Goal: Task Accomplishment & Management: Use online tool/utility

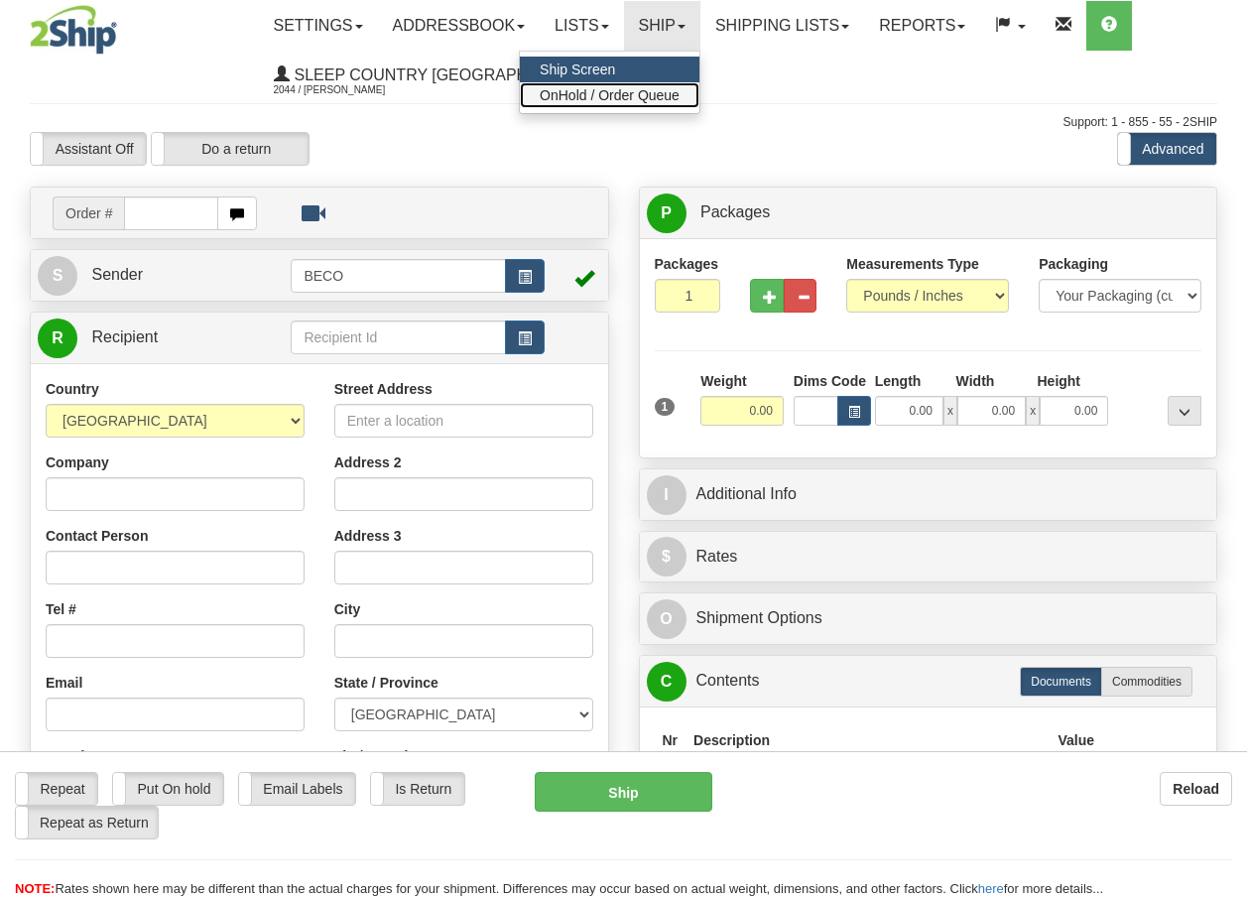
click at [668, 94] on span "OnHold / Order Queue" at bounding box center [610, 95] width 140 height 16
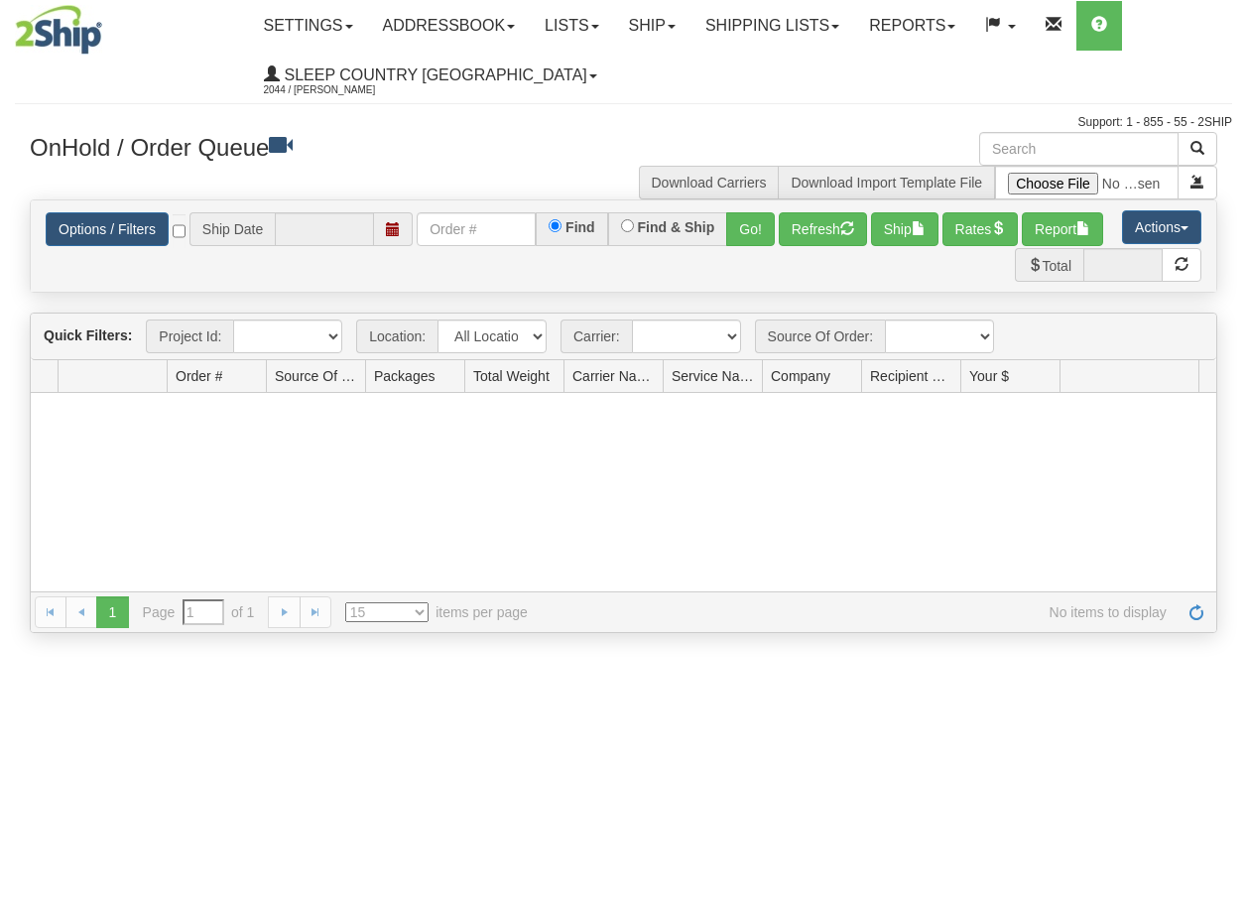
type input "[DATE]"
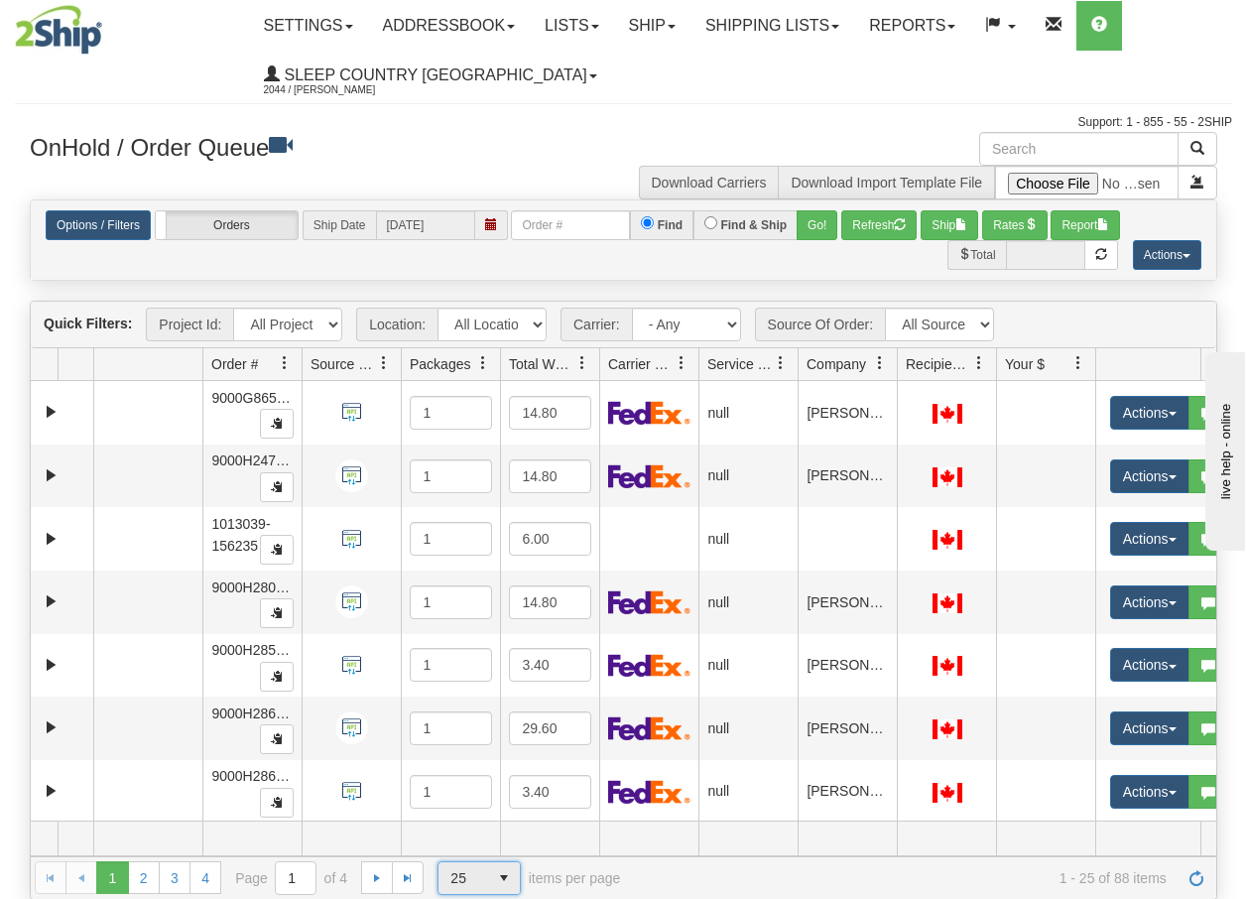
click at [500, 880] on span "select" at bounding box center [504, 878] width 32 height 32
click at [462, 848] on span "100" at bounding box center [458, 847] width 23 height 20
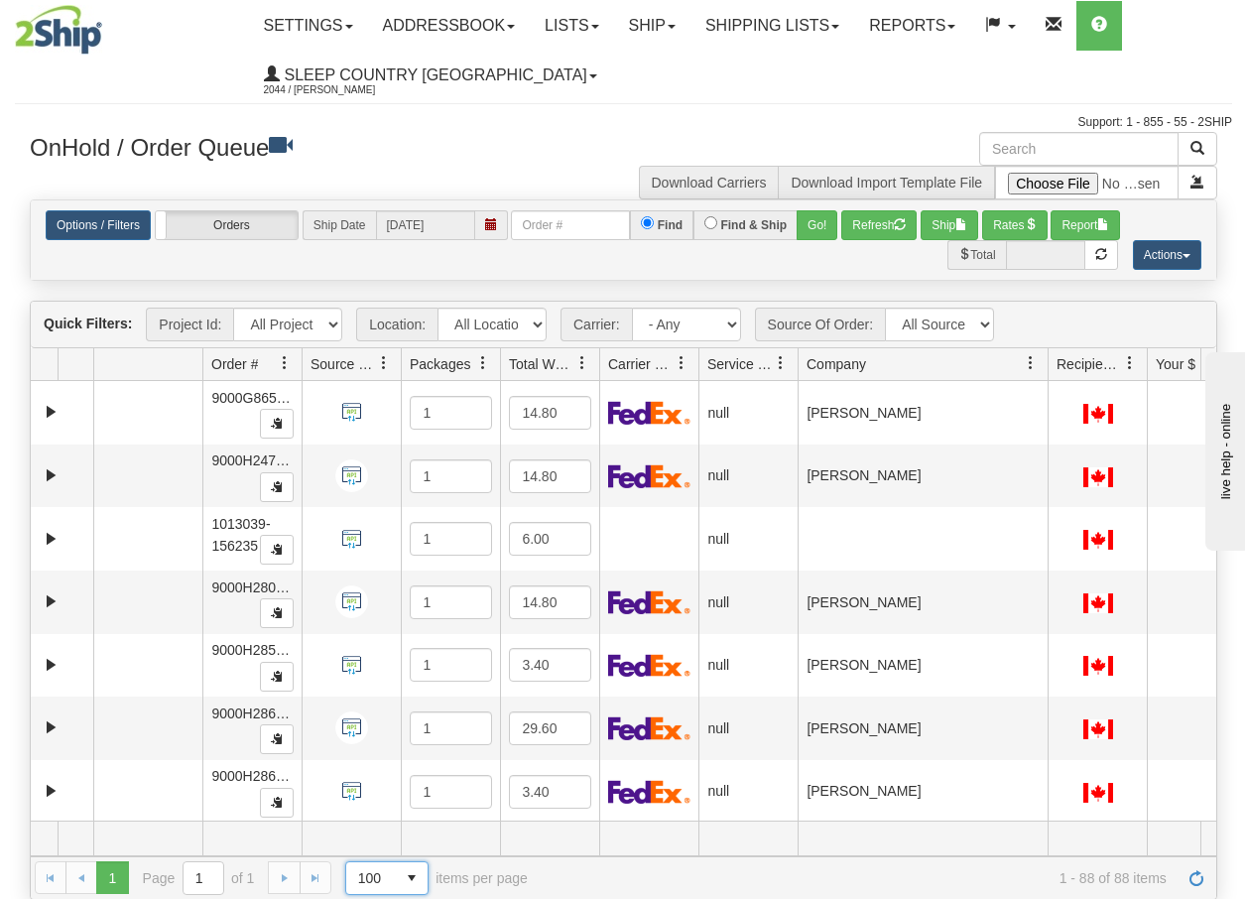
drag, startPoint x: 895, startPoint y: 369, endPoint x: 1051, endPoint y: 376, distance: 156.0
click at [1051, 376] on div "Aggregation Group Id Id Location Request Id Reply Id Order # Source Of Order Pa…" at bounding box center [616, 364] width 1171 height 32
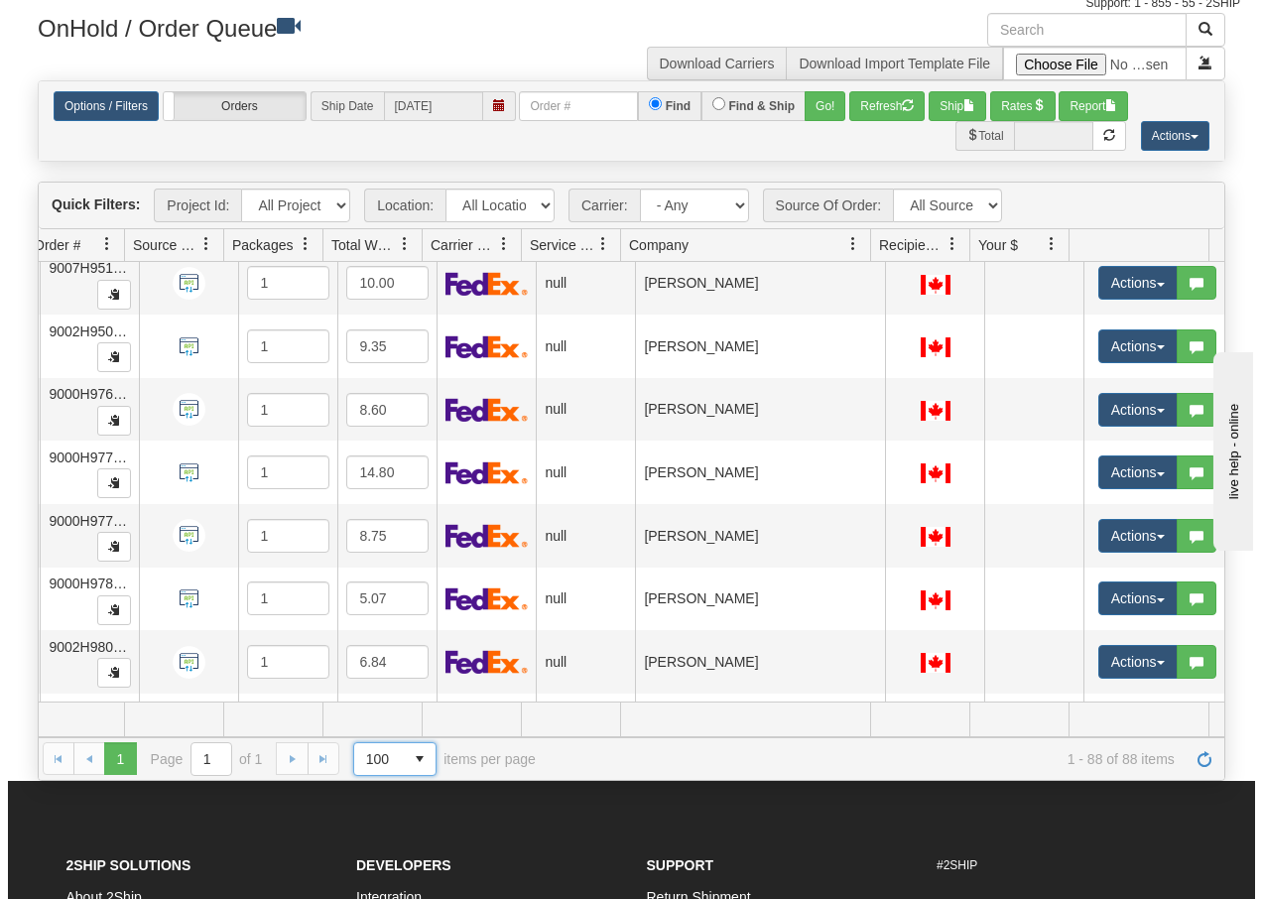
scroll to position [4762, 186]
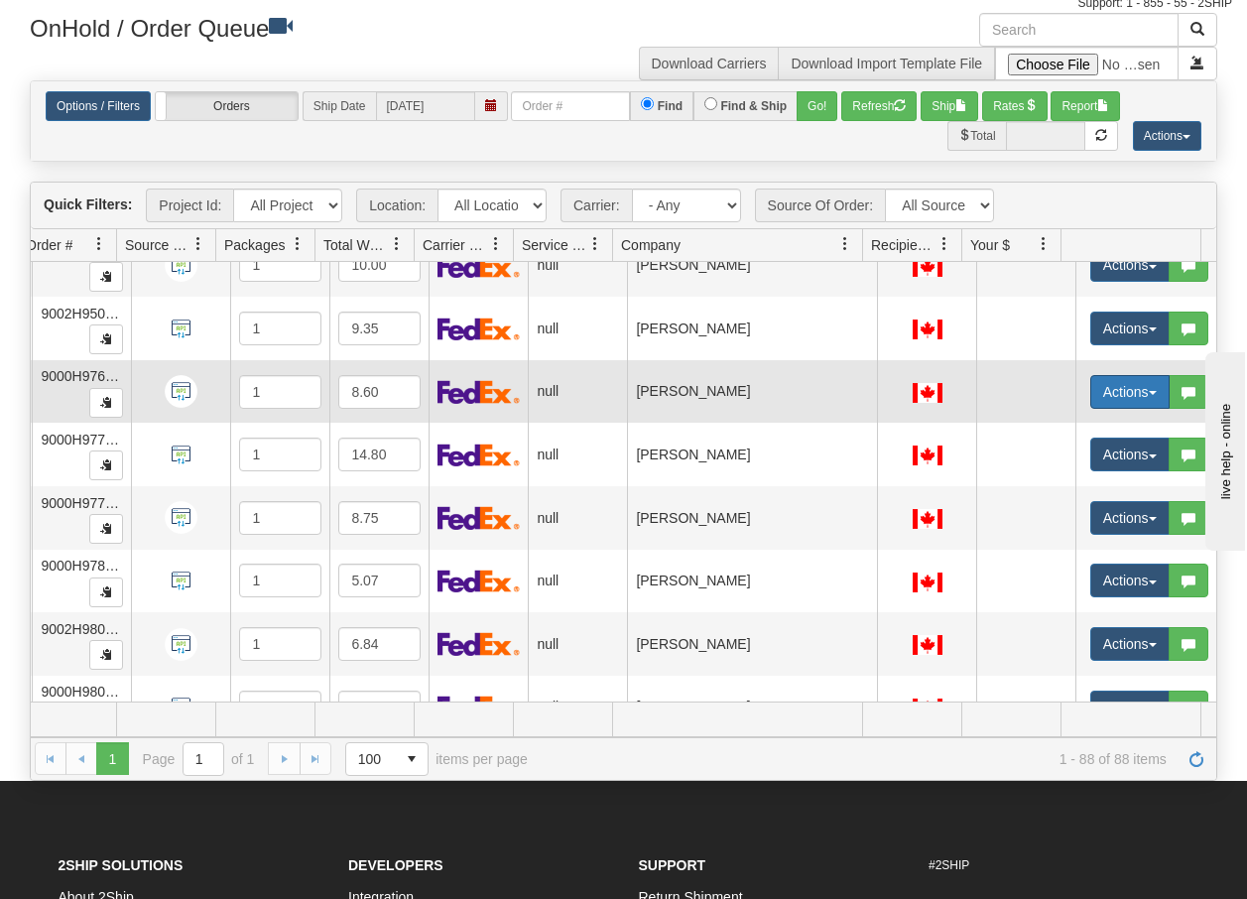
click at [1133, 390] on button "Actions" at bounding box center [1130, 392] width 79 height 34
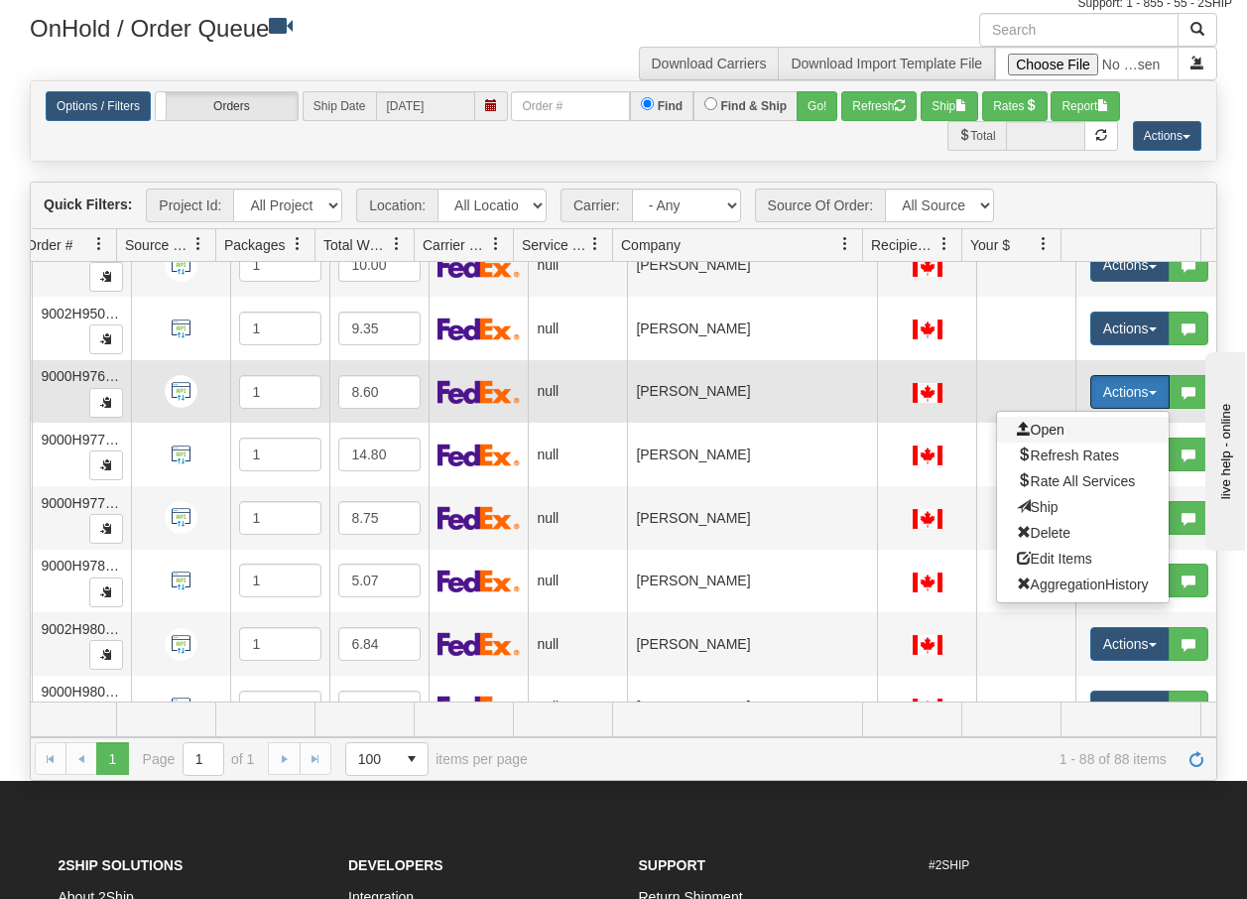
click at [1026, 425] on span "Open" at bounding box center [1041, 430] width 48 height 16
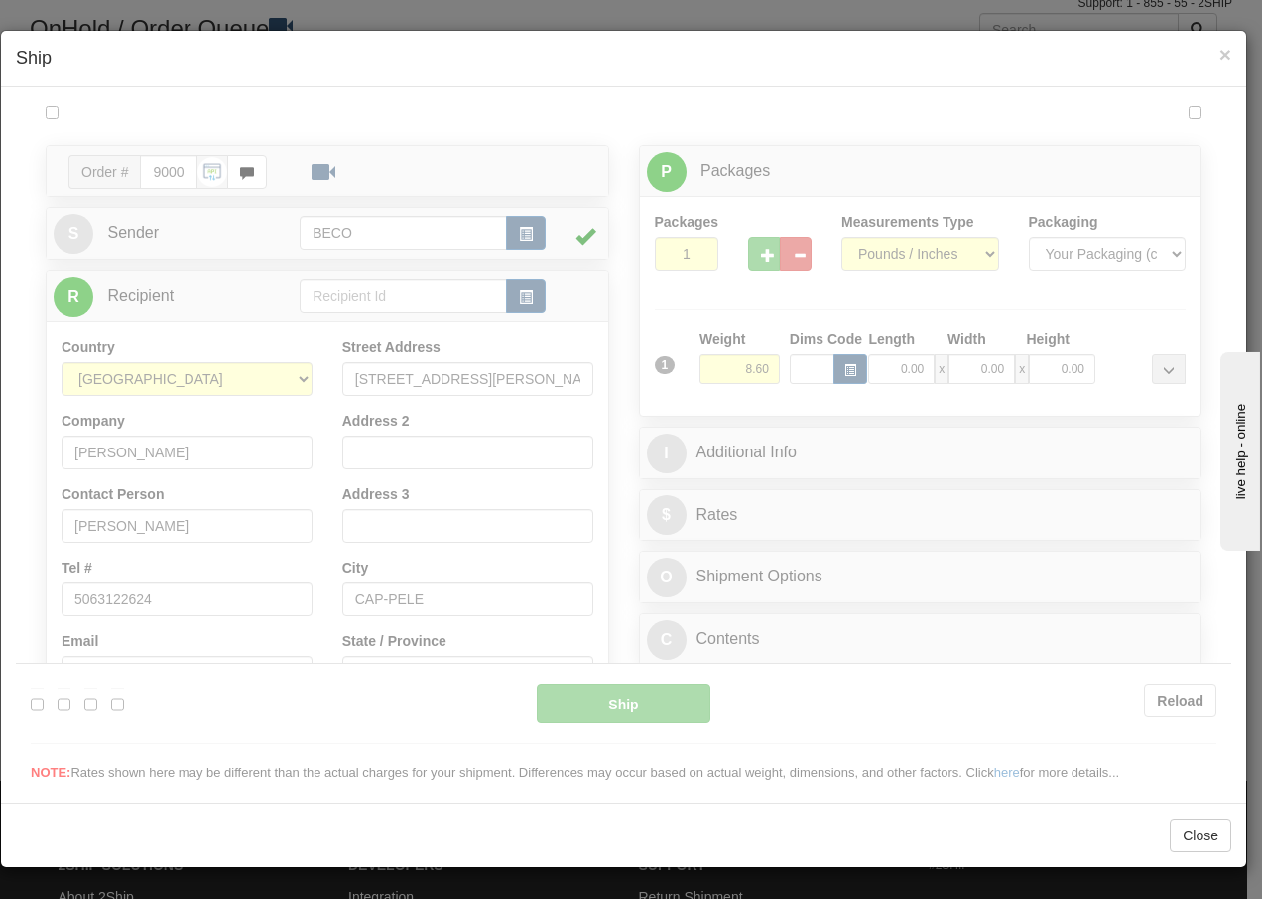
scroll to position [0, 0]
type input "14:03"
type input "16:00"
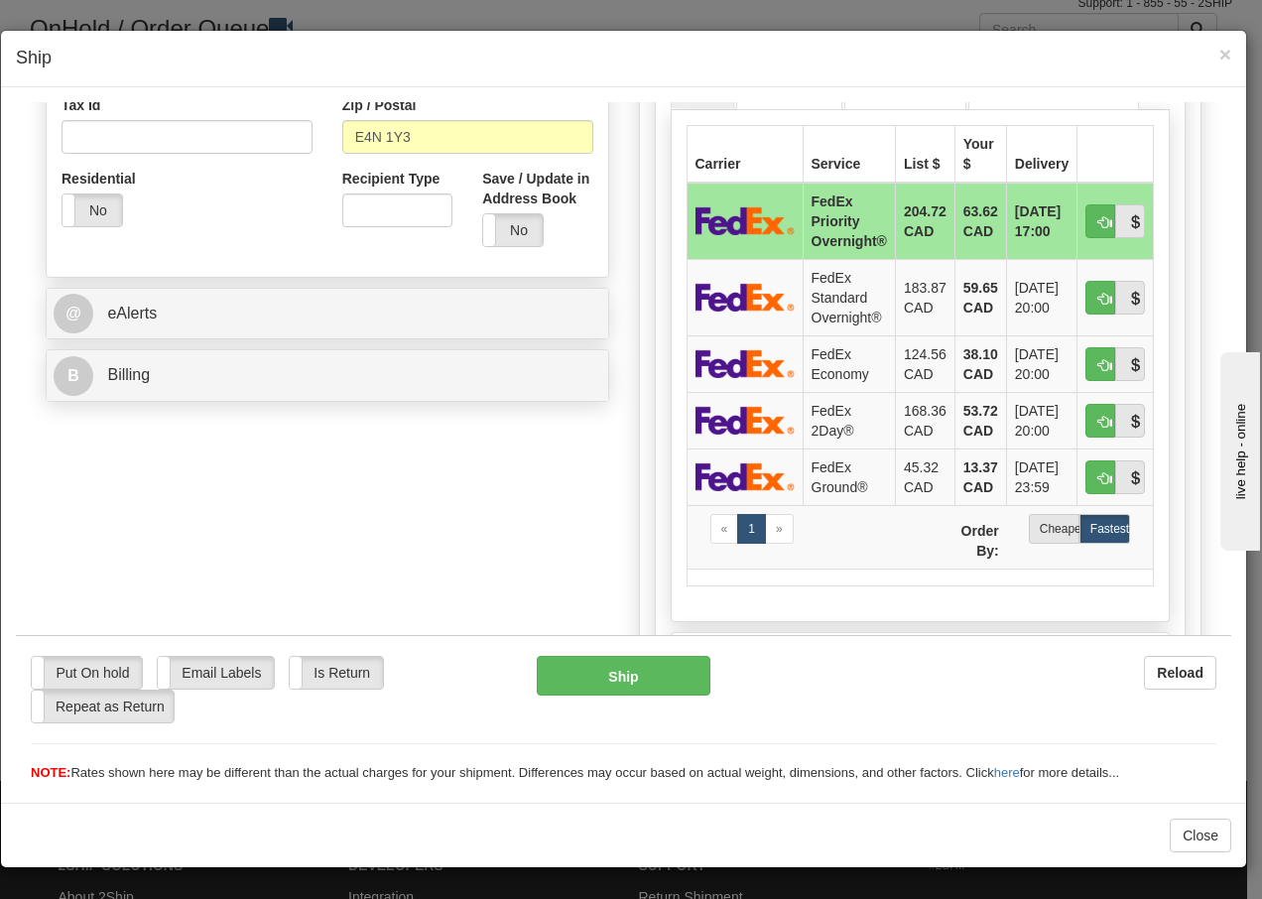
scroll to position [662, 0]
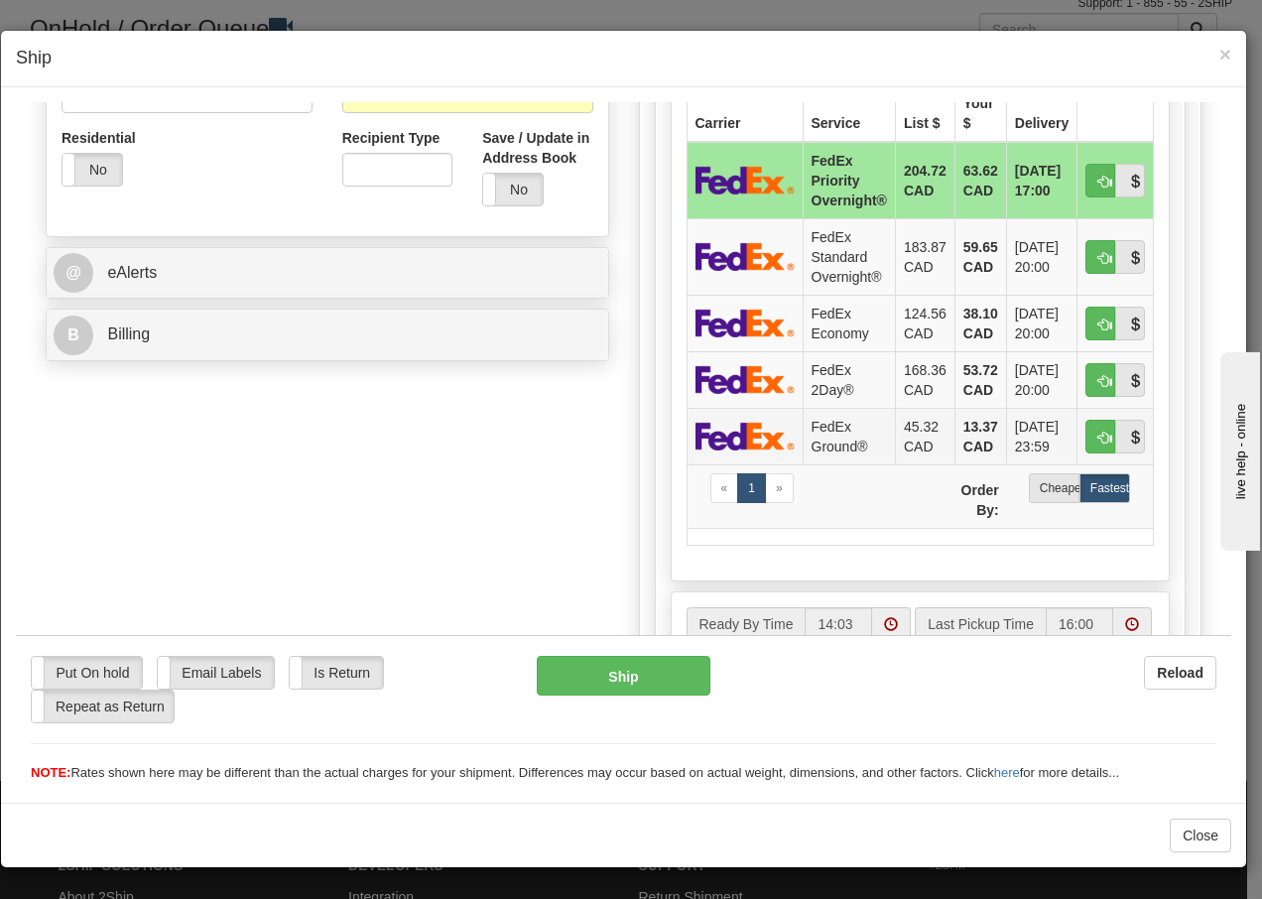
click at [851, 442] on td "FedEx Ground®" at bounding box center [849, 435] width 92 height 57
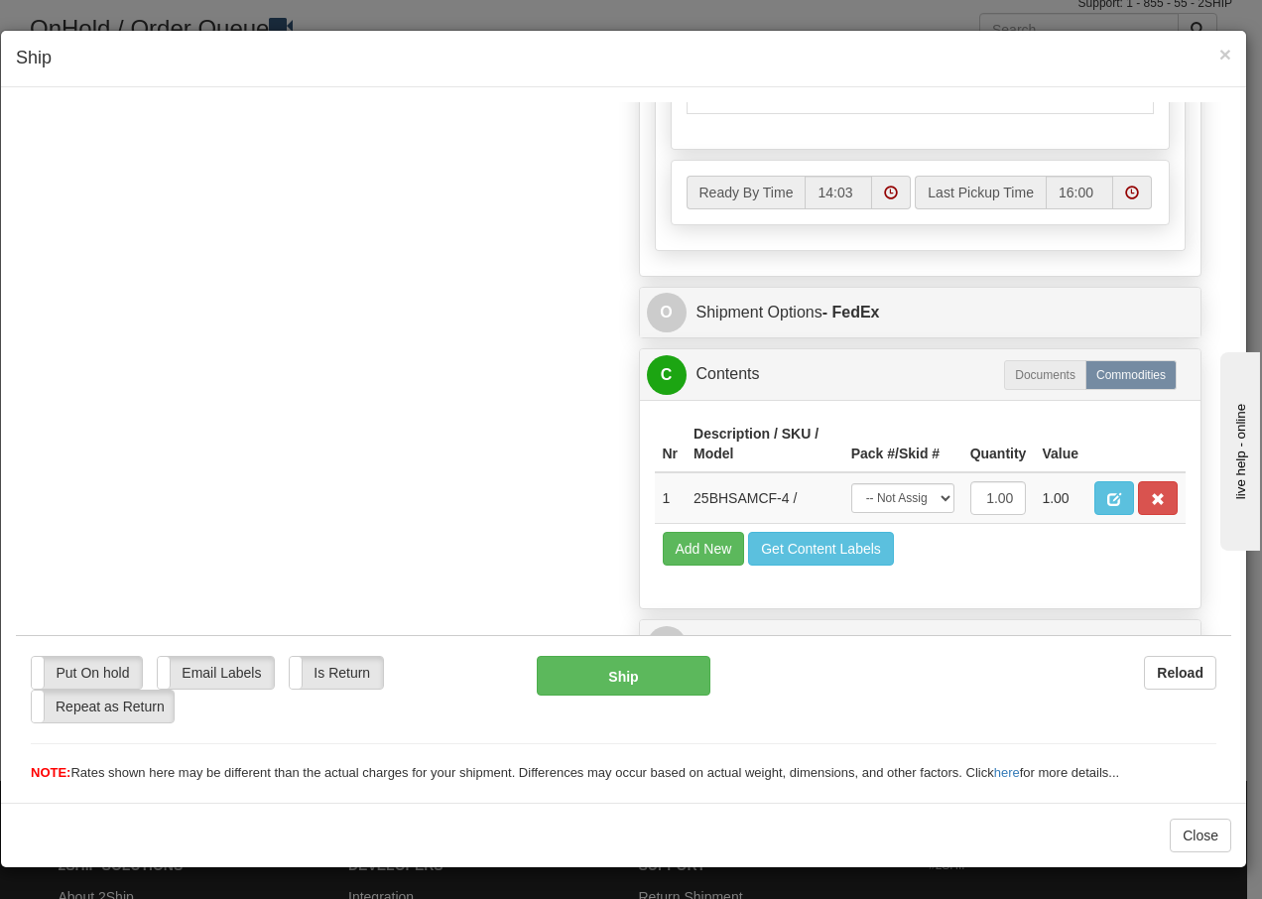
scroll to position [1127, 0]
click at [907, 500] on select "-- Not Assigned -- Package 1" at bounding box center [902, 497] width 103 height 30
select select "0"
click at [851, 482] on select "-- Not Assigned -- Package 1" at bounding box center [902, 497] width 103 height 30
click at [578, 676] on button "Ship" at bounding box center [623, 675] width 173 height 40
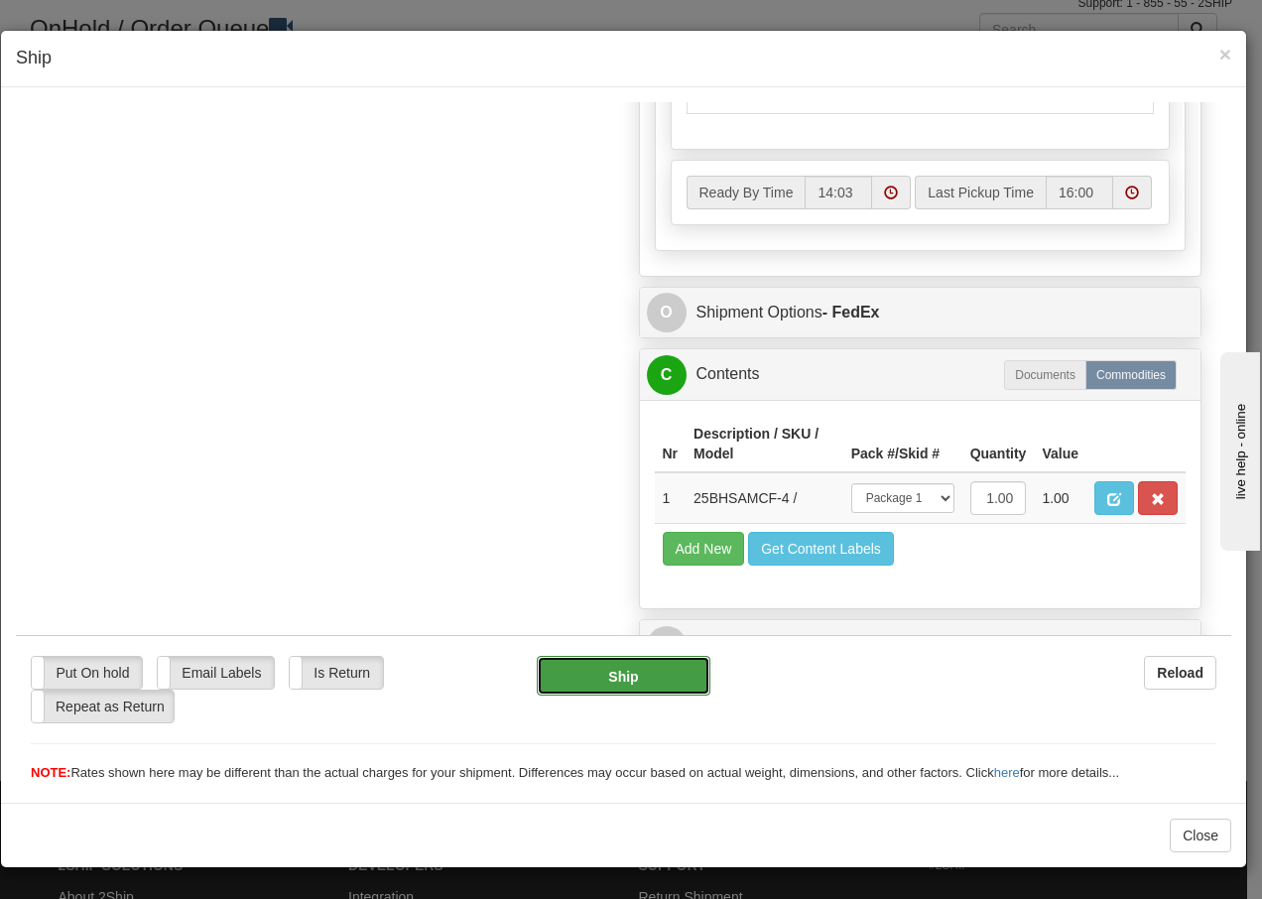
type input "92"
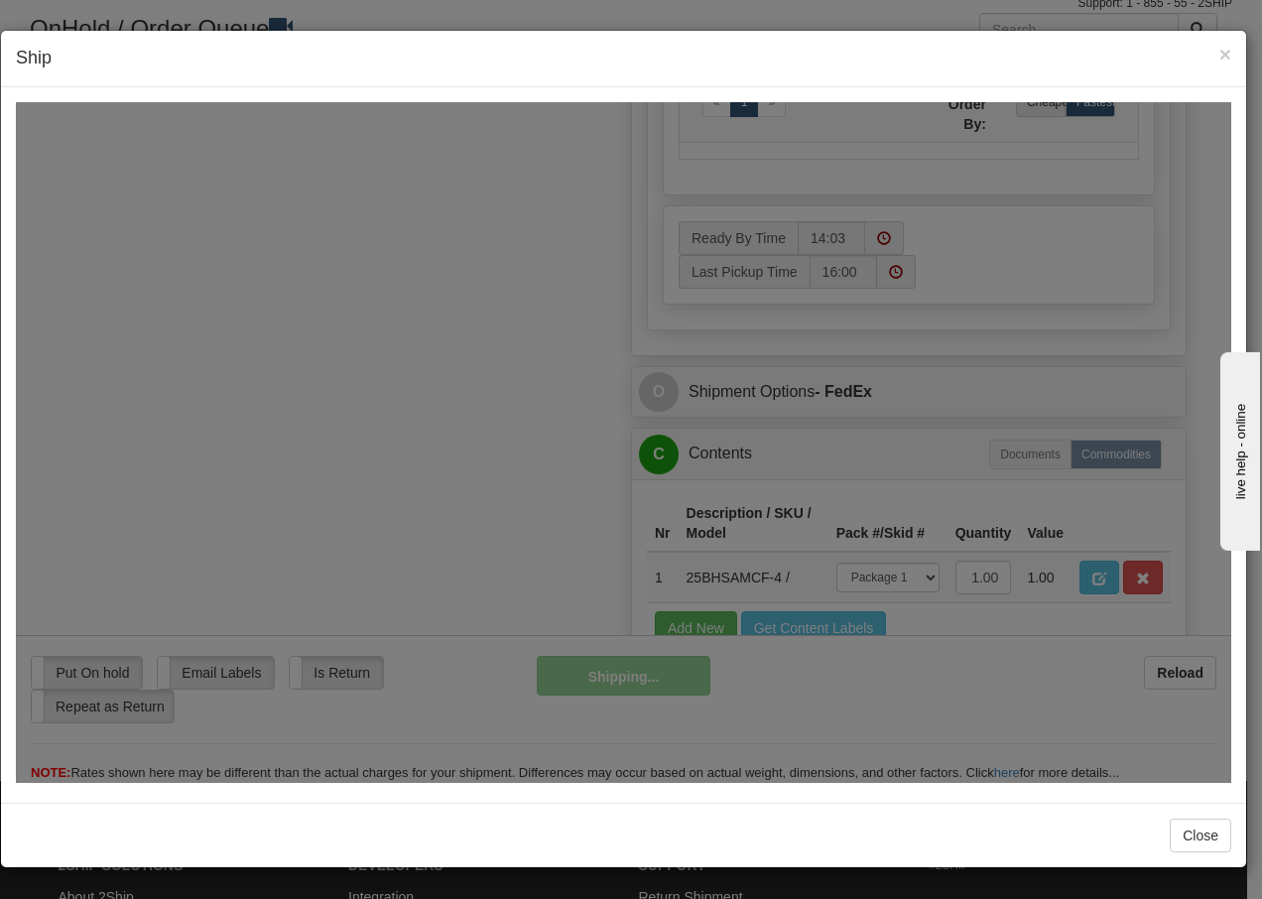
scroll to position [1207, 0]
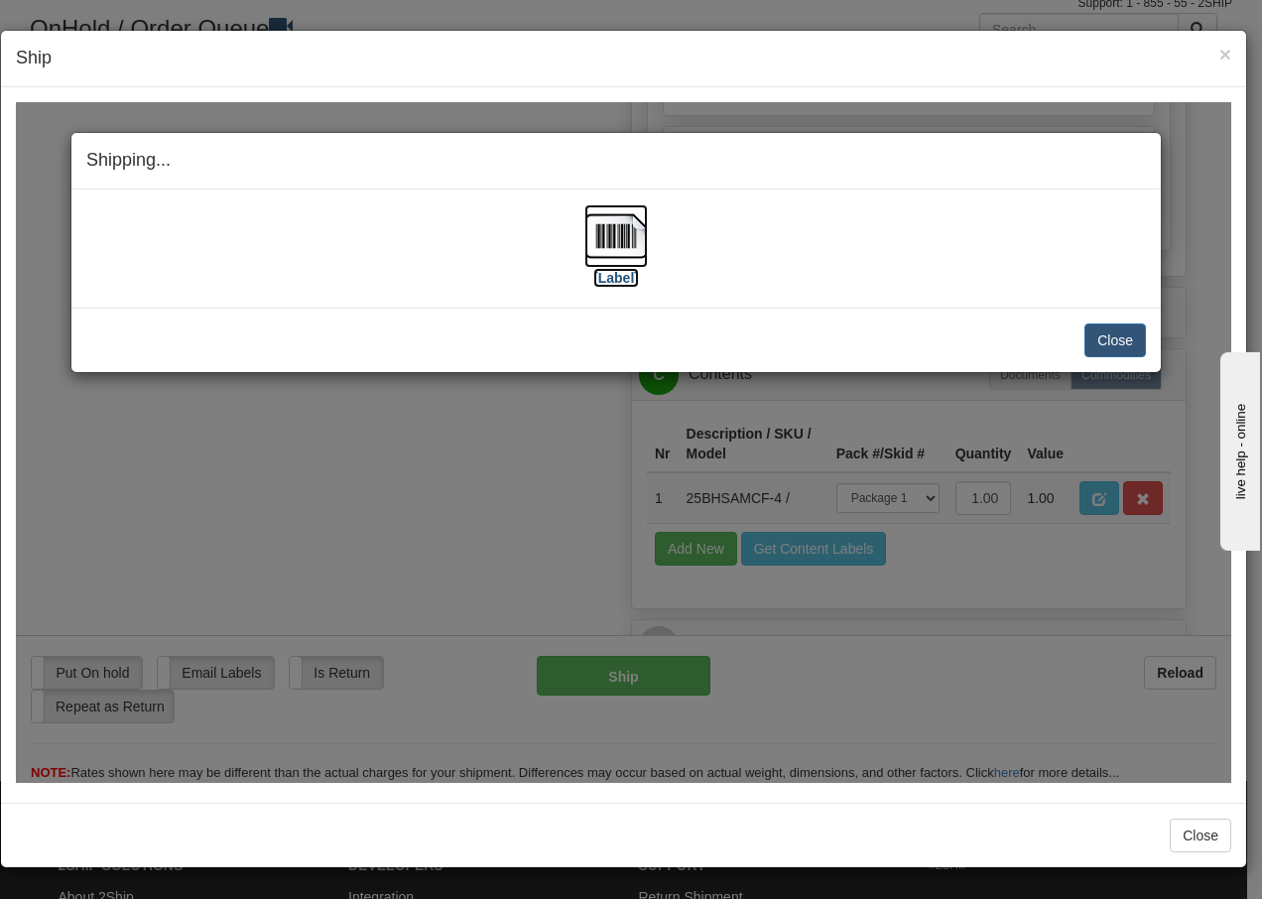
click at [618, 229] on img at bounding box center [617, 235] width 64 height 64
click at [1117, 341] on button "Close" at bounding box center [1116, 340] width 62 height 34
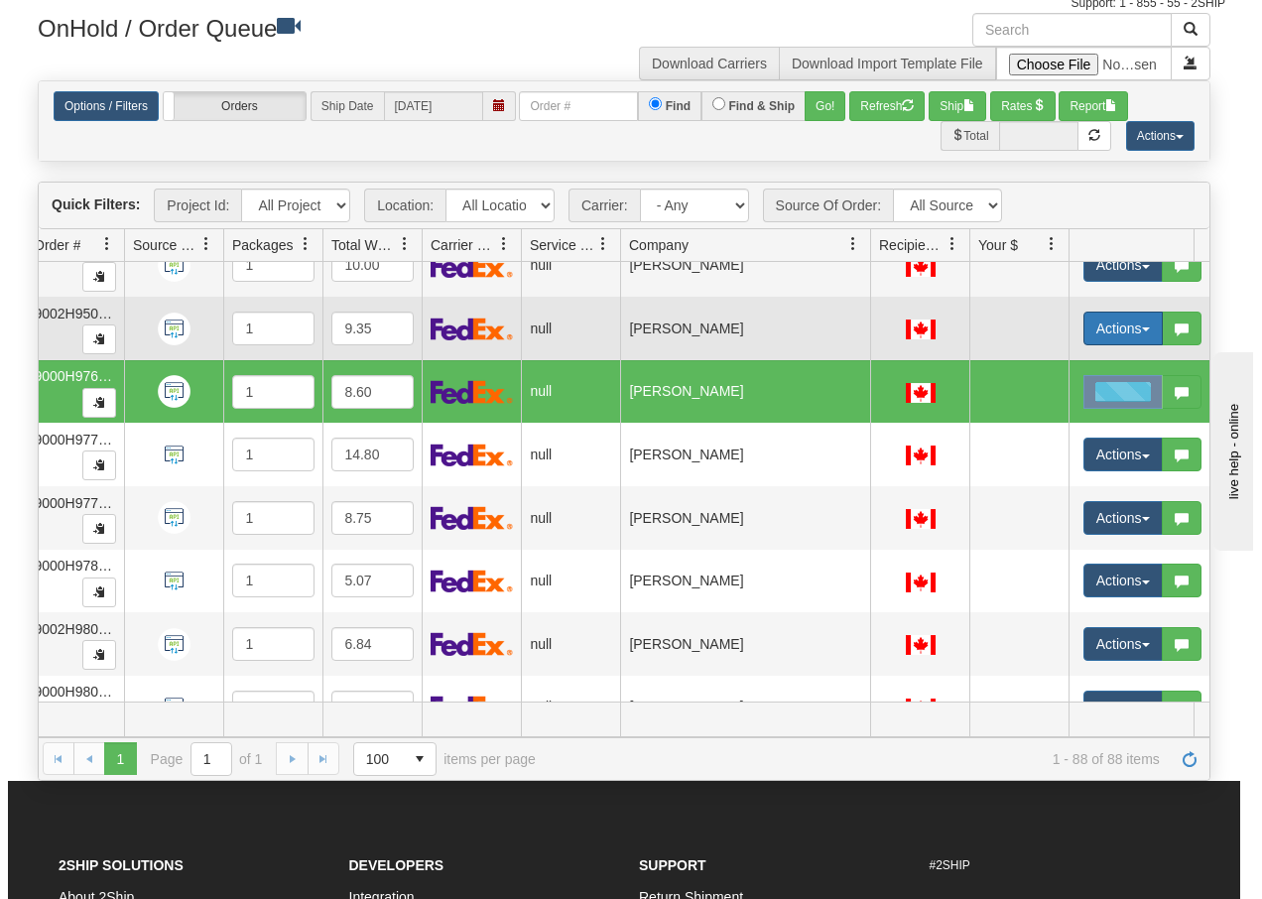
scroll to position [0, 172]
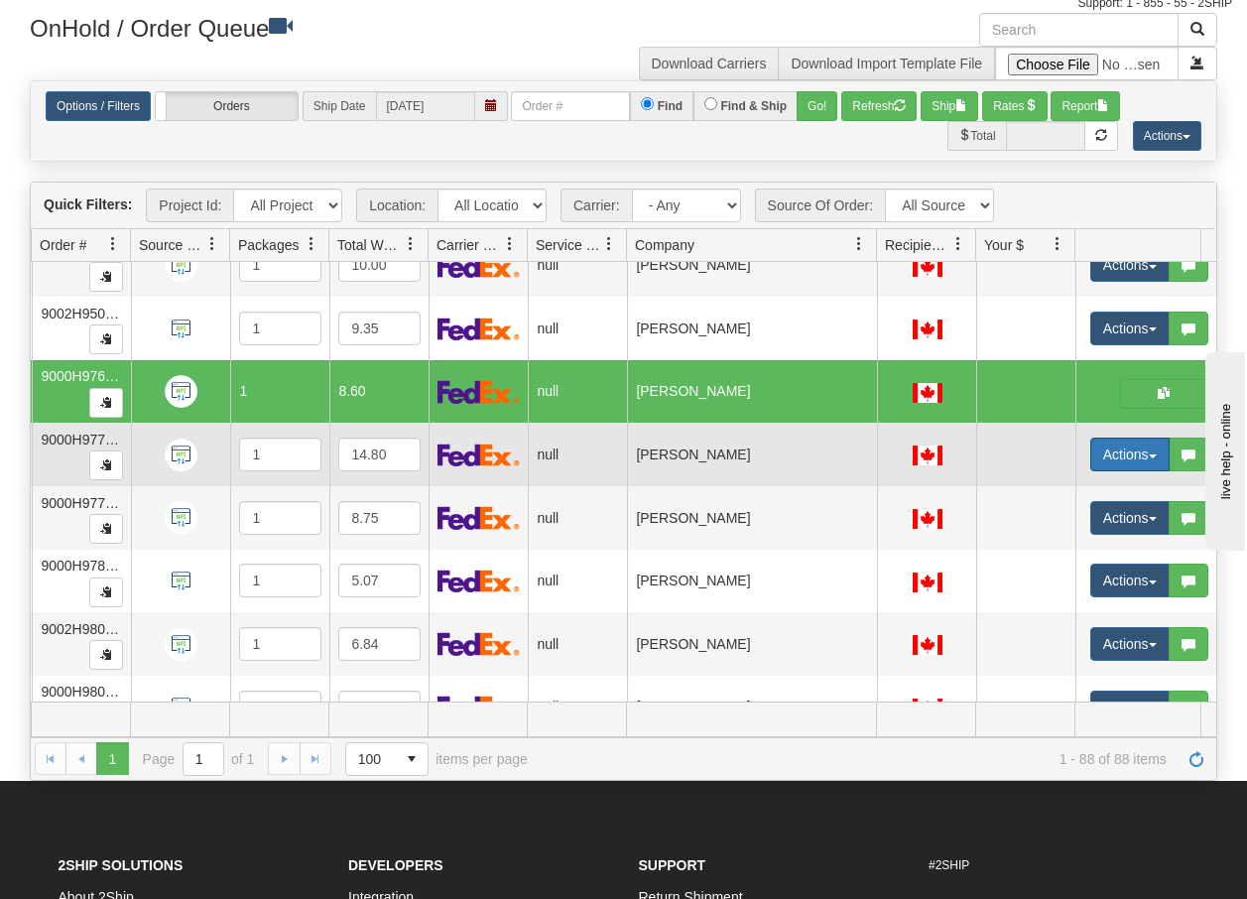
click at [1152, 455] on span "button" at bounding box center [1153, 457] width 8 height 4
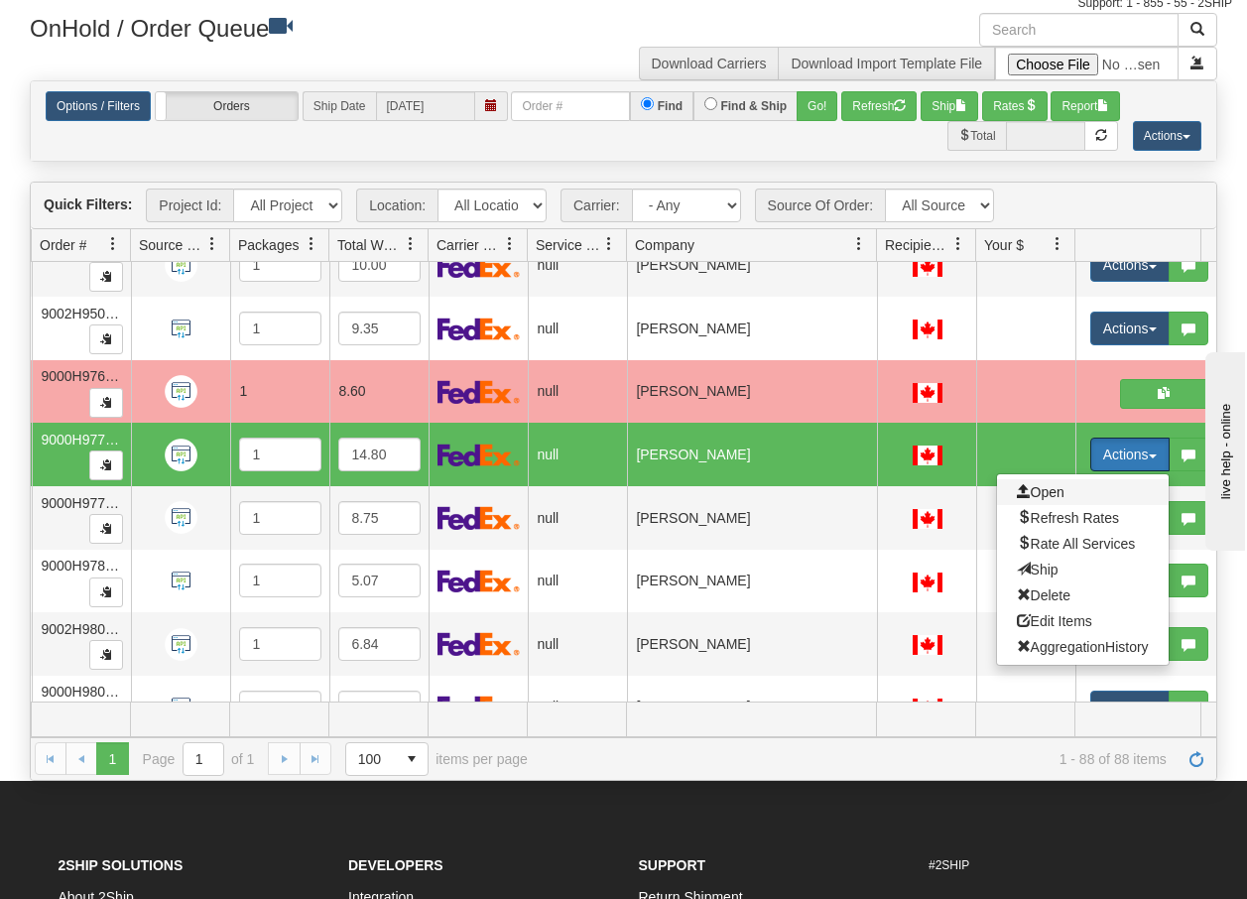
click at [1038, 490] on span "Open" at bounding box center [1041, 492] width 48 height 16
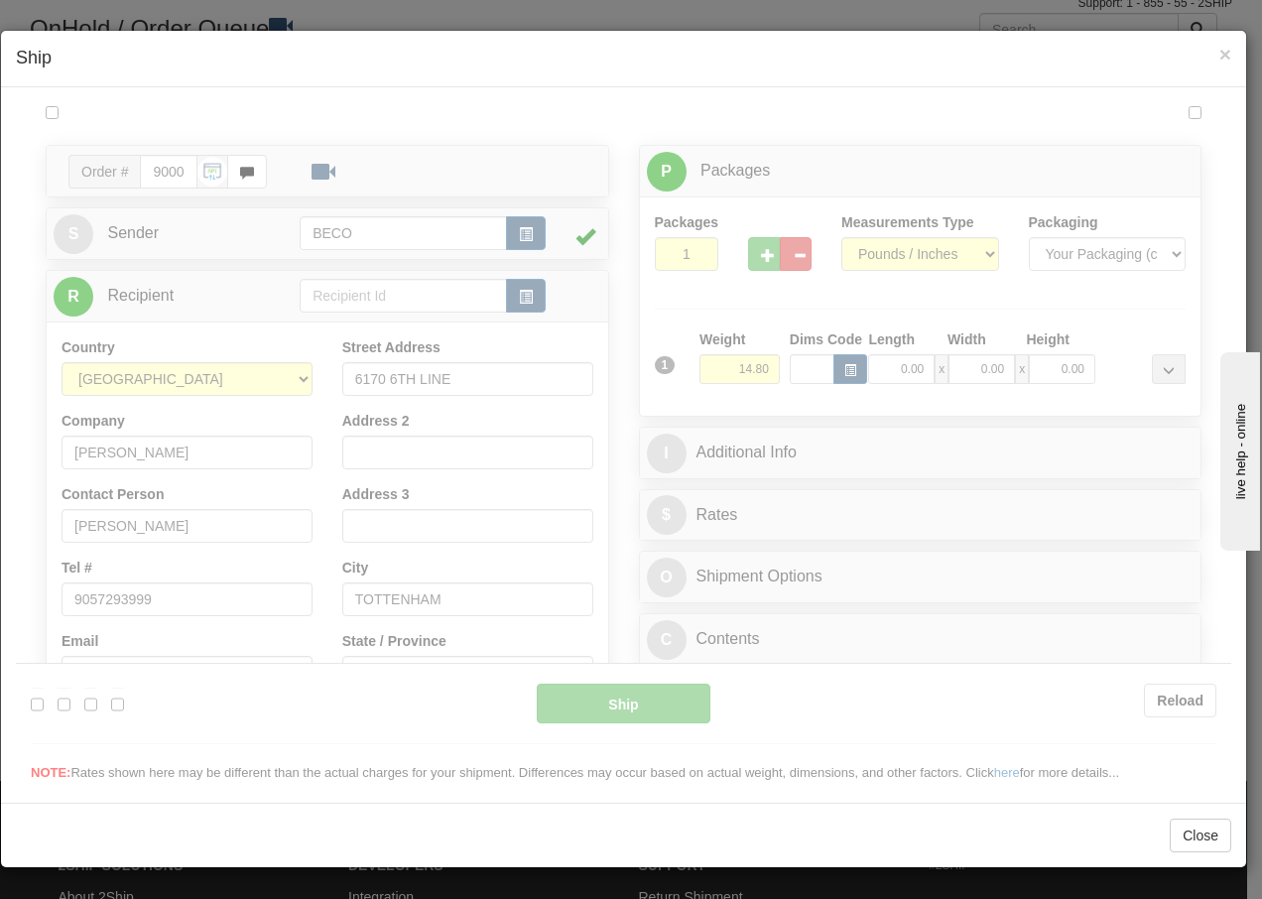
scroll to position [0, 0]
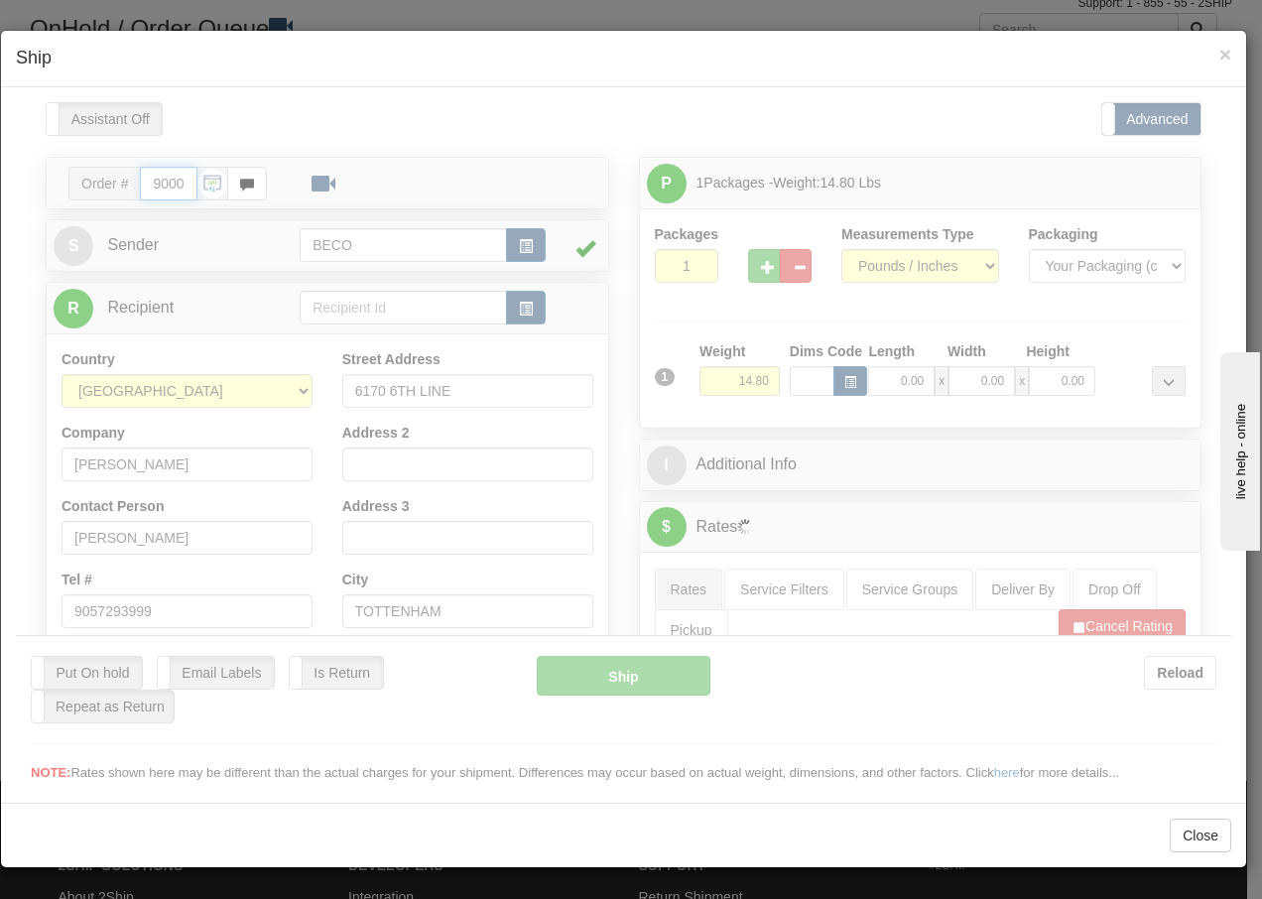
type input "14:03"
type input "16:00"
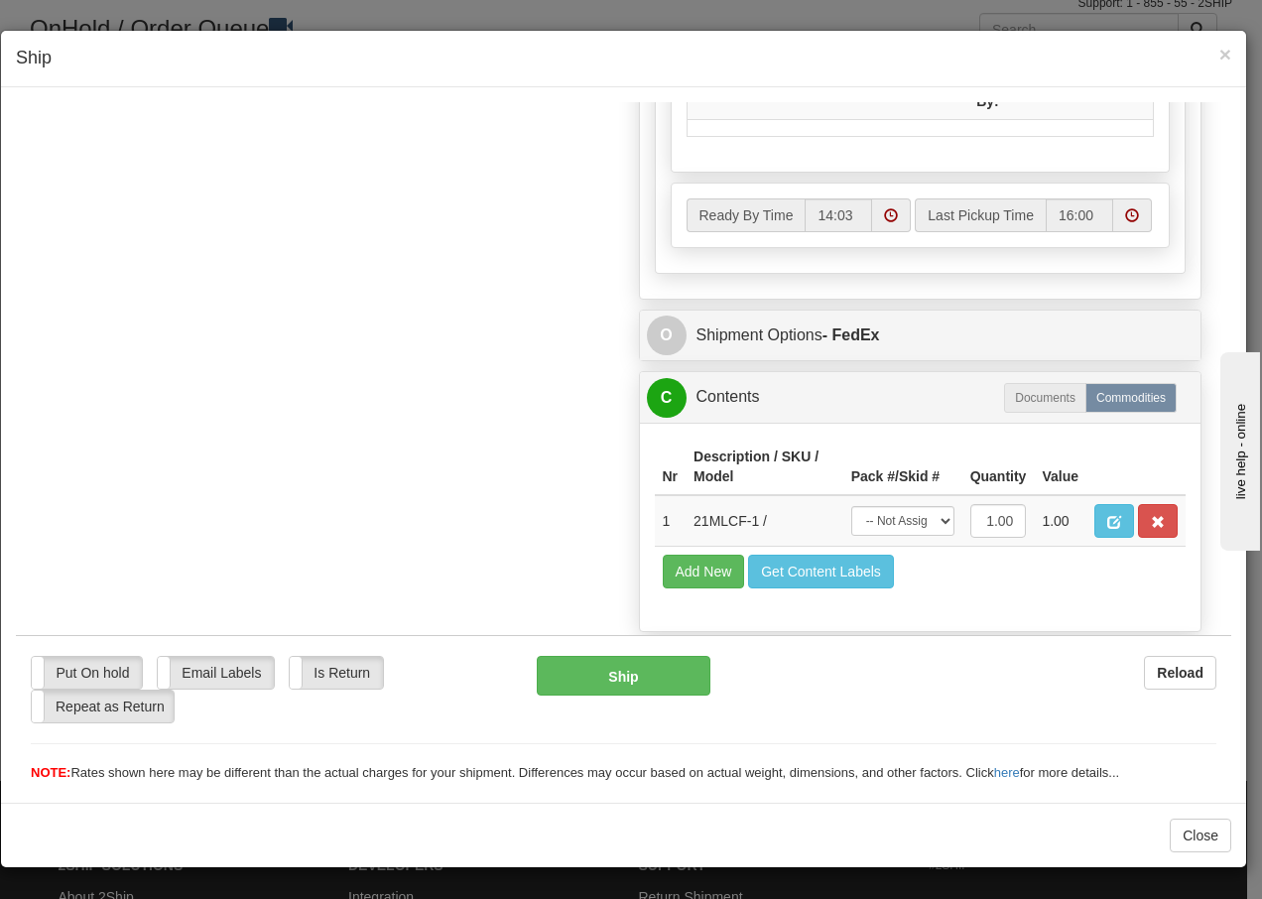
scroll to position [1127, 0]
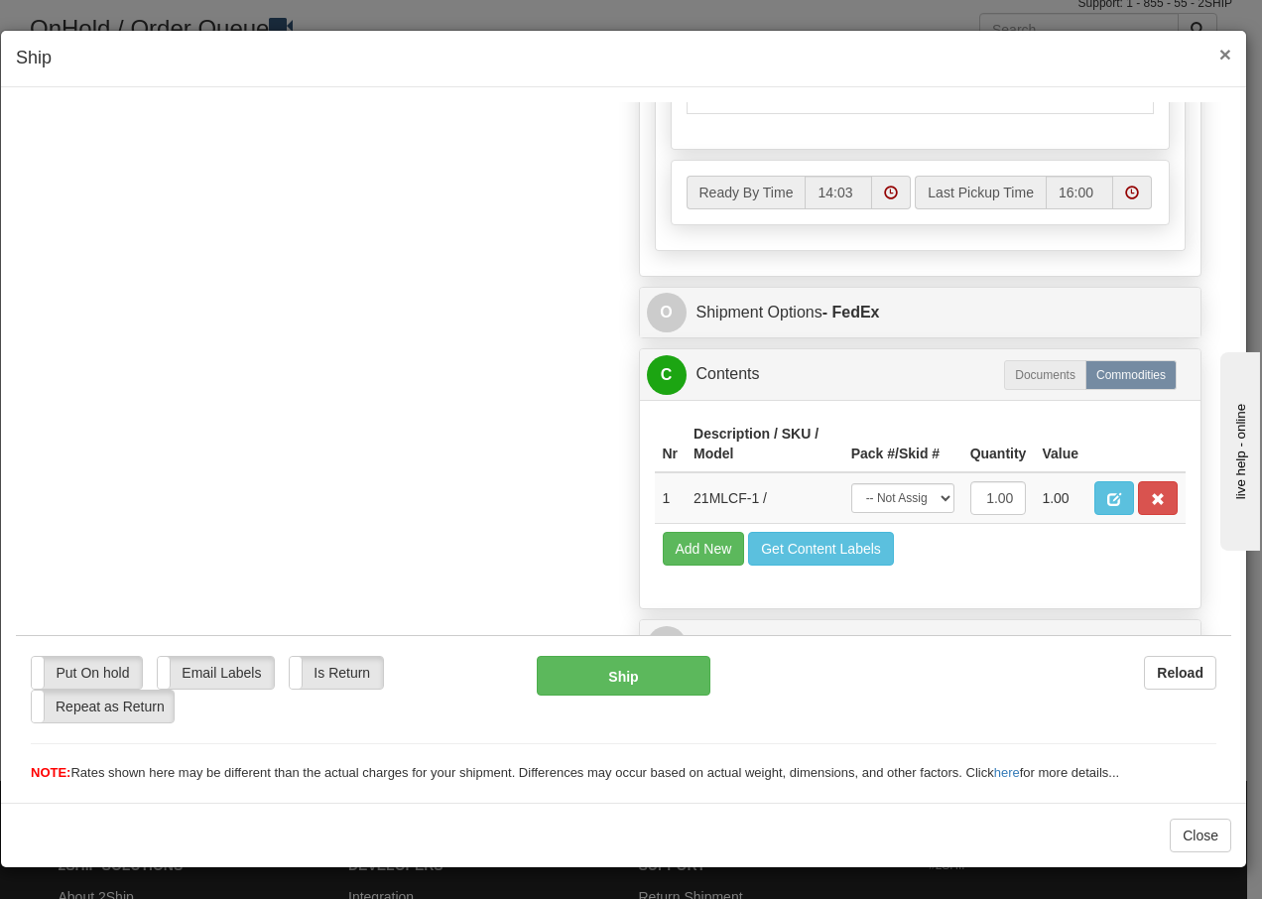
click at [1228, 47] on span "×" at bounding box center [1226, 54] width 12 height 23
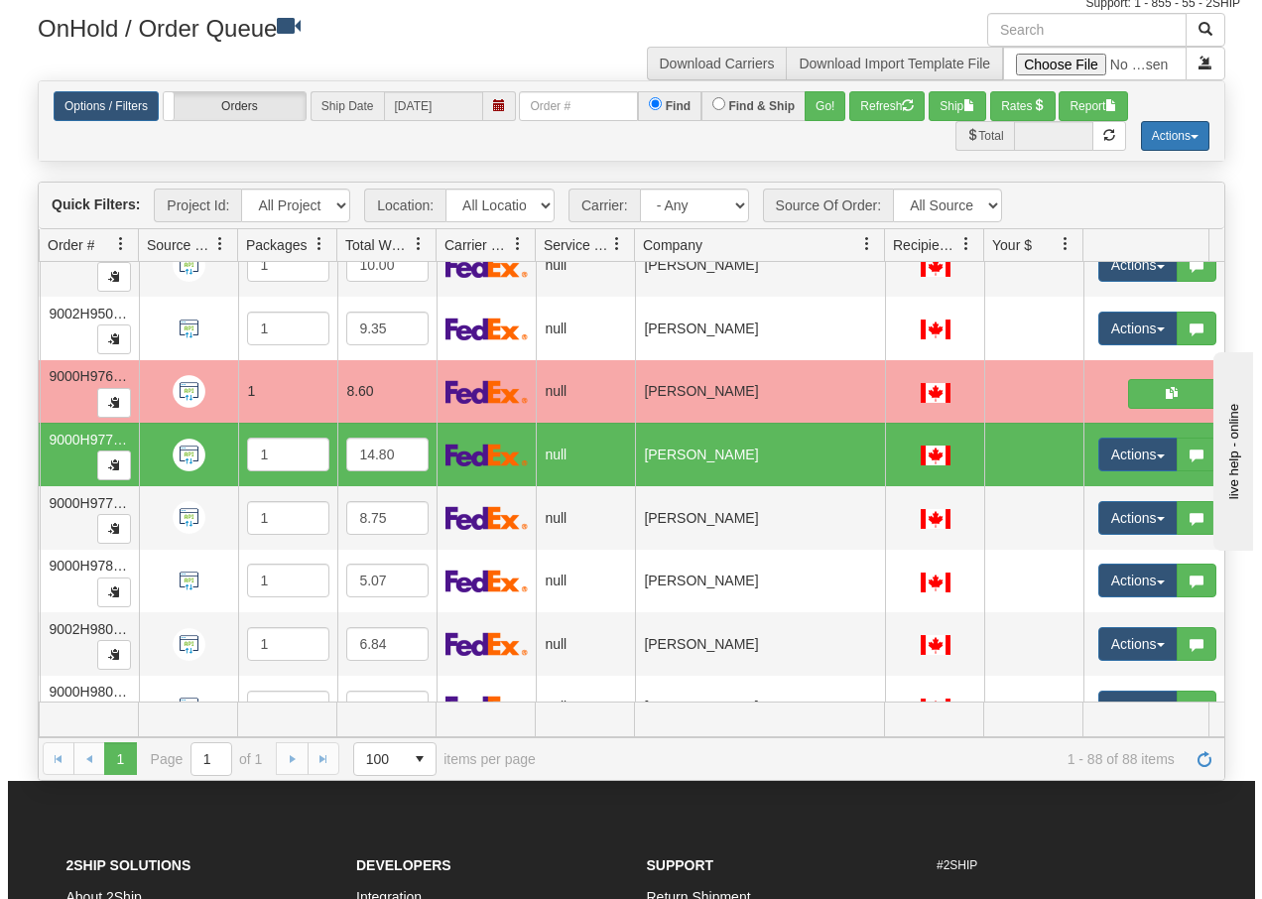
scroll to position [0, 171]
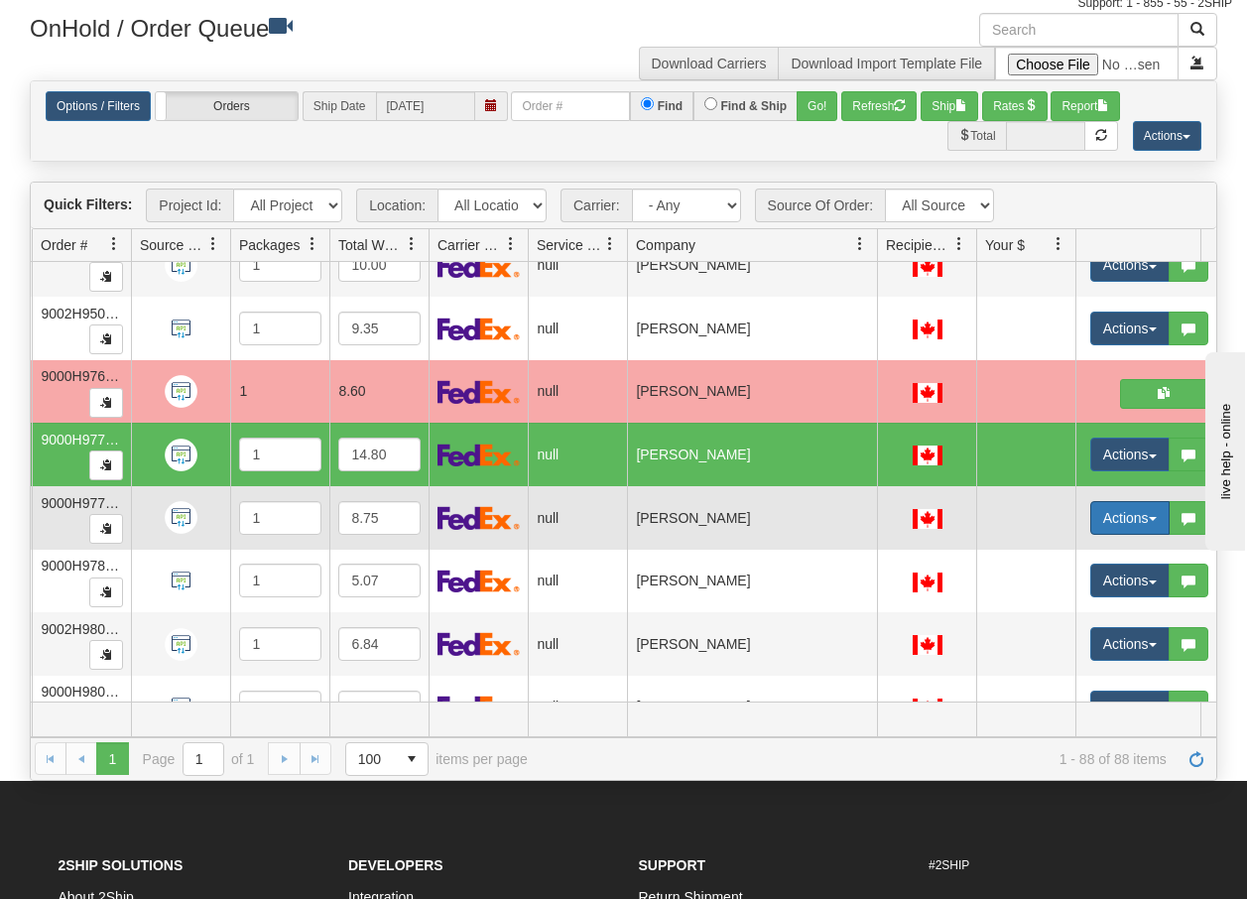
click at [1161, 519] on button "Actions" at bounding box center [1130, 518] width 79 height 34
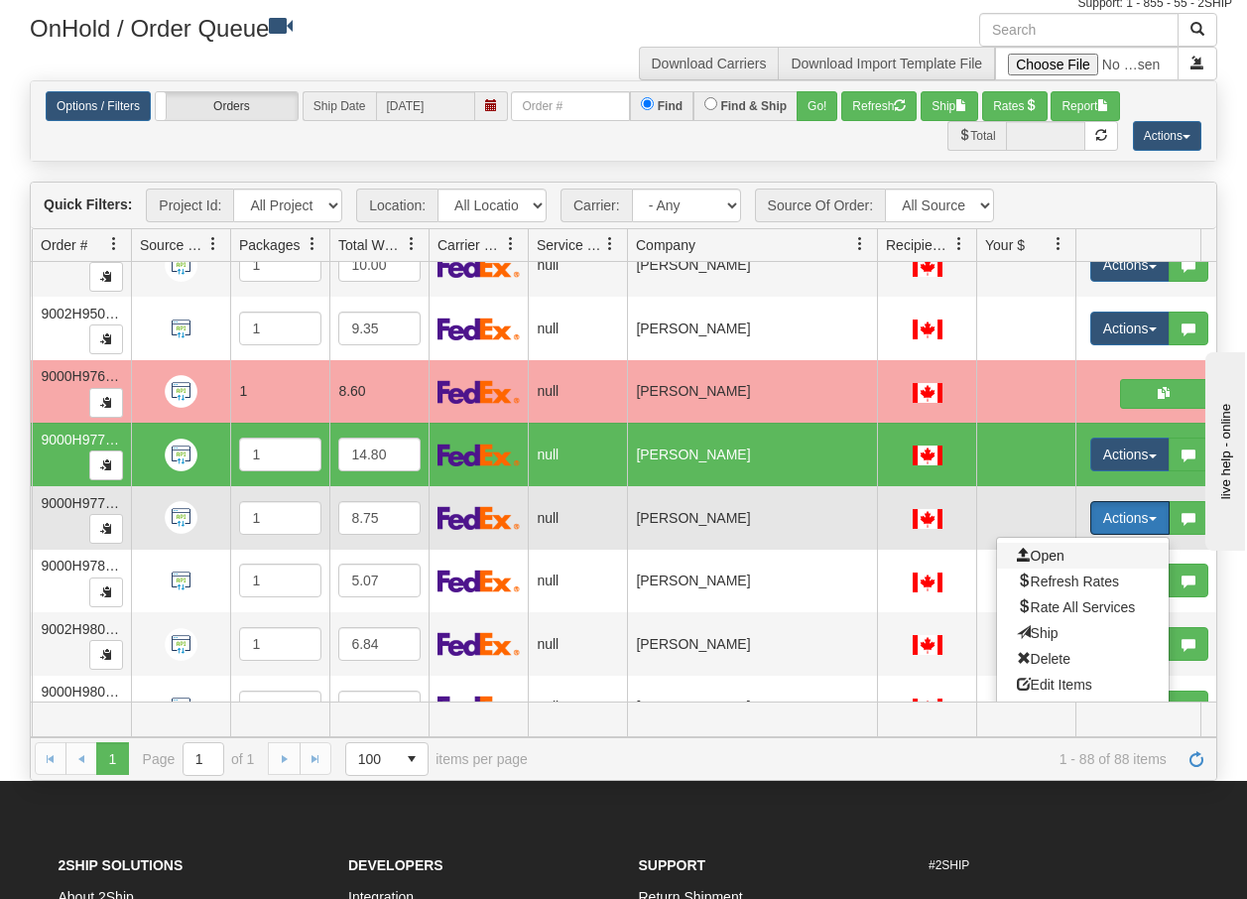
click at [1048, 557] on span "Open" at bounding box center [1041, 556] width 48 height 16
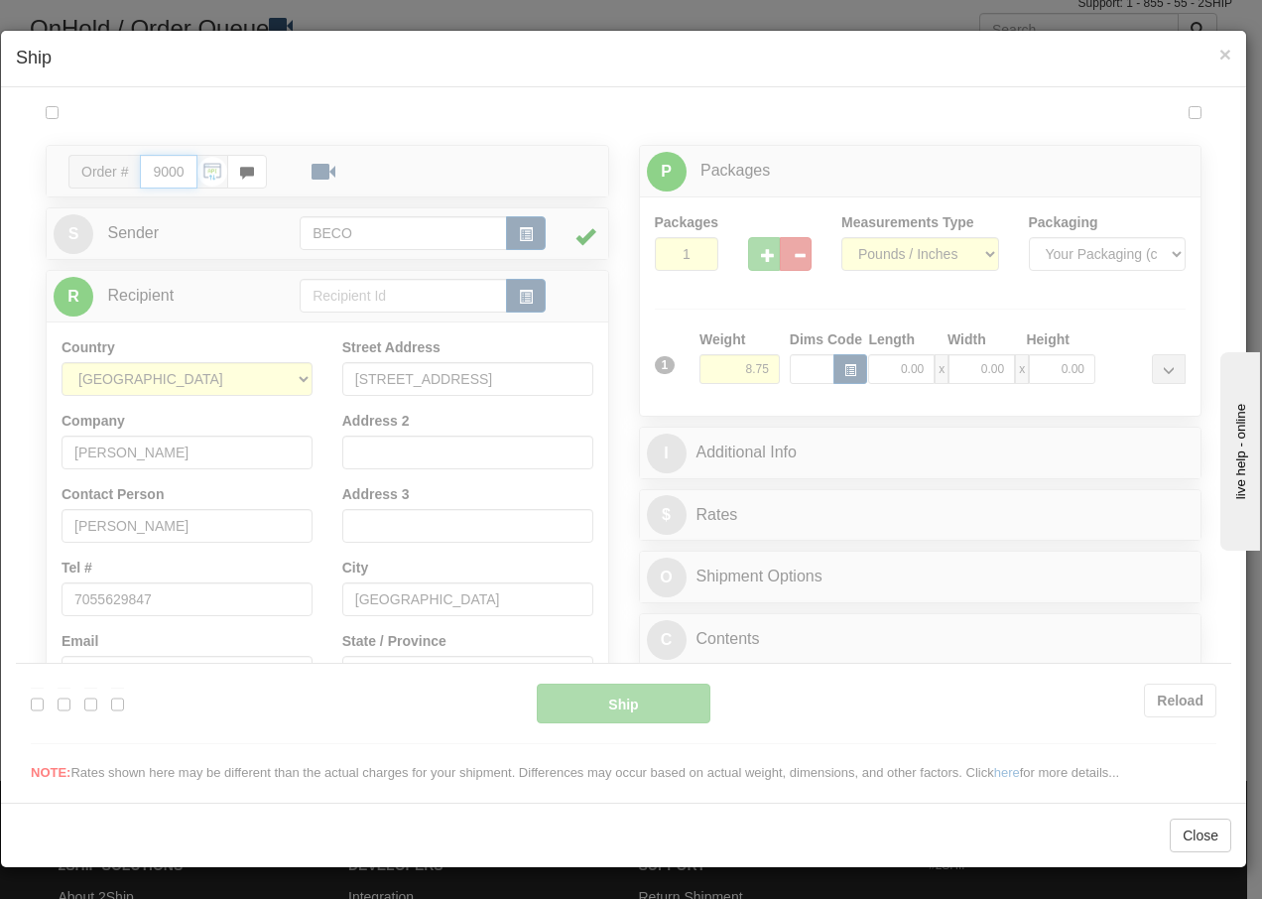
type input "14:04"
type input "16:00"
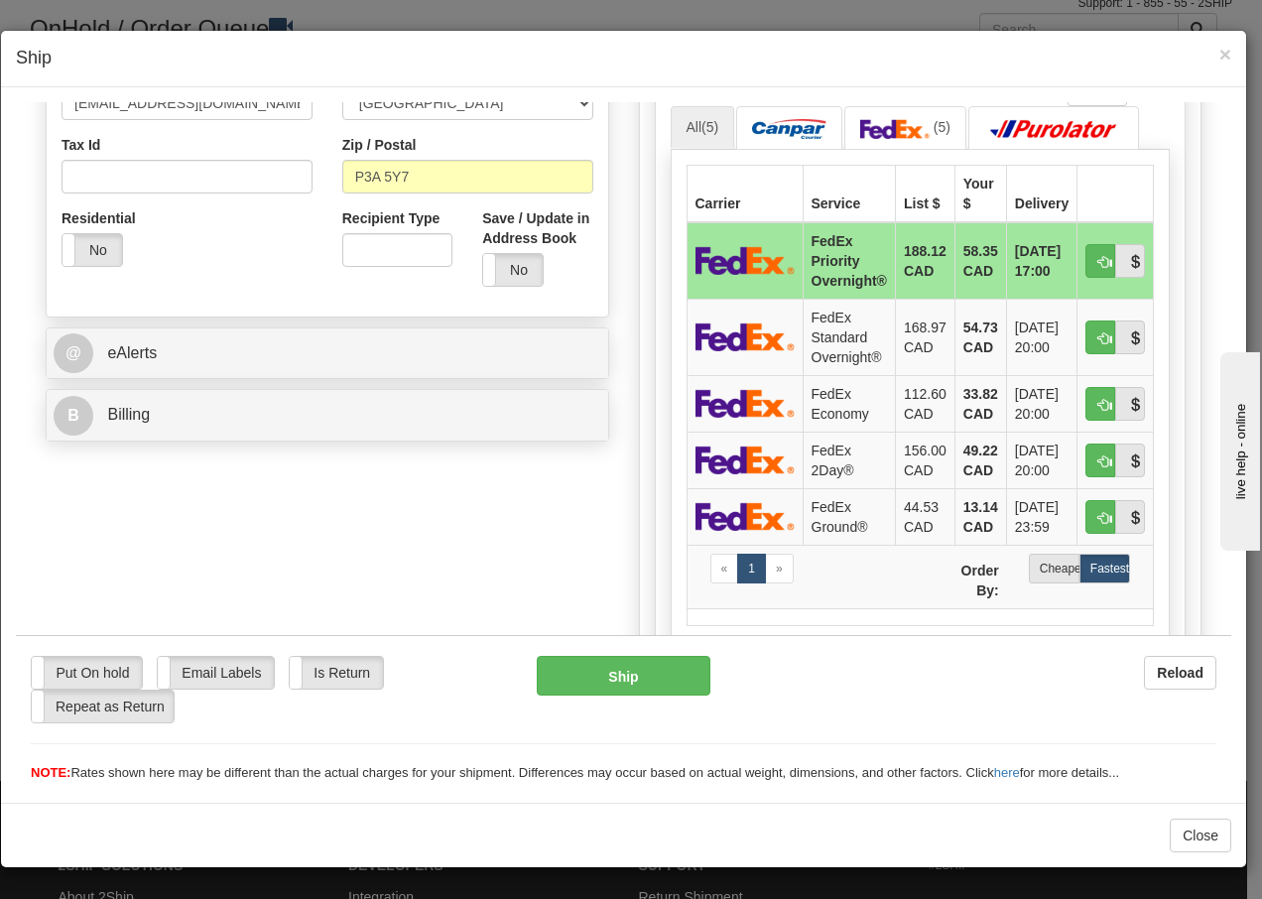
scroll to position [675, 0]
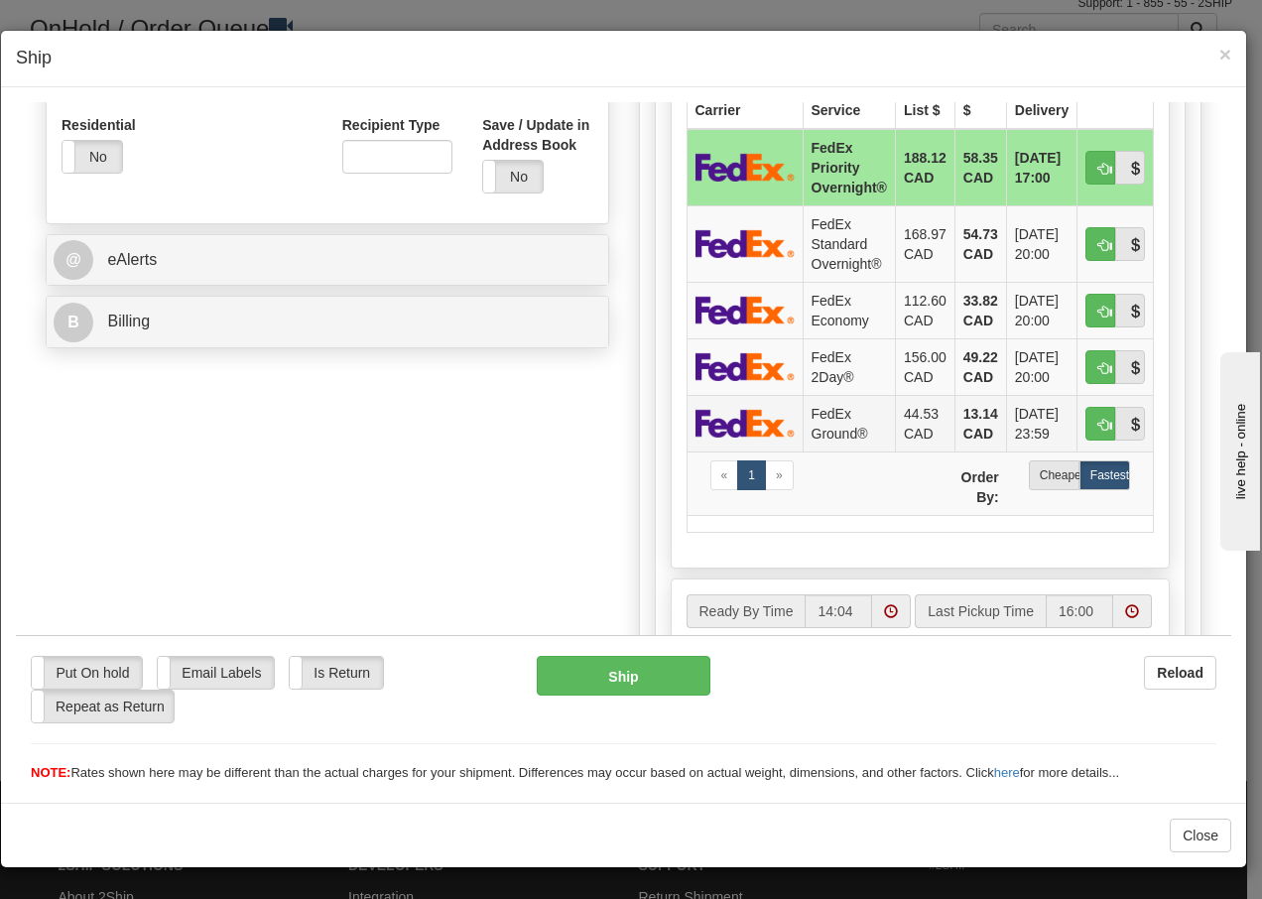
click at [809, 424] on td "FedEx Ground®" at bounding box center [849, 422] width 92 height 57
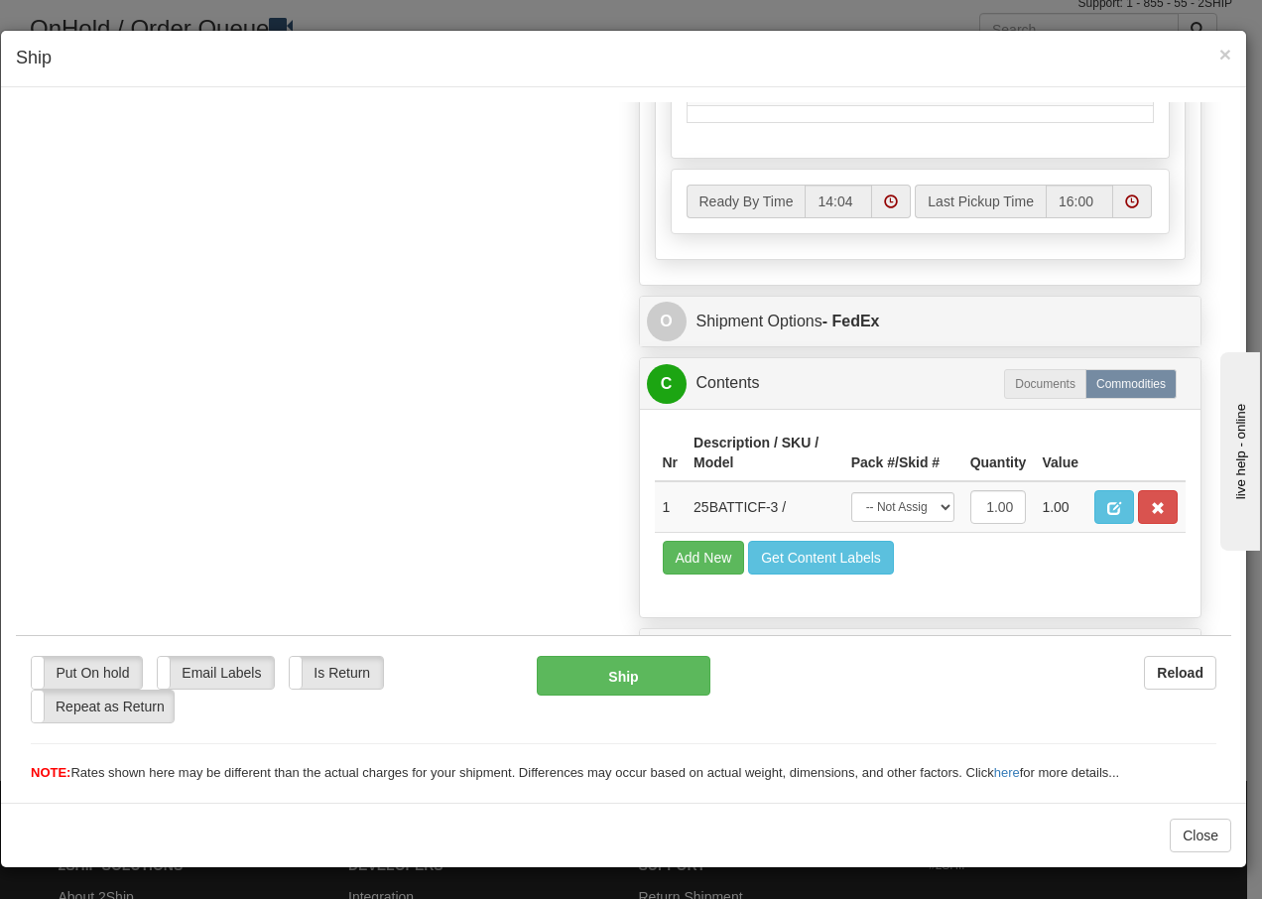
scroll to position [1127, 0]
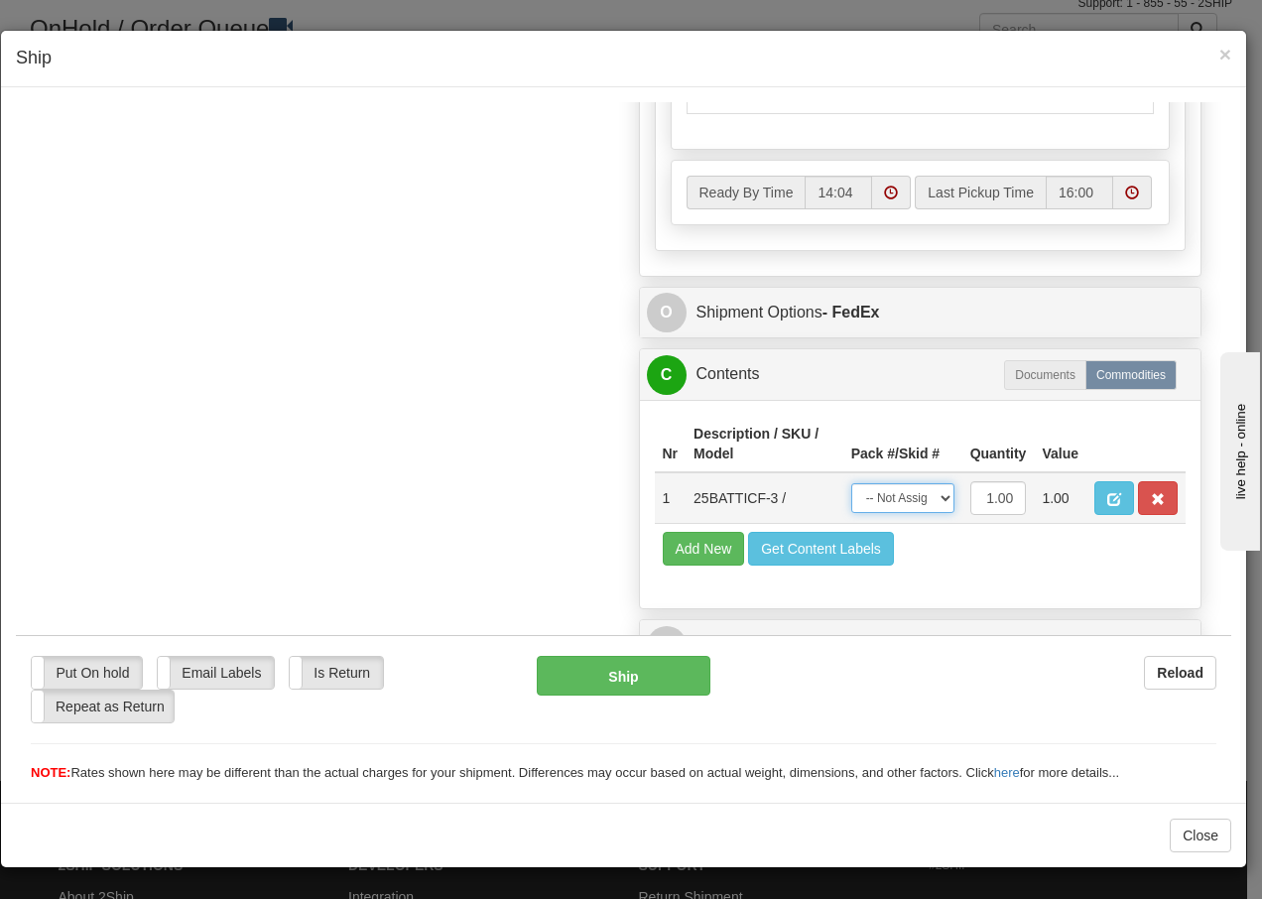
click at [910, 501] on select "-- Not Assigned -- Package 1" at bounding box center [902, 497] width 103 height 30
select select "0"
click at [851, 482] on select "-- Not Assigned -- Package 1" at bounding box center [902, 497] width 103 height 30
click at [585, 676] on button "Ship" at bounding box center [623, 675] width 173 height 40
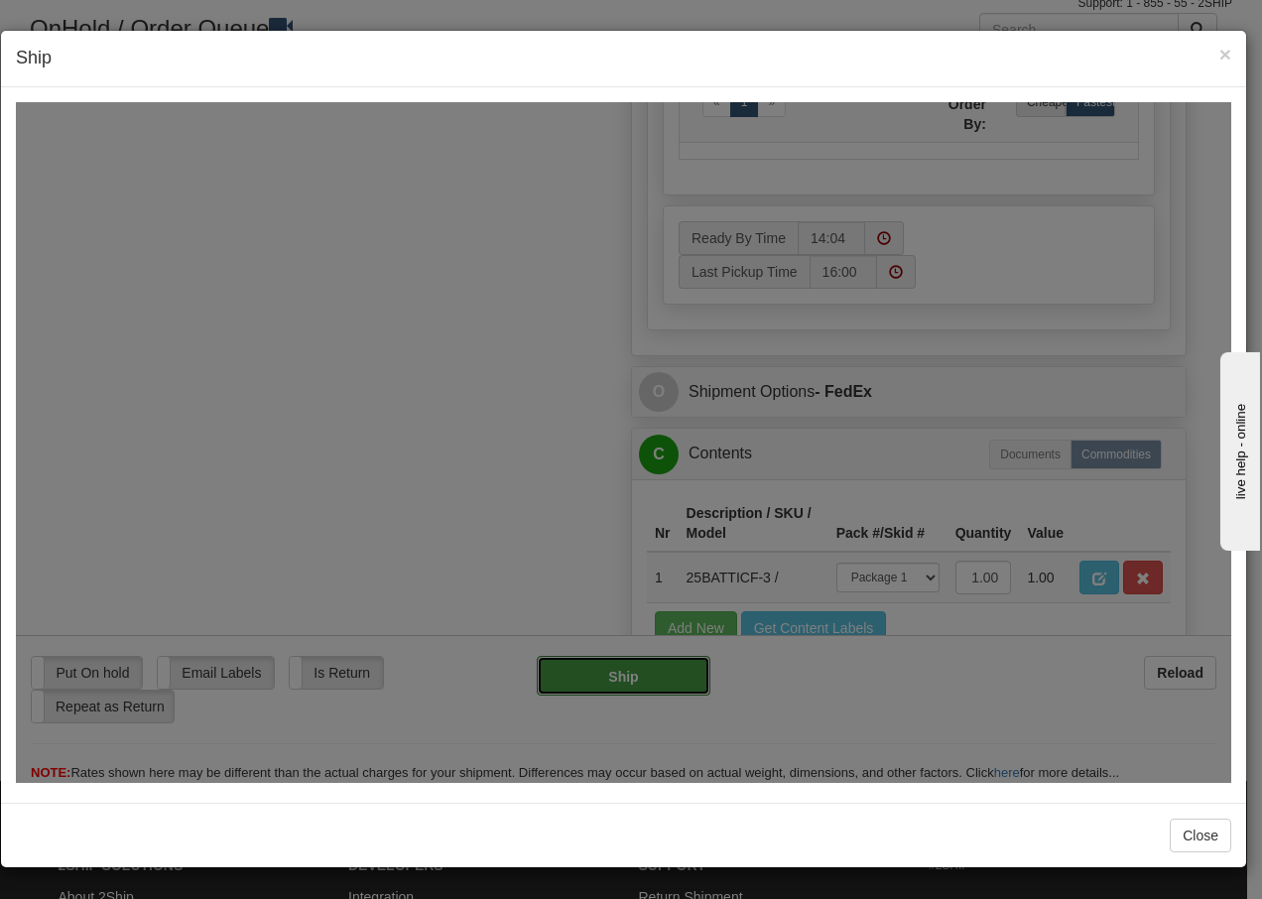
type input "92"
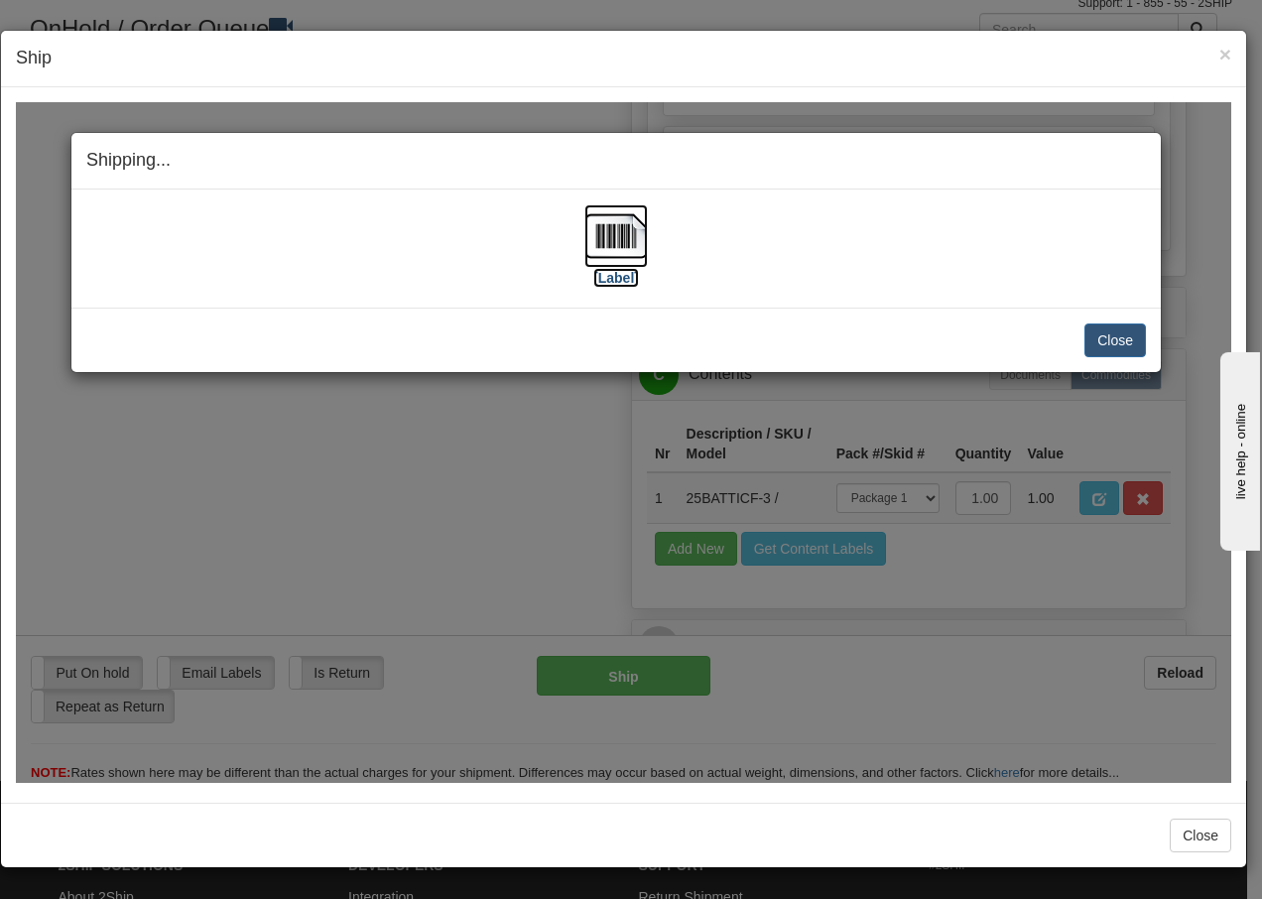
click at [623, 240] on img at bounding box center [617, 235] width 64 height 64
click at [1100, 340] on button "Close" at bounding box center [1116, 340] width 62 height 34
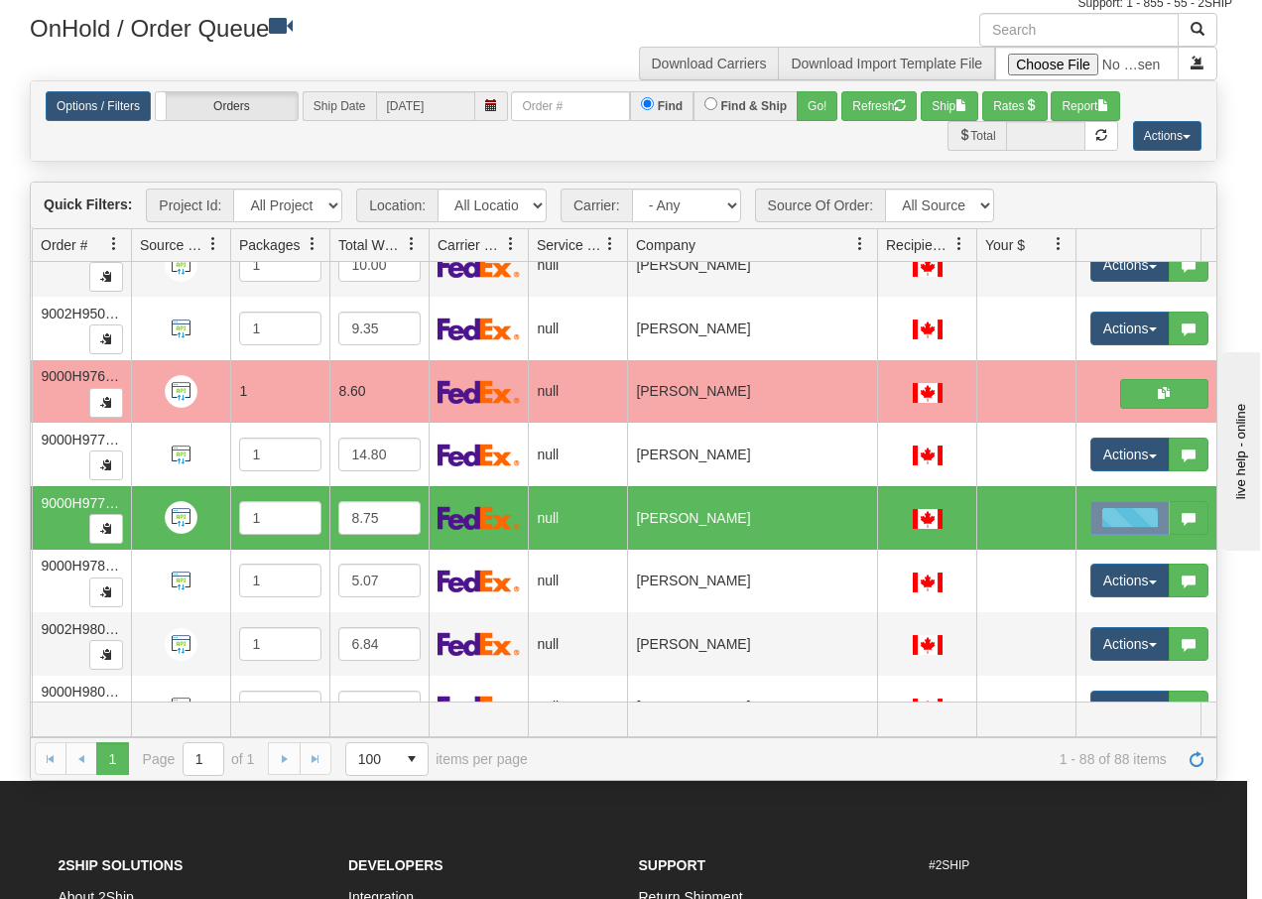
scroll to position [0, 0]
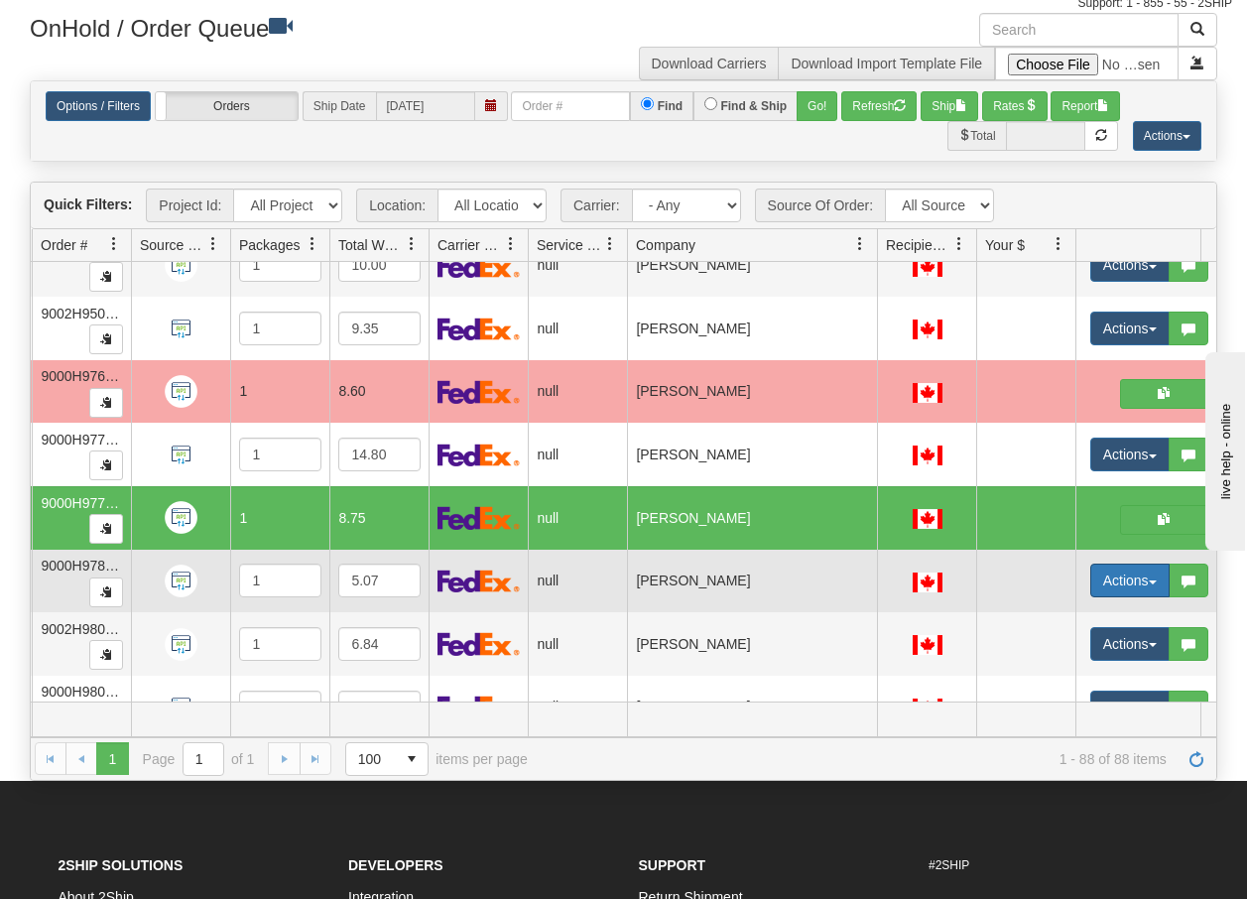
click at [1152, 583] on span "button" at bounding box center [1153, 583] width 8 height 4
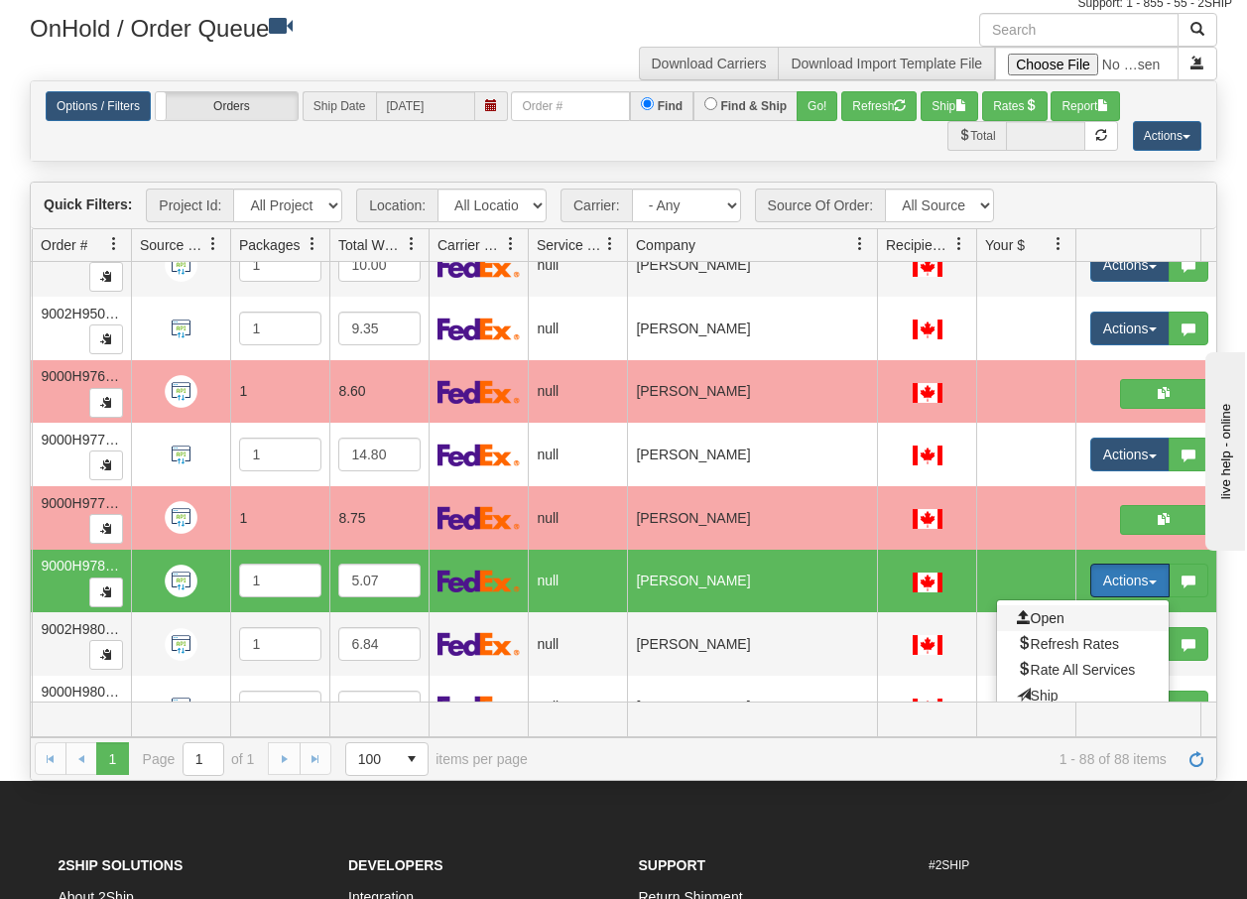
click at [1049, 617] on span "Open" at bounding box center [1041, 618] width 48 height 16
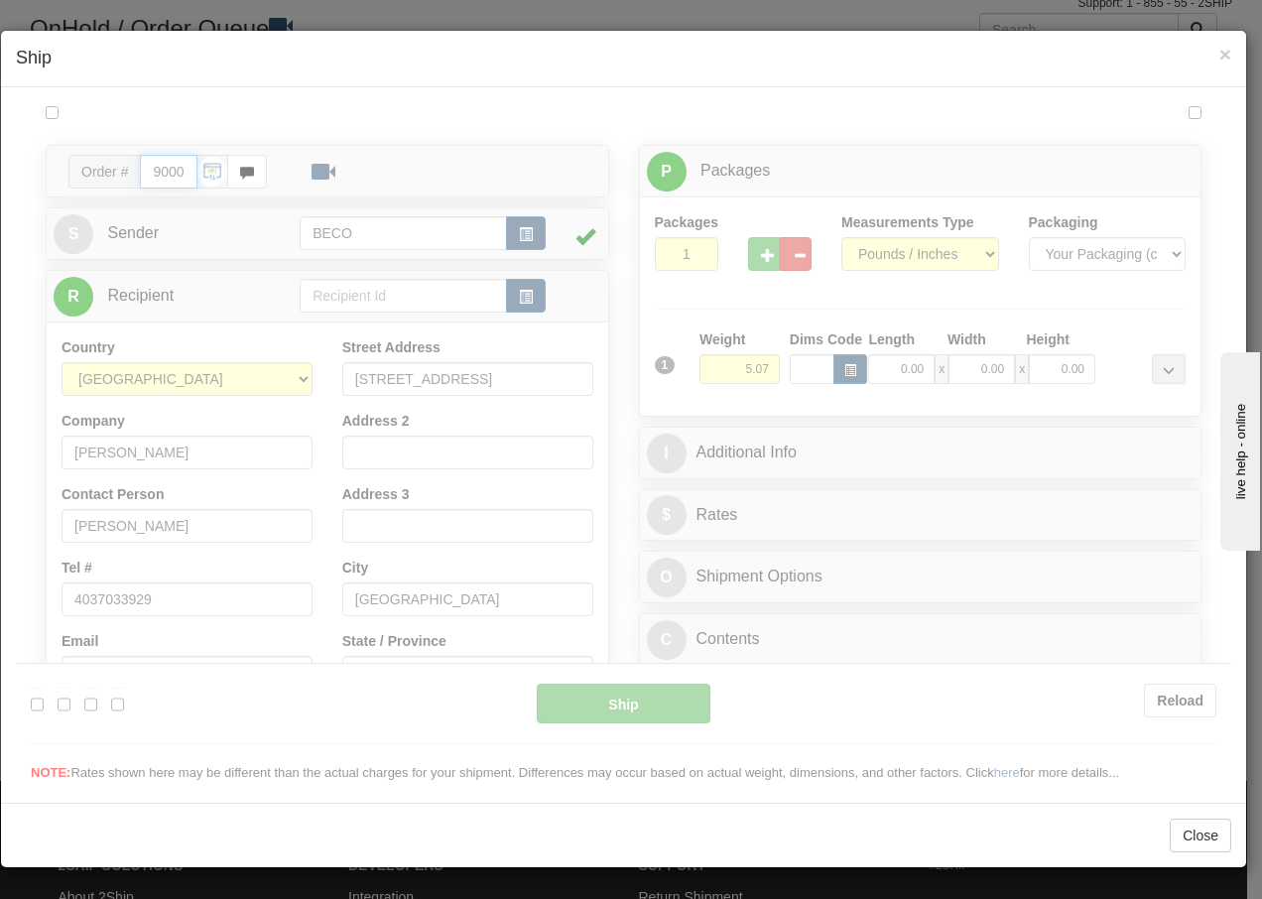
type input "14:05"
type input "16:00"
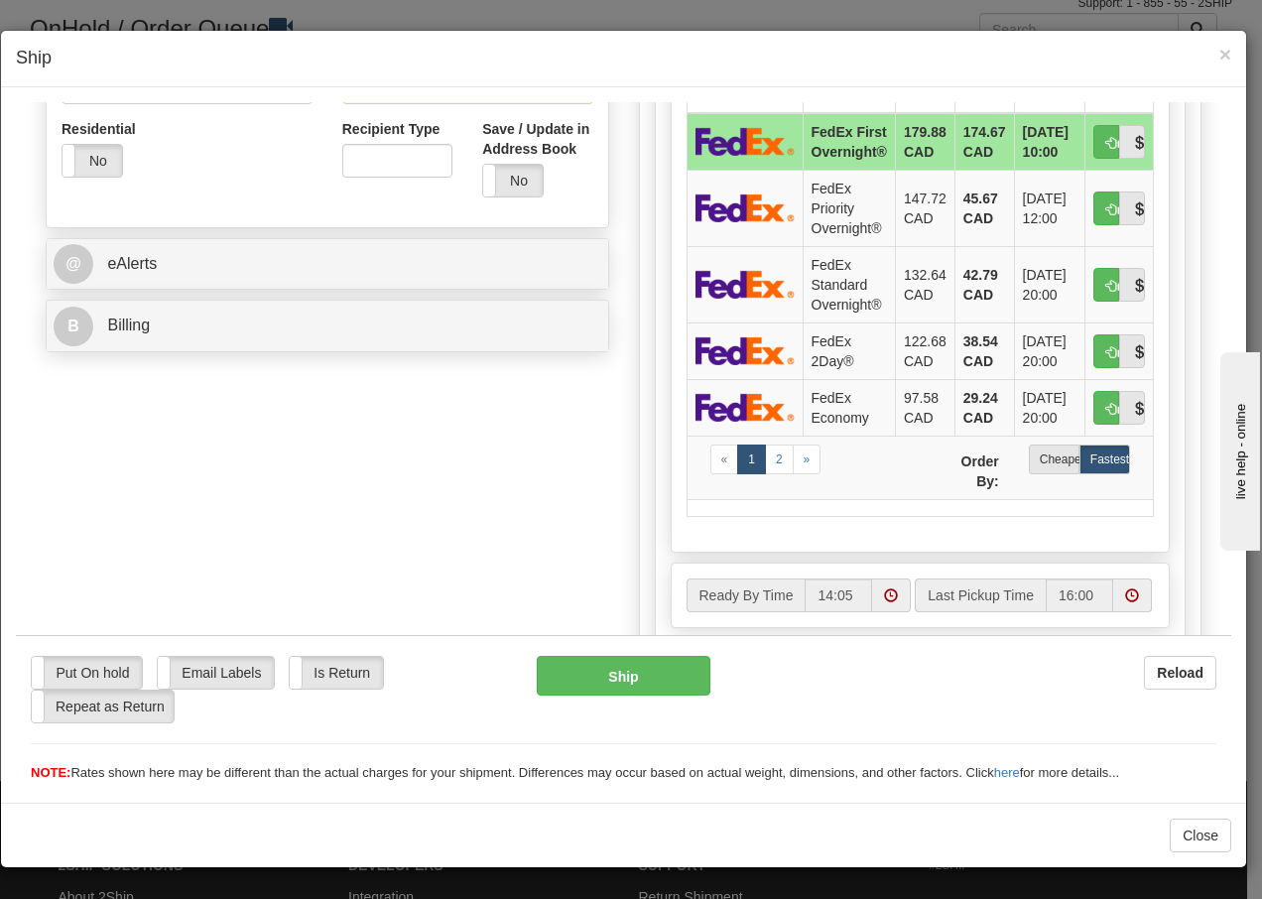
scroll to position [675, 0]
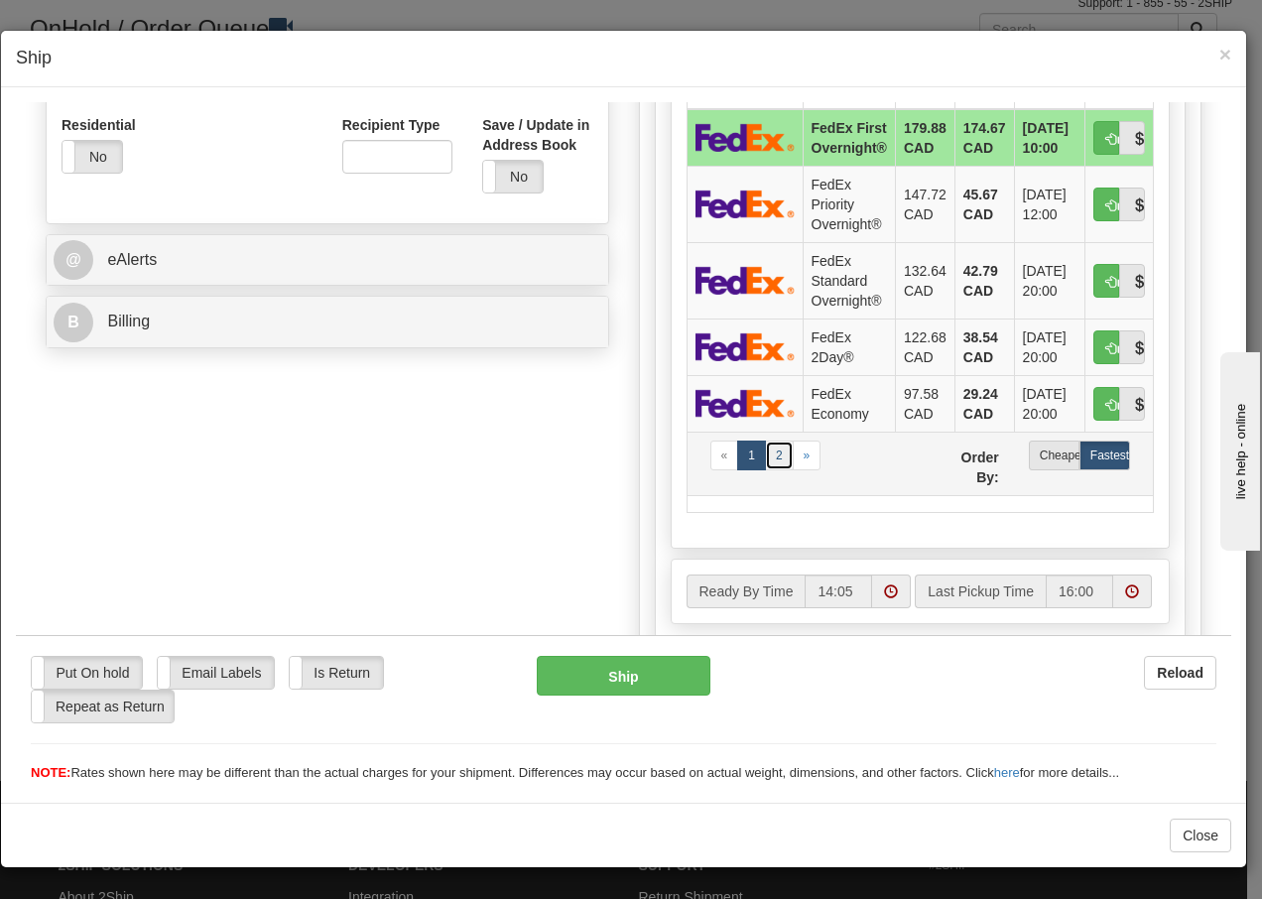
click at [767, 453] on link "2" at bounding box center [779, 455] width 29 height 30
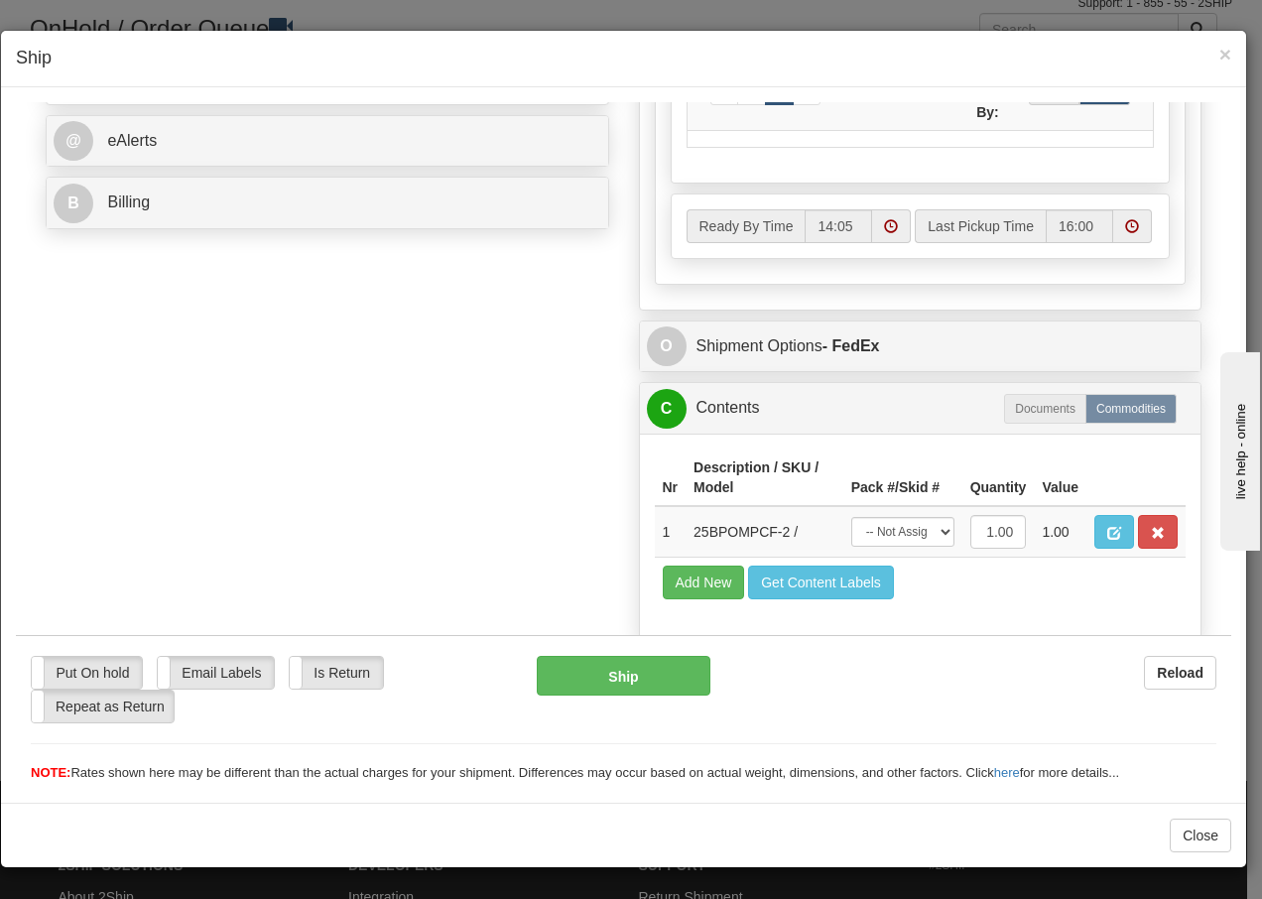
scroll to position [861, 0]
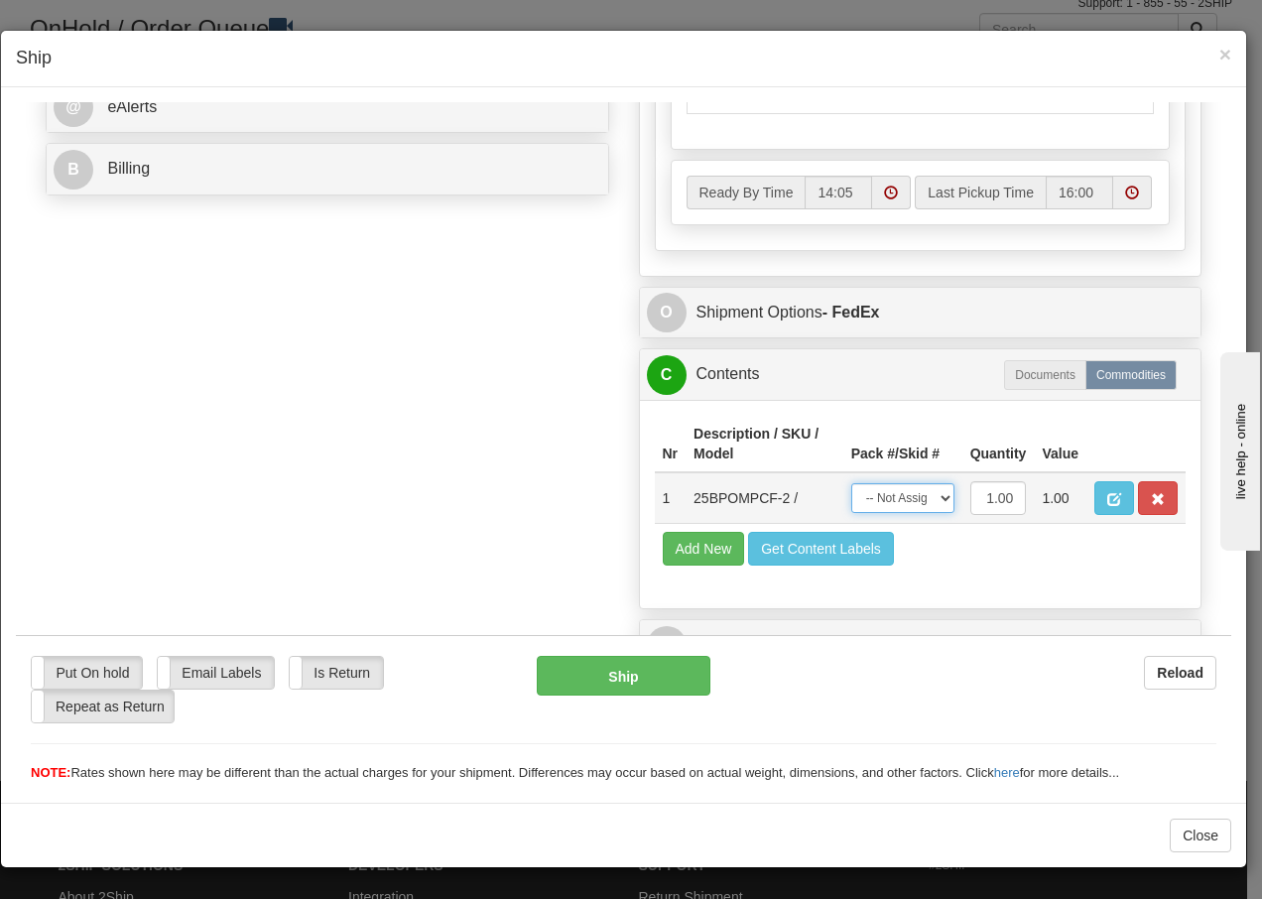
drag, startPoint x: 928, startPoint y: 503, endPoint x: 918, endPoint y: 515, distance: 15.5
click at [928, 503] on select "-- Not Assigned -- Package 1" at bounding box center [902, 497] width 103 height 30
select select "0"
click at [851, 482] on select "-- Not Assigned -- Package 1" at bounding box center [902, 497] width 103 height 30
click at [578, 683] on button "Ship" at bounding box center [623, 675] width 173 height 40
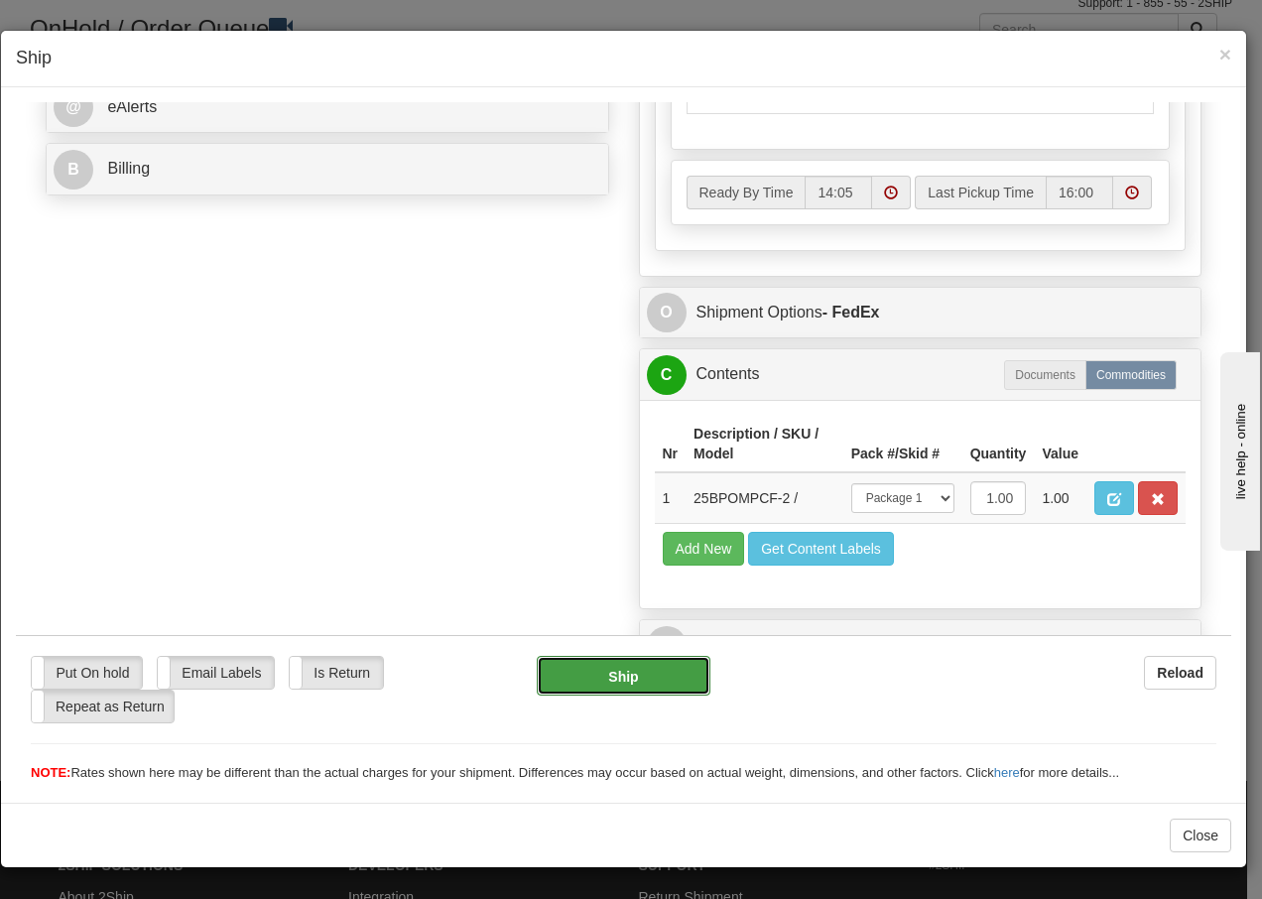
type input "92"
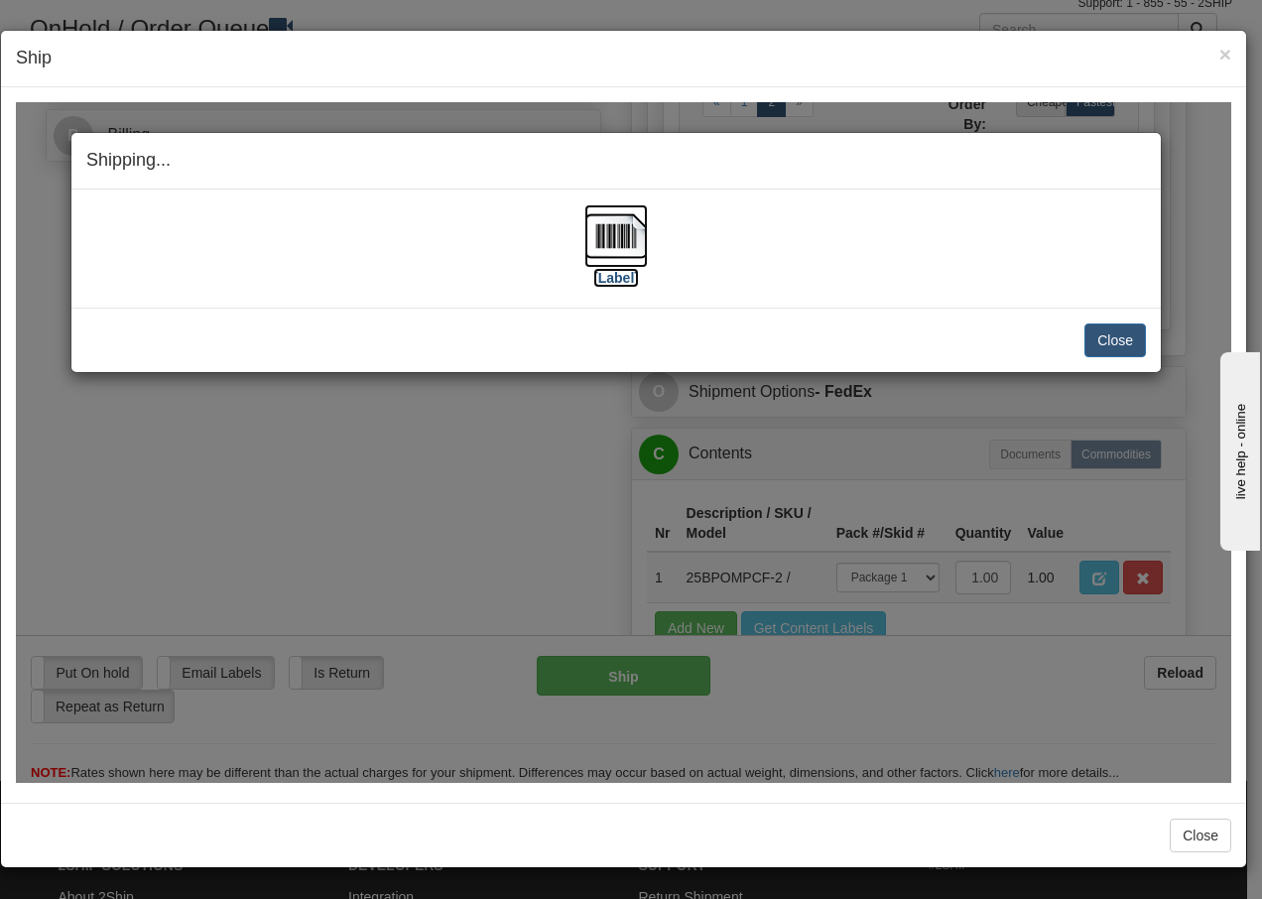
click at [610, 232] on img at bounding box center [617, 235] width 64 height 64
click at [1102, 339] on button "Close" at bounding box center [1116, 340] width 62 height 34
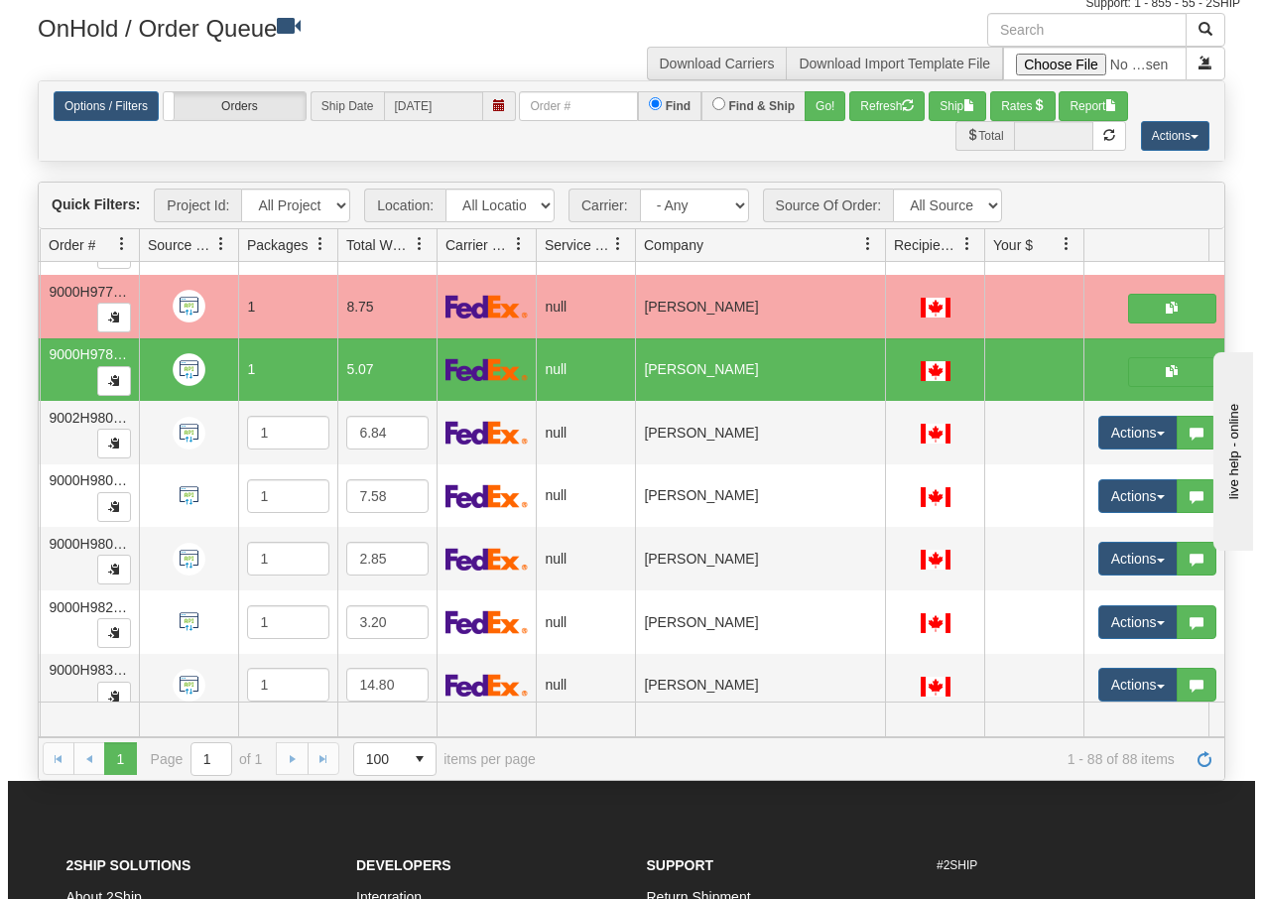
scroll to position [5092, 171]
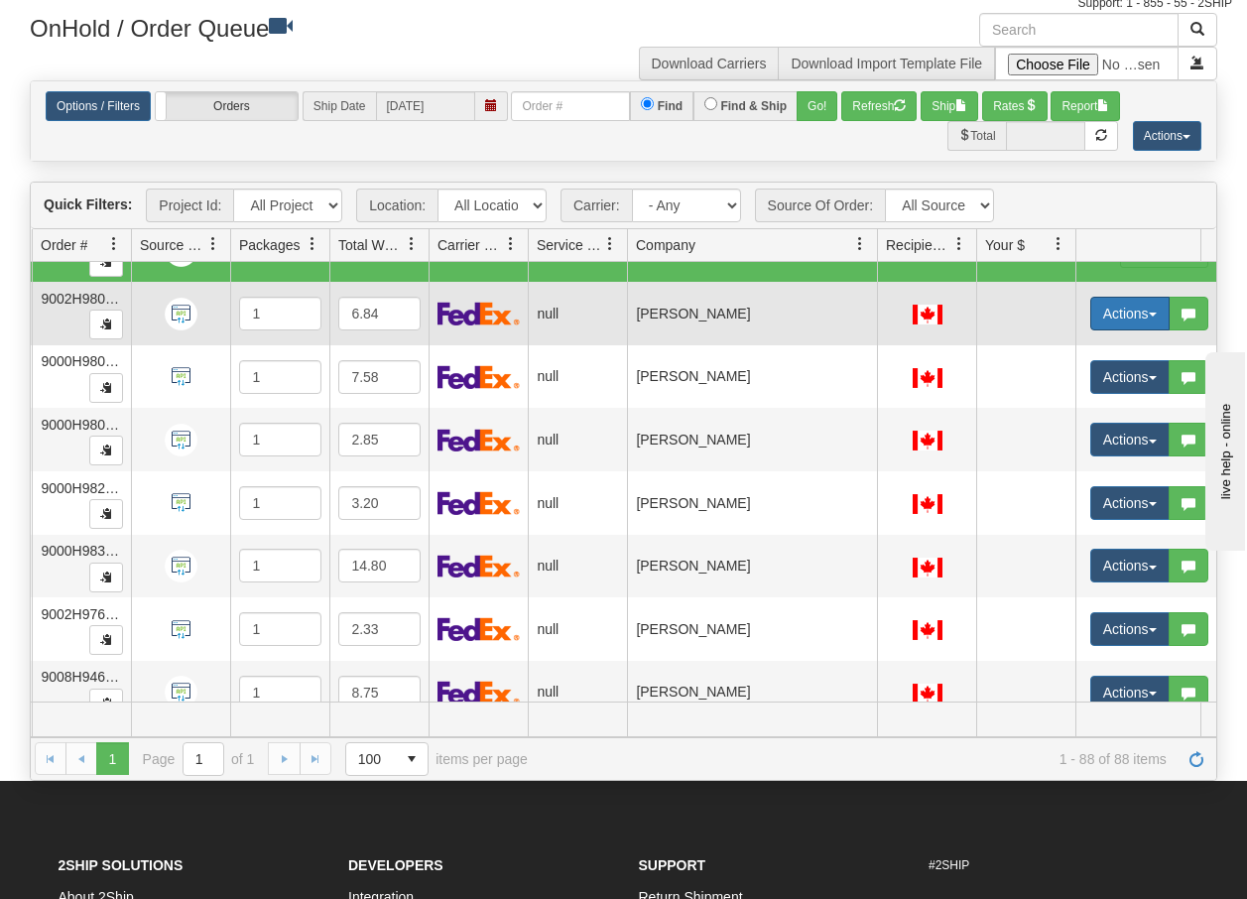
click at [1154, 318] on button "Actions" at bounding box center [1130, 314] width 79 height 34
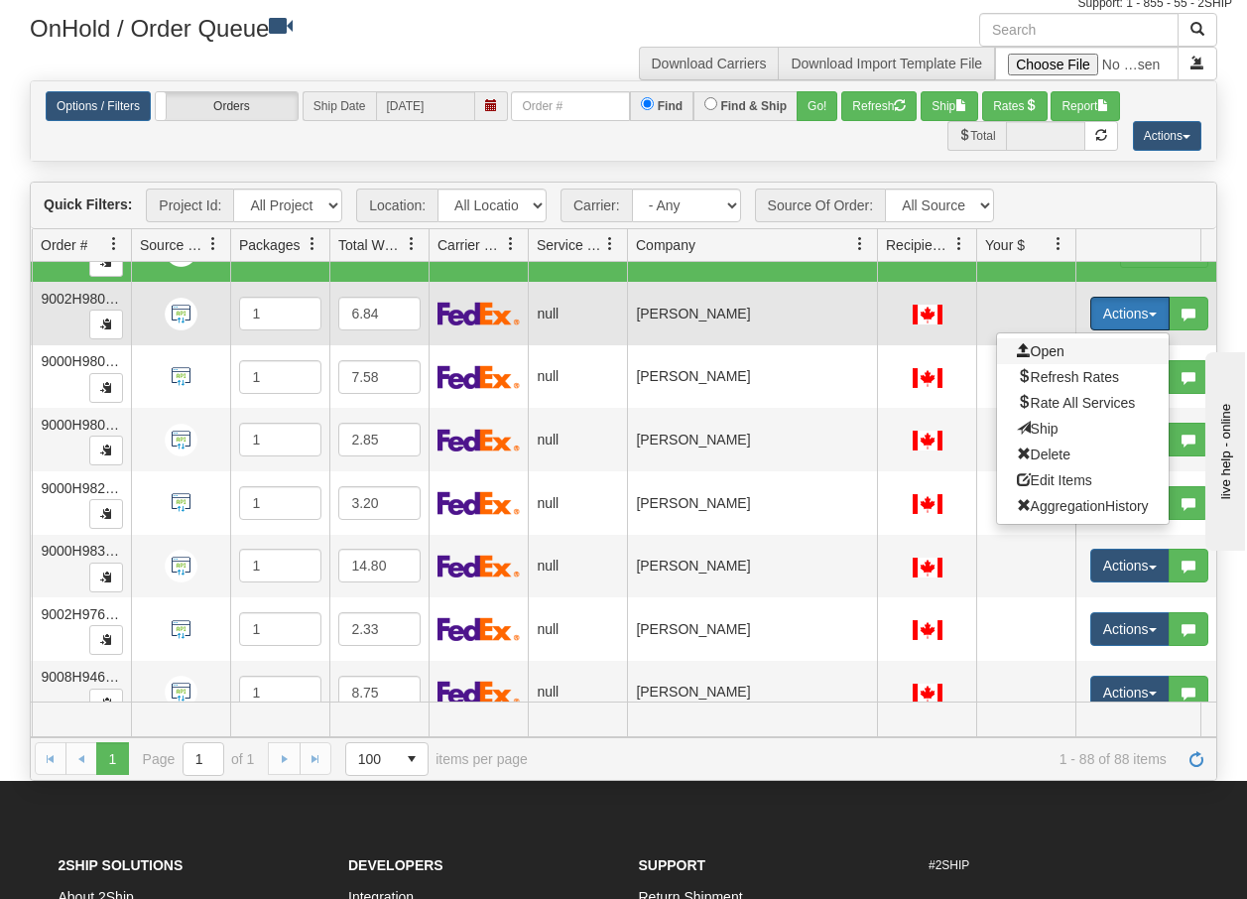
click at [1059, 351] on span "Open" at bounding box center [1041, 351] width 48 height 16
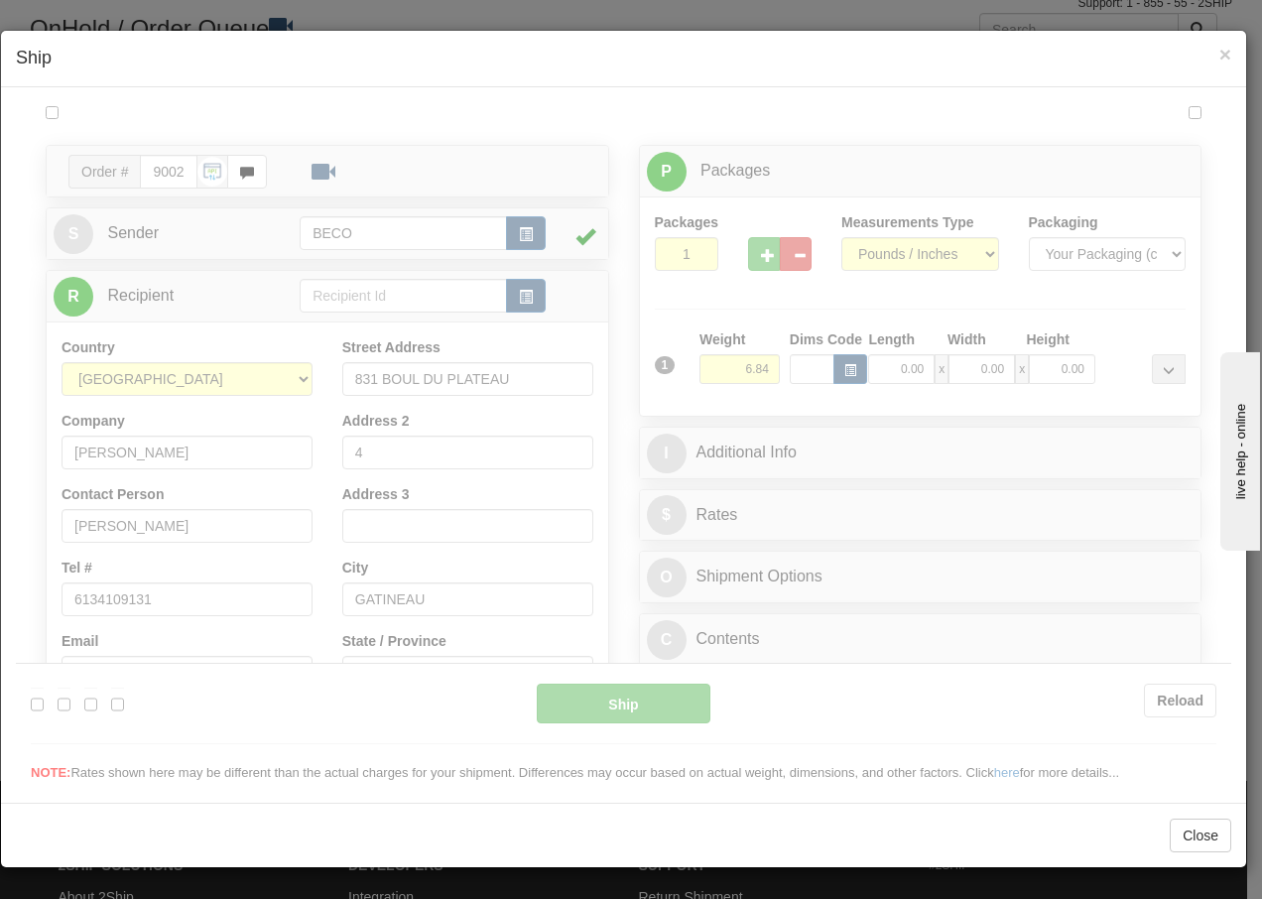
scroll to position [0, 0]
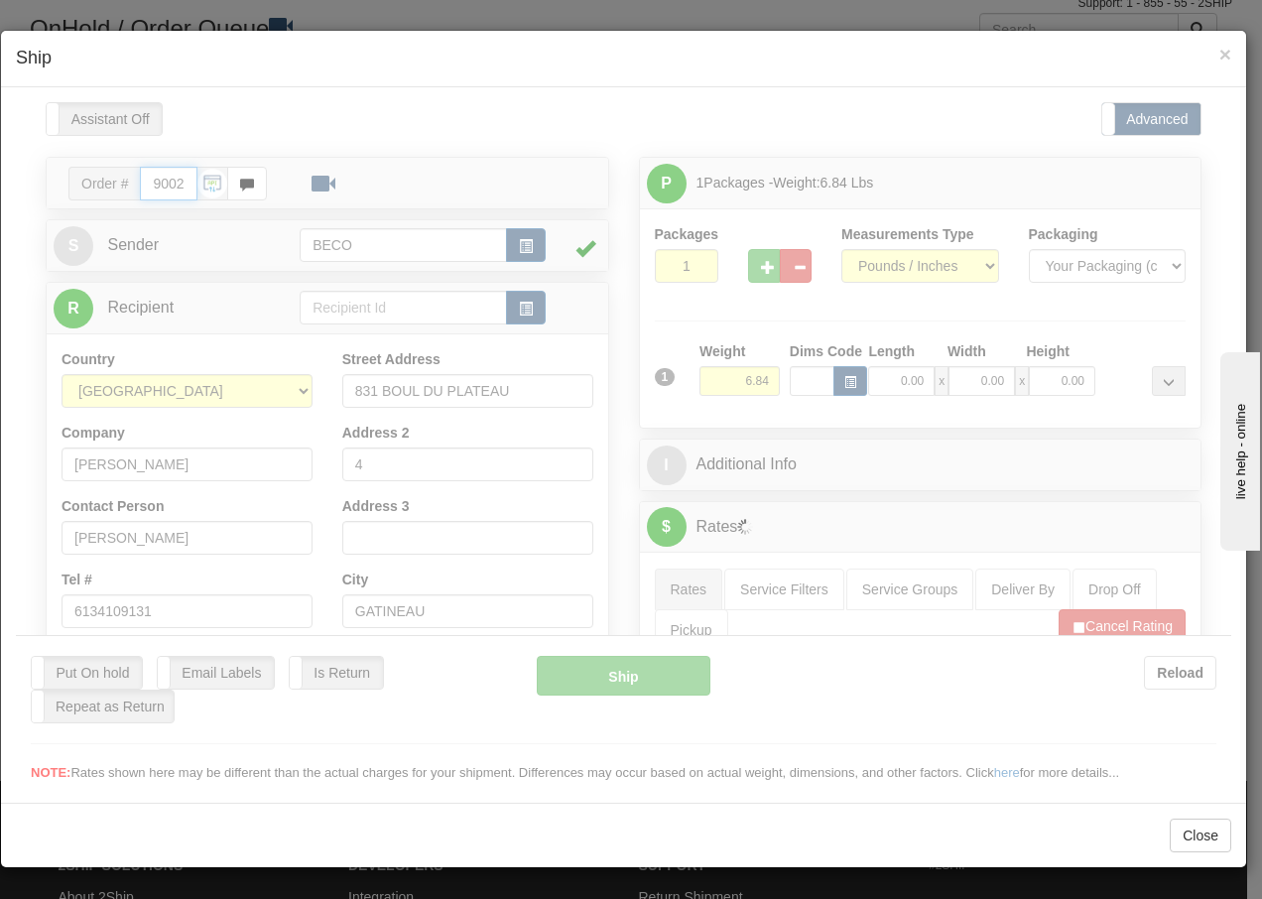
type input "14:05"
type input "16:00"
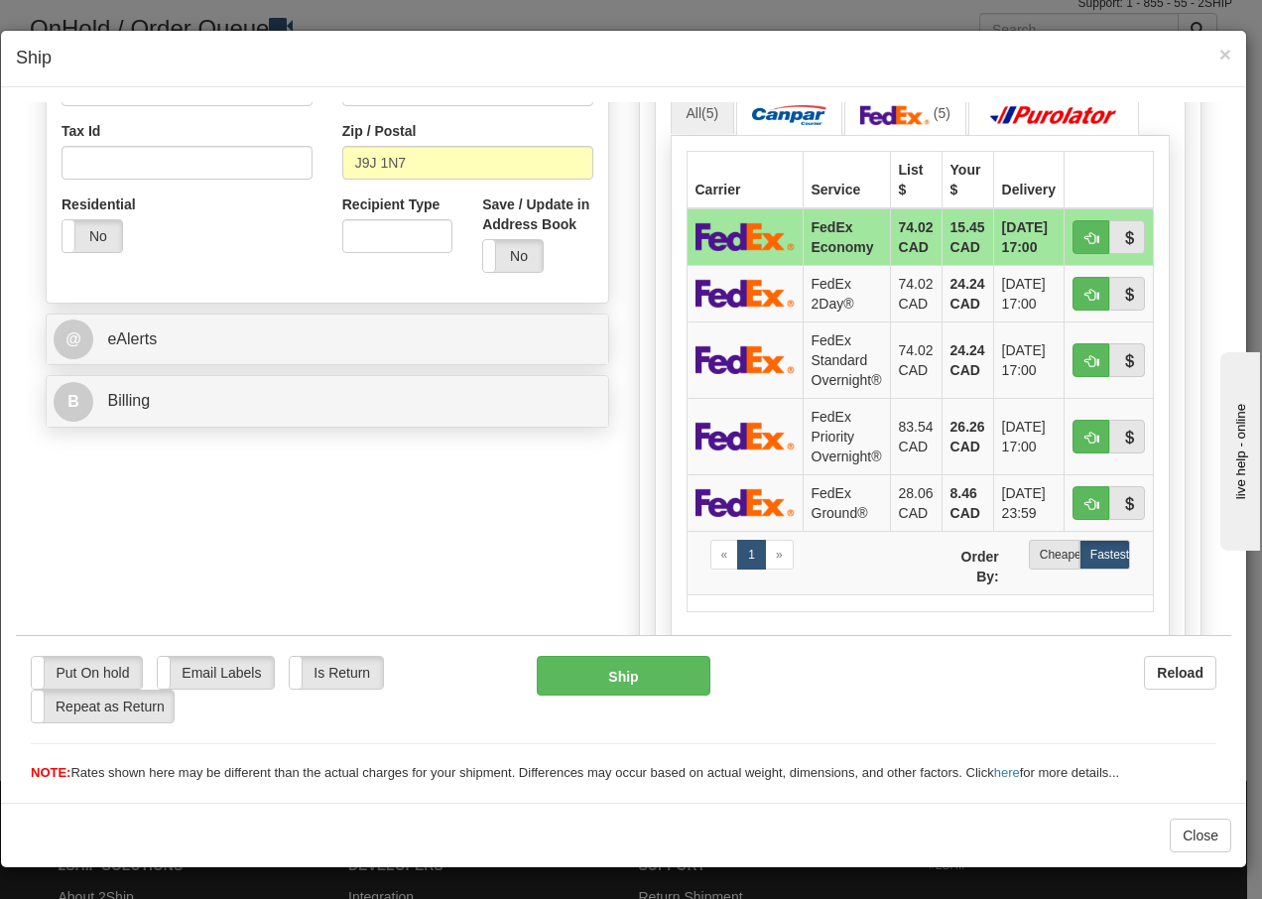
scroll to position [648, 0]
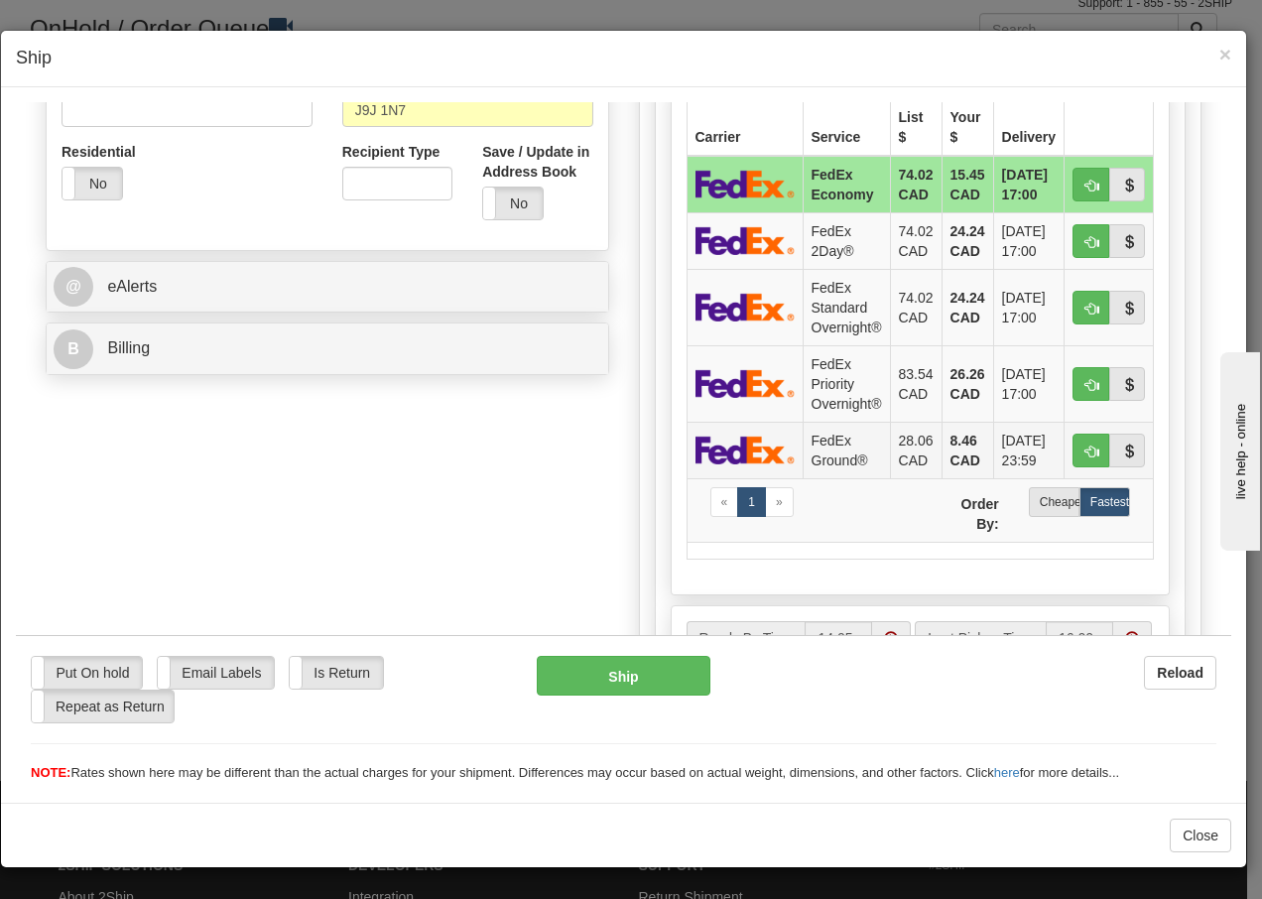
click at [842, 444] on td "FedEx Ground®" at bounding box center [846, 449] width 87 height 57
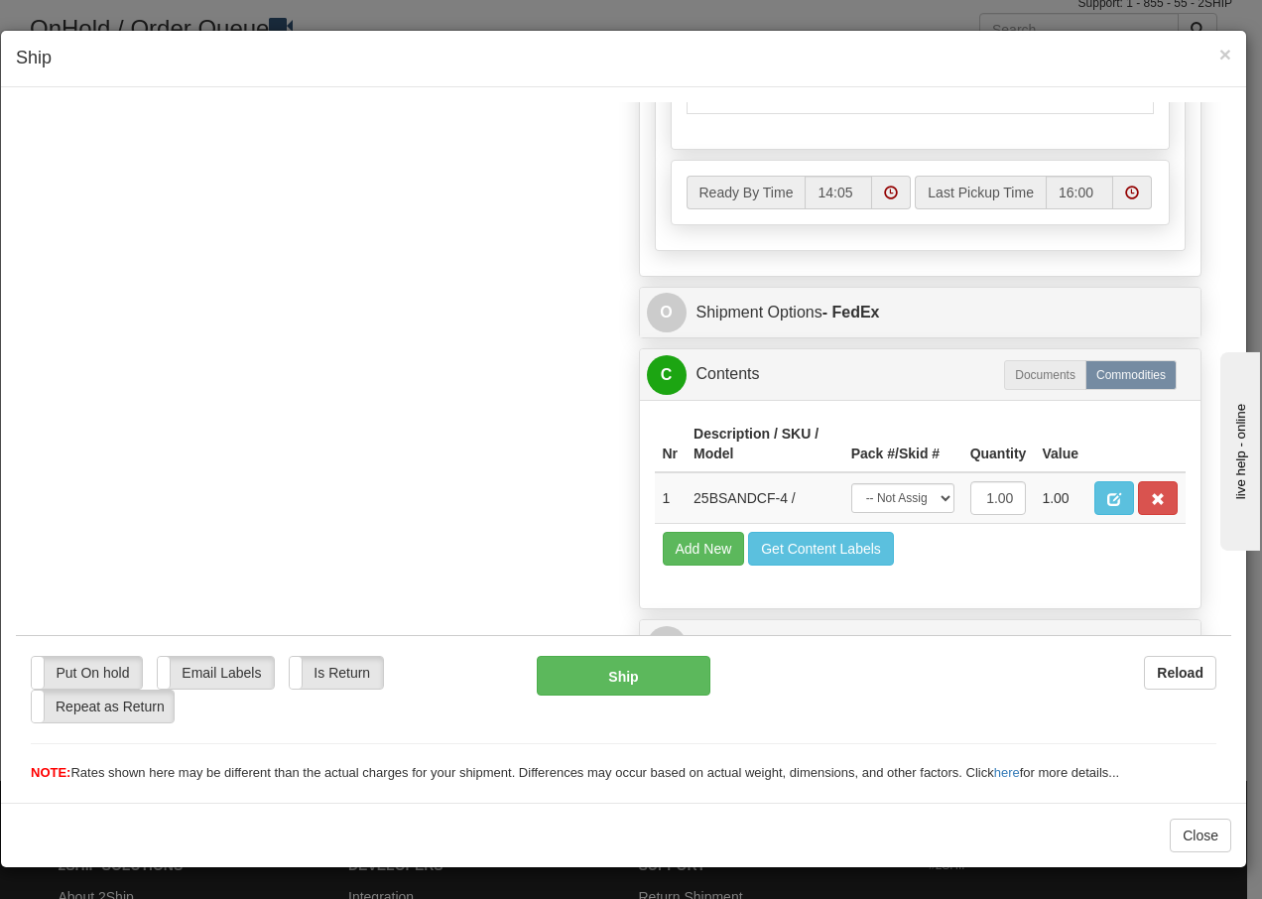
scroll to position [1127, 0]
click at [917, 491] on select "-- Not Assigned -- Package 1" at bounding box center [902, 497] width 103 height 30
select select "0"
click at [851, 482] on select "-- Not Assigned -- Package 1" at bounding box center [902, 497] width 103 height 30
click at [618, 685] on button "Ship" at bounding box center [623, 675] width 173 height 40
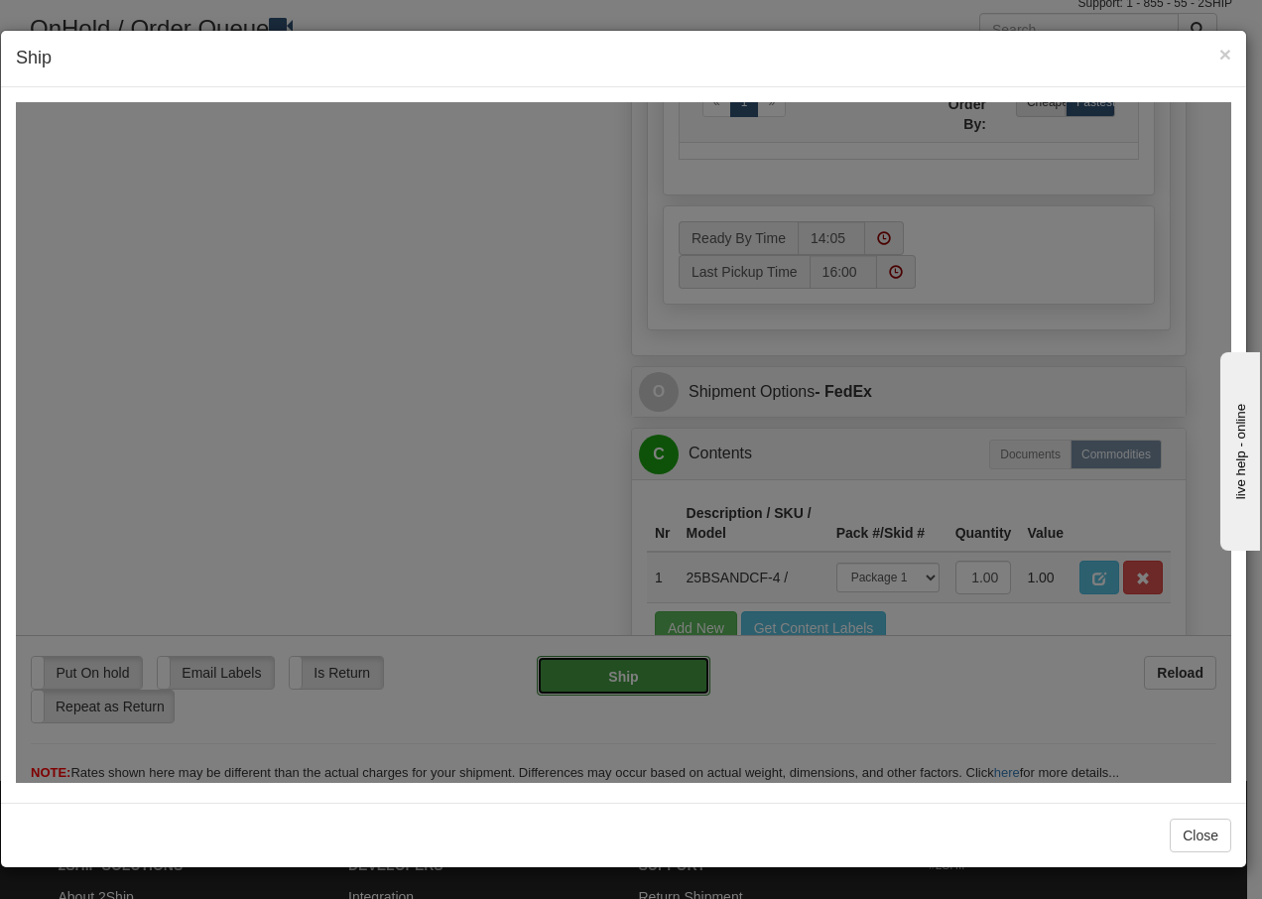
type input "92"
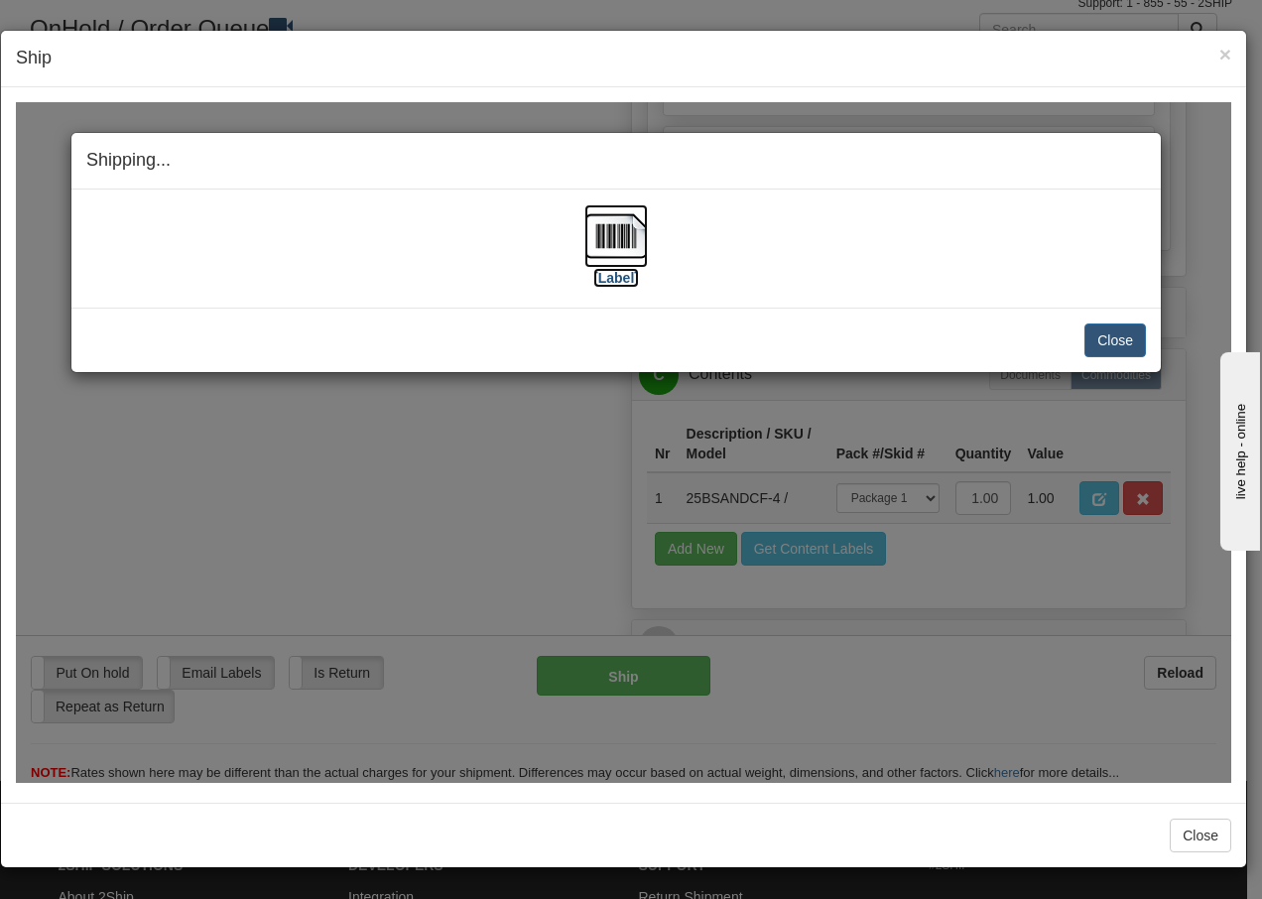
click at [609, 239] on img at bounding box center [617, 235] width 64 height 64
click at [1137, 340] on button "Close" at bounding box center [1116, 340] width 62 height 34
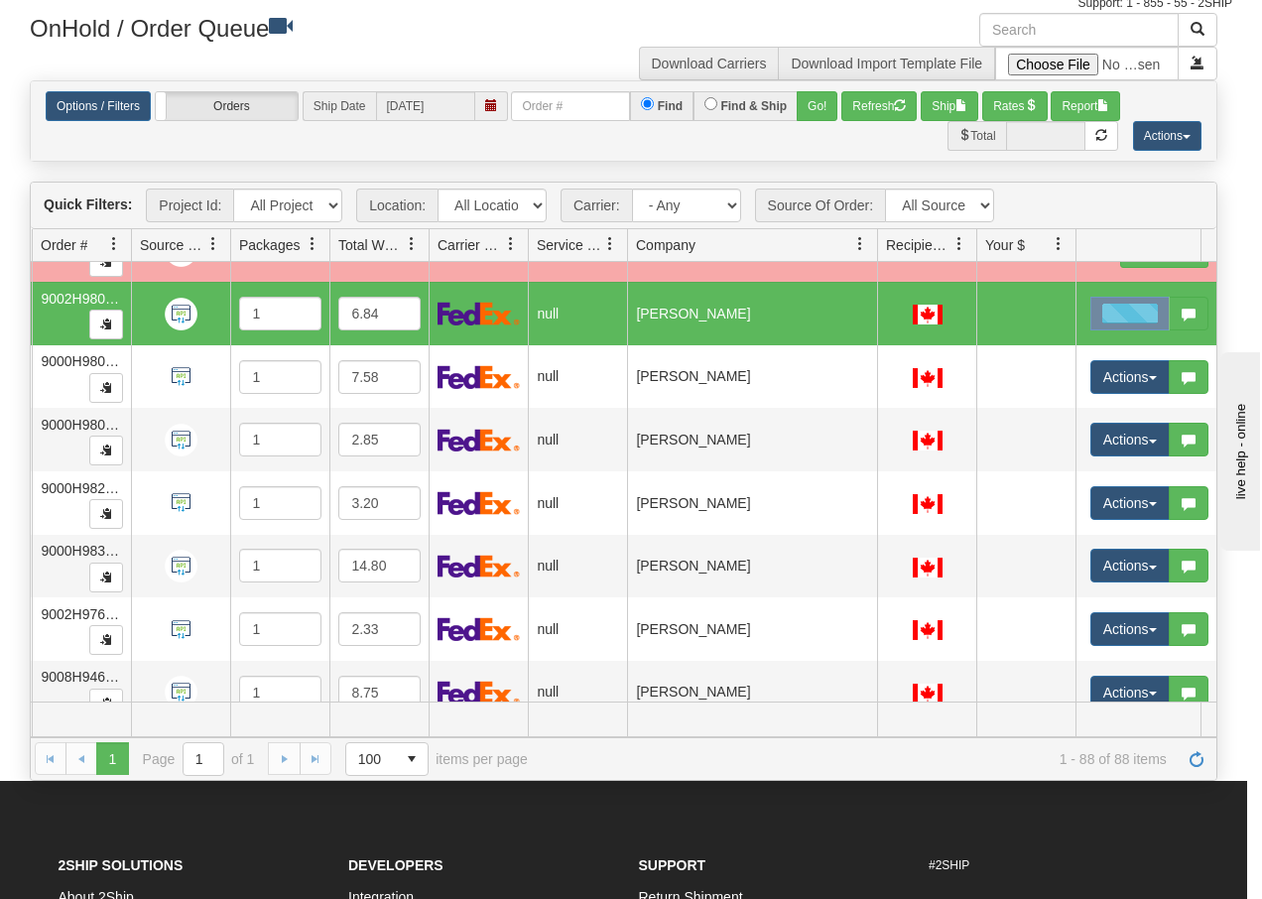
scroll to position [0, 0]
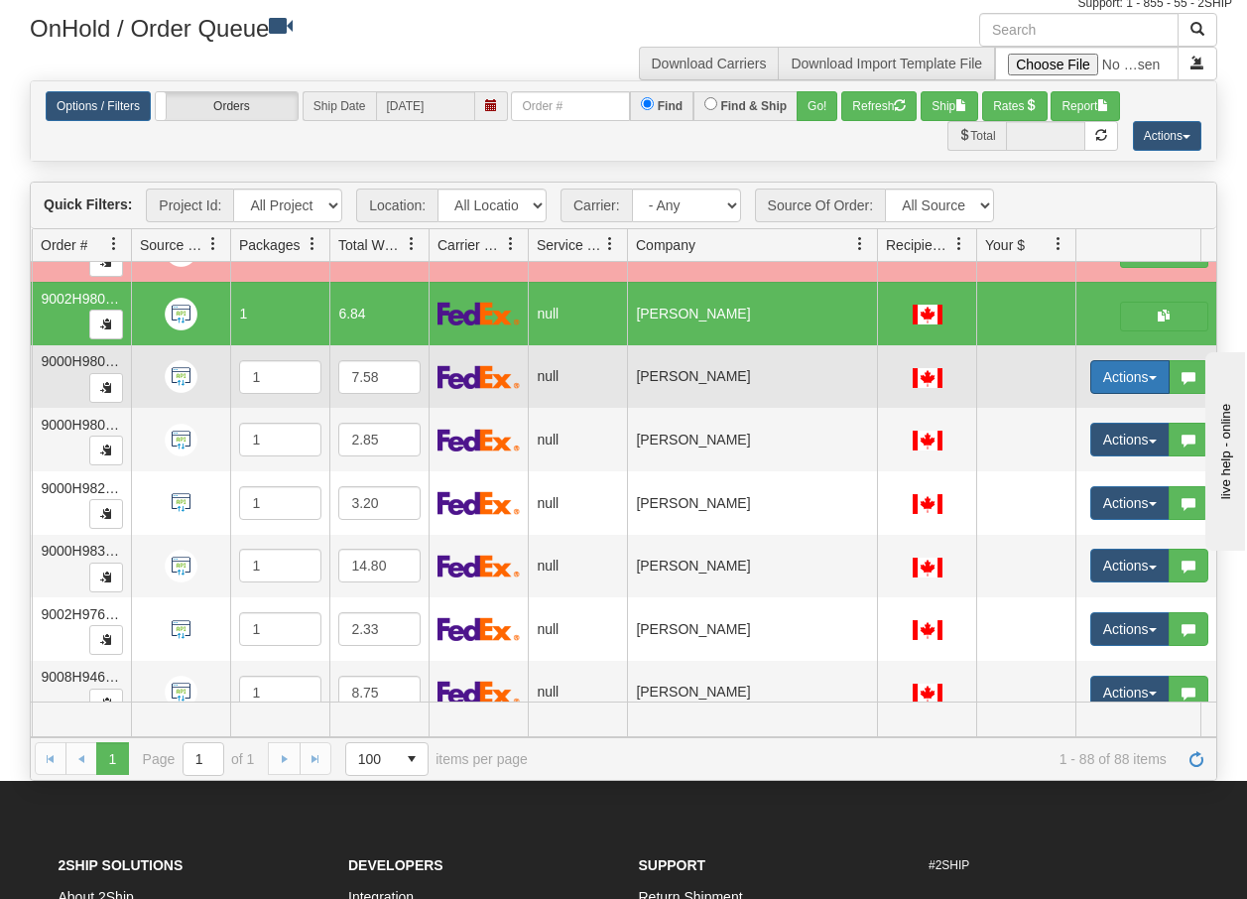
click at [1141, 376] on button "Actions" at bounding box center [1130, 377] width 79 height 34
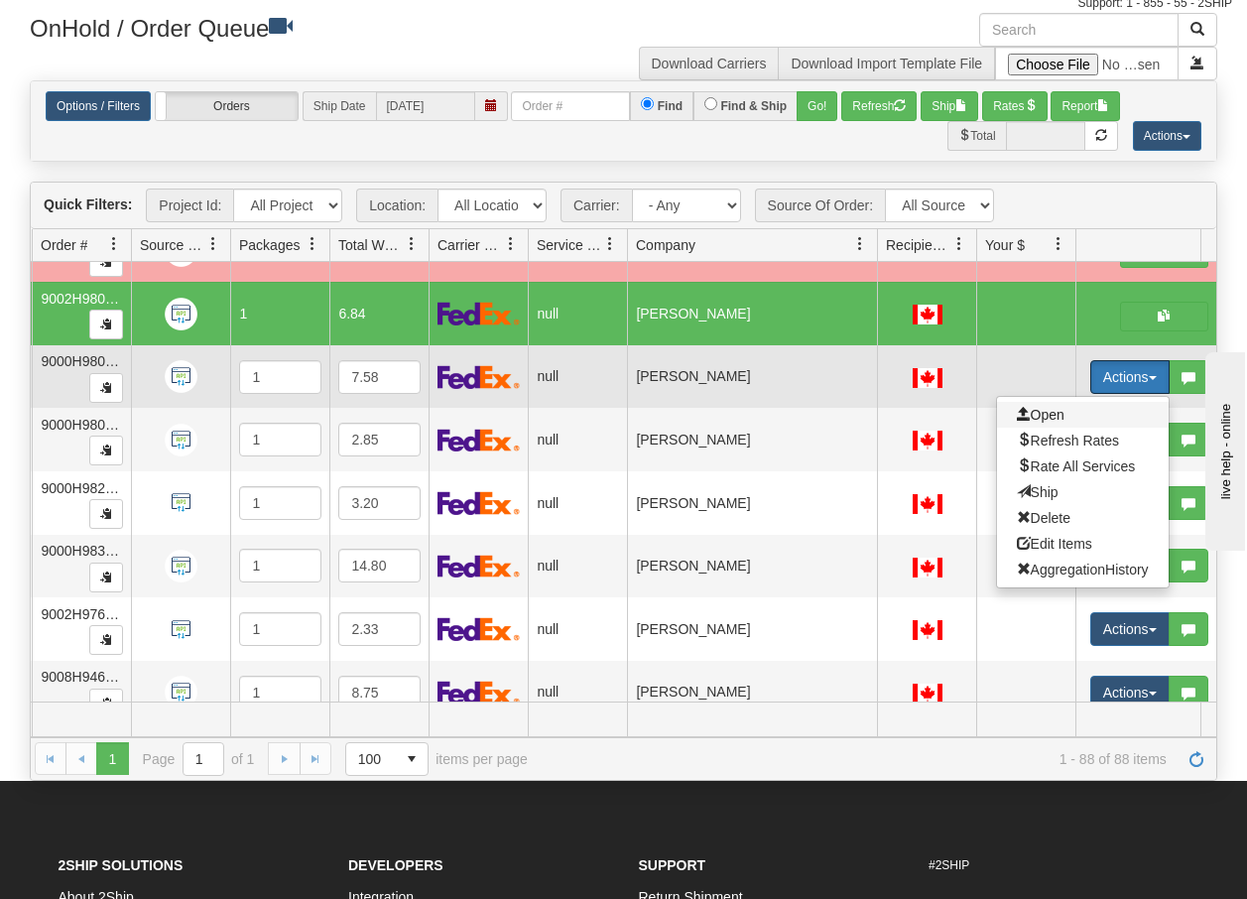
click at [1045, 412] on span "Open" at bounding box center [1041, 415] width 48 height 16
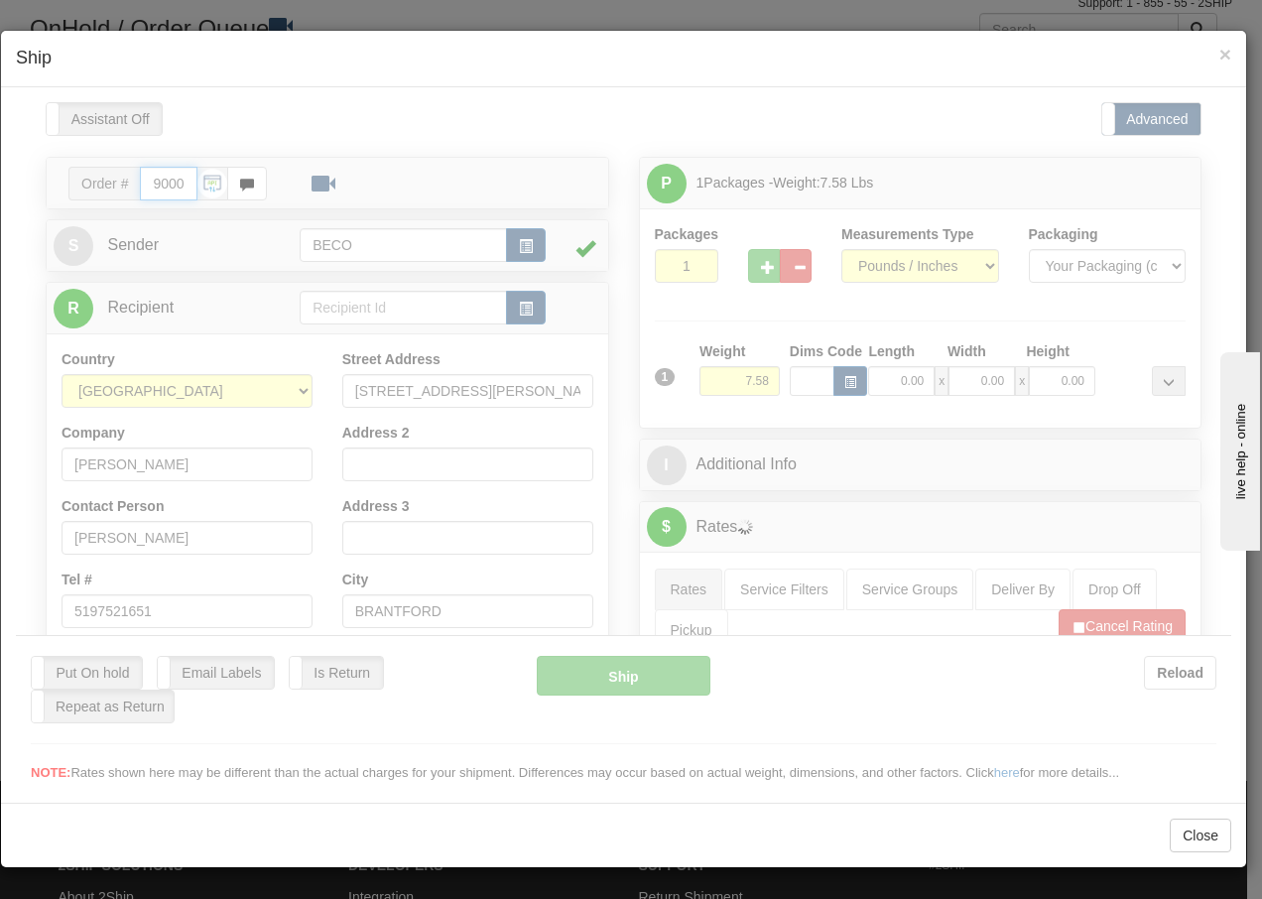
type input "14:06"
type input "16:00"
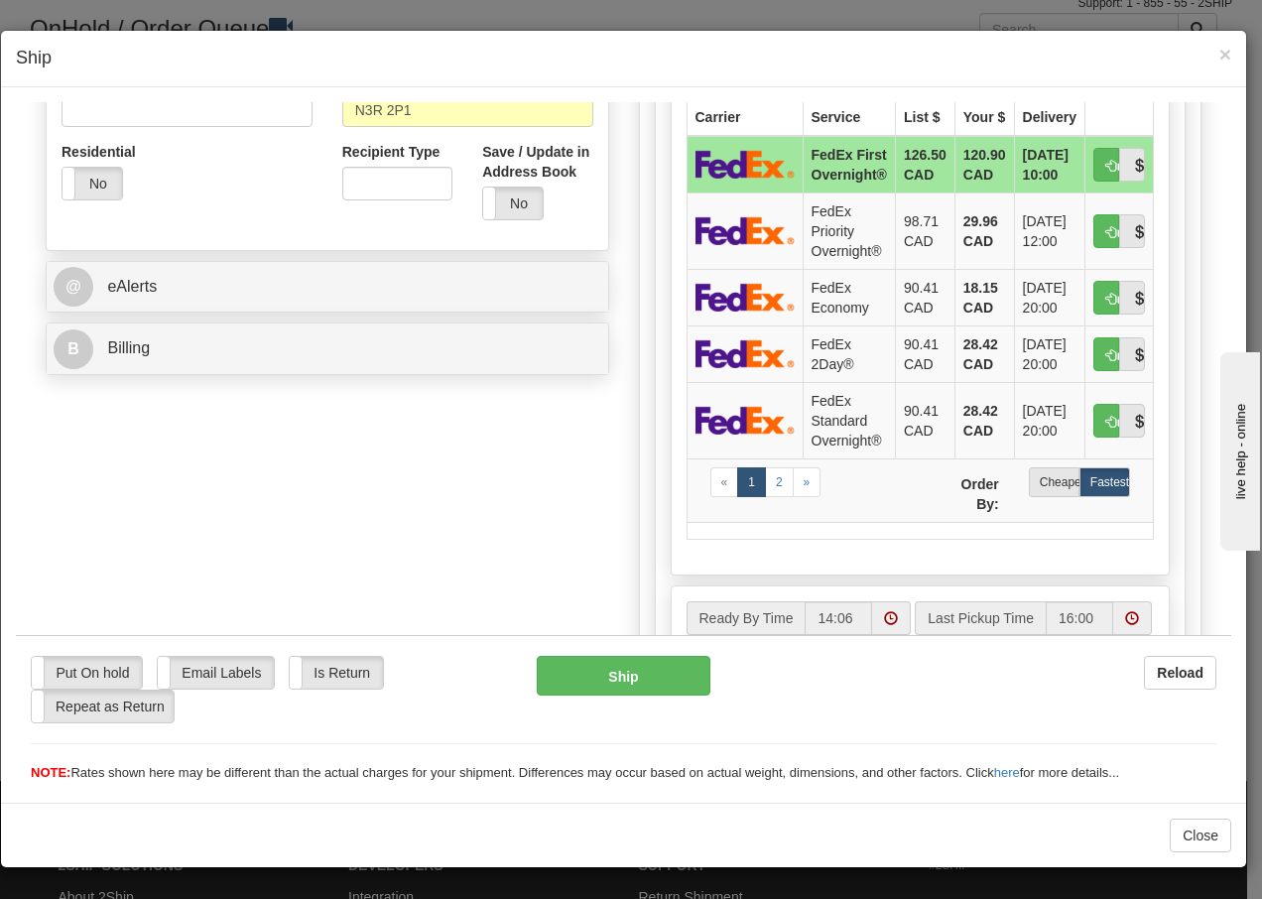
scroll to position [688, 0]
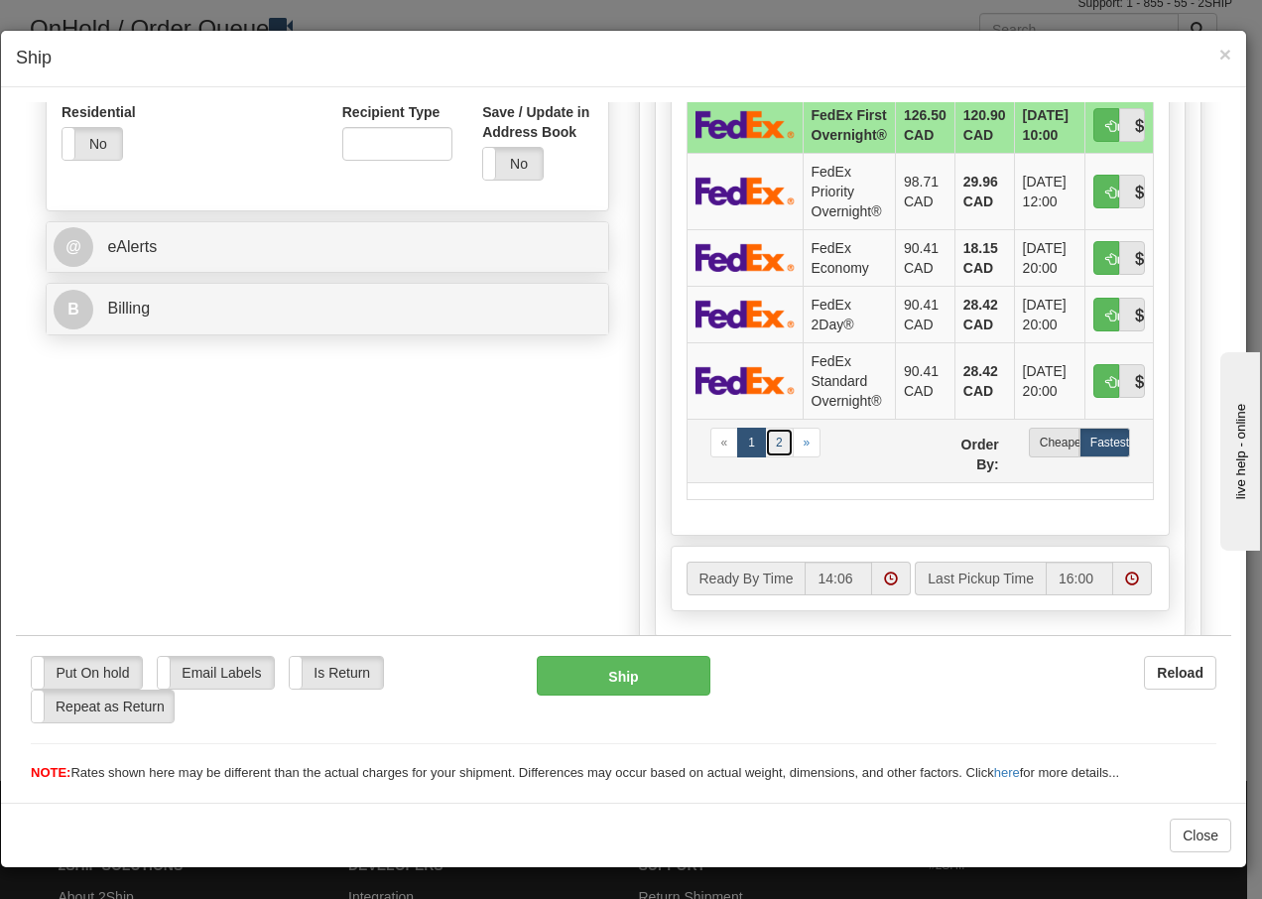
click at [770, 436] on link "2" at bounding box center [779, 442] width 29 height 30
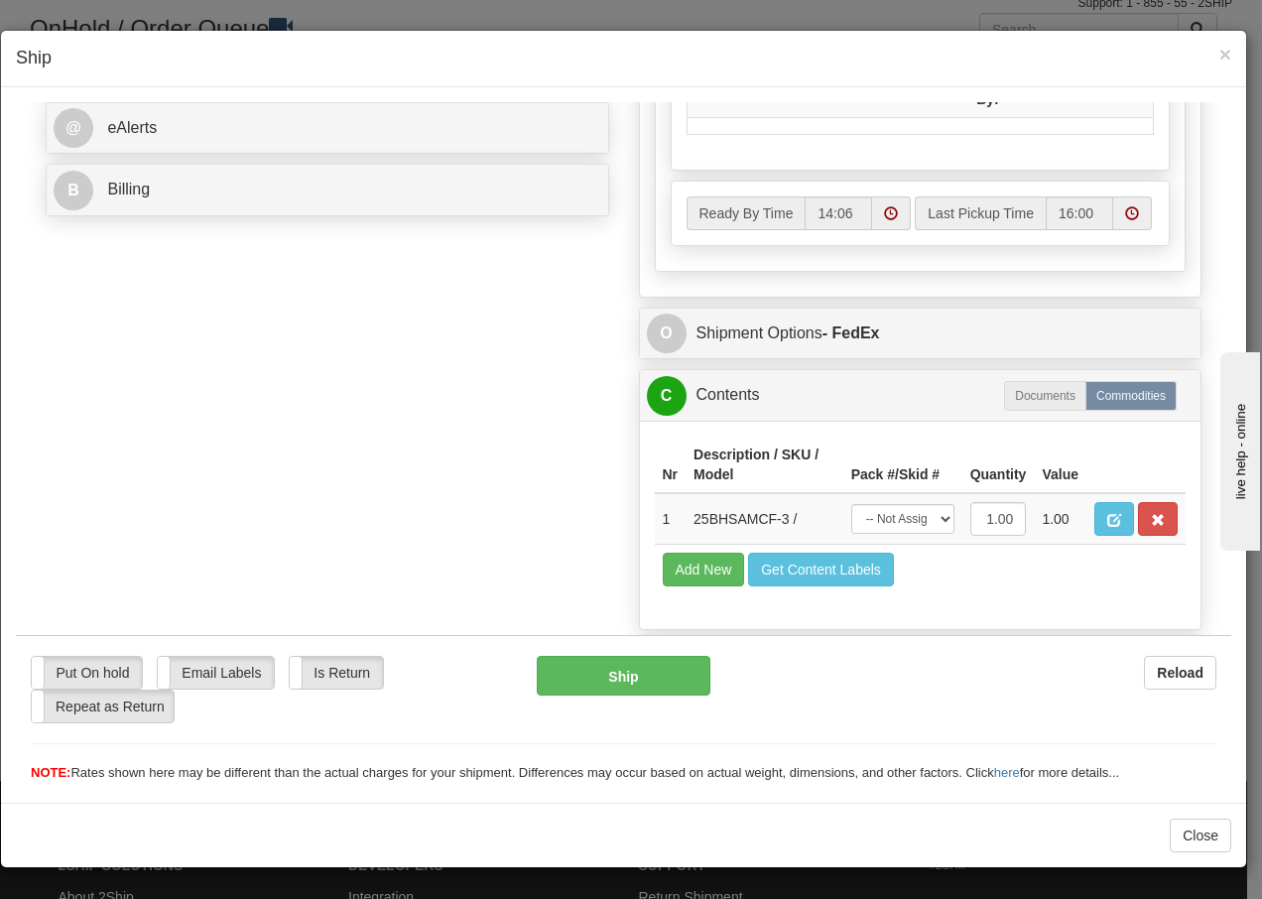
scroll to position [861, 0]
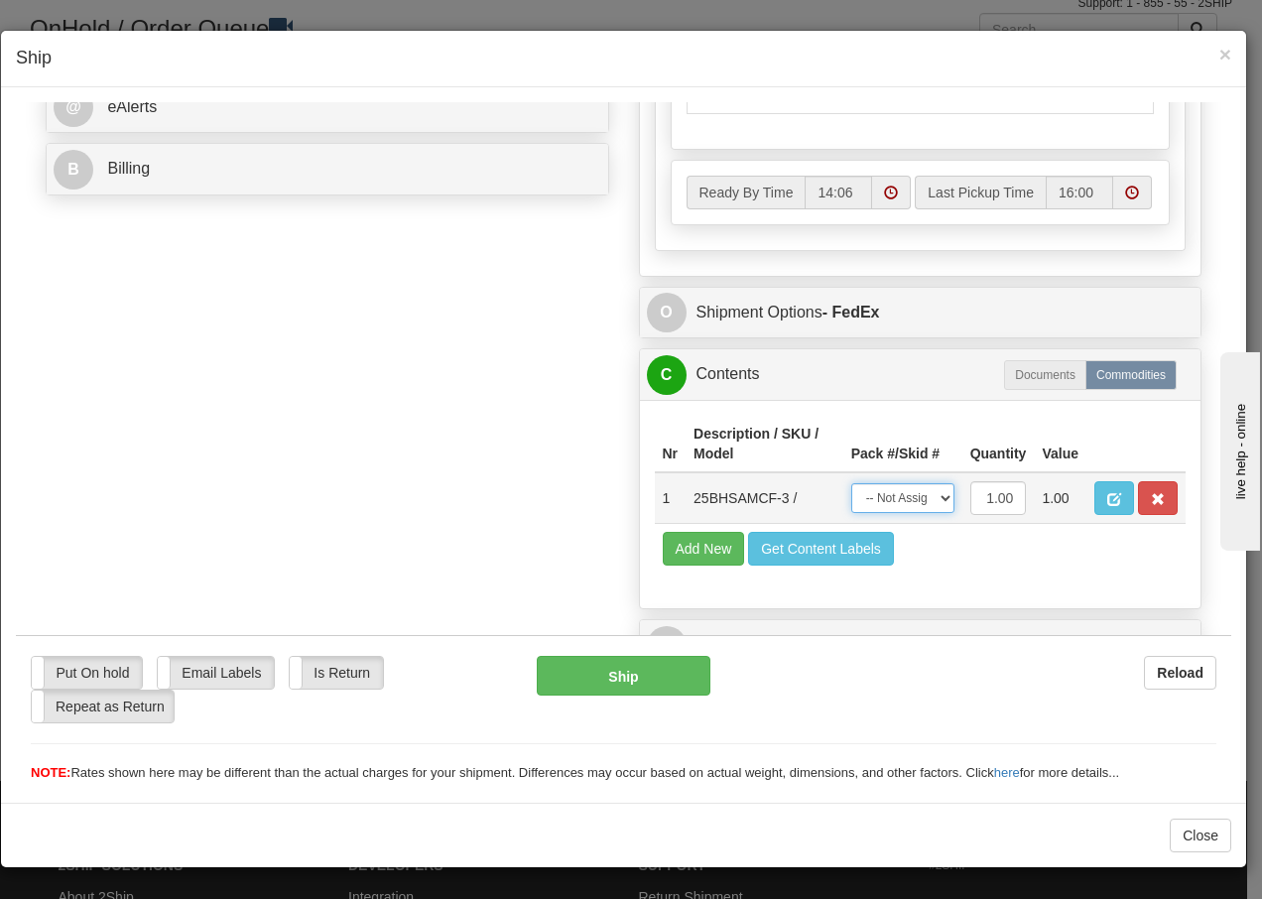
click at [889, 500] on select "-- Not Assigned -- Package 1" at bounding box center [902, 497] width 103 height 30
select select "0"
click at [851, 482] on select "-- Not Assigned -- Package 1" at bounding box center [902, 497] width 103 height 30
click at [679, 678] on button "Ship" at bounding box center [623, 675] width 173 height 40
type input "92"
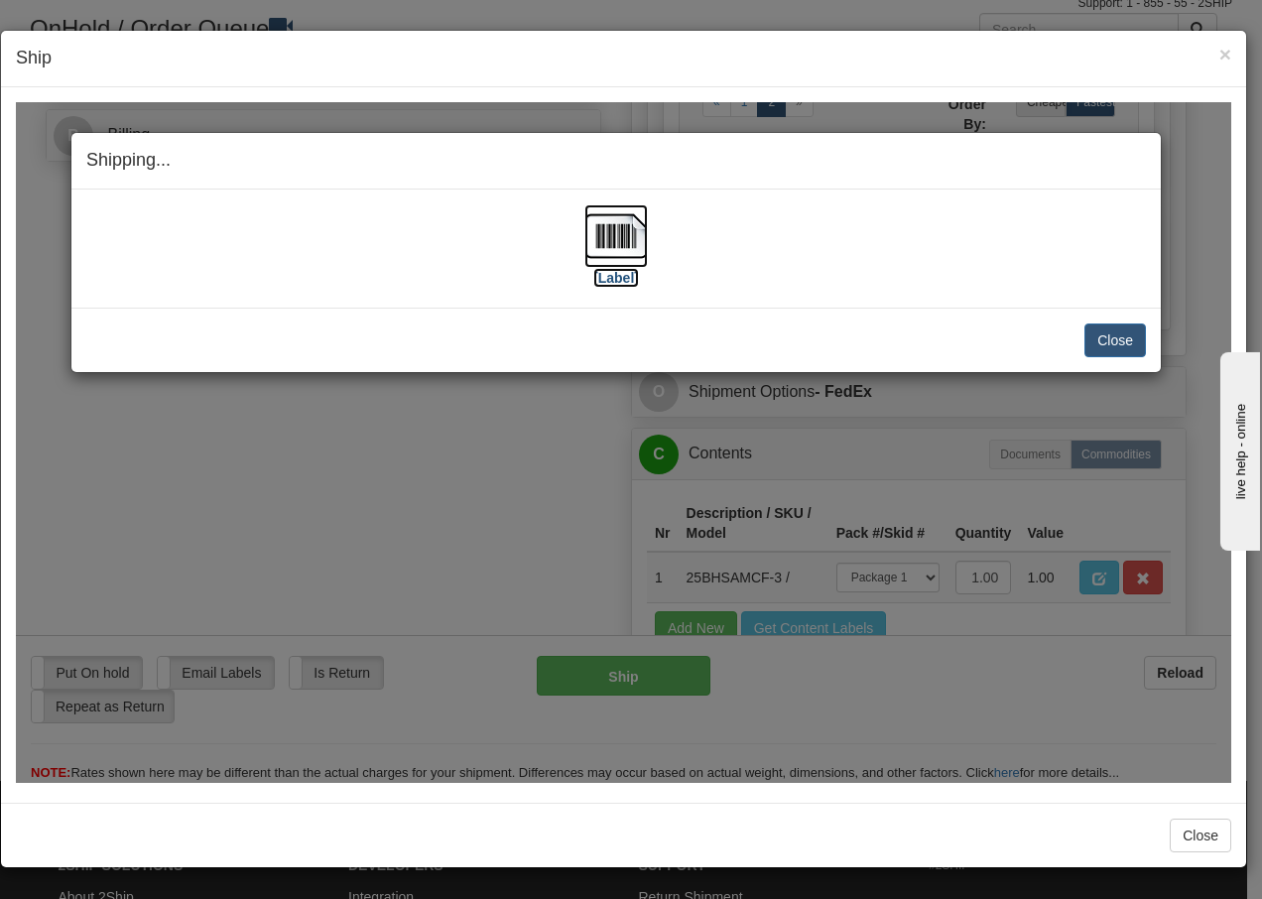
click at [612, 239] on img at bounding box center [617, 235] width 64 height 64
click at [1141, 340] on button "Close" at bounding box center [1116, 340] width 62 height 34
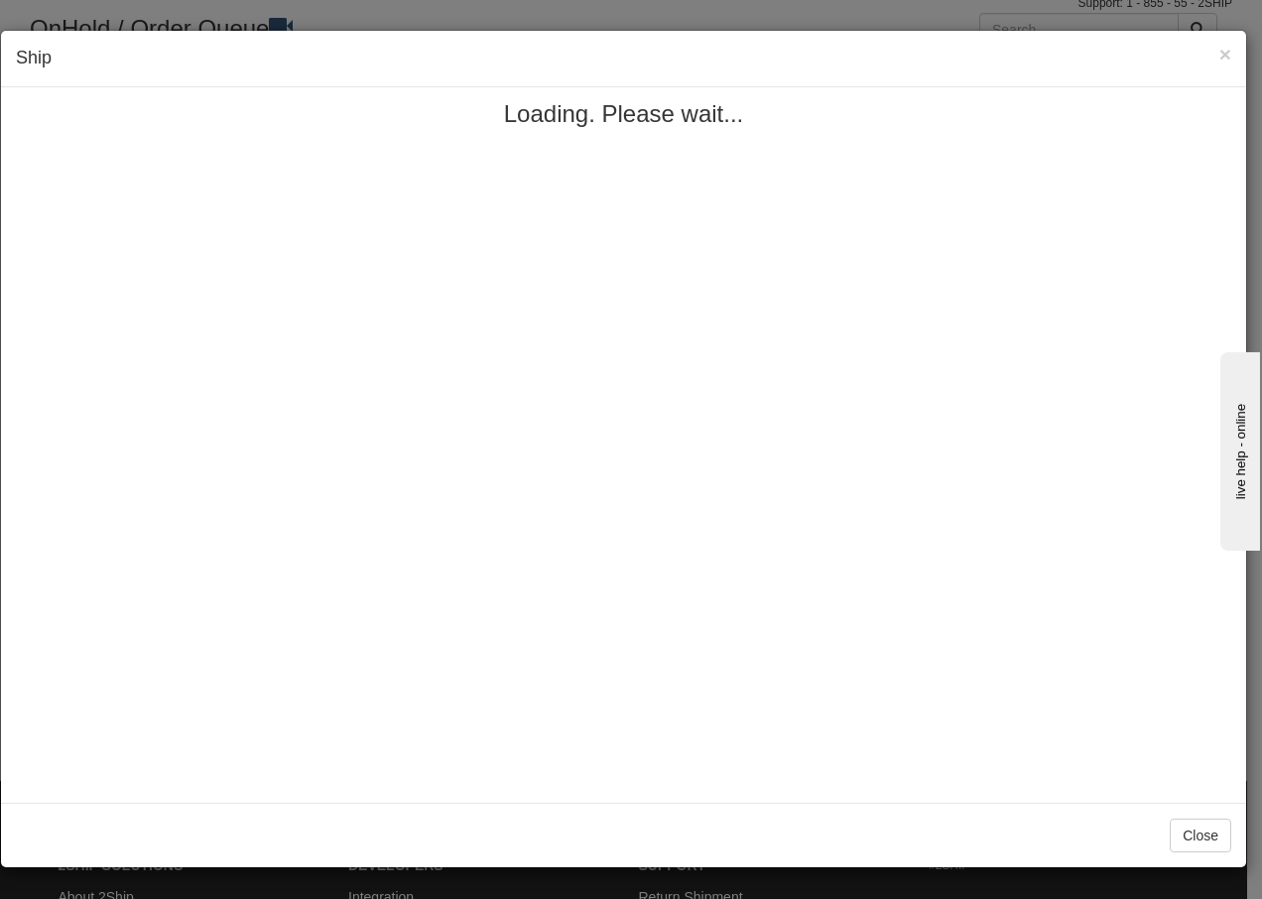
scroll to position [0, 0]
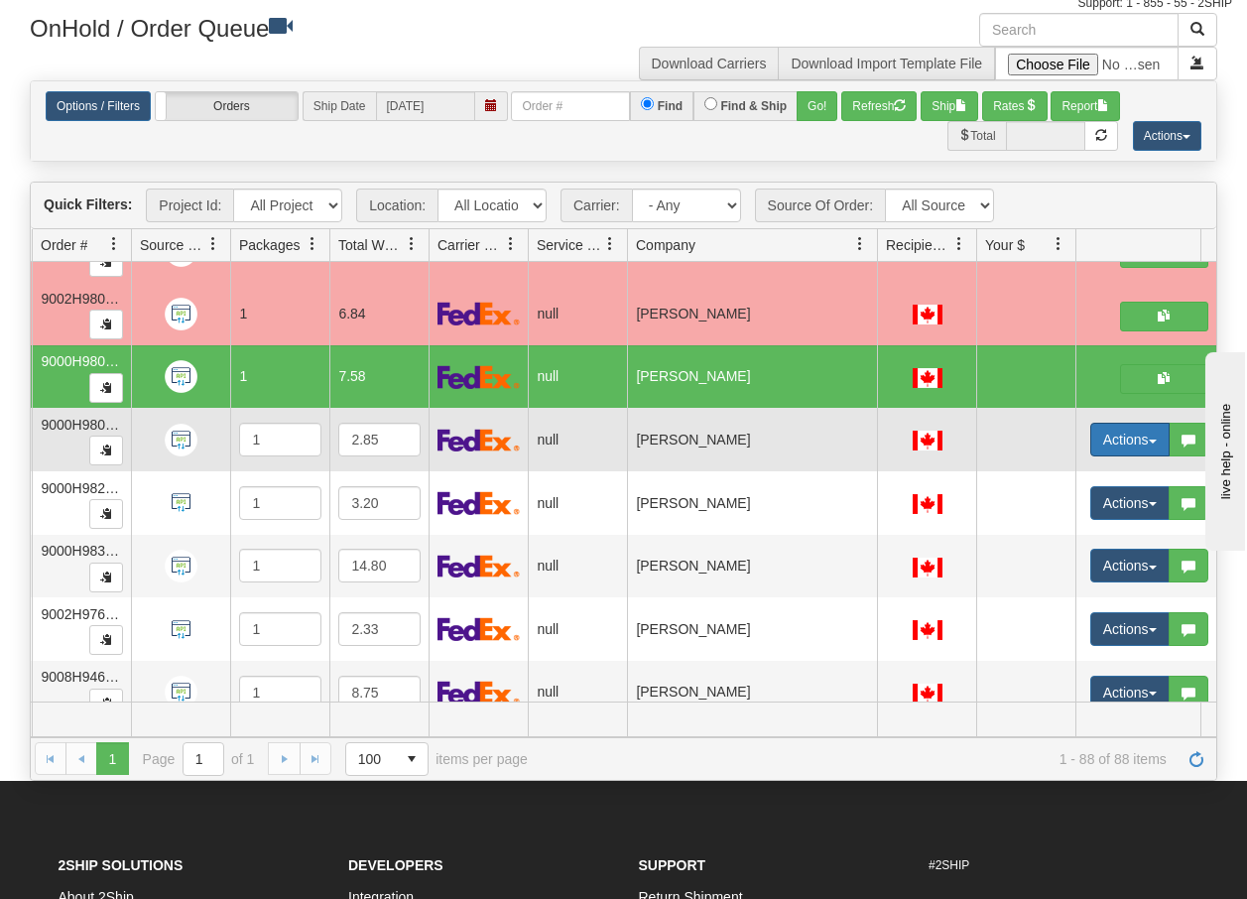
click at [1156, 435] on button "Actions" at bounding box center [1130, 440] width 79 height 34
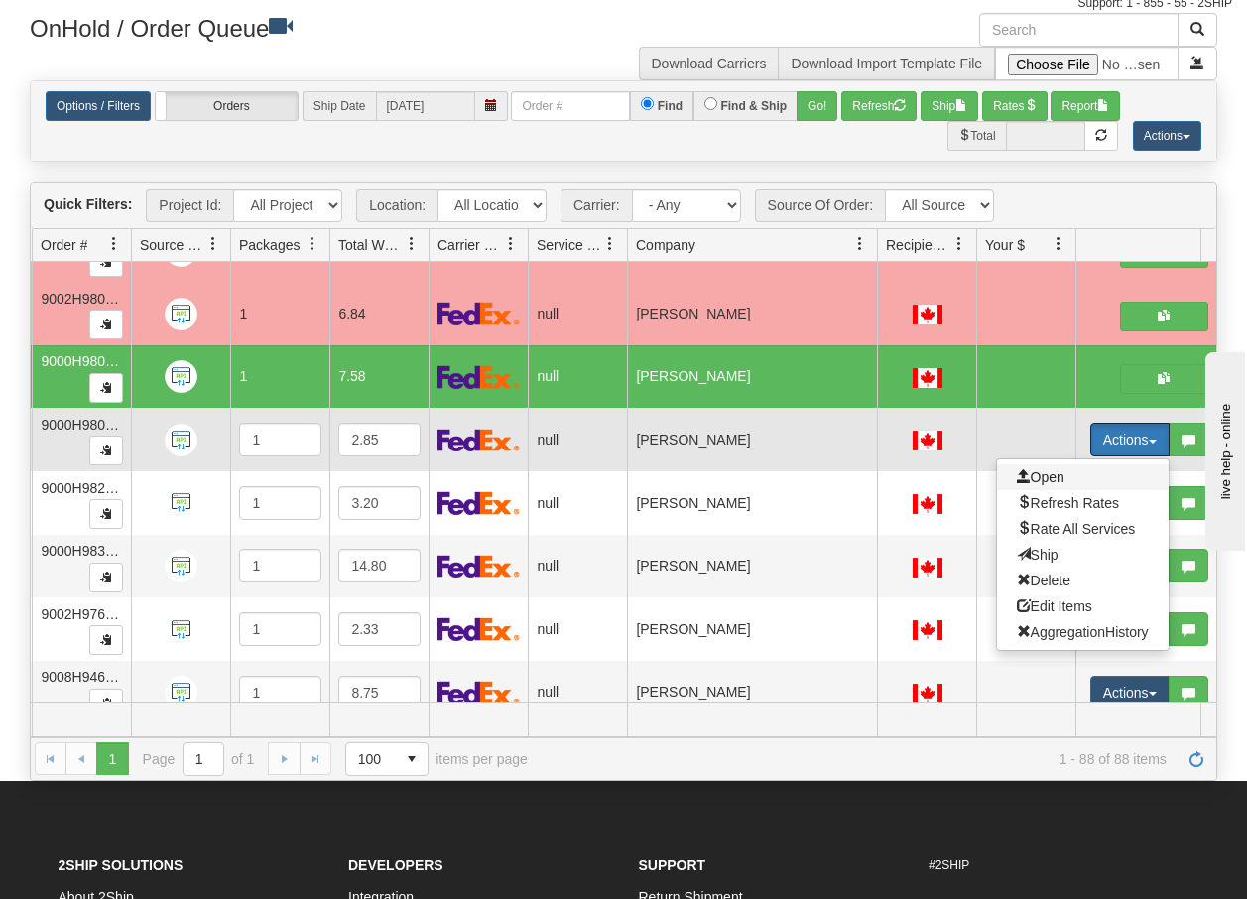
click at [1054, 476] on span "Open" at bounding box center [1041, 477] width 48 height 16
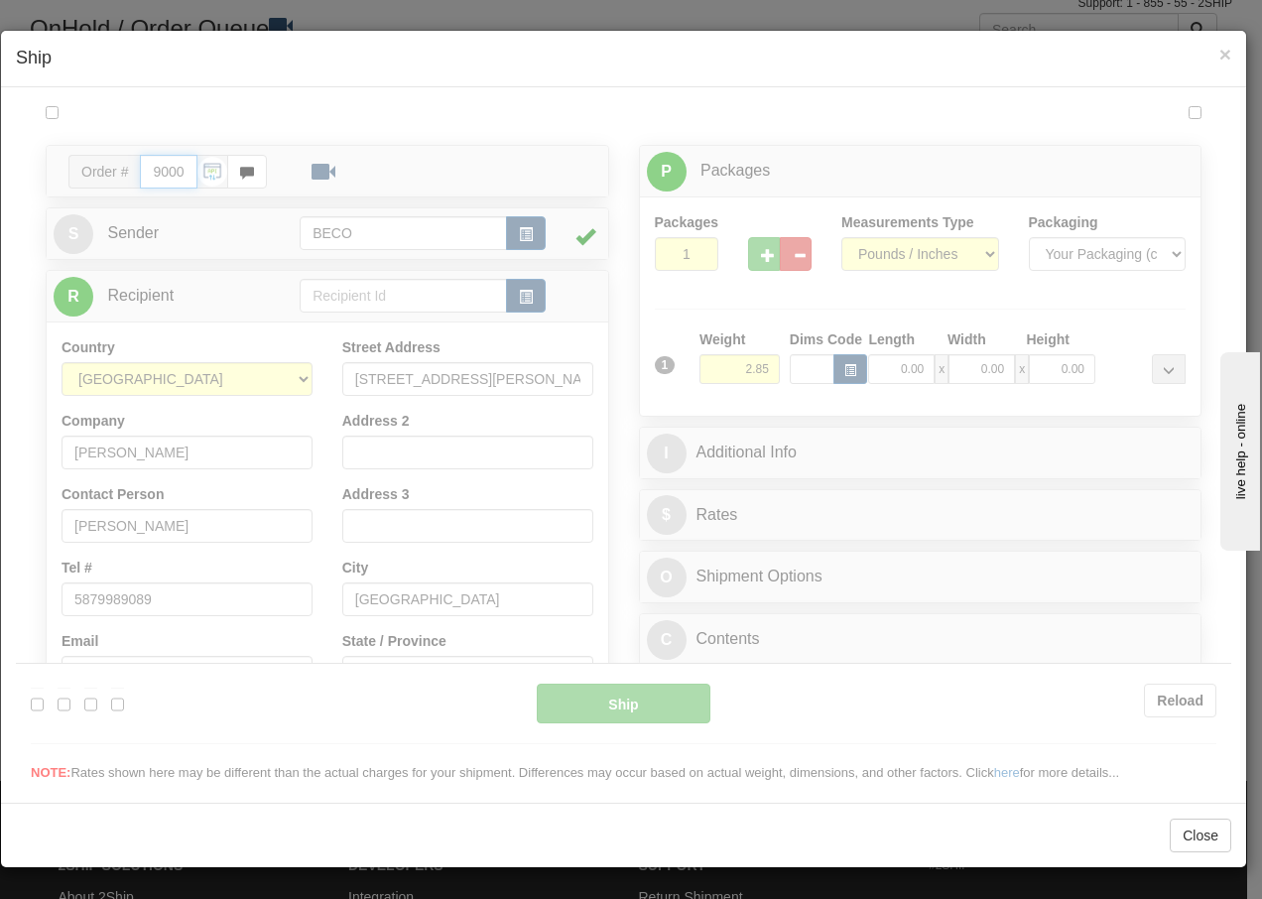
type input "14:07"
type input "16:00"
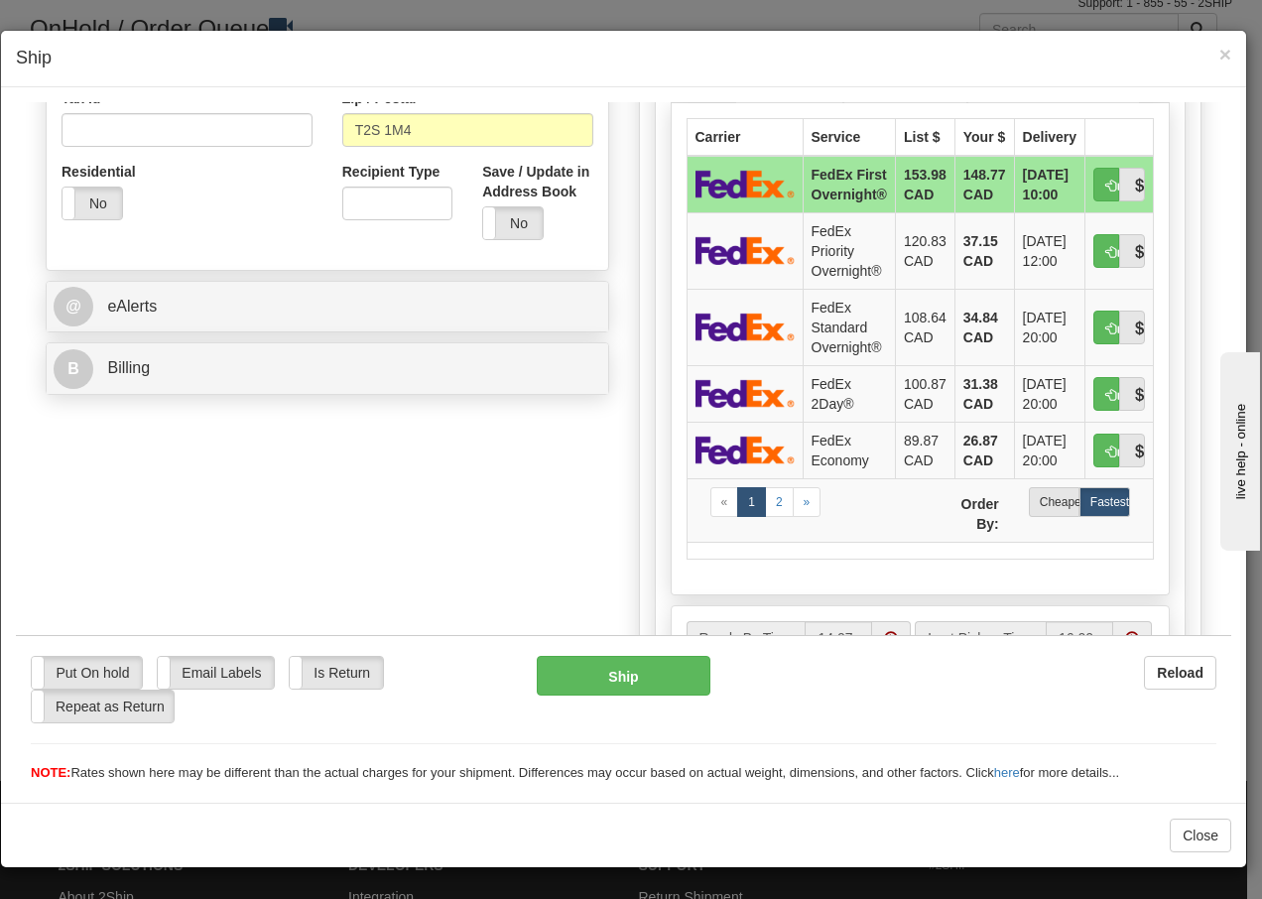
scroll to position [635, 0]
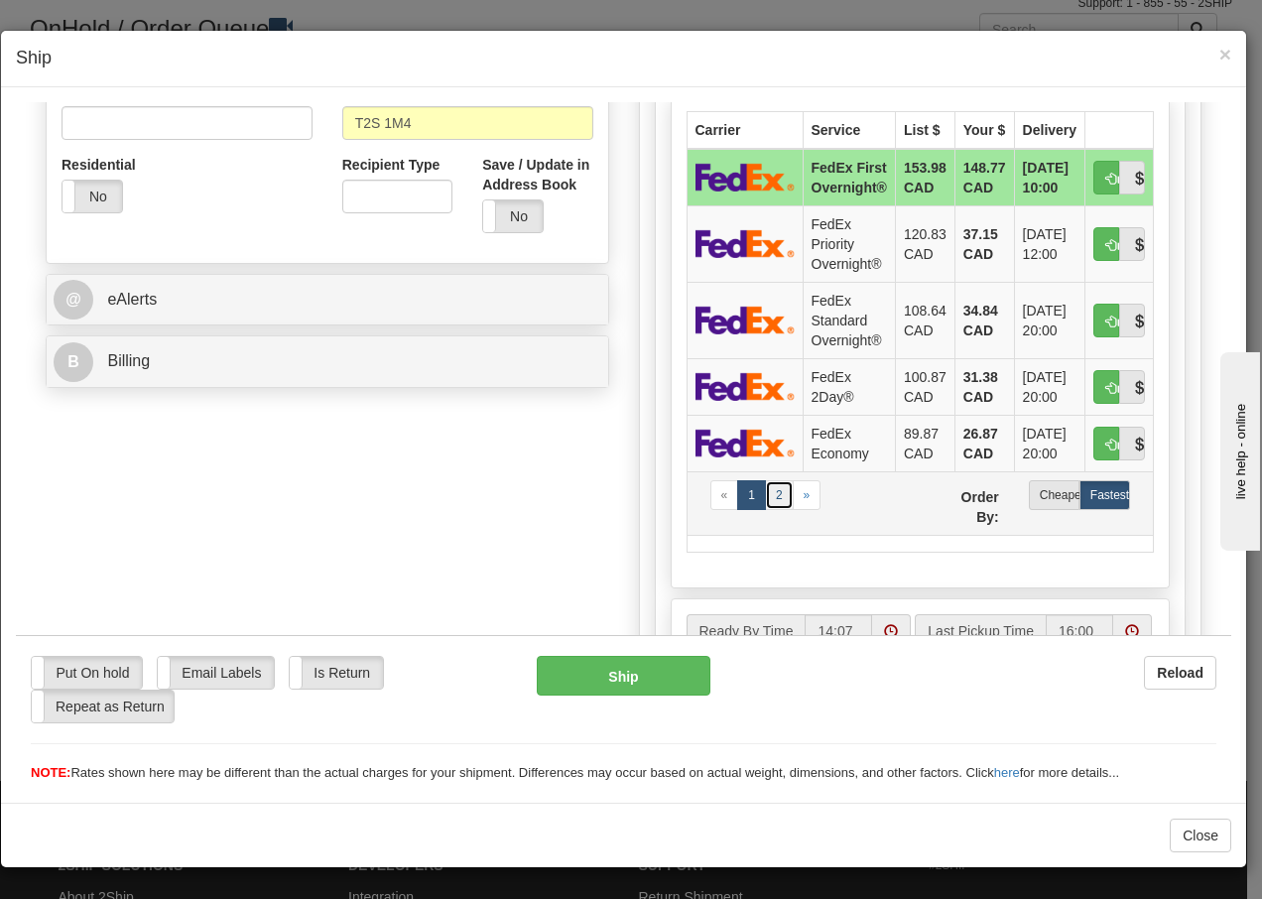
click at [765, 499] on link "2" at bounding box center [779, 494] width 29 height 30
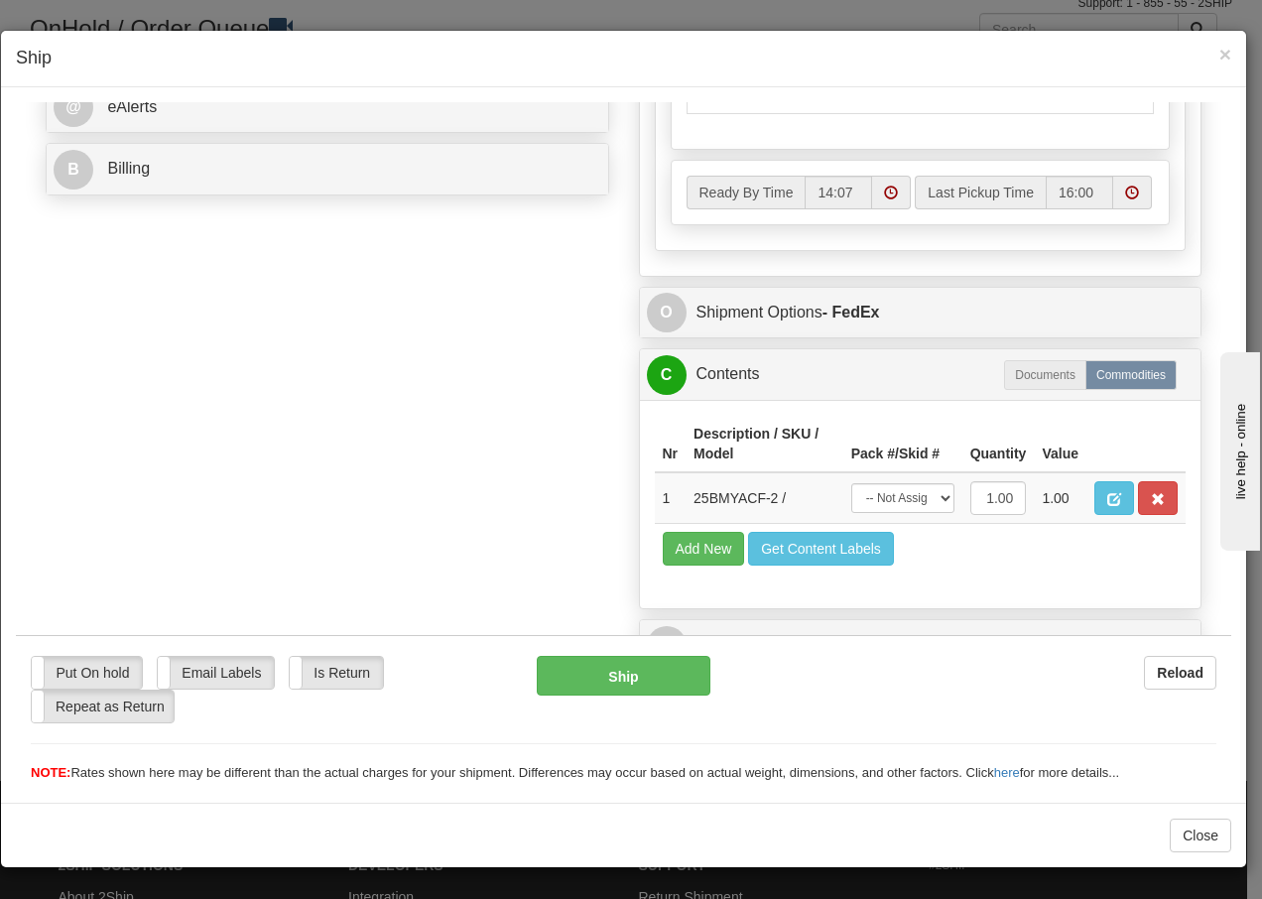
scroll to position [861, 0]
click at [901, 500] on select "-- Not Assigned -- Package 1" at bounding box center [902, 497] width 103 height 30
select select "0"
click at [851, 482] on select "-- Not Assigned -- Package 1" at bounding box center [902, 497] width 103 height 30
click at [655, 678] on button "Ship" at bounding box center [623, 675] width 173 height 40
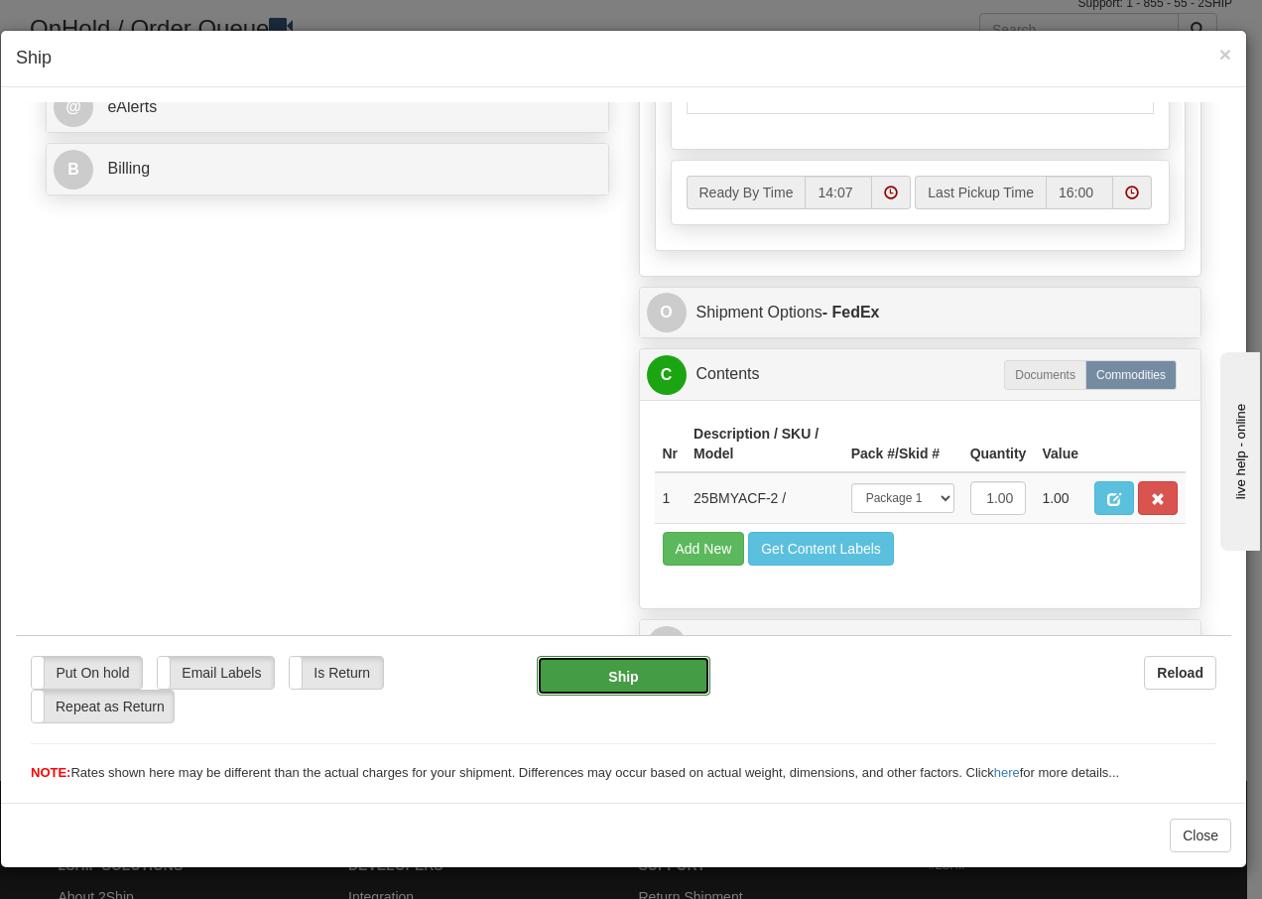
type input "92"
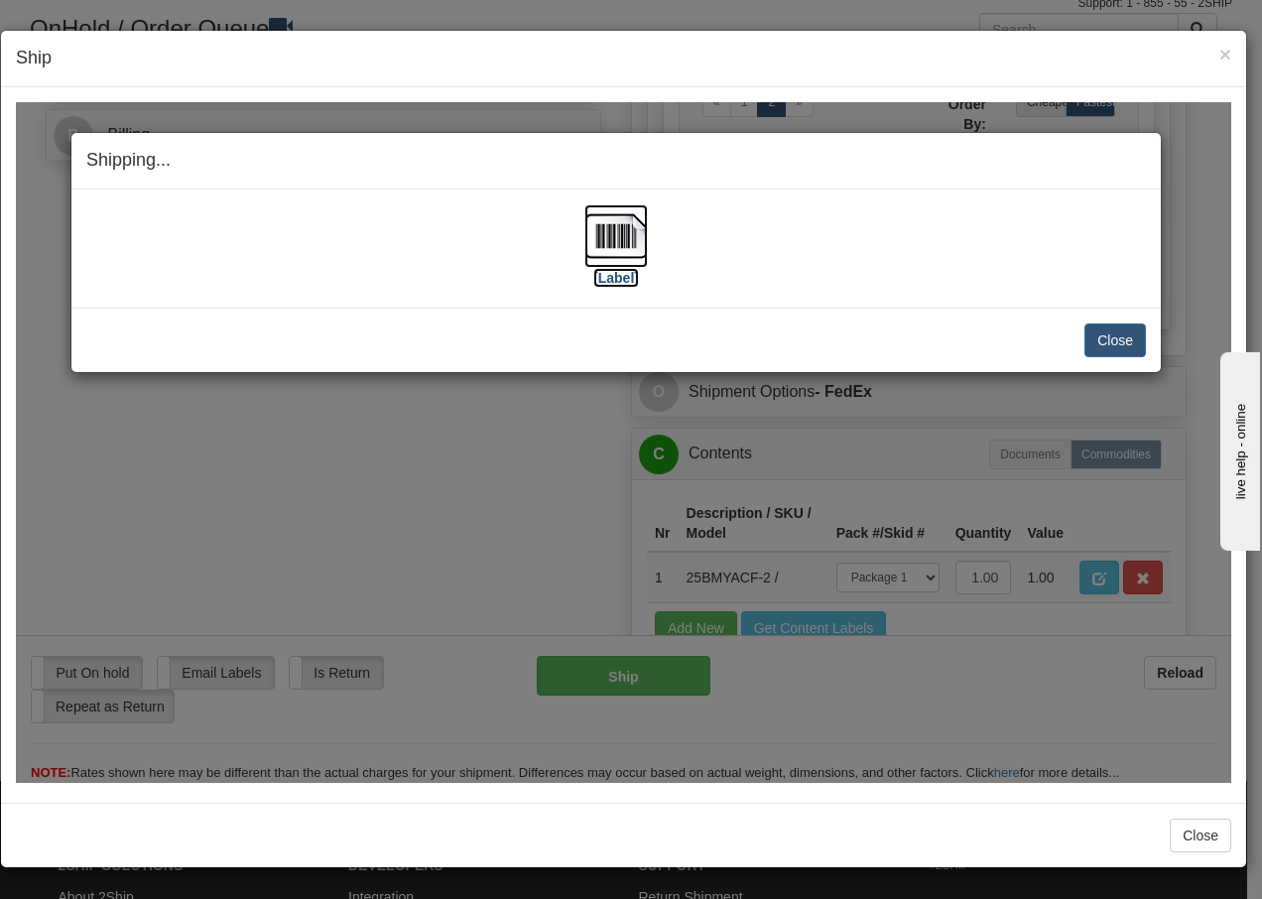
click at [619, 234] on img at bounding box center [617, 235] width 64 height 64
click at [1111, 346] on button "Close" at bounding box center [1116, 340] width 62 height 34
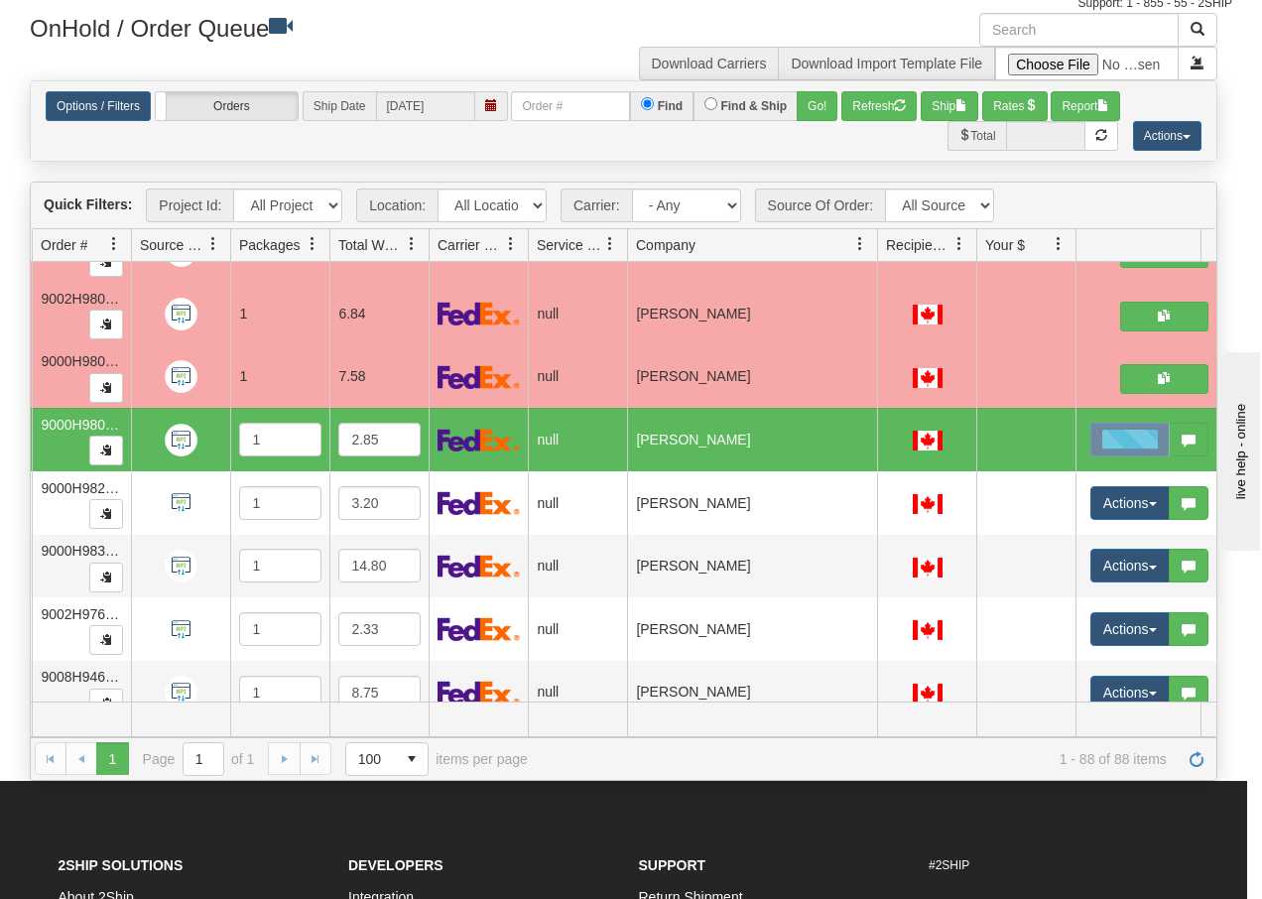
scroll to position [0, 0]
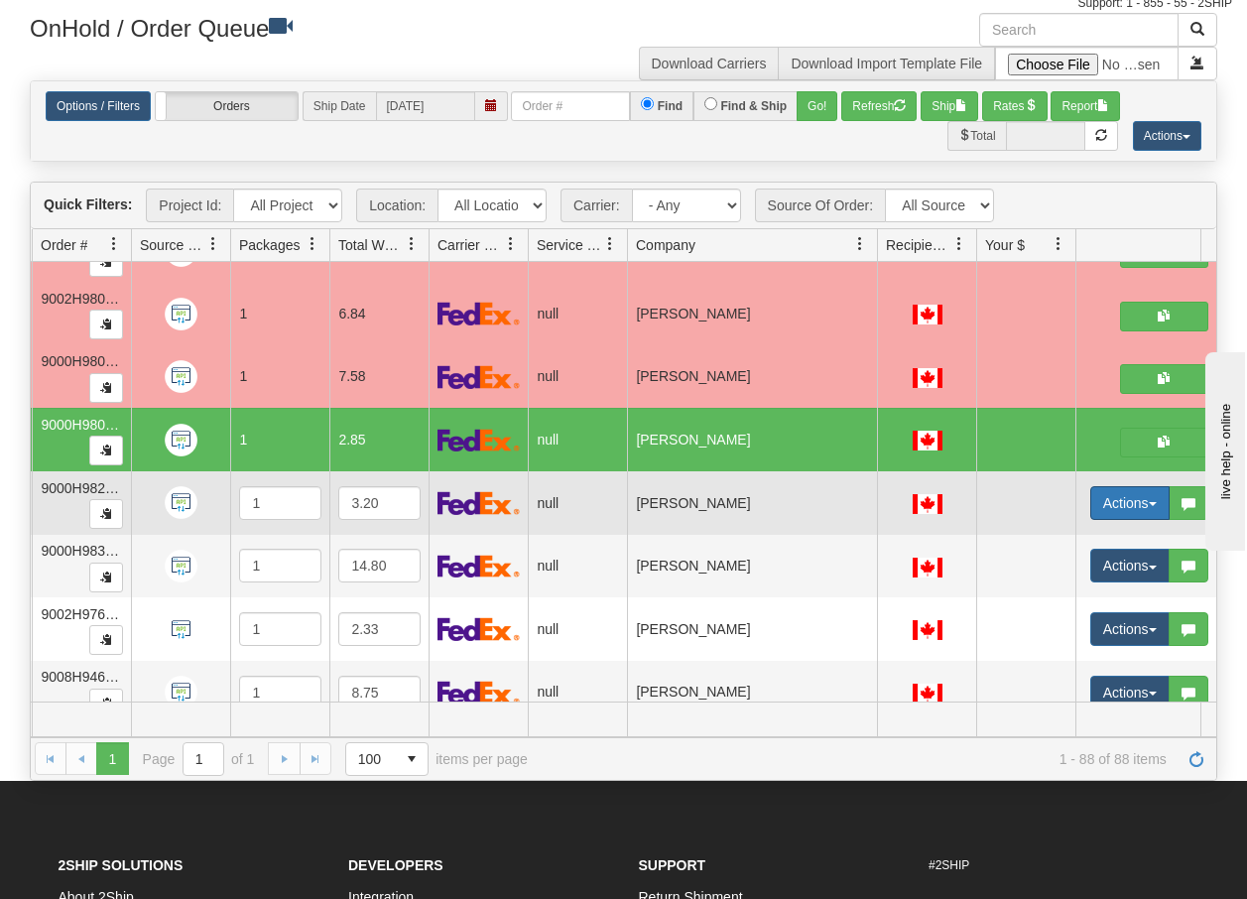
click at [1153, 503] on span "button" at bounding box center [1153, 504] width 8 height 4
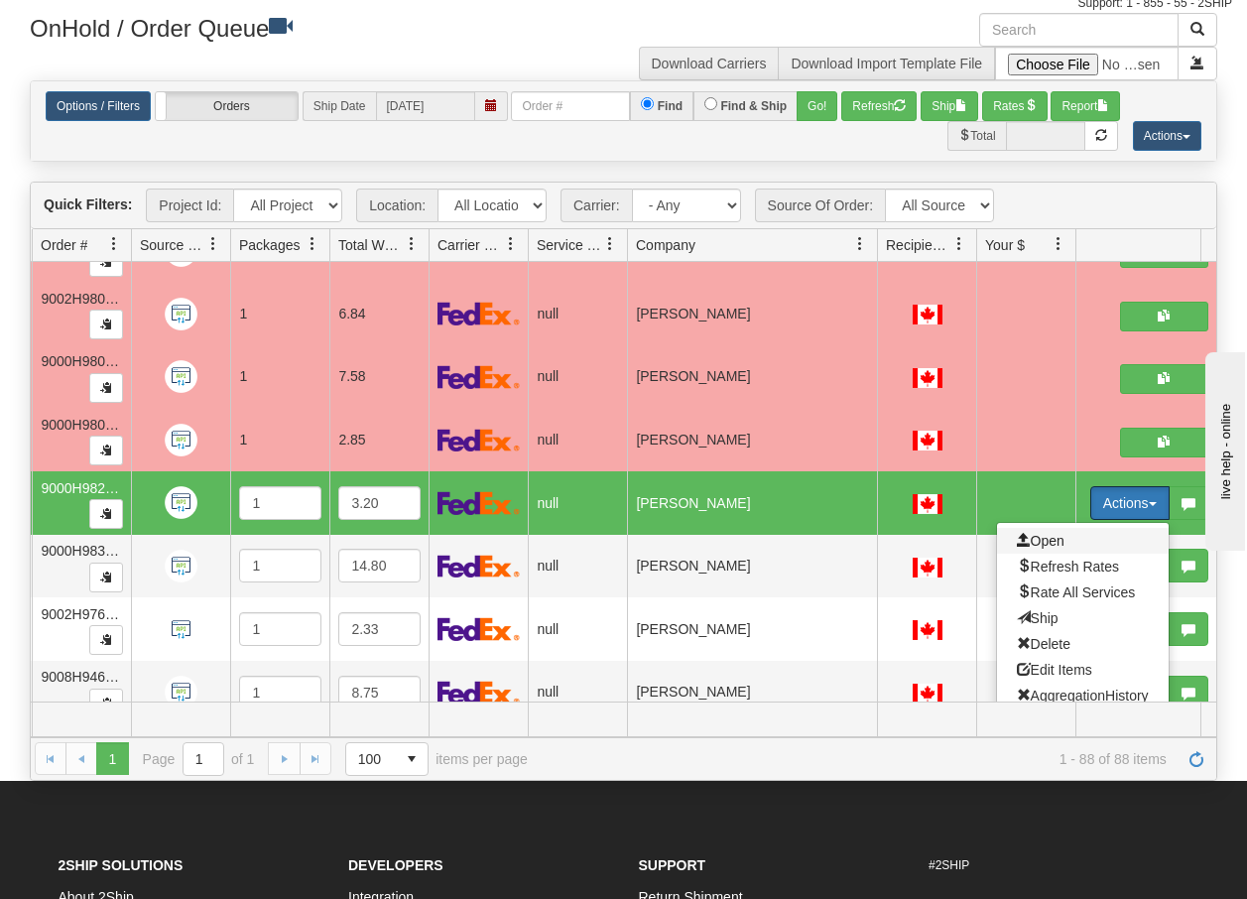
click at [1058, 540] on span "Open" at bounding box center [1041, 541] width 48 height 16
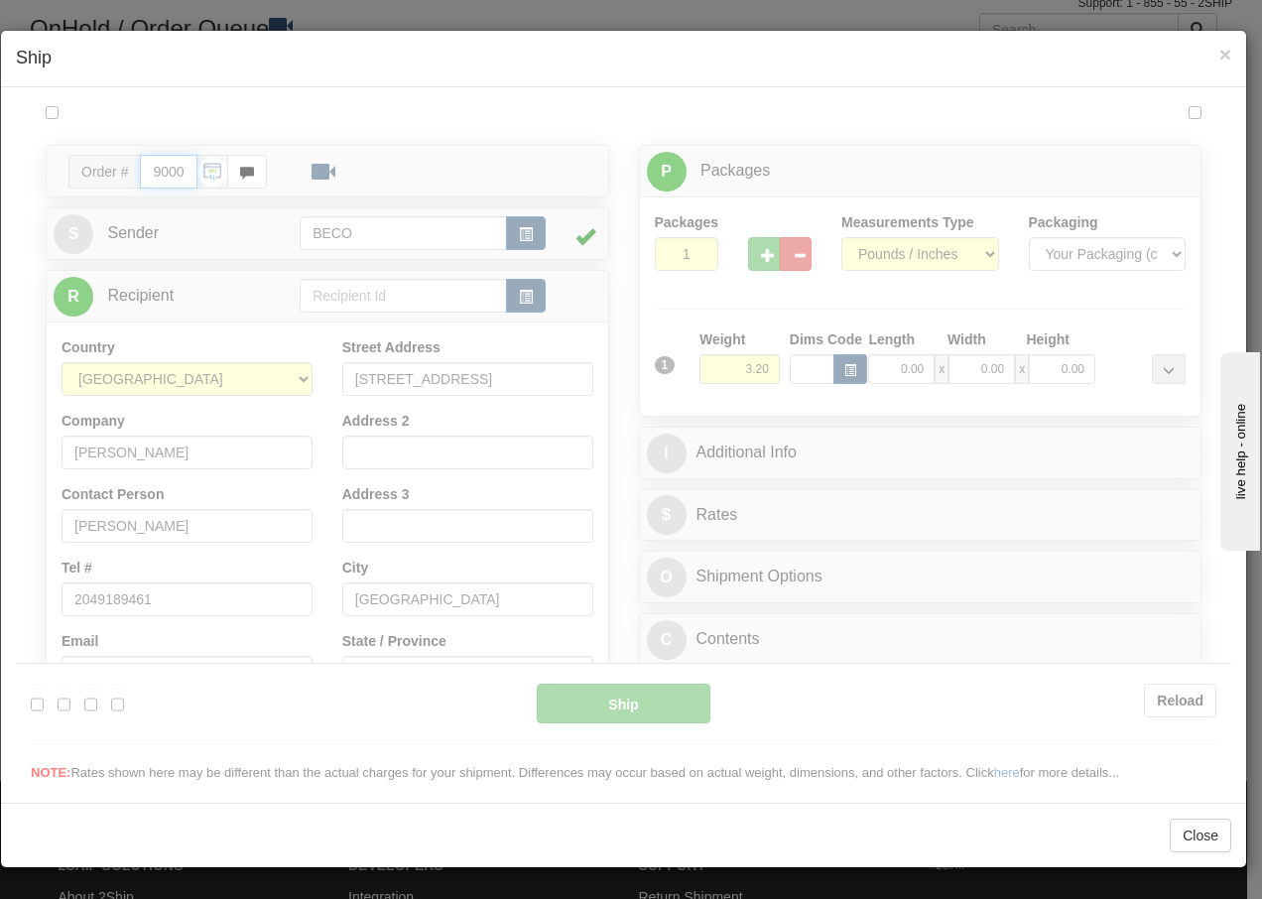
type input "14:07"
type input "16:00"
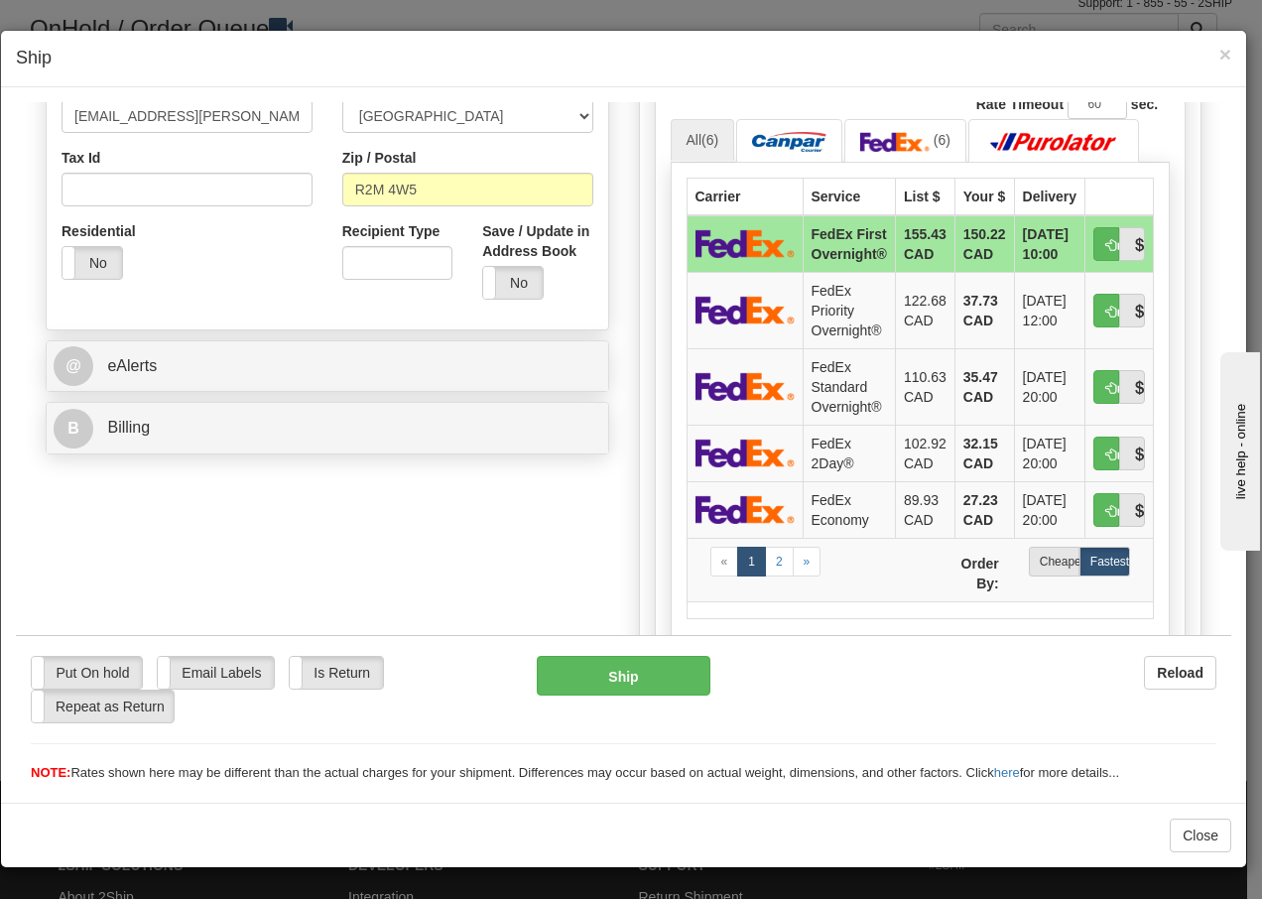
scroll to position [635, 0]
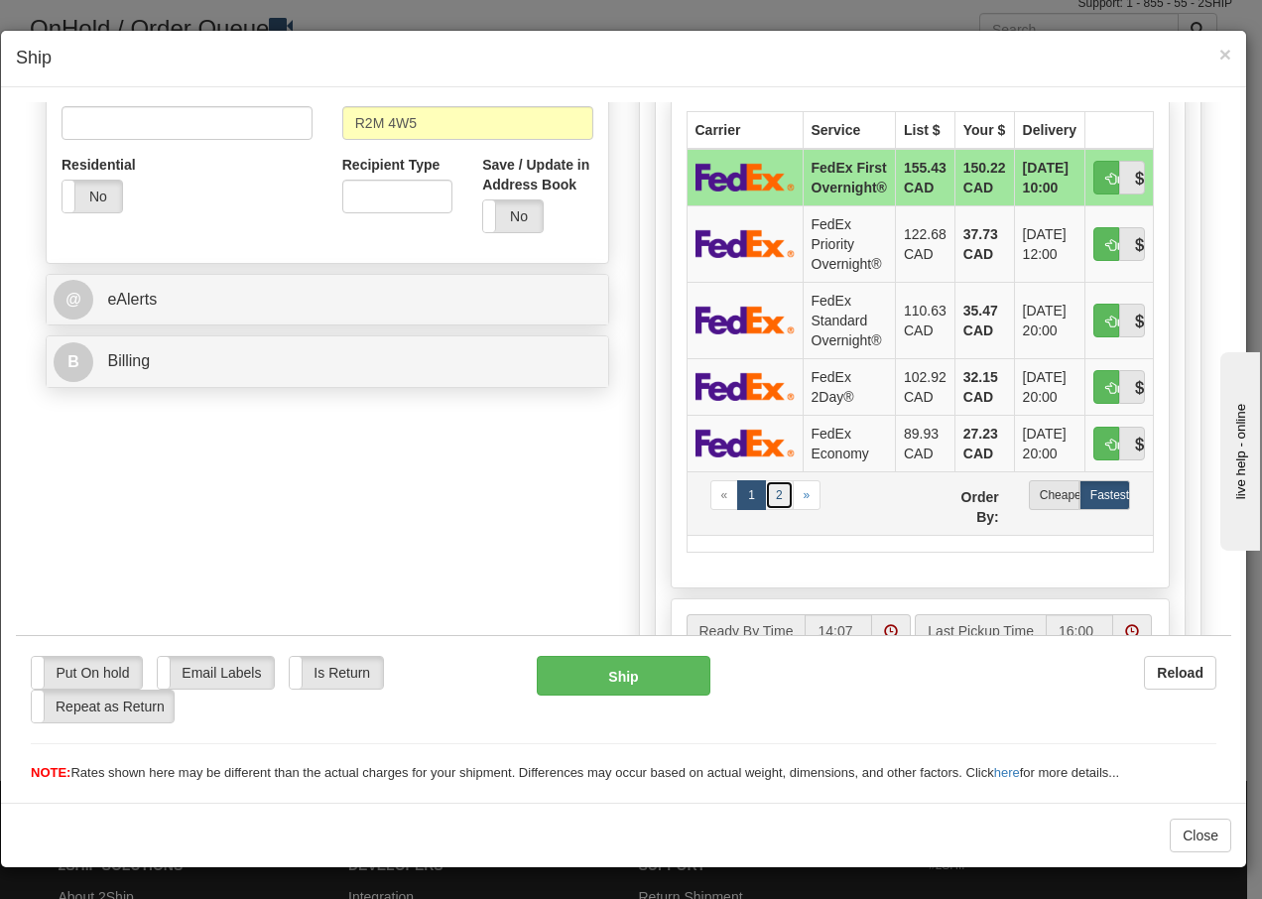
click at [773, 495] on link "2" at bounding box center [779, 494] width 29 height 30
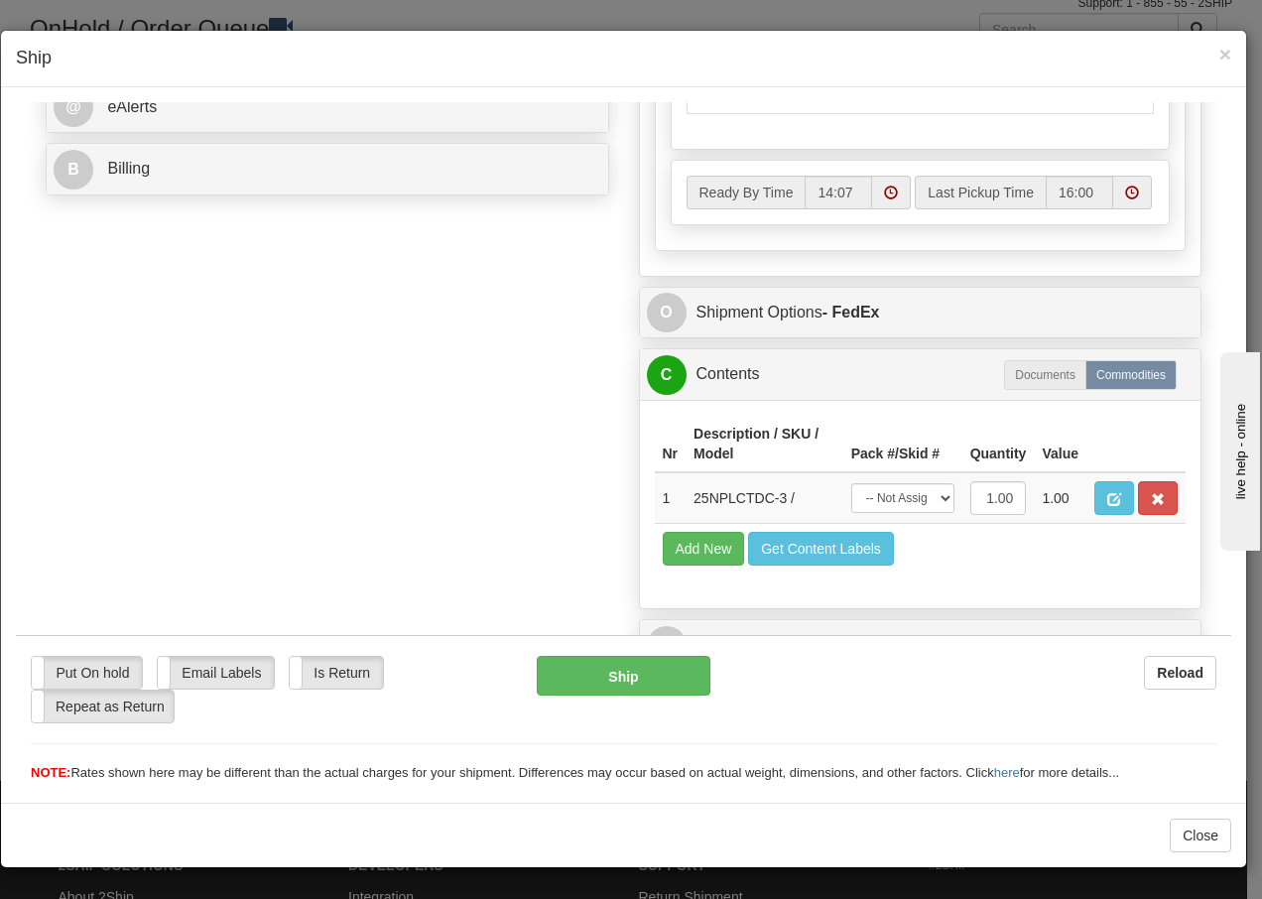
scroll to position [861, 0]
drag, startPoint x: 905, startPoint y: 501, endPoint x: 899, endPoint y: 515, distance: 15.1
click at [905, 501] on select "-- Not Assigned -- Package 1" at bounding box center [902, 497] width 103 height 30
select select "0"
click at [851, 482] on select "-- Not Assigned -- Package 1" at bounding box center [902, 497] width 103 height 30
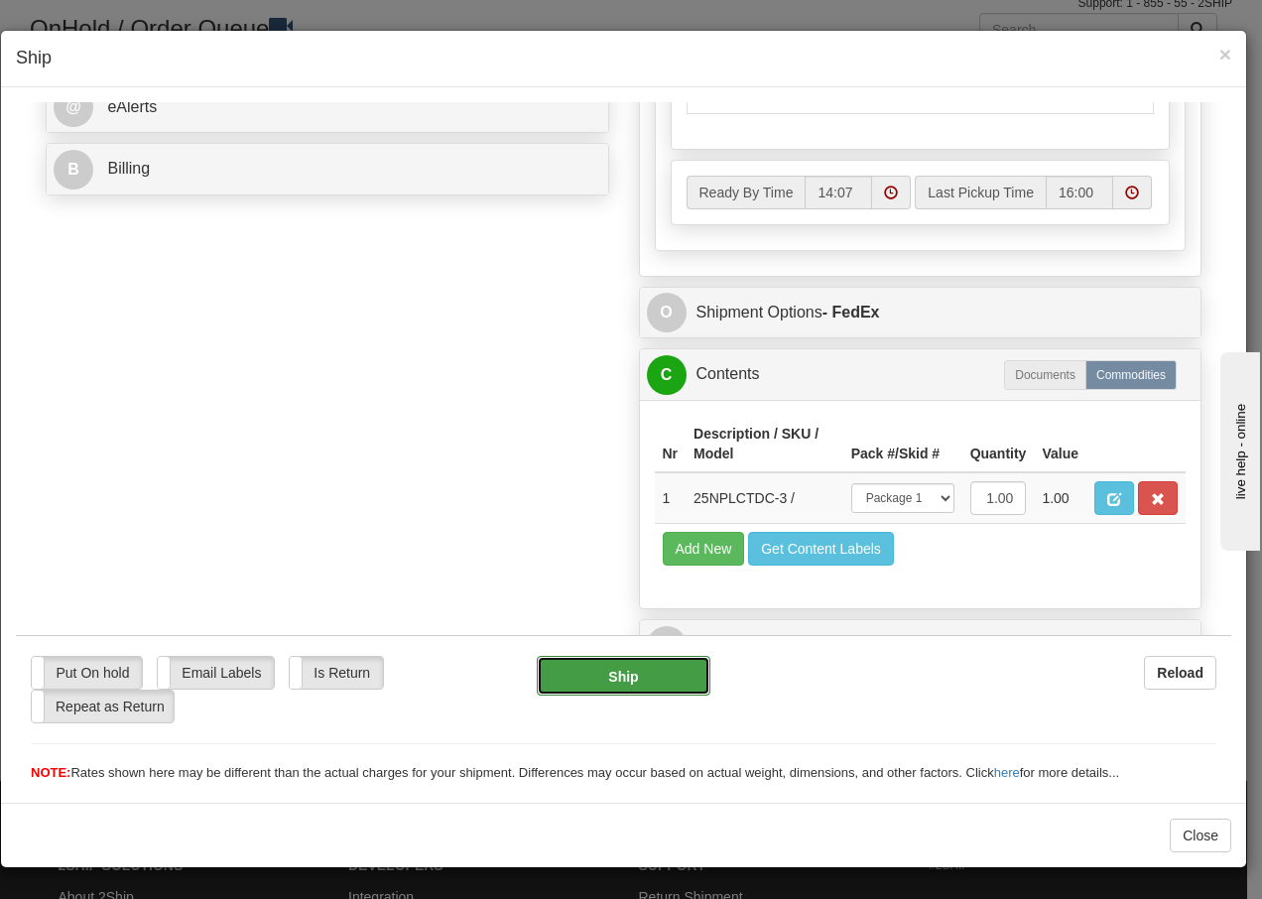
click at [649, 670] on button "Ship" at bounding box center [623, 675] width 173 height 40
type input "92"
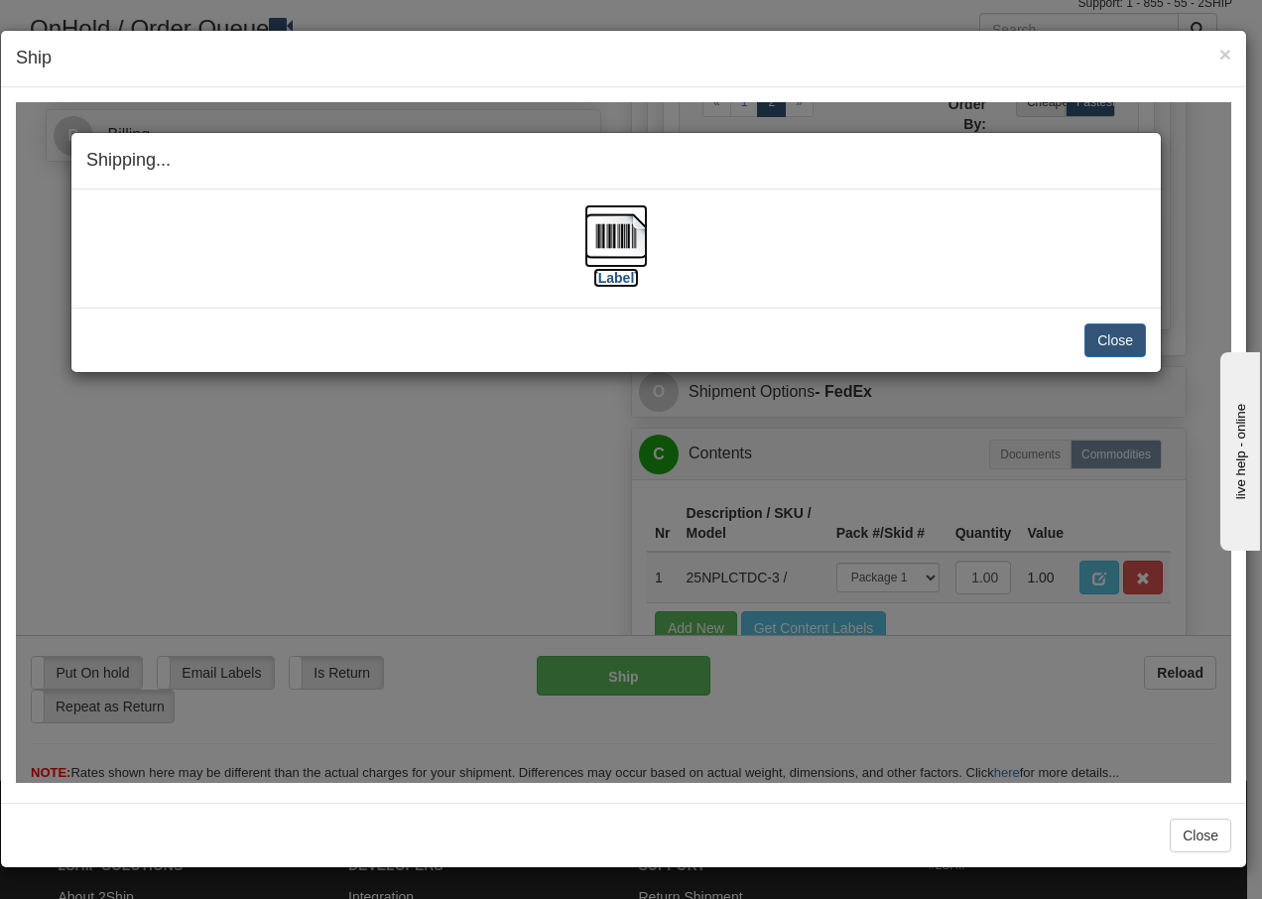
click at [609, 237] on img at bounding box center [617, 235] width 64 height 64
click at [1109, 336] on button "Close" at bounding box center [1116, 340] width 62 height 34
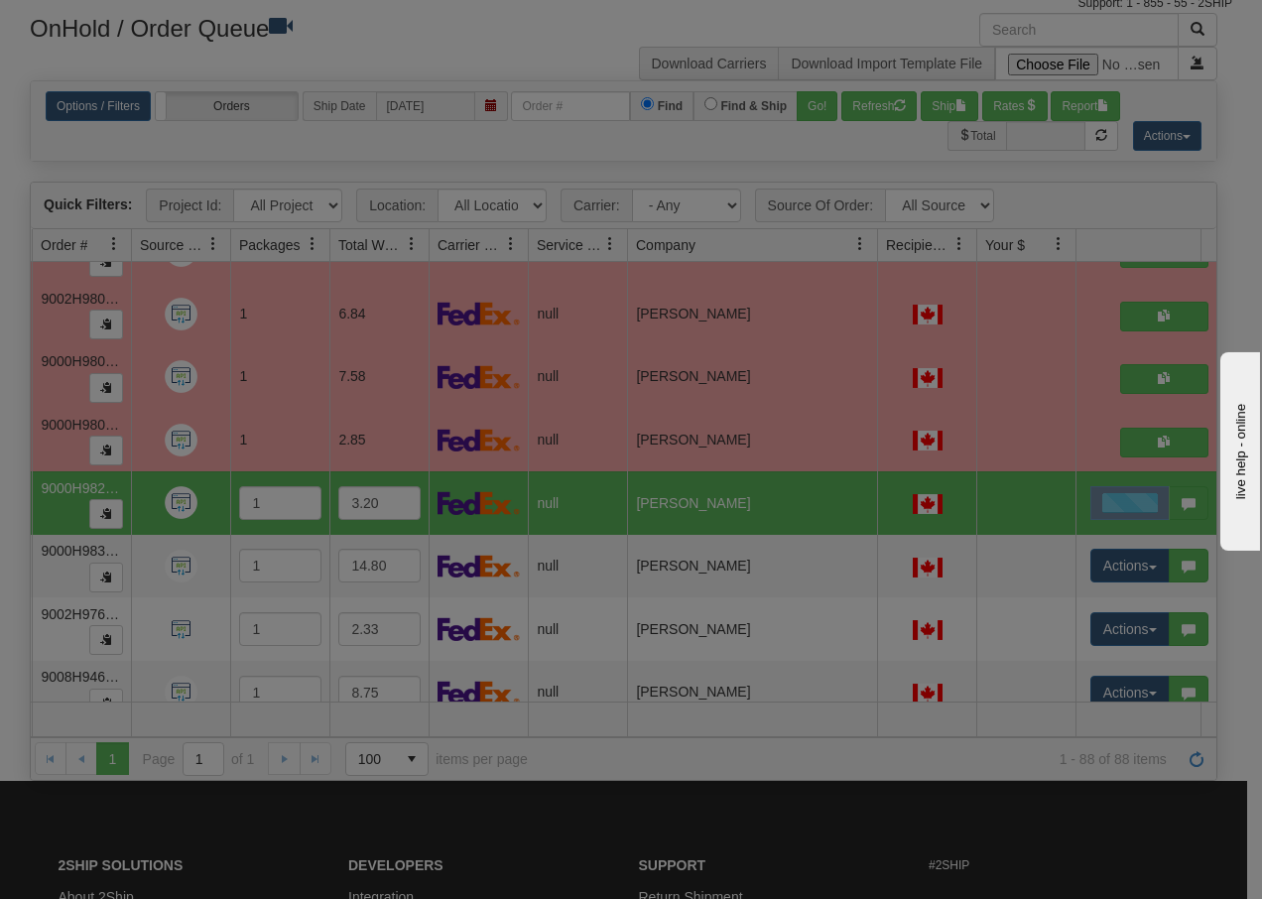
scroll to position [0, 0]
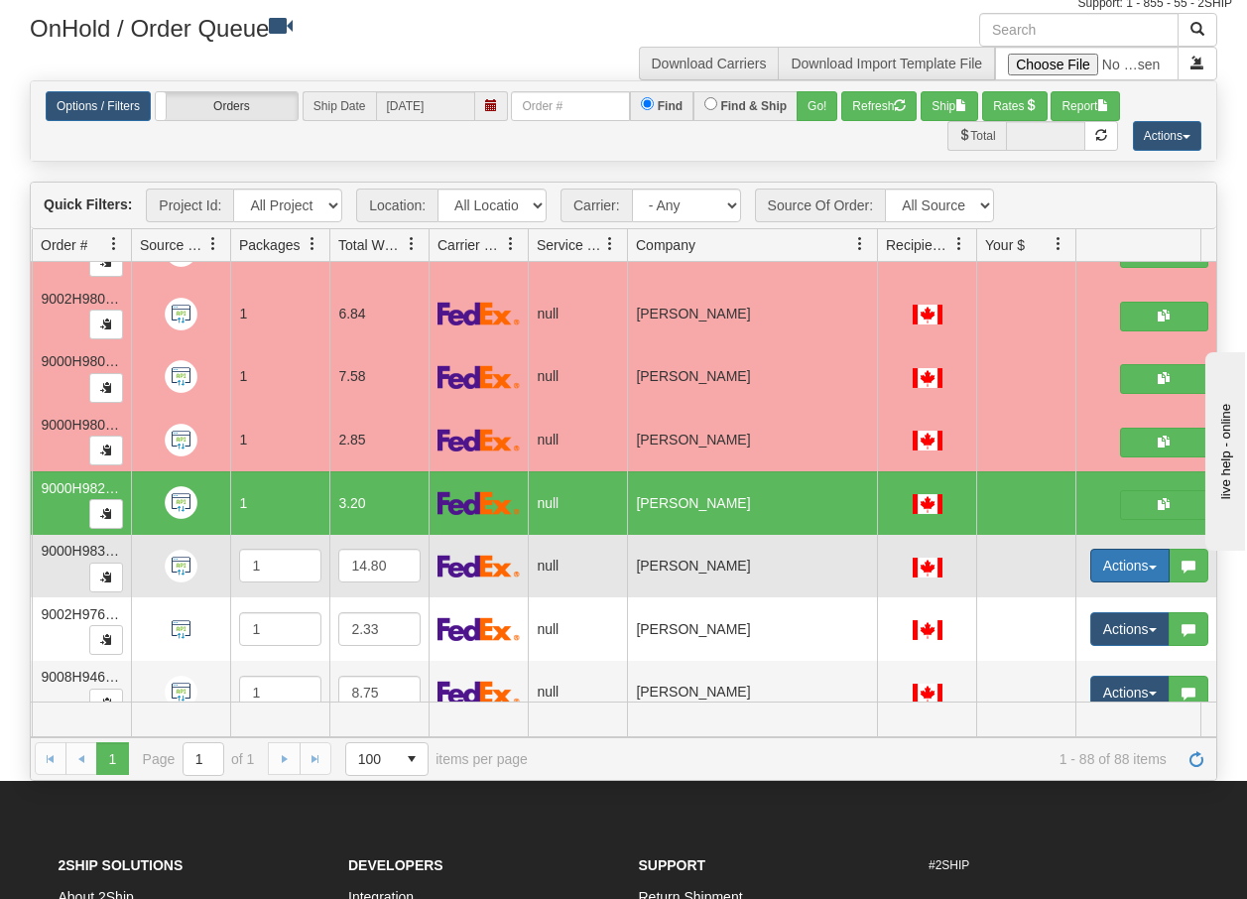
click at [1158, 566] on button "Actions" at bounding box center [1130, 566] width 79 height 34
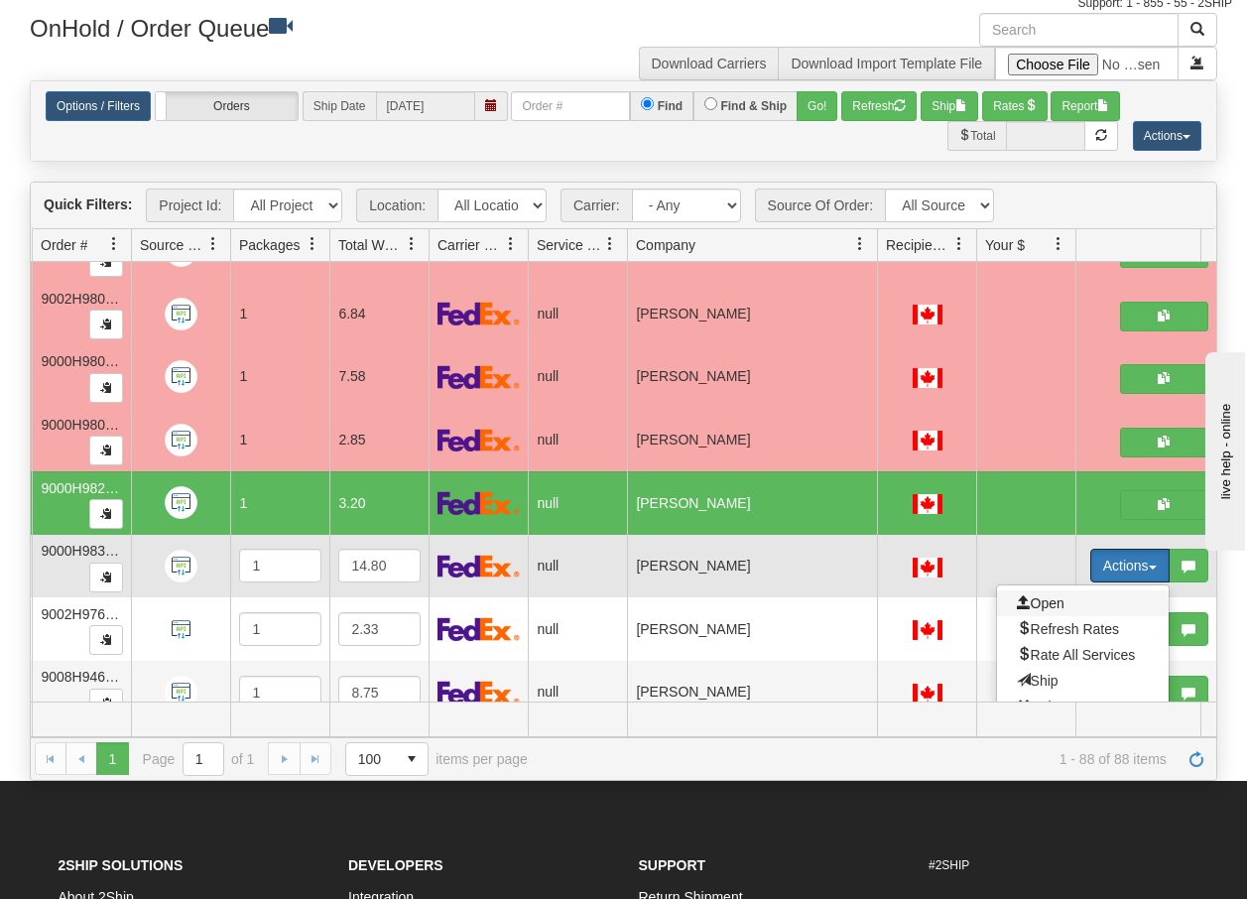
click at [1043, 601] on span "Open" at bounding box center [1041, 603] width 48 height 16
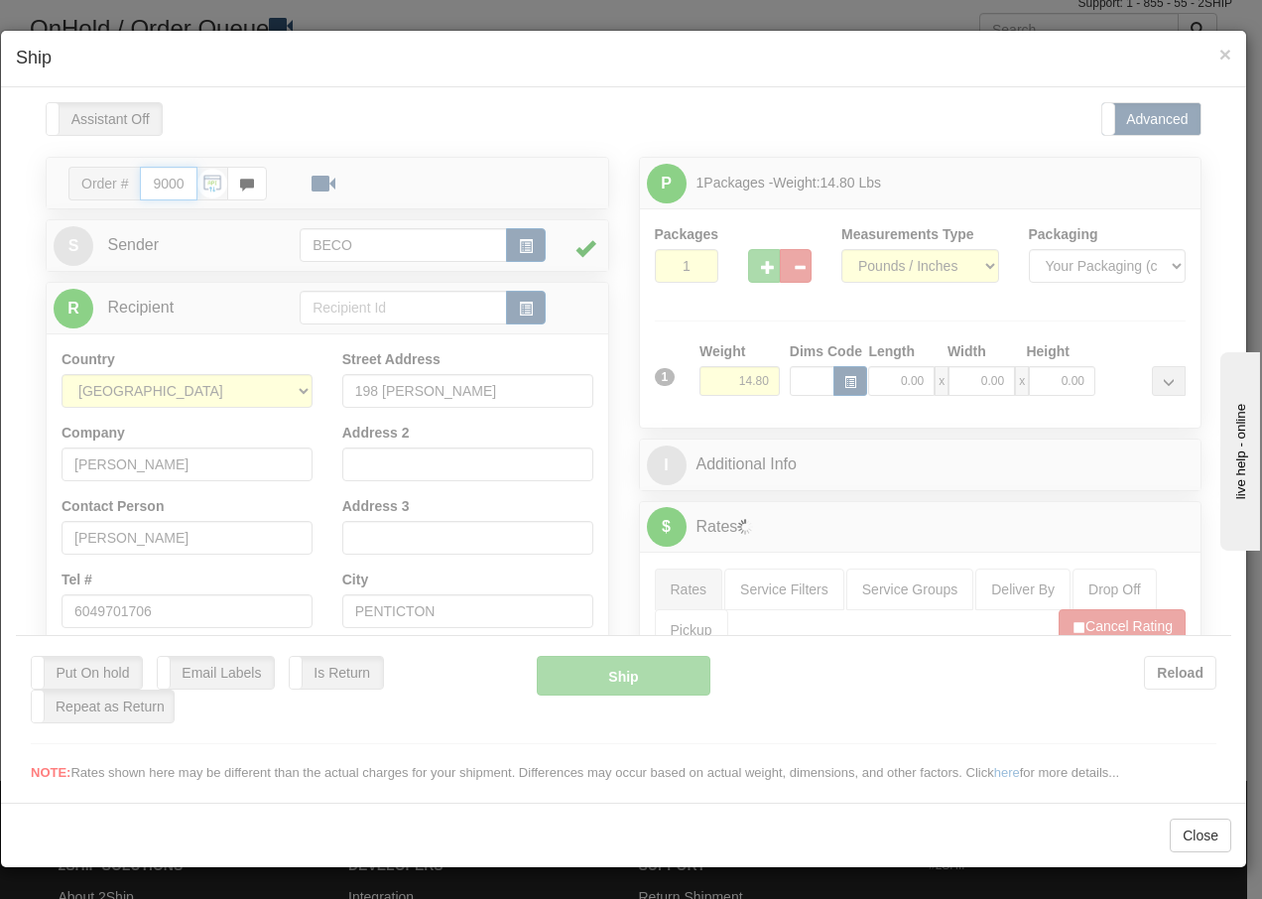
type input "14:08"
type input "16:00"
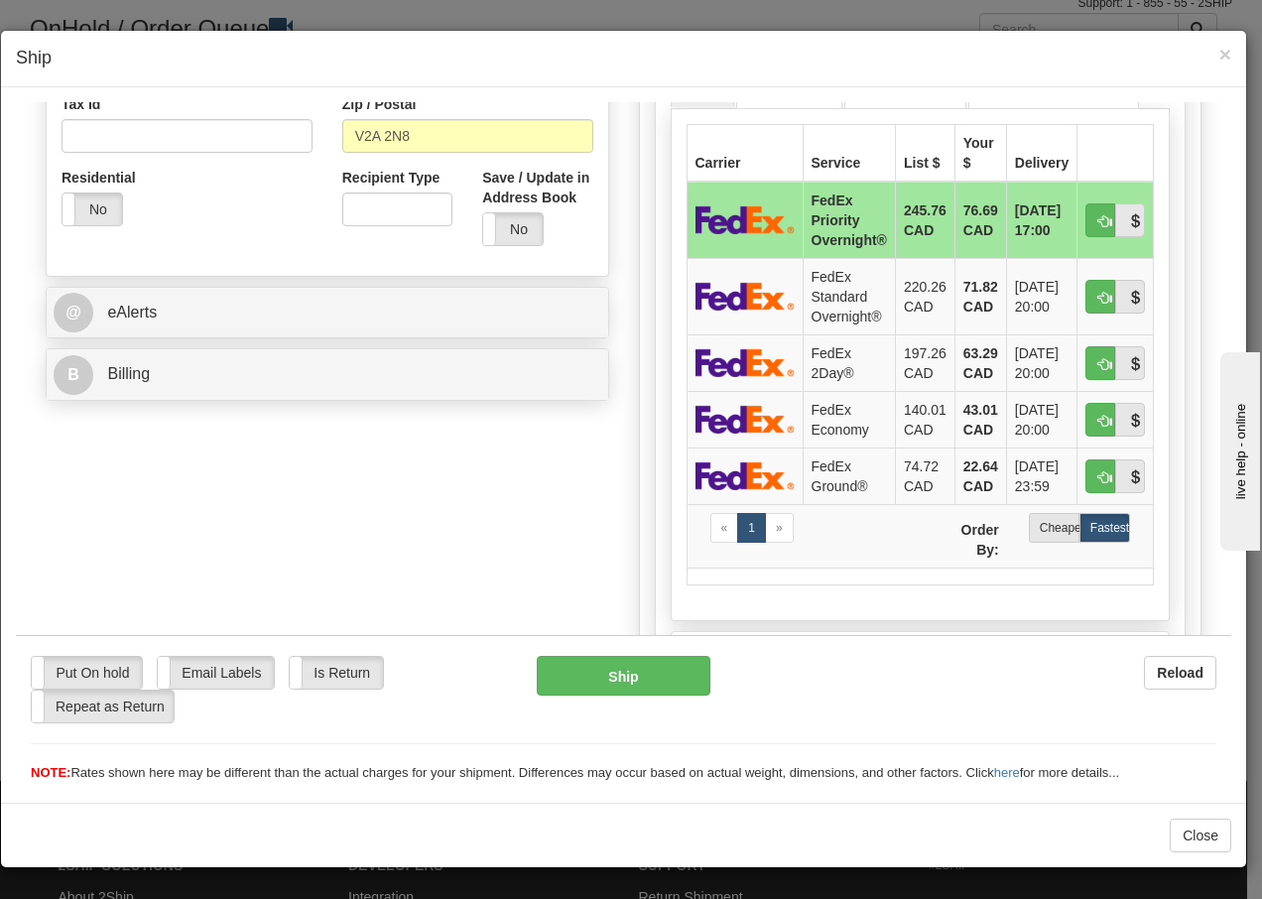
scroll to position [662, 0]
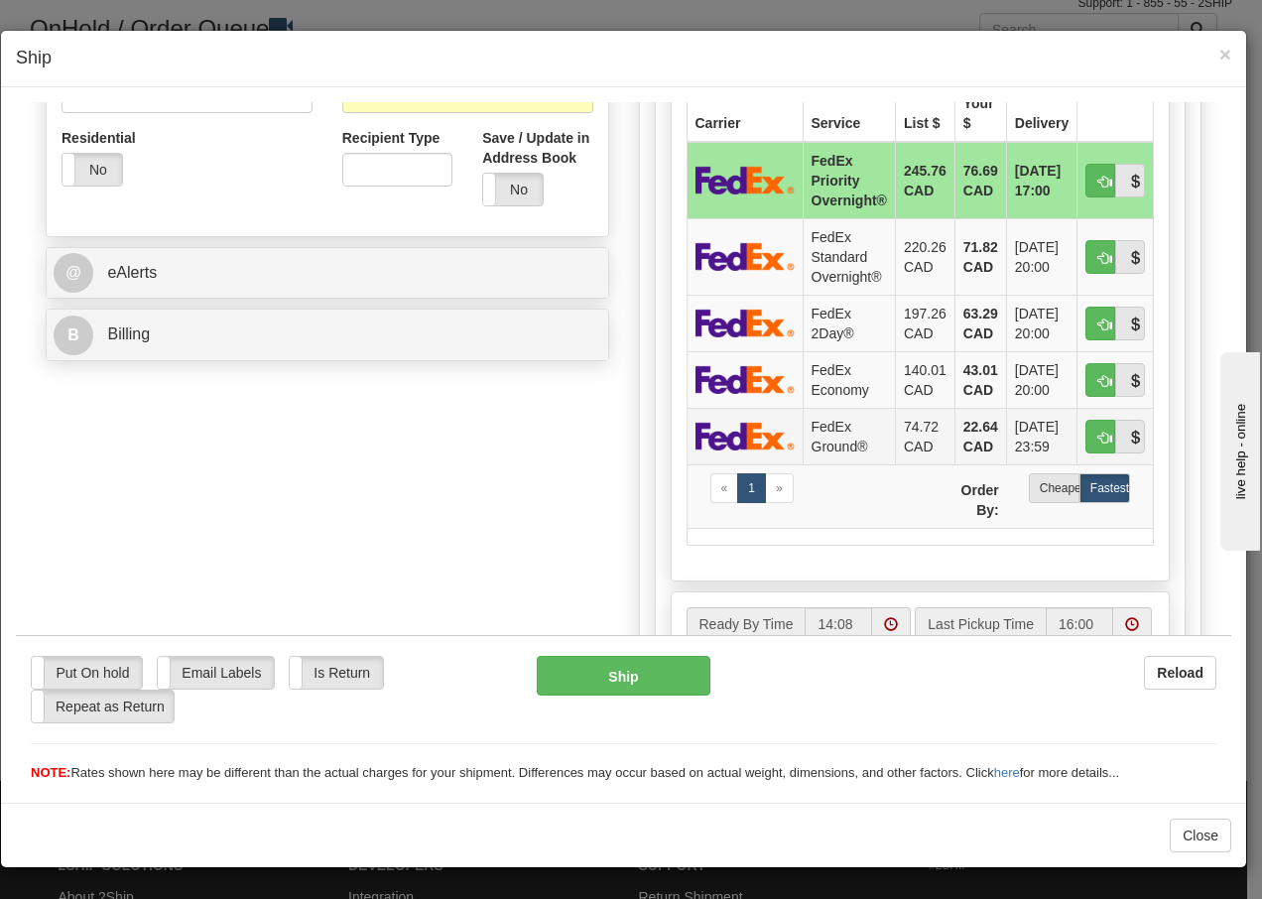
click at [831, 429] on td "FedEx Ground®" at bounding box center [849, 435] width 92 height 57
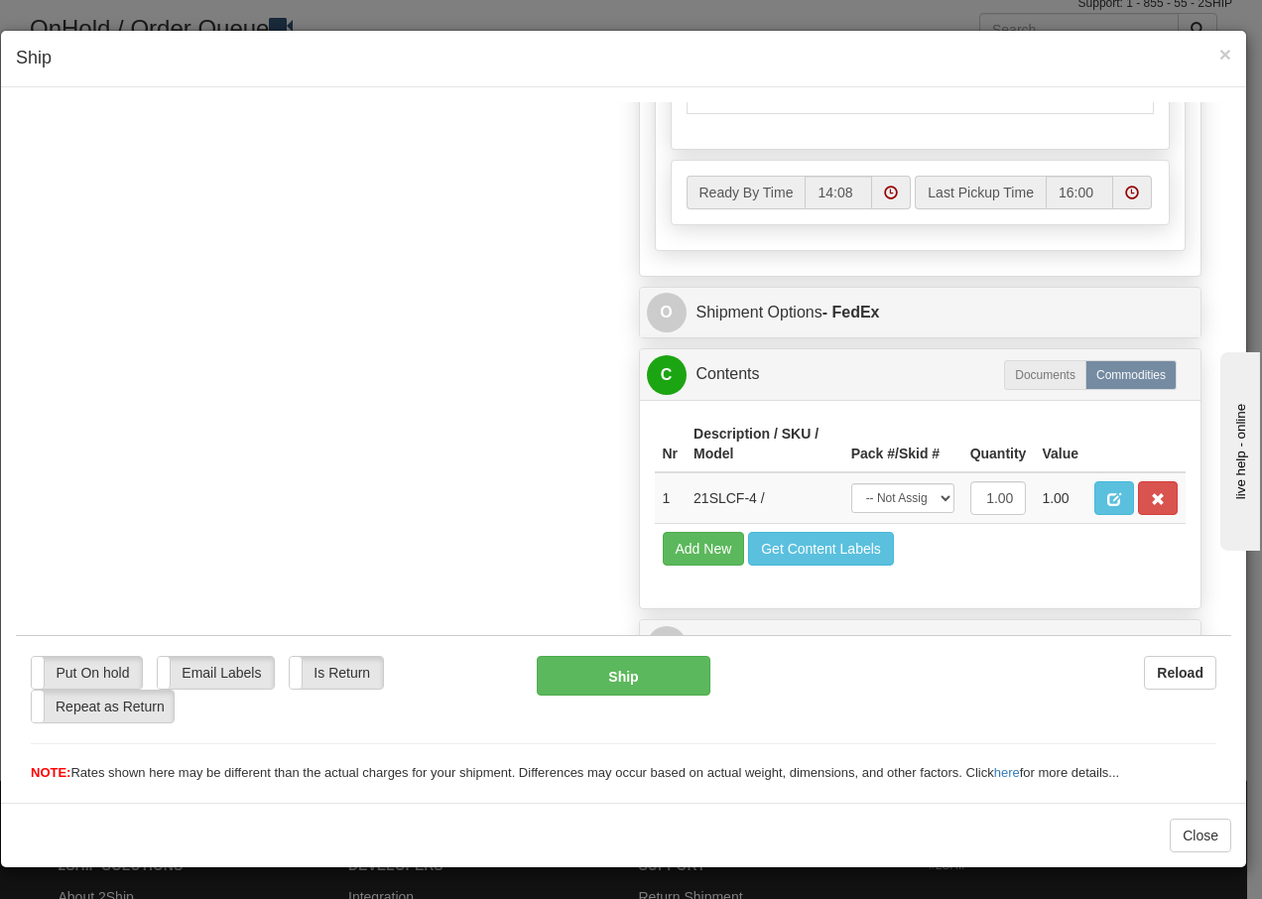
scroll to position [1127, 0]
drag, startPoint x: 928, startPoint y: 502, endPoint x: 910, endPoint y: 516, distance: 22.6
click at [928, 502] on select "-- Not Assigned -- Package 1" at bounding box center [902, 497] width 103 height 30
select select "0"
click at [851, 482] on select "-- Not Assigned -- Package 1" at bounding box center [902, 497] width 103 height 30
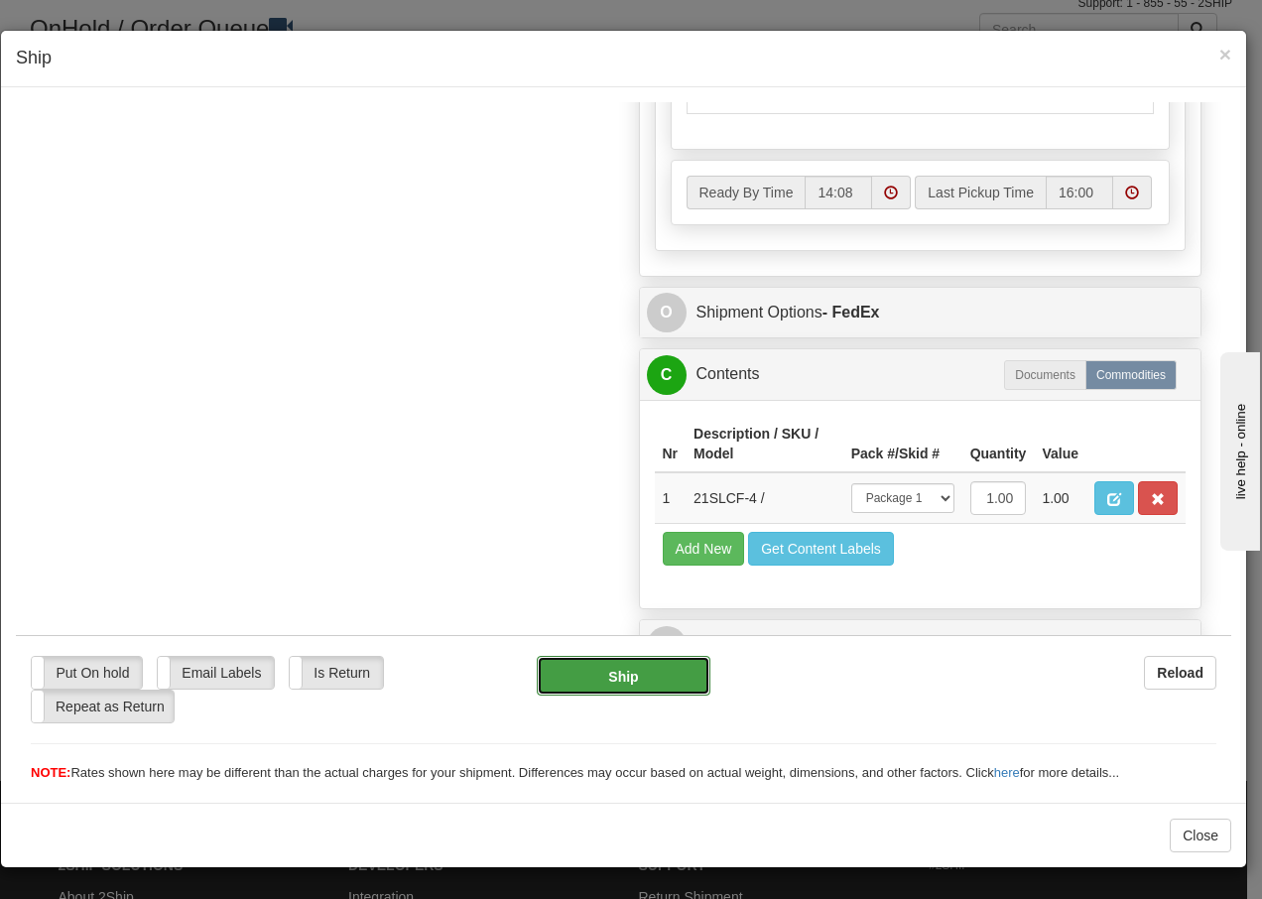
click at [629, 677] on button "Ship" at bounding box center [623, 675] width 173 height 40
type input "92"
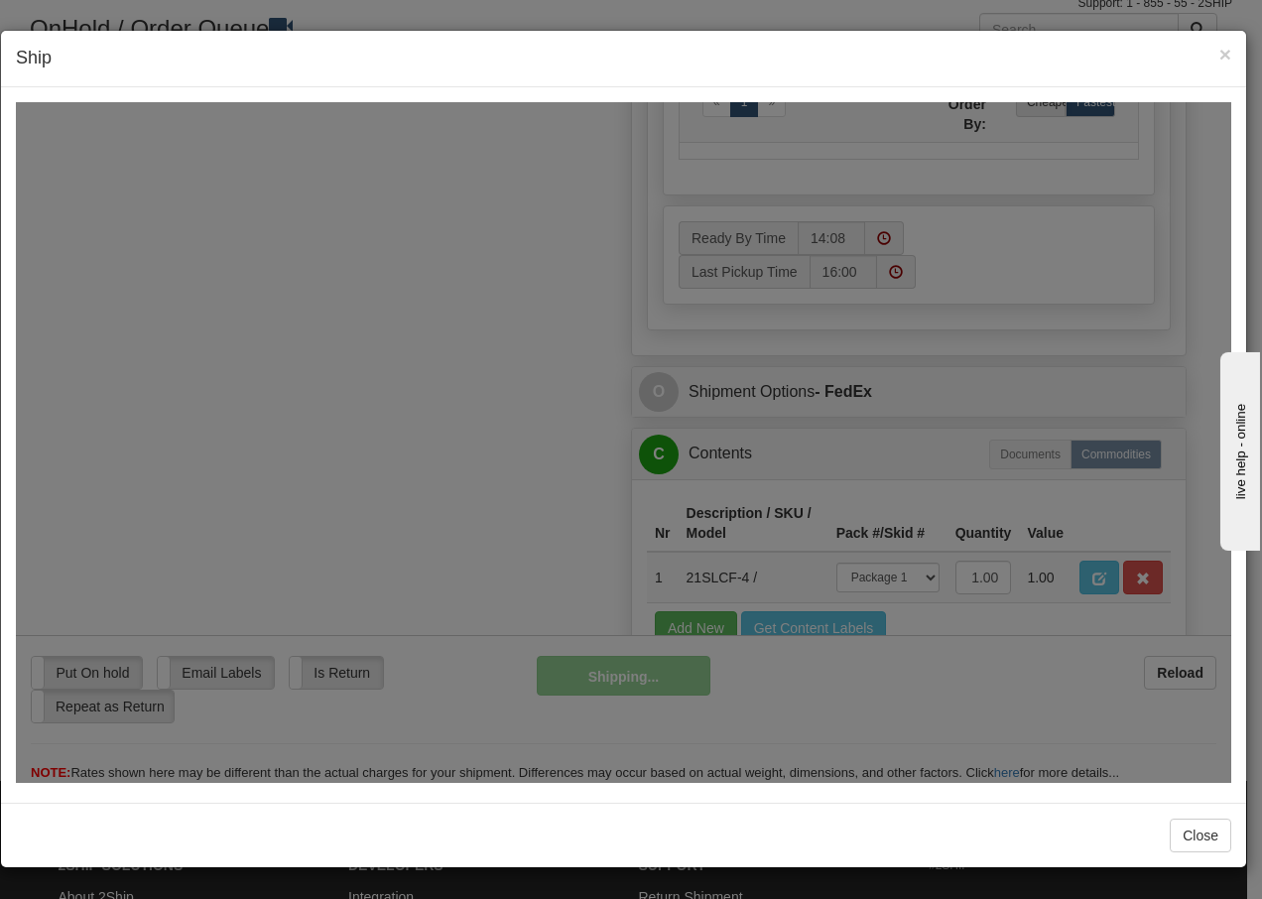
scroll to position [1207, 0]
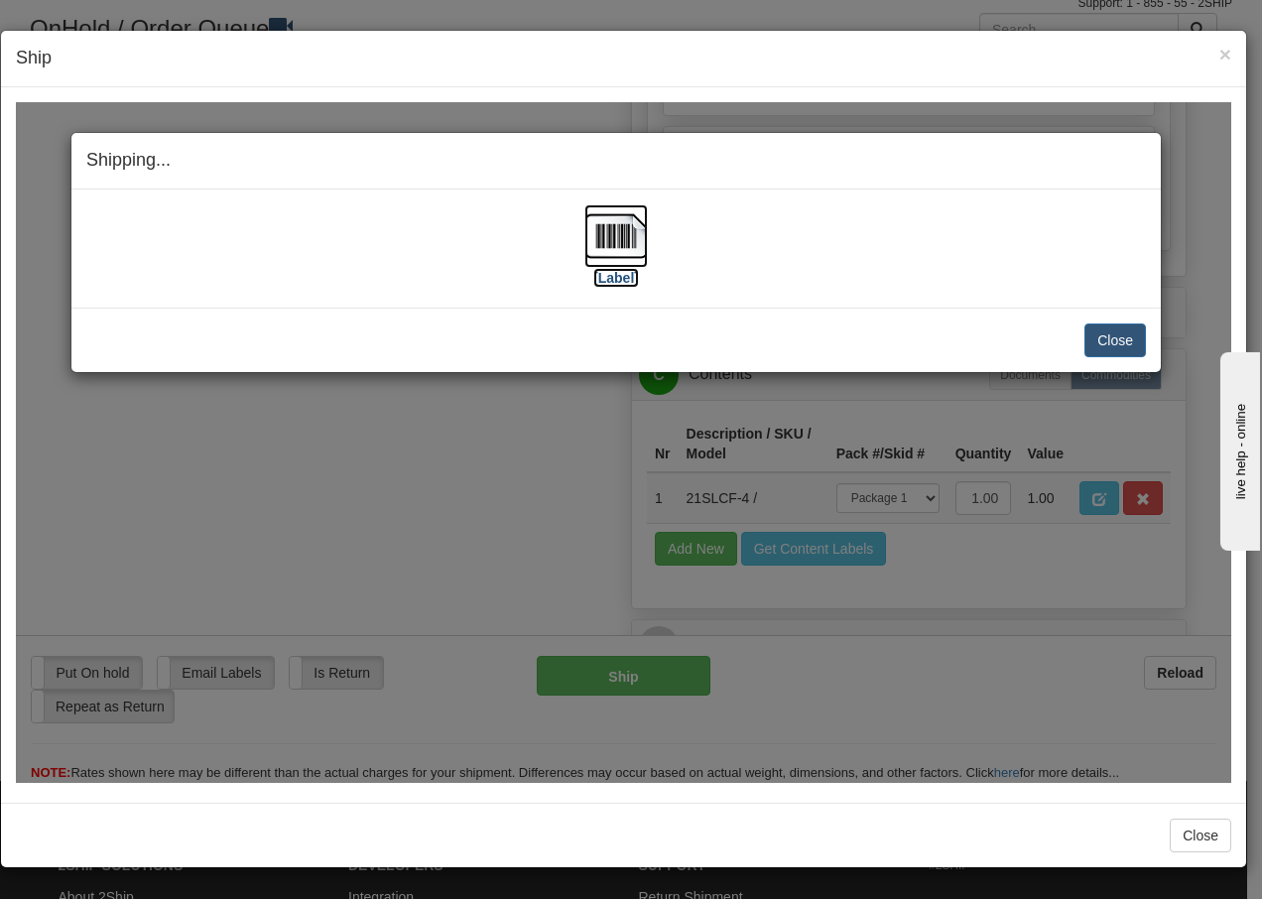
click at [614, 234] on img at bounding box center [617, 235] width 64 height 64
click at [1132, 339] on button "Close" at bounding box center [1116, 340] width 62 height 34
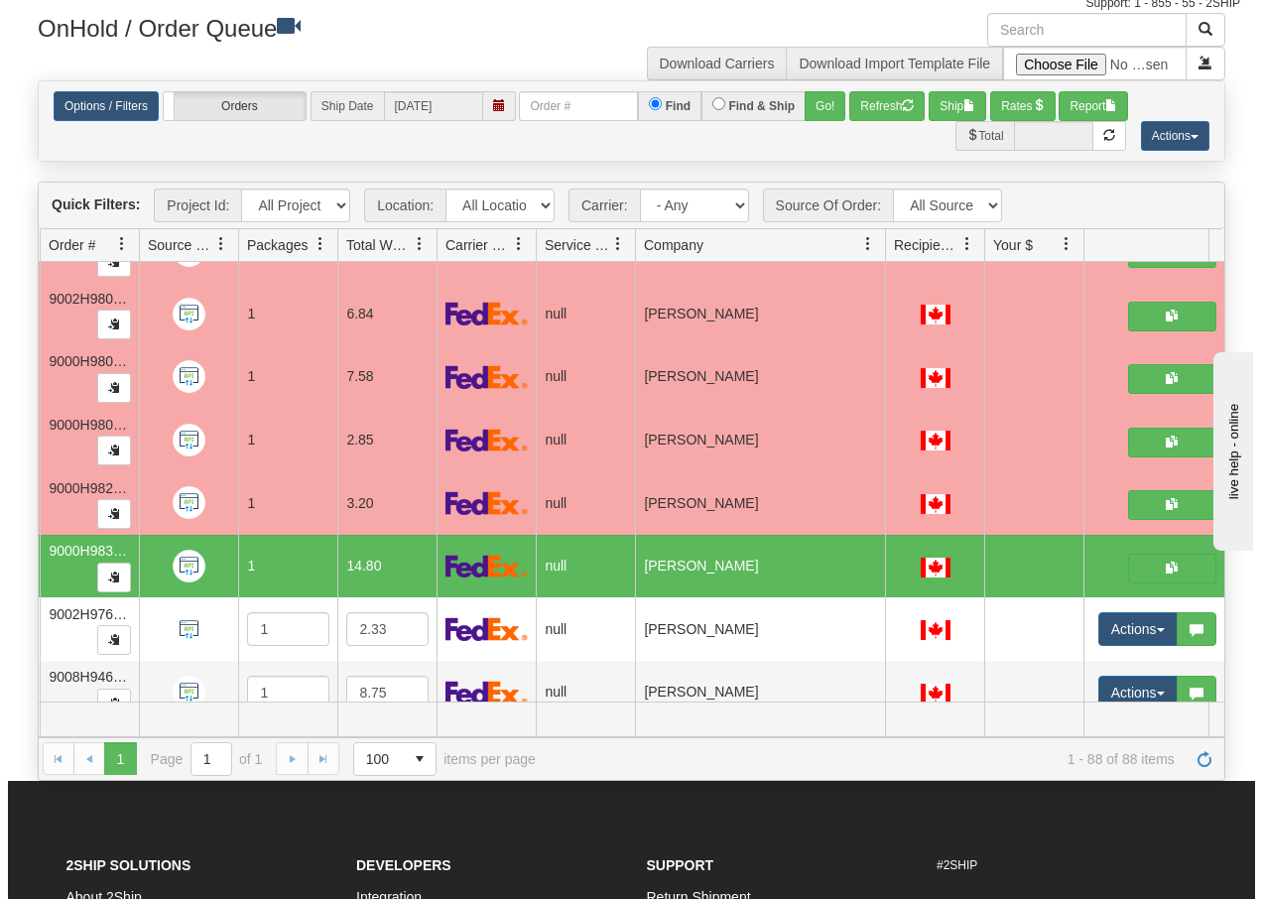
scroll to position [5129, 171]
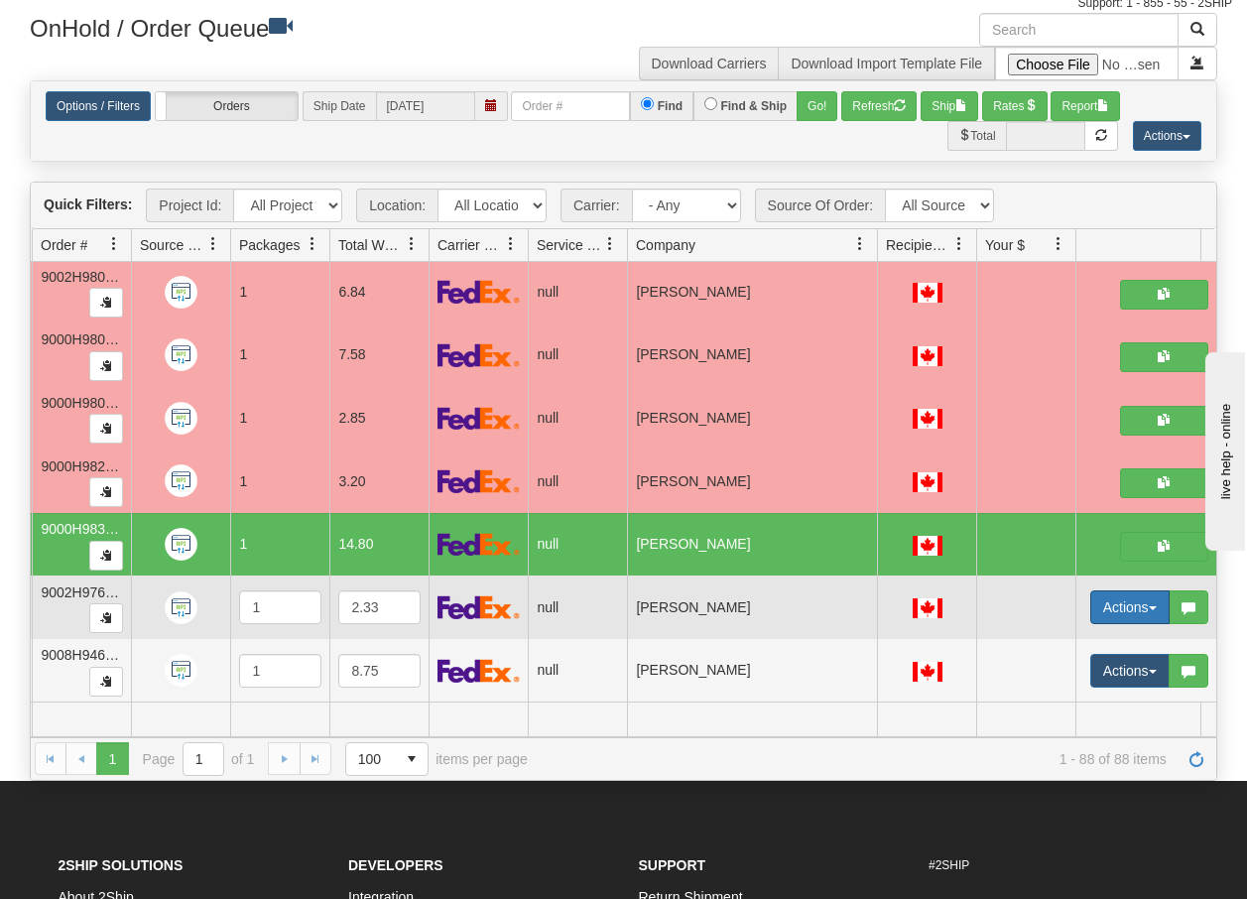
click at [1154, 606] on span "button" at bounding box center [1153, 608] width 8 height 4
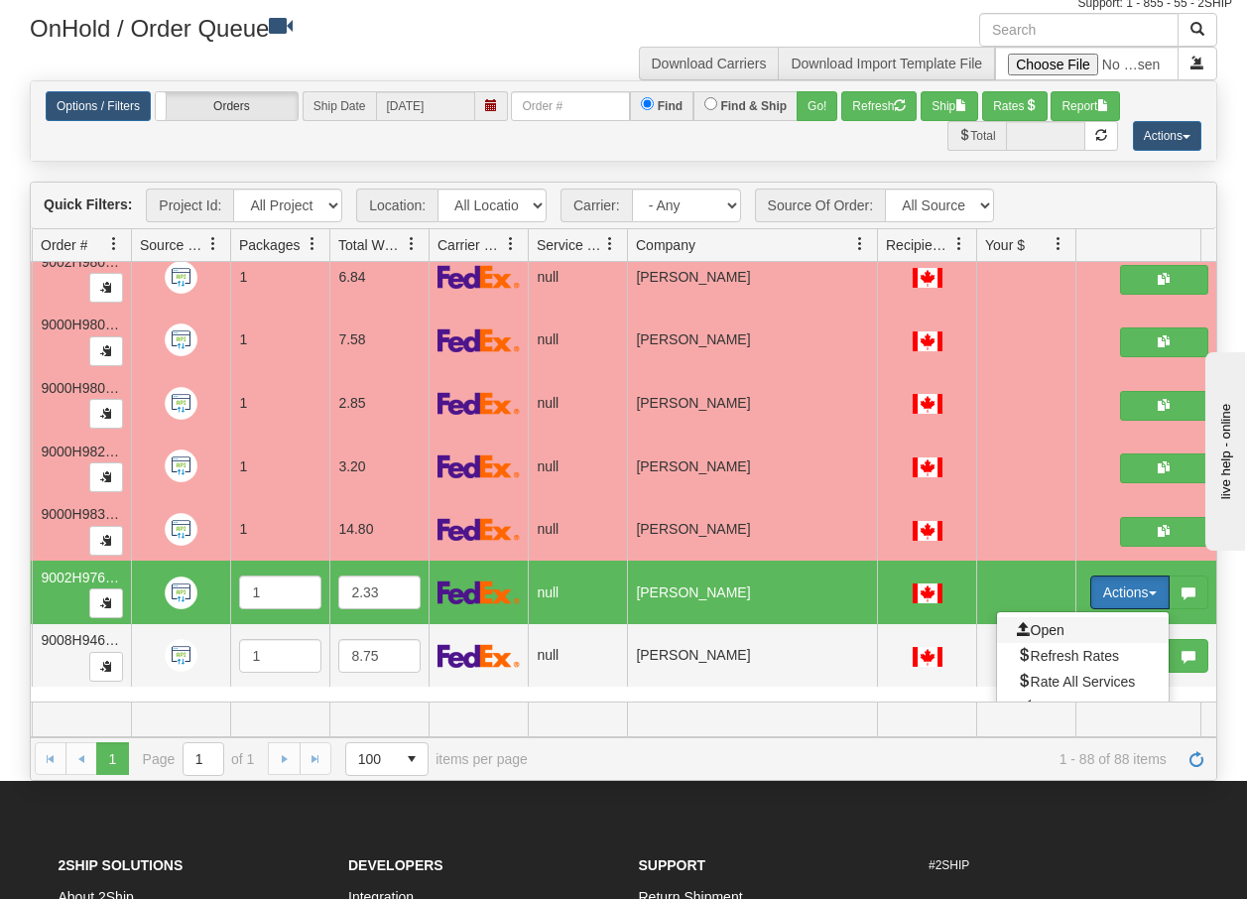
click at [1043, 623] on span "Open" at bounding box center [1041, 630] width 48 height 16
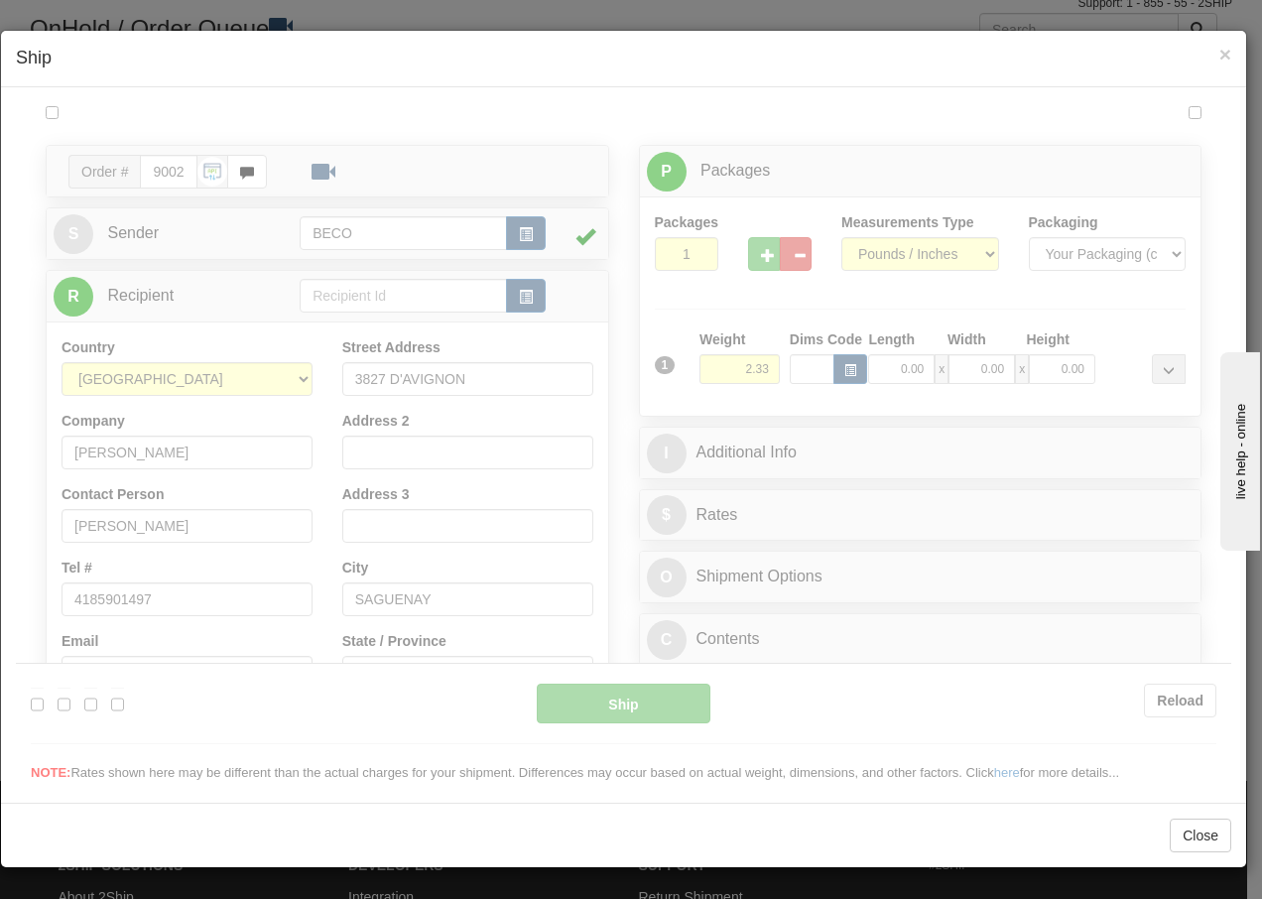
scroll to position [0, 0]
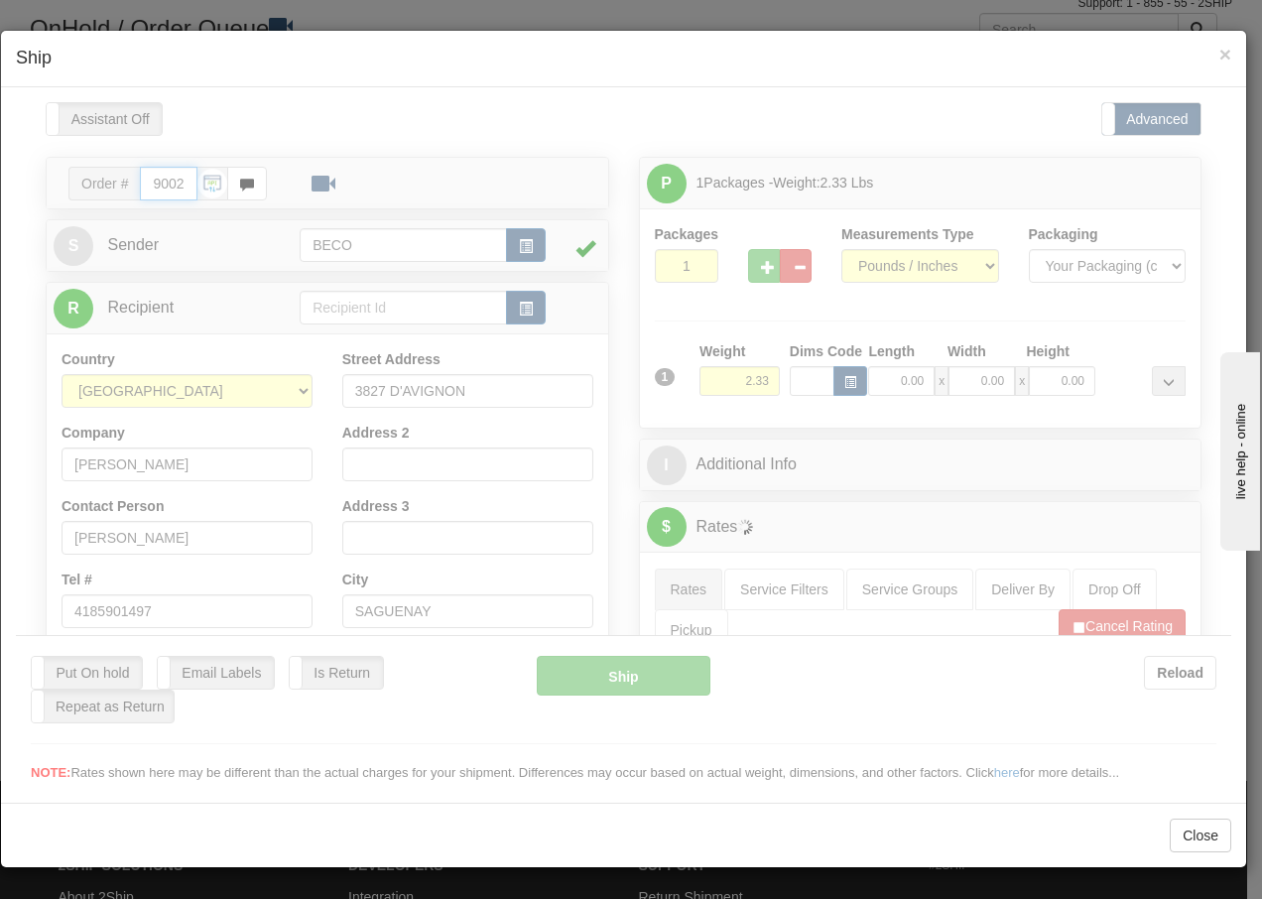
type input "14:09"
type input "16:00"
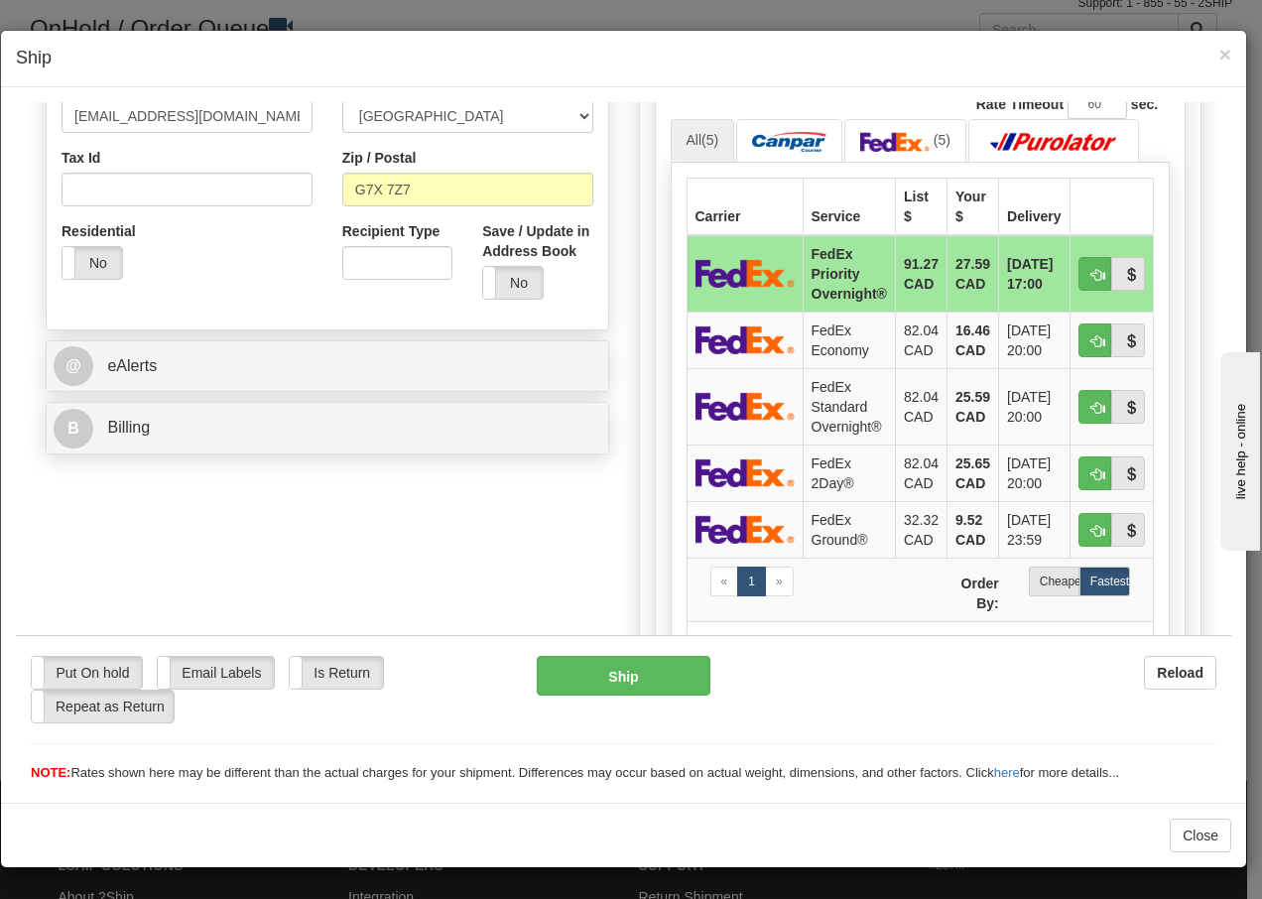
scroll to position [648, 0]
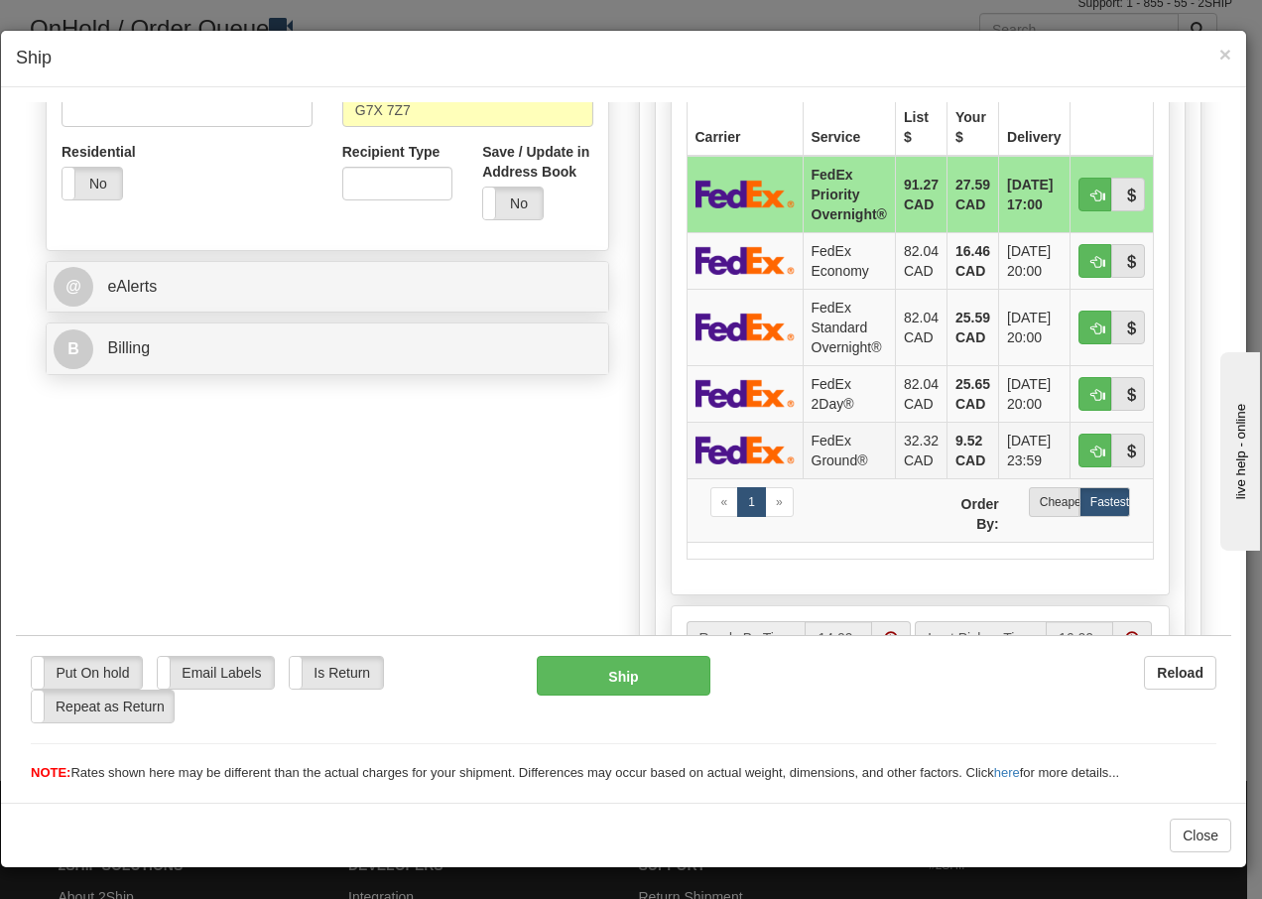
click at [842, 444] on td "FedEx Ground®" at bounding box center [849, 449] width 92 height 57
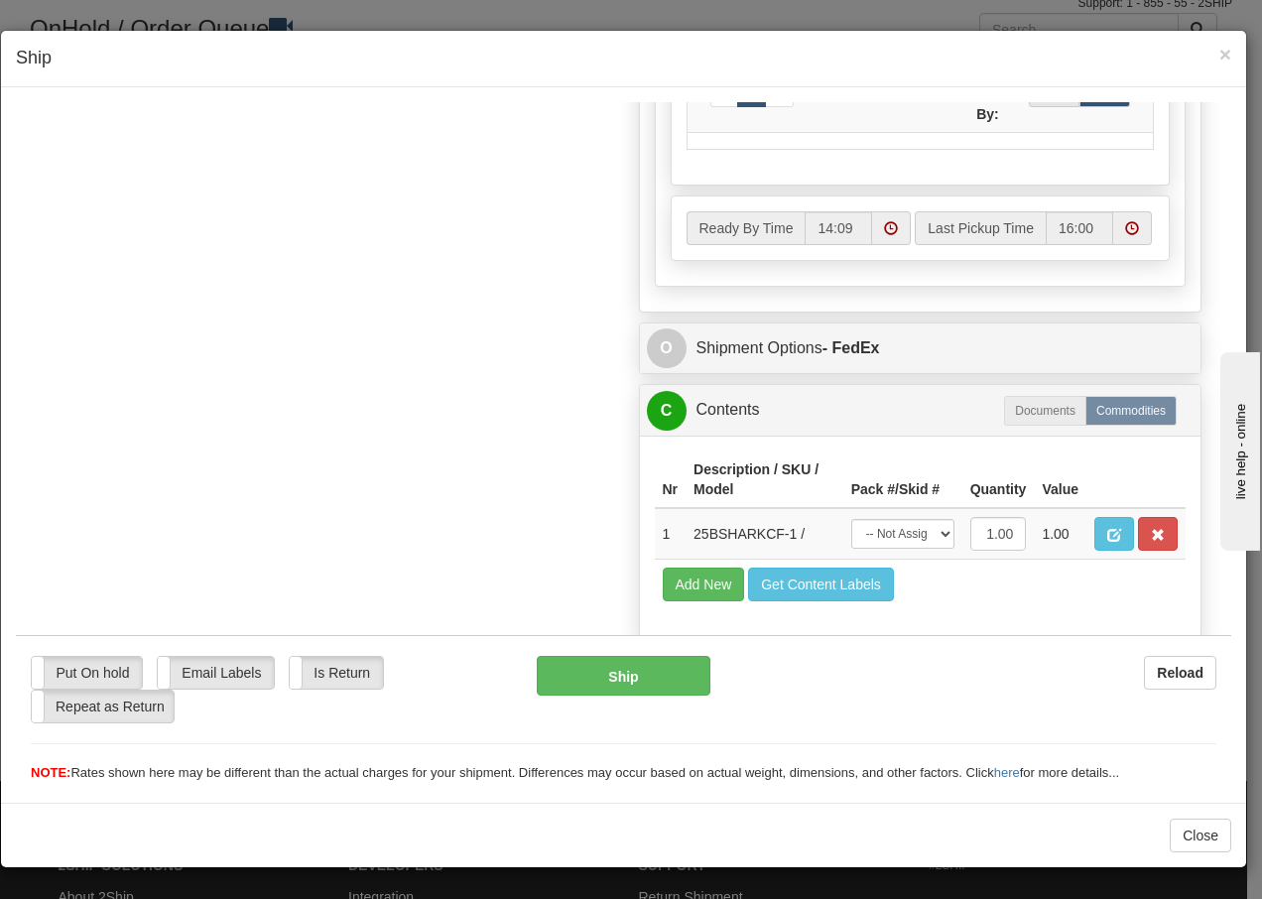
scroll to position [1127, 0]
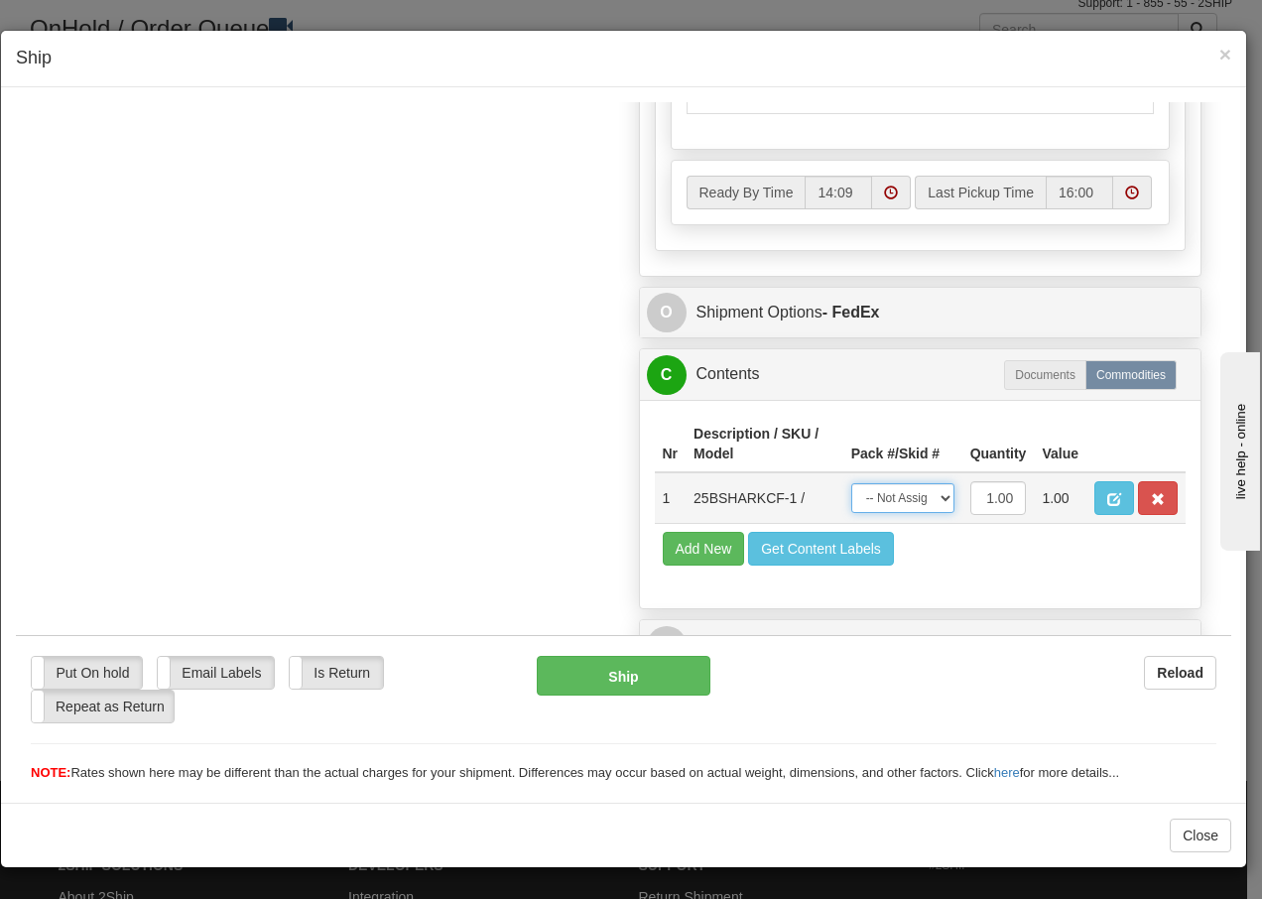
drag, startPoint x: 907, startPoint y: 499, endPoint x: 899, endPoint y: 515, distance: 17.8
click at [907, 499] on select "-- Not Assigned -- Package 1" at bounding box center [902, 497] width 103 height 30
select select "0"
click at [851, 482] on select "-- Not Assigned -- Package 1" at bounding box center [902, 497] width 103 height 30
click at [632, 675] on button "Ship" at bounding box center [623, 675] width 173 height 40
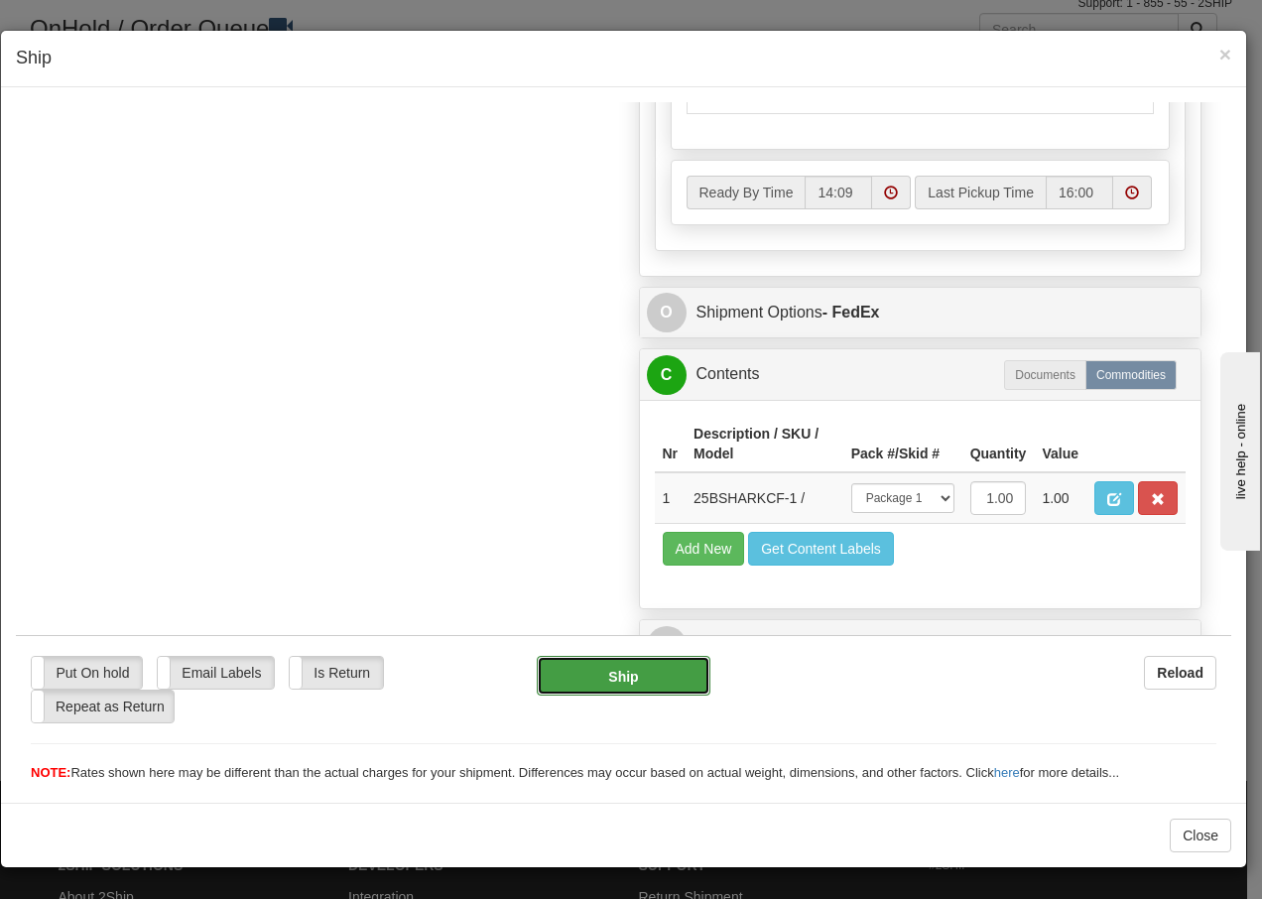
type input "92"
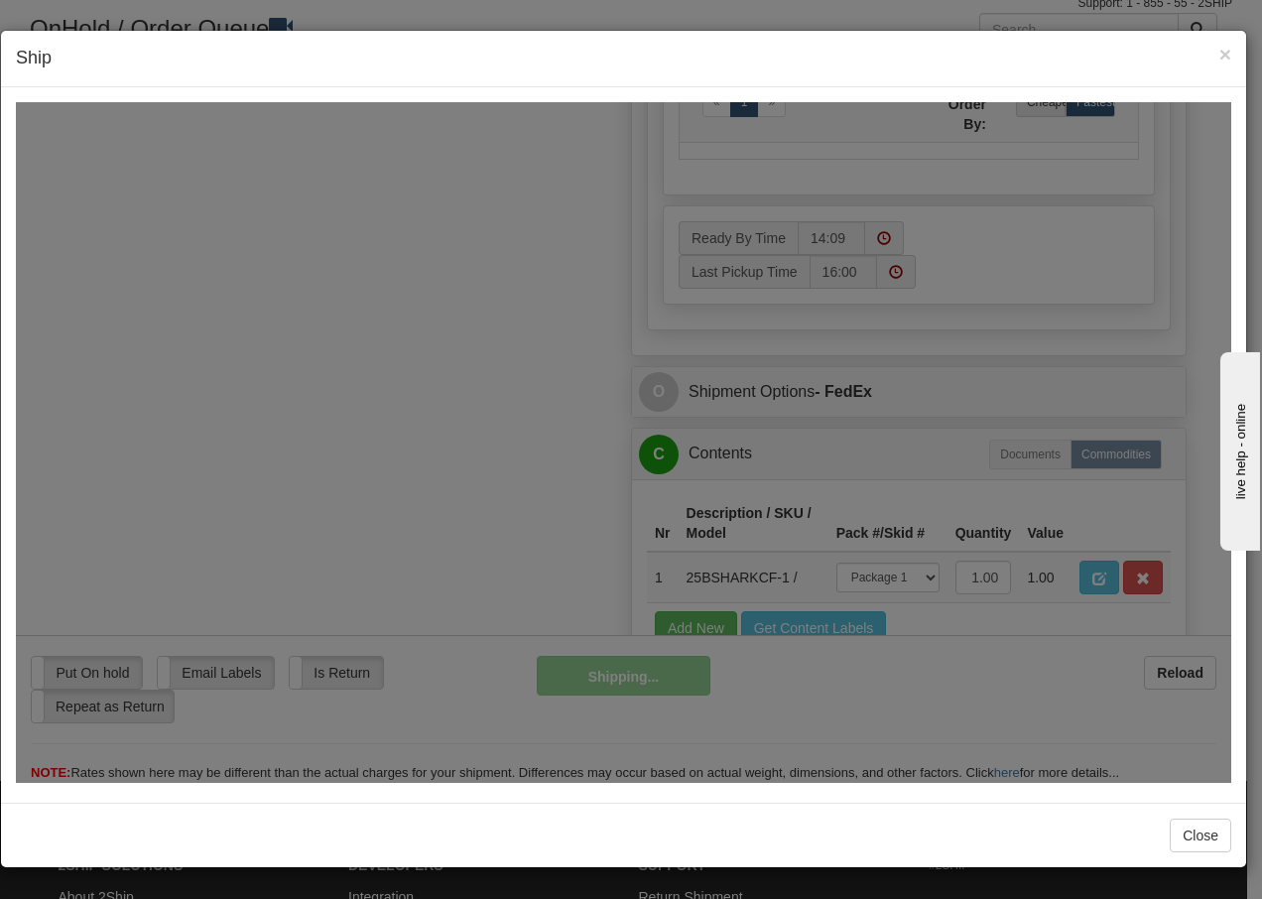
scroll to position [1207, 0]
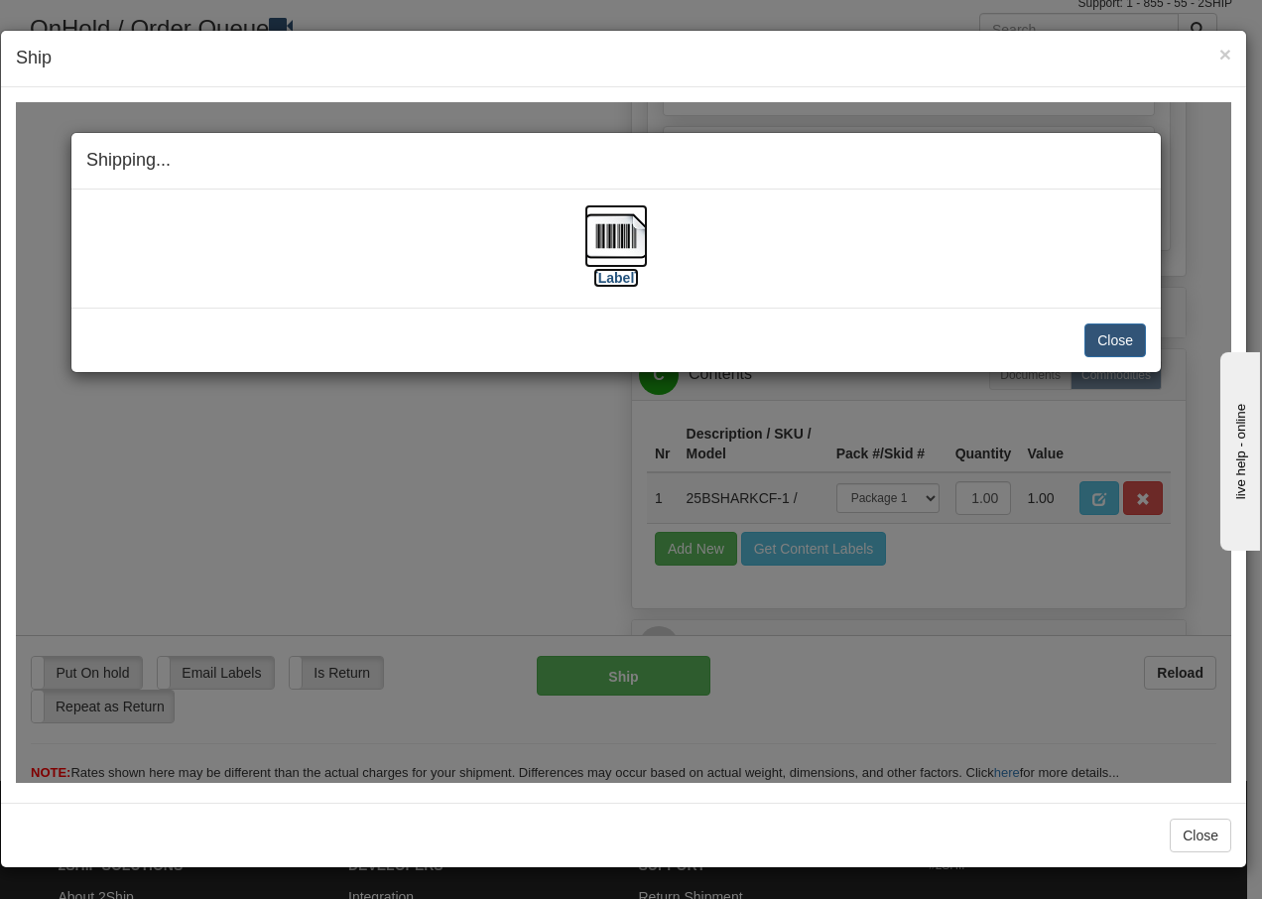
click at [627, 228] on img at bounding box center [617, 235] width 64 height 64
click at [1103, 339] on button "Close" at bounding box center [1116, 340] width 62 height 34
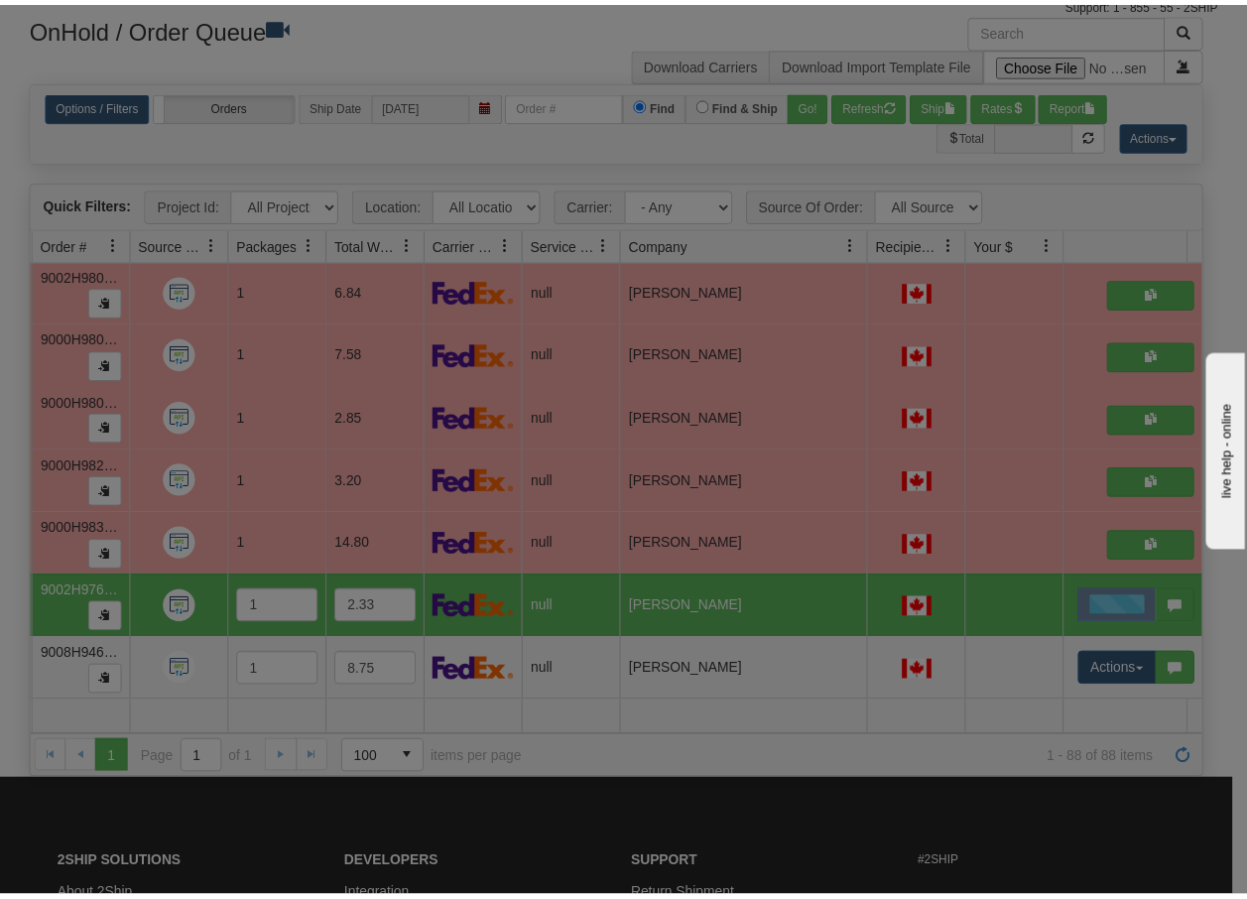
scroll to position [0, 0]
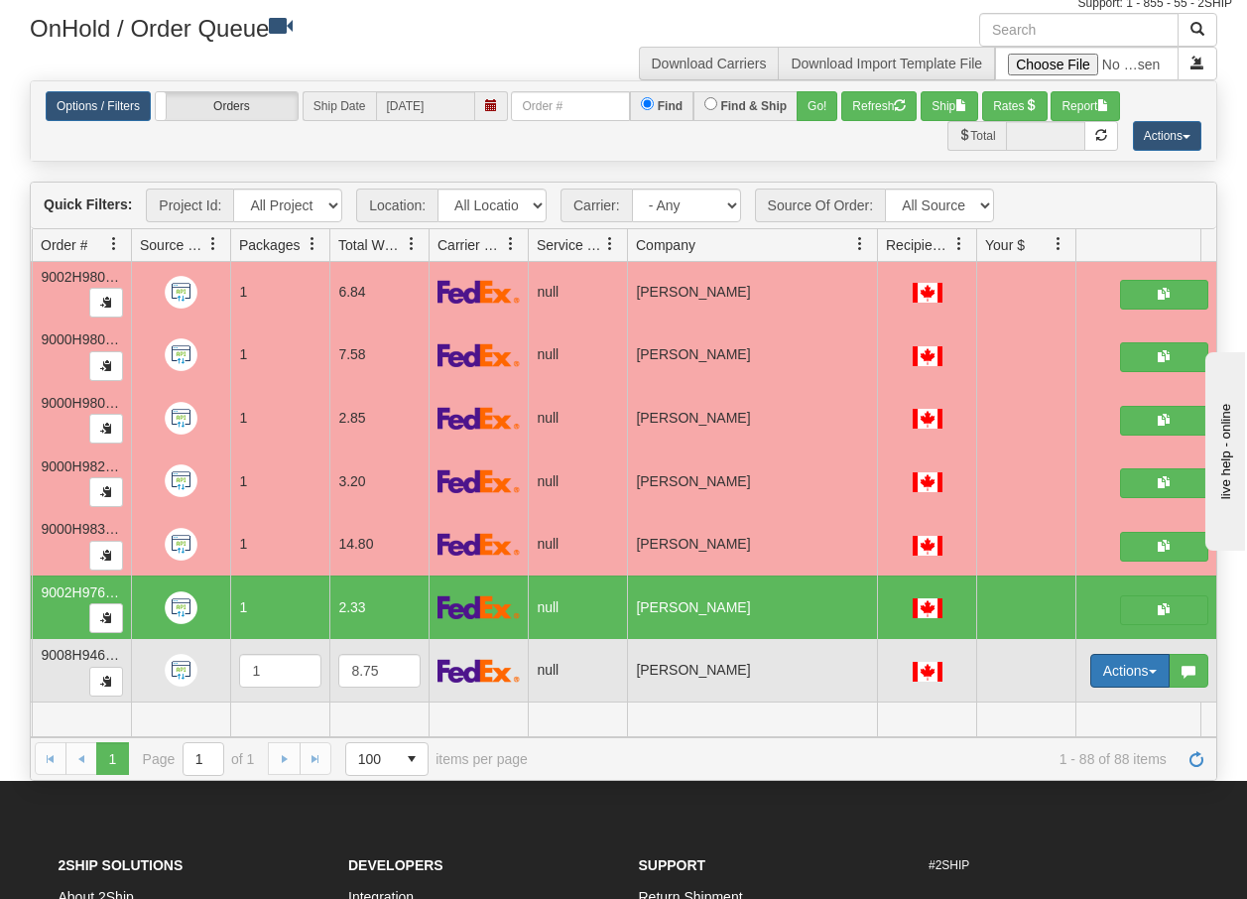
click at [1156, 670] on span "button" at bounding box center [1153, 672] width 8 height 4
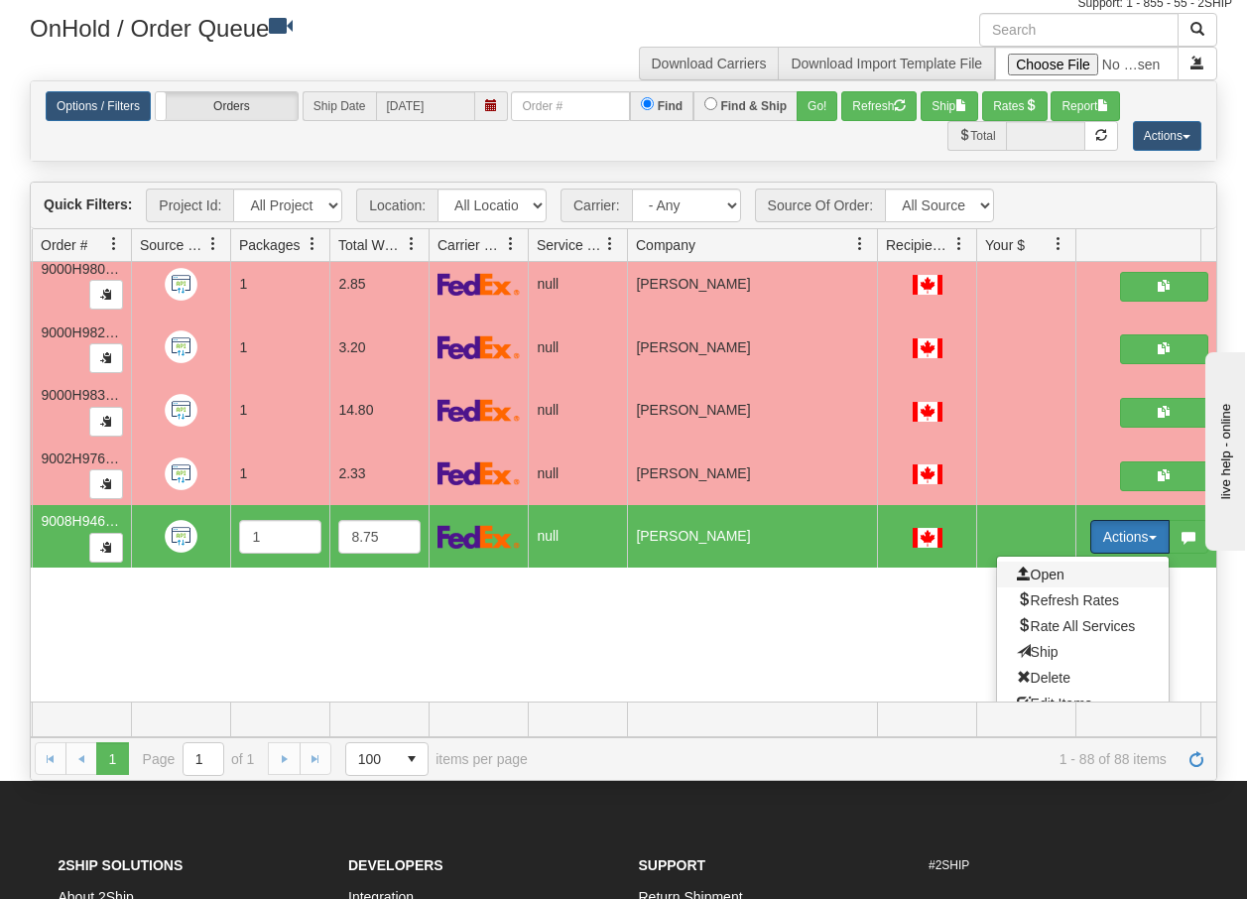
click at [1042, 568] on span "Open" at bounding box center [1041, 575] width 48 height 16
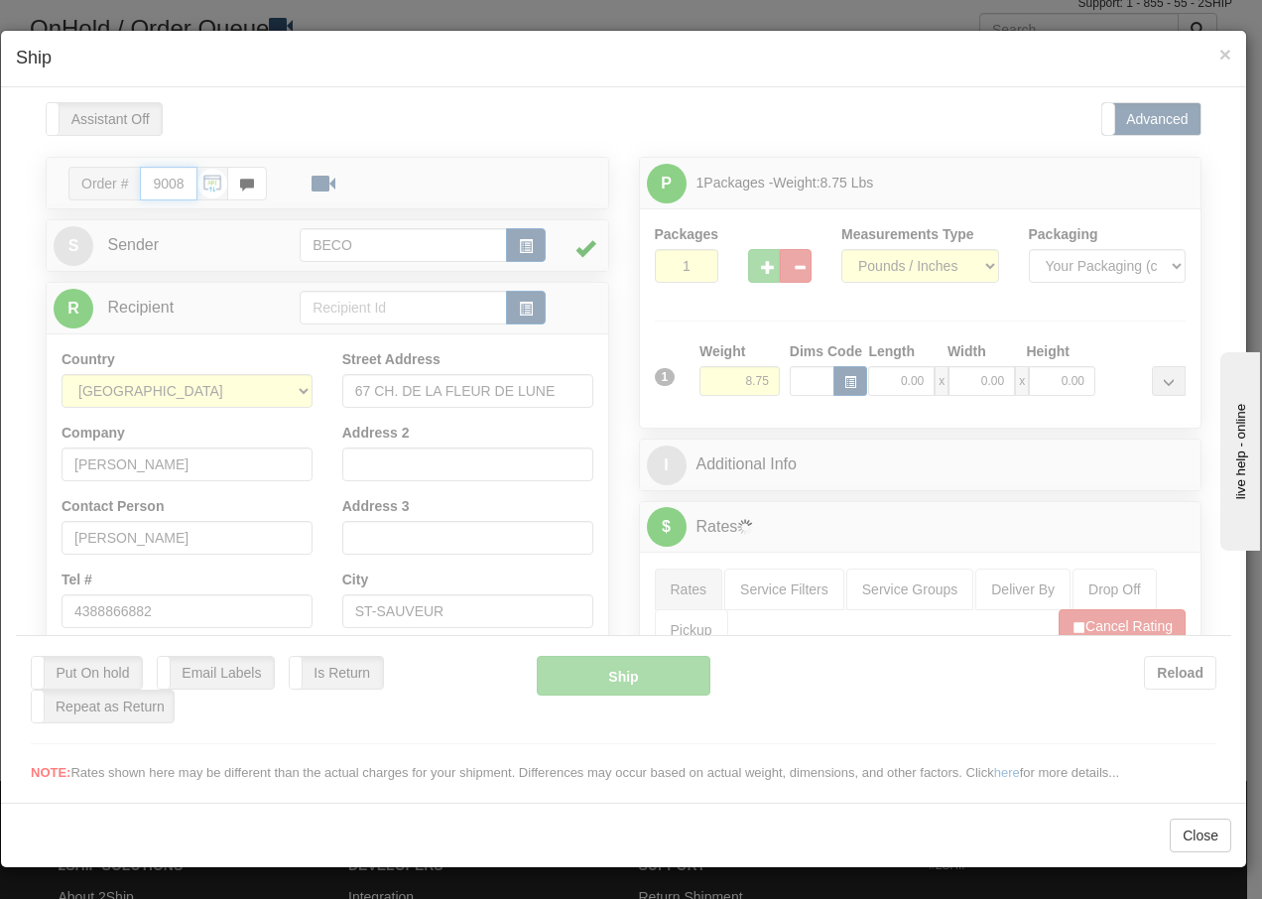
type input "14:09"
type input "16:00"
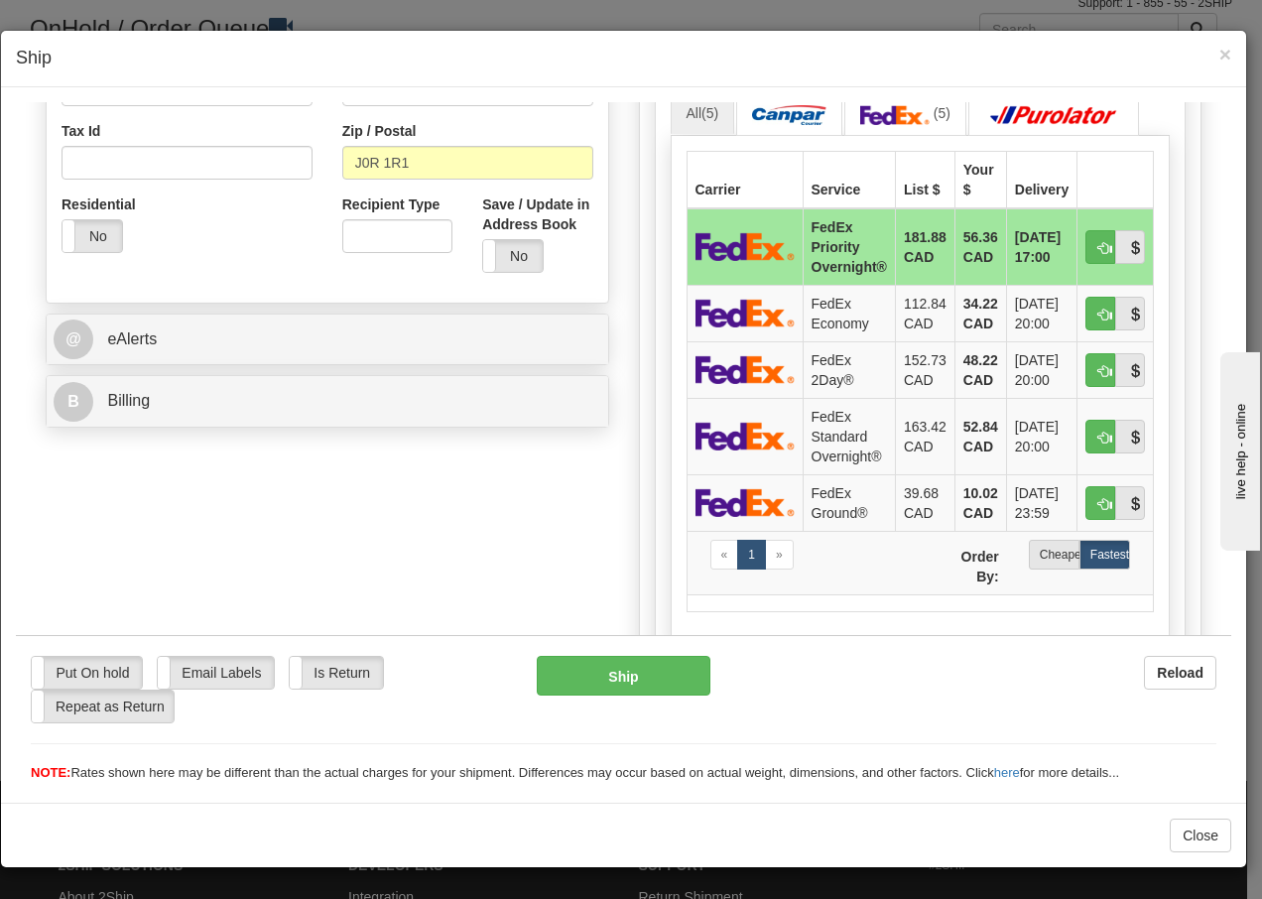
scroll to position [661, 0]
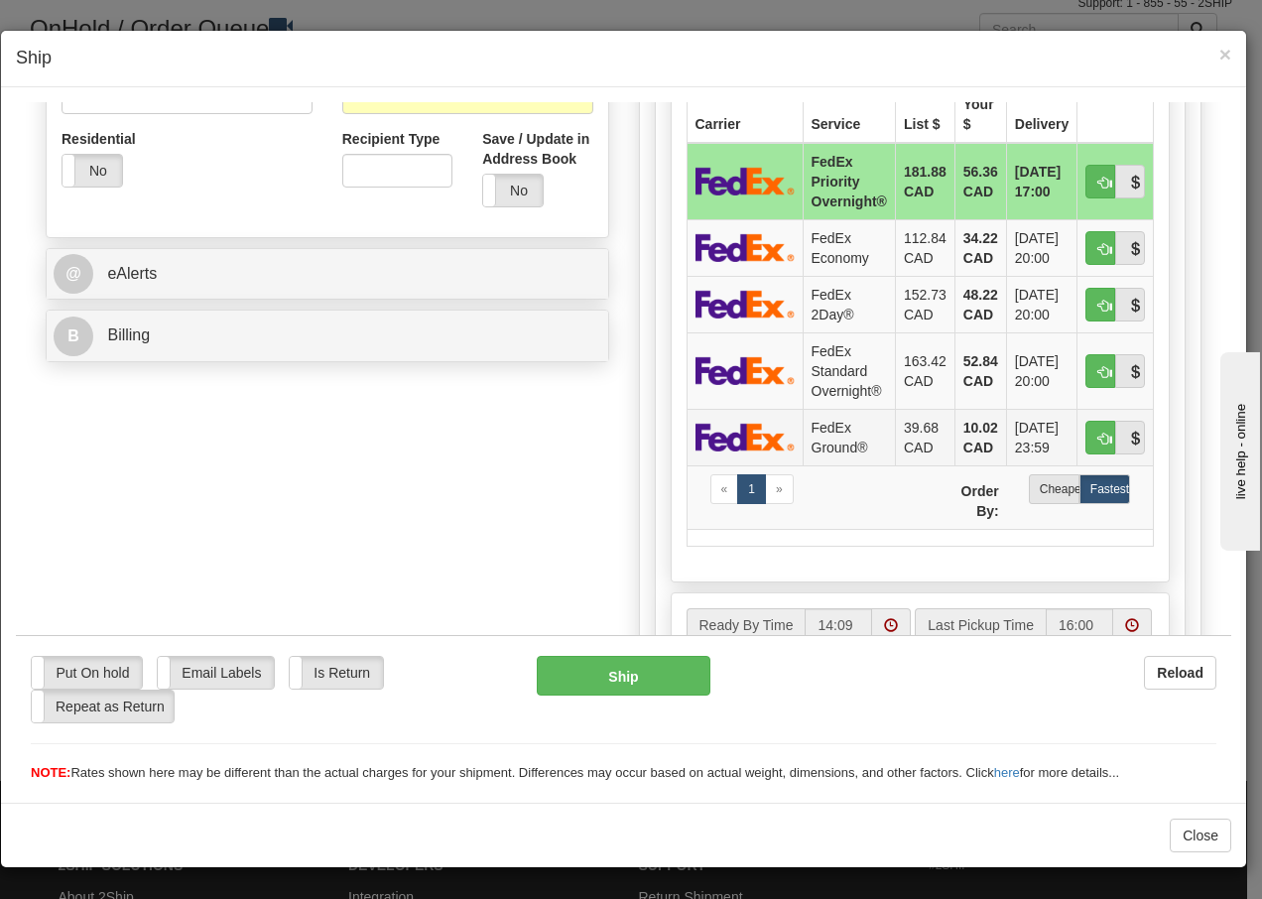
click at [841, 432] on td "FedEx Ground®" at bounding box center [849, 436] width 92 height 57
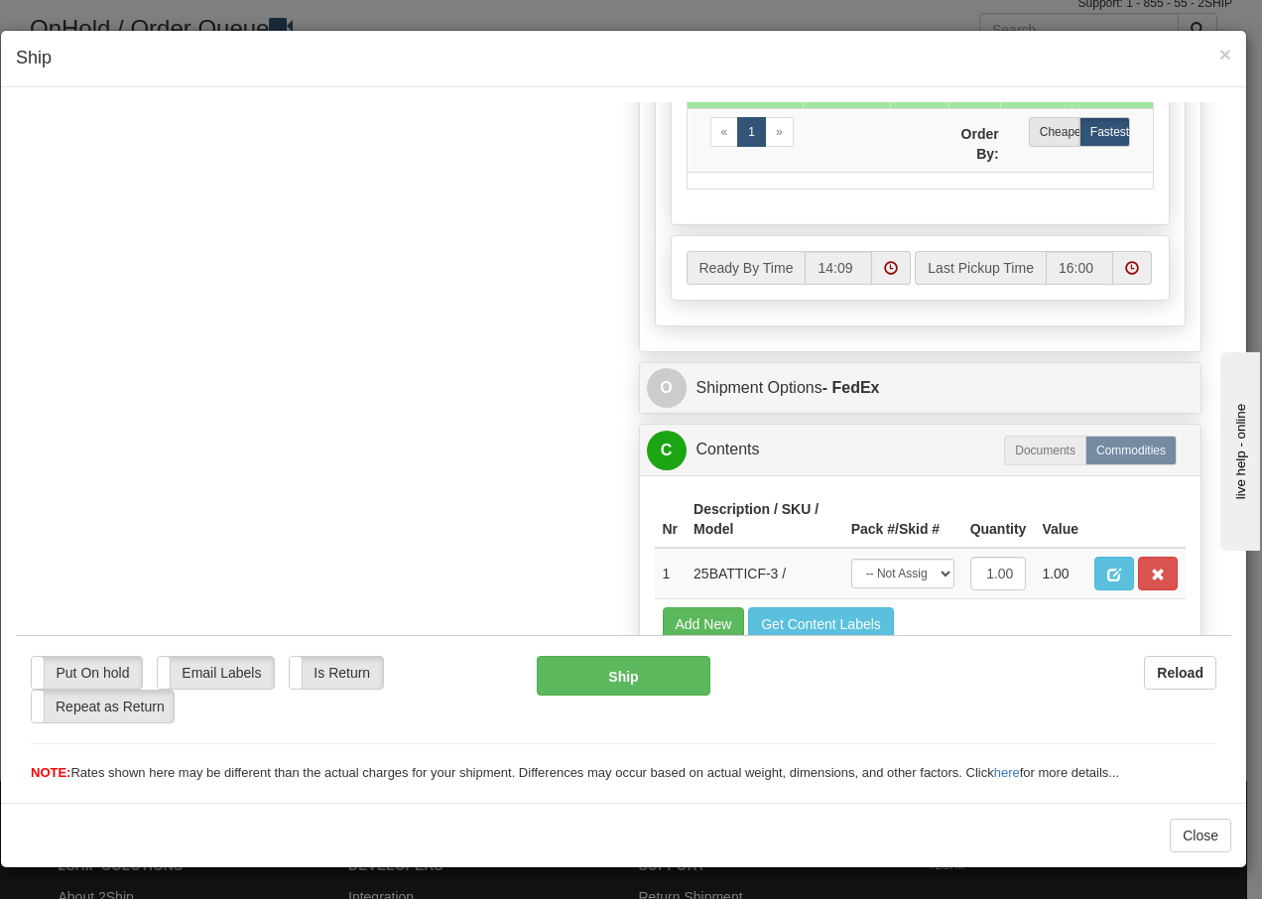
scroll to position [1127, 0]
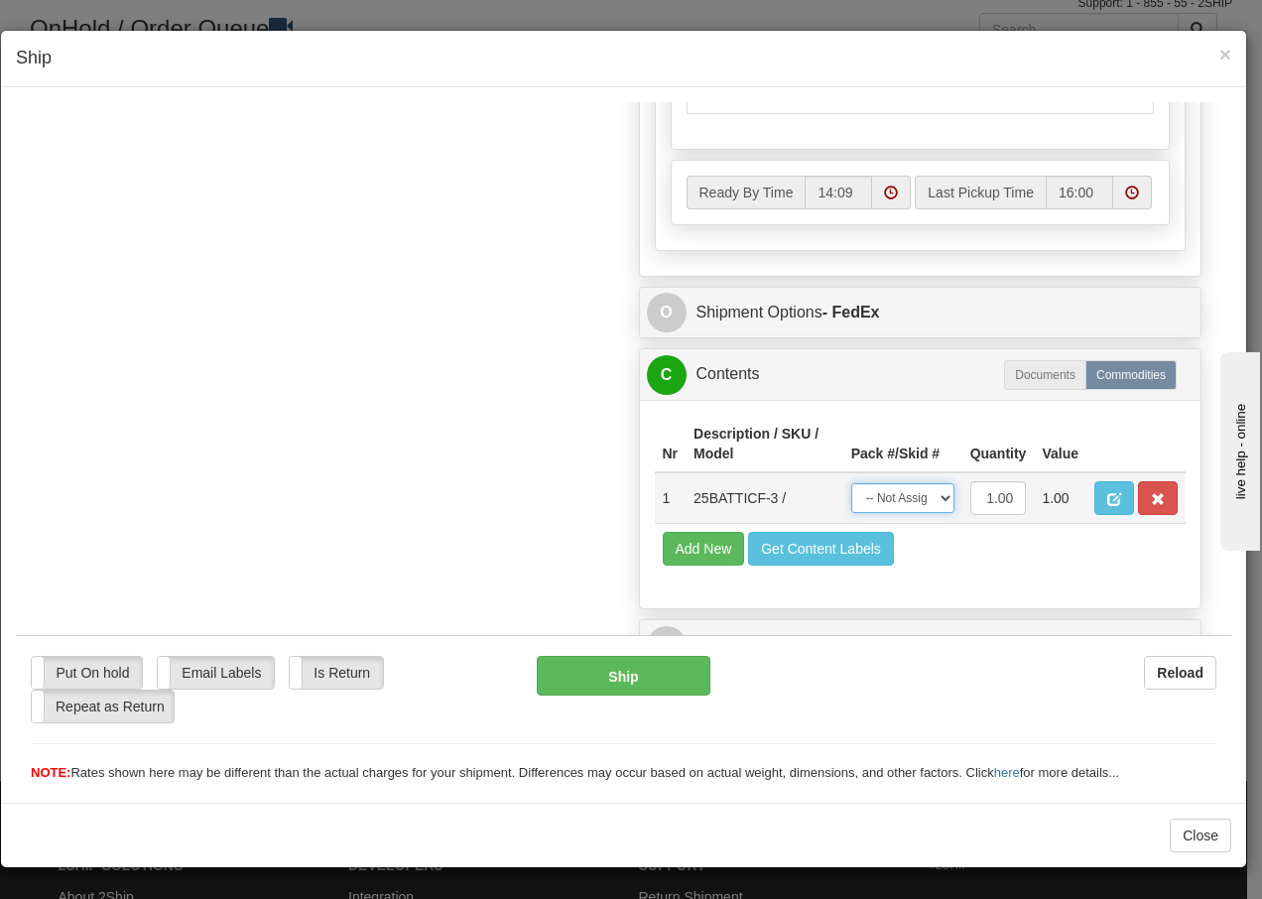
click at [909, 500] on select "-- Not Assigned -- Package 1" at bounding box center [902, 497] width 103 height 30
select select "0"
click at [851, 482] on select "-- Not Assigned -- Package 1" at bounding box center [902, 497] width 103 height 30
click at [596, 680] on button "Ship" at bounding box center [623, 675] width 173 height 40
type input "92"
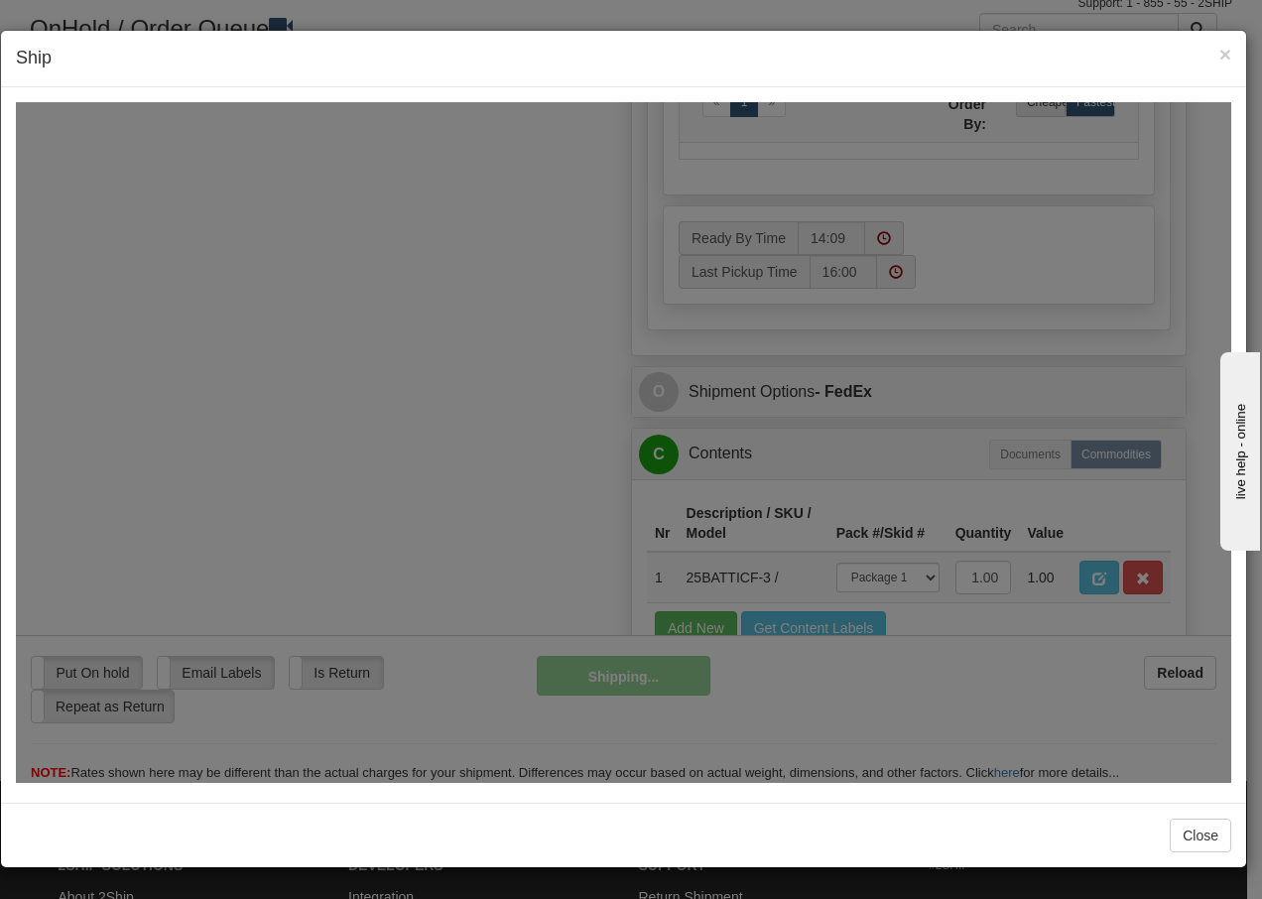
scroll to position [1207, 0]
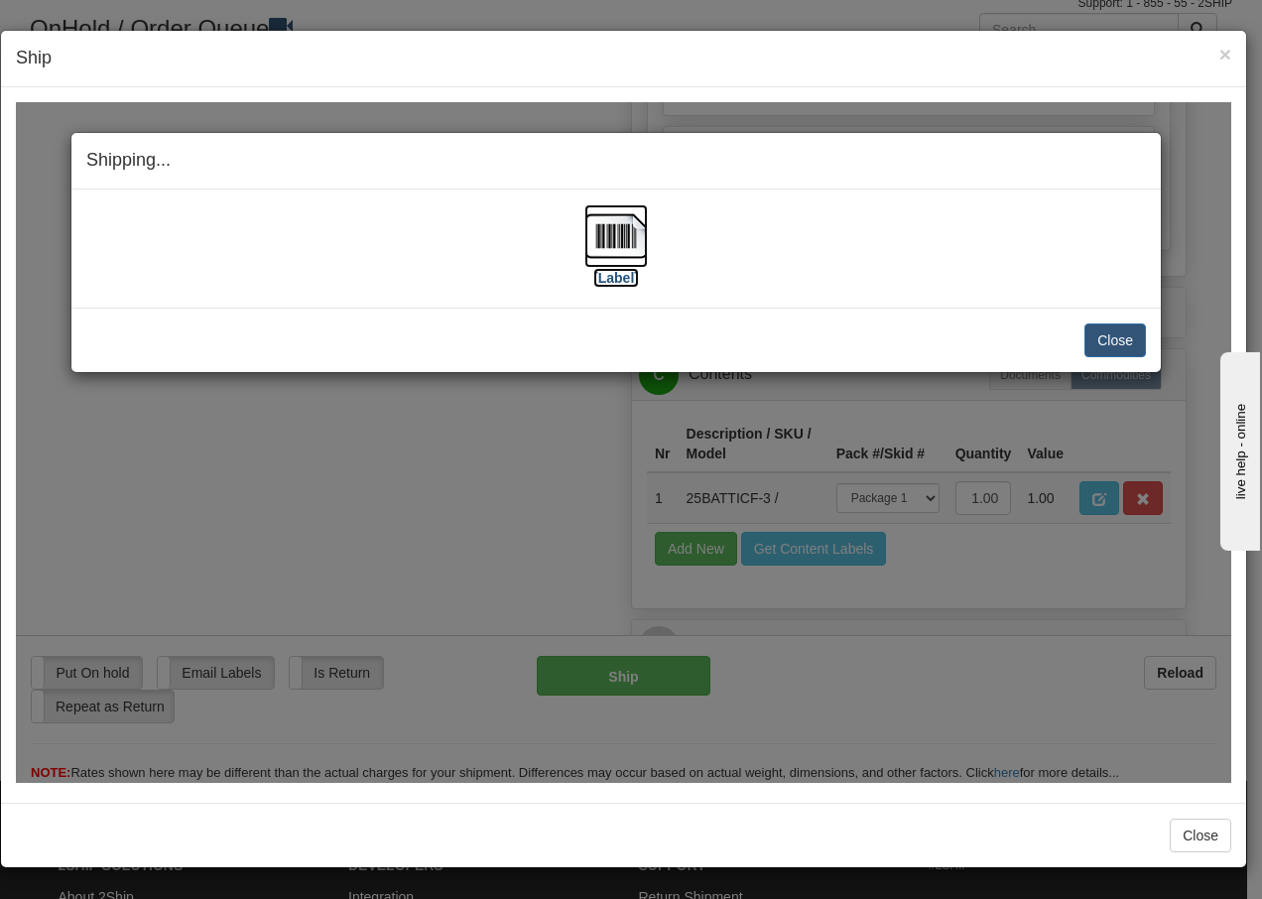
click at [625, 248] on img at bounding box center [617, 235] width 64 height 64
click at [1150, 346] on div "Close Cancel Cancel Shipment and Quit Pickup Quit Pickup ONLY" at bounding box center [616, 339] width 1090 height 65
click at [1097, 347] on button "Close" at bounding box center [1116, 340] width 62 height 34
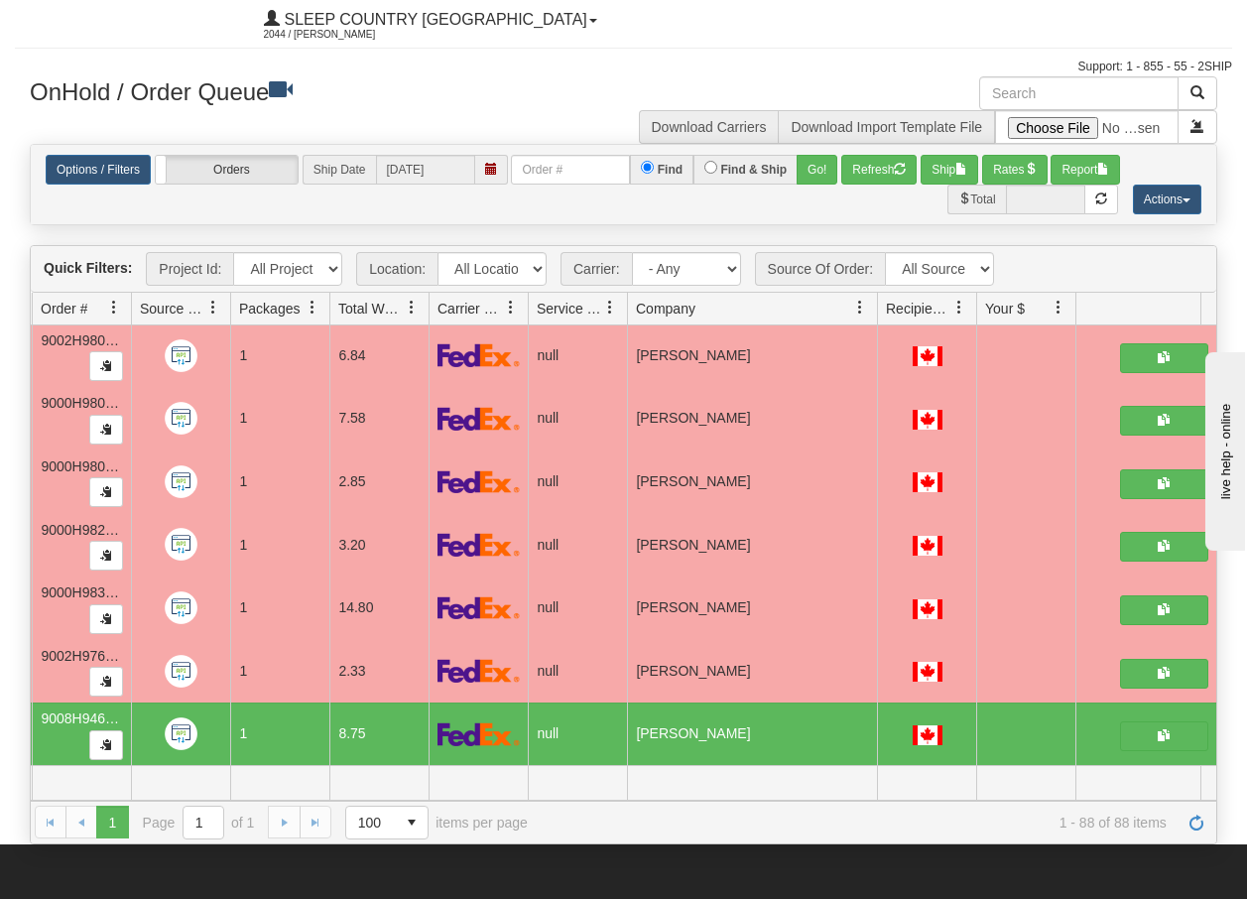
scroll to position [0, 0]
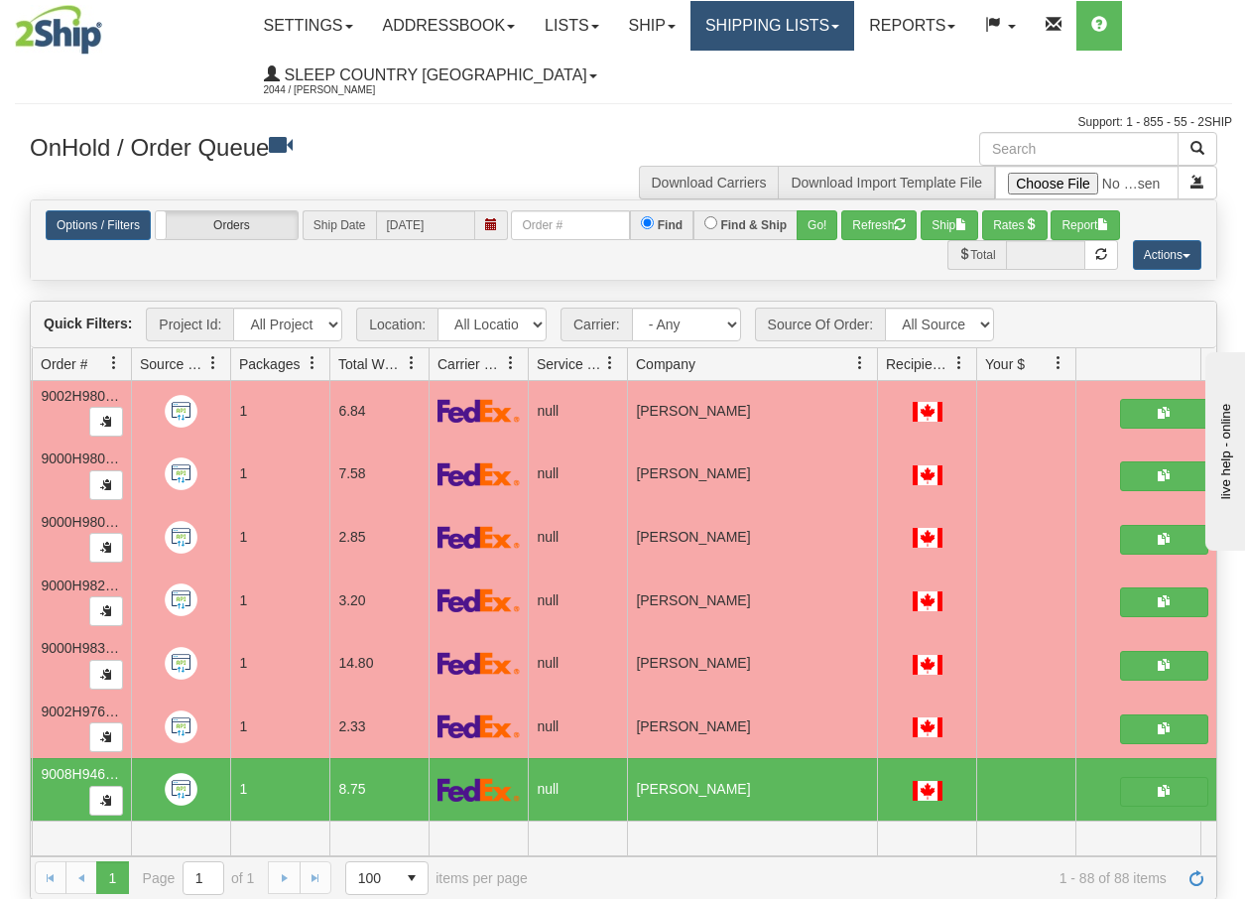
click at [774, 24] on link "Shipping lists" at bounding box center [773, 26] width 164 height 50
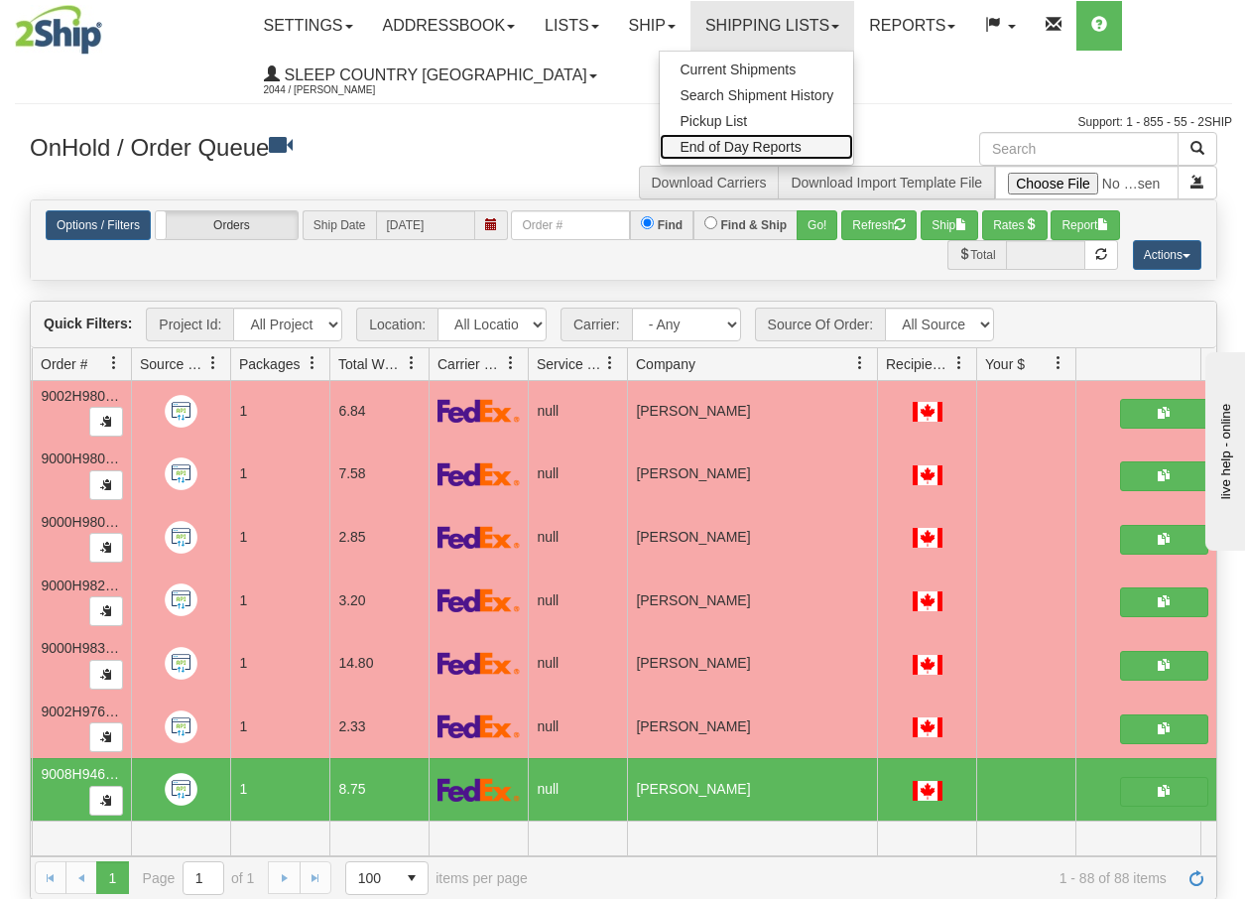
click at [746, 146] on span "End of Day Reports" at bounding box center [740, 147] width 121 height 16
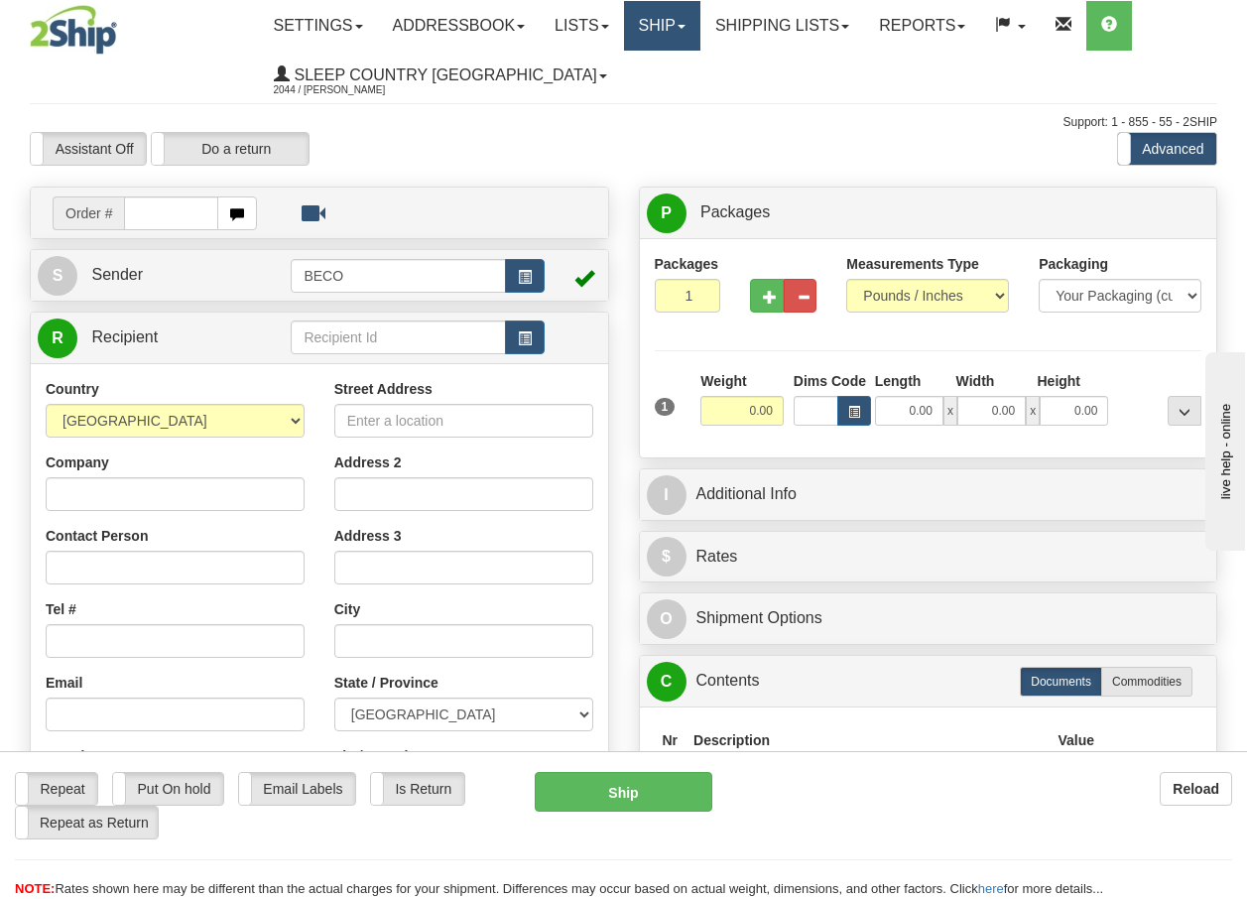
click at [686, 27] on span at bounding box center [682, 27] width 8 height 4
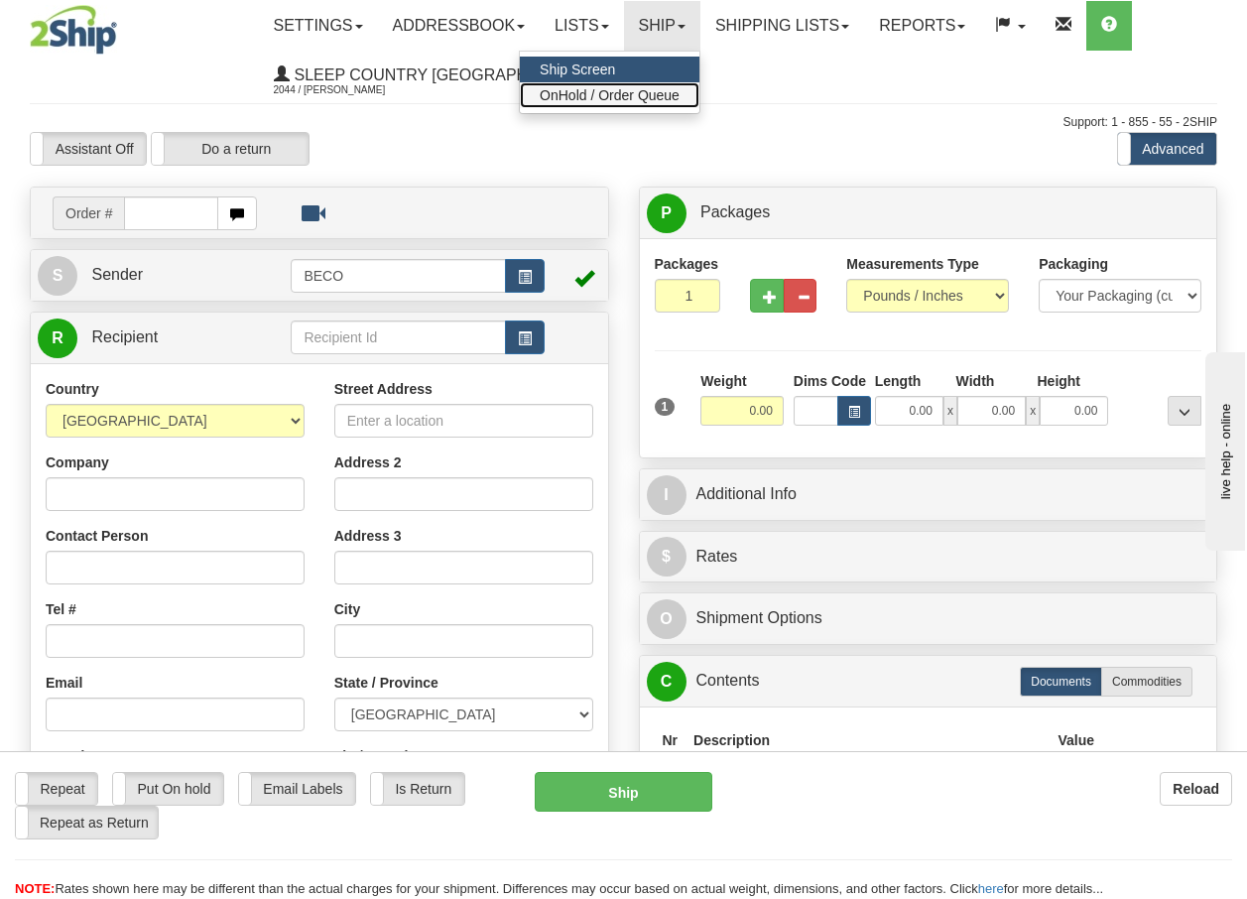
click at [645, 91] on span "OnHold / Order Queue" at bounding box center [610, 95] width 140 height 16
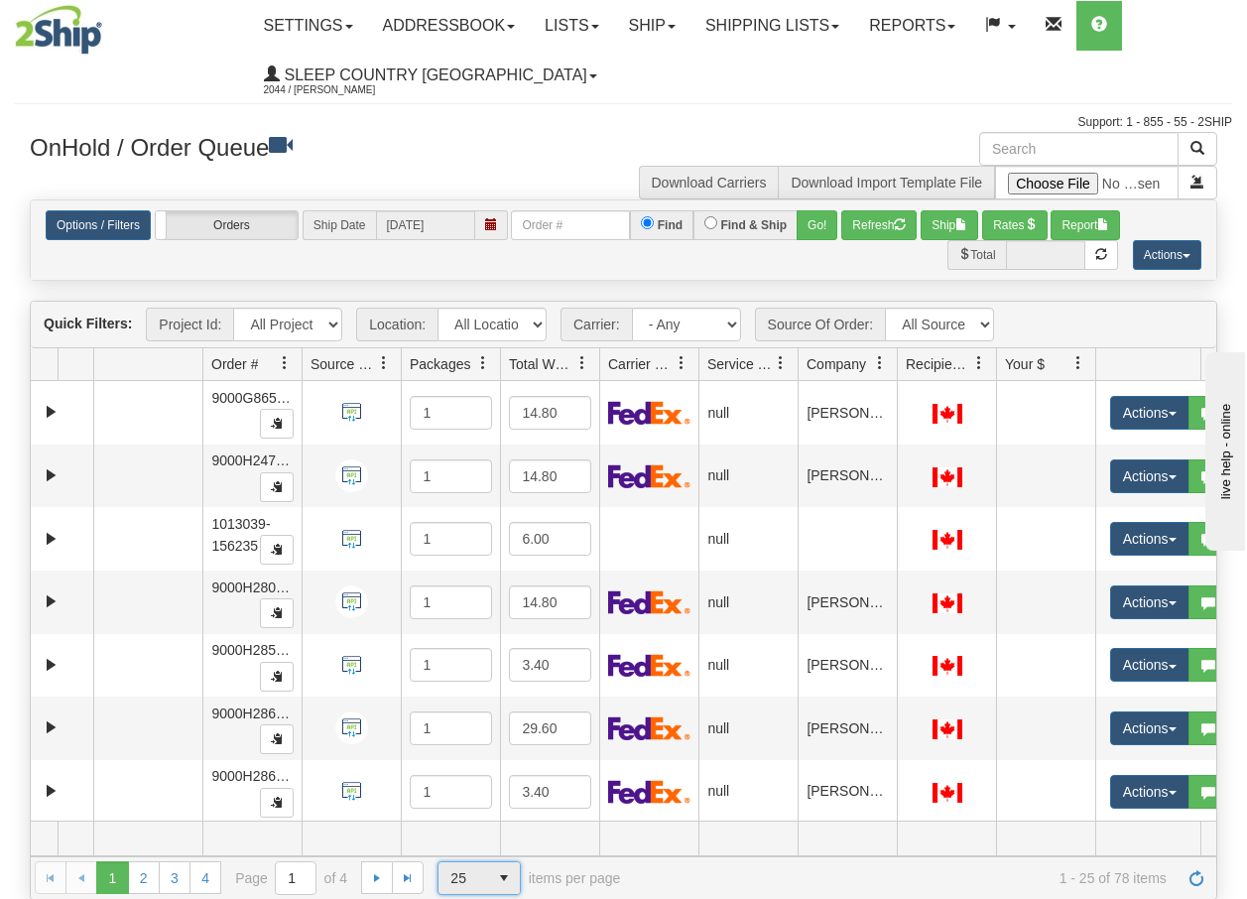
click at [504, 880] on span "select" at bounding box center [504, 878] width 32 height 32
click at [468, 848] on span "100" at bounding box center [458, 847] width 23 height 20
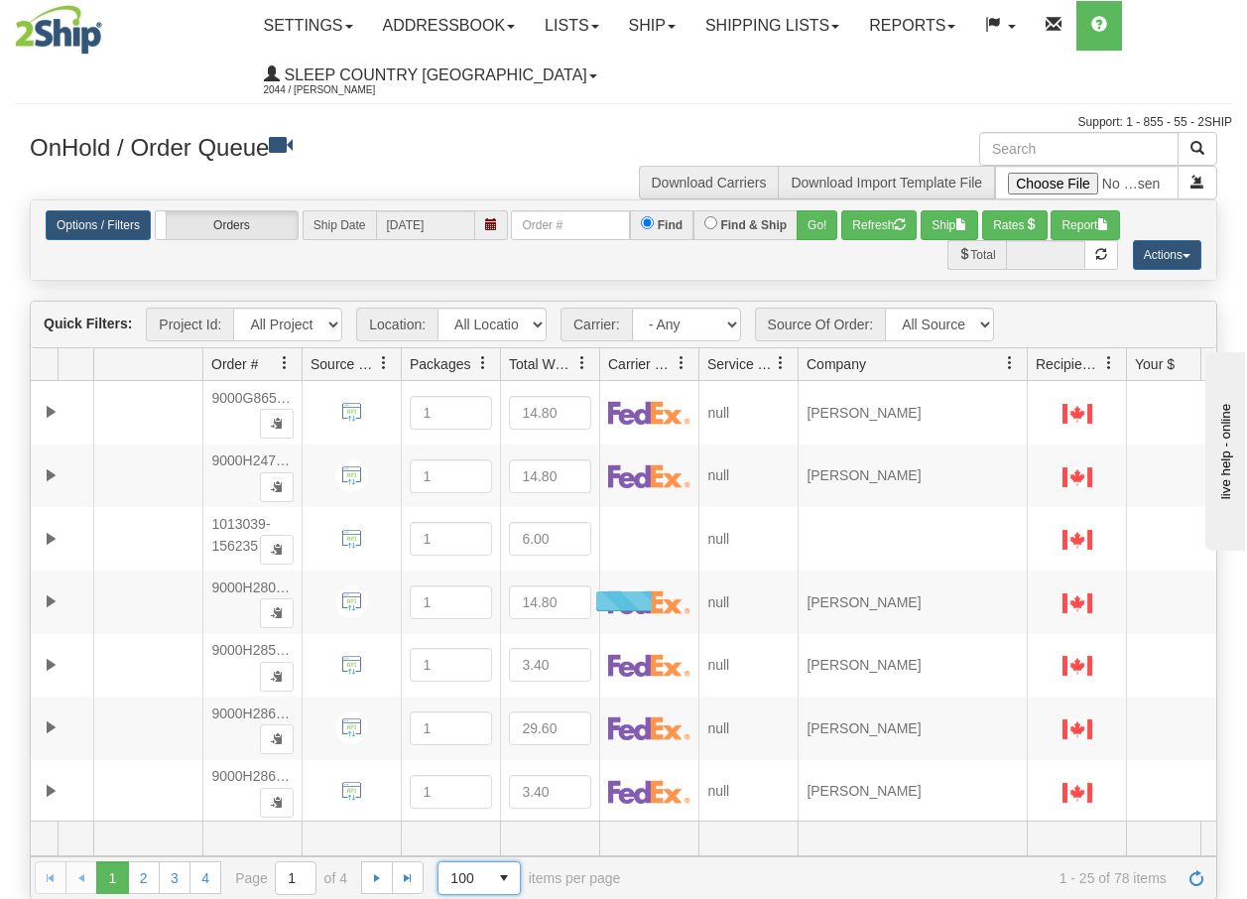
drag, startPoint x: 897, startPoint y: 376, endPoint x: 1038, endPoint y: 383, distance: 141.1
click at [1038, 383] on div "Quick Filters: Project Id: All Projects Location: All Locations BECO Carrier: -…" at bounding box center [624, 600] width 1188 height 598
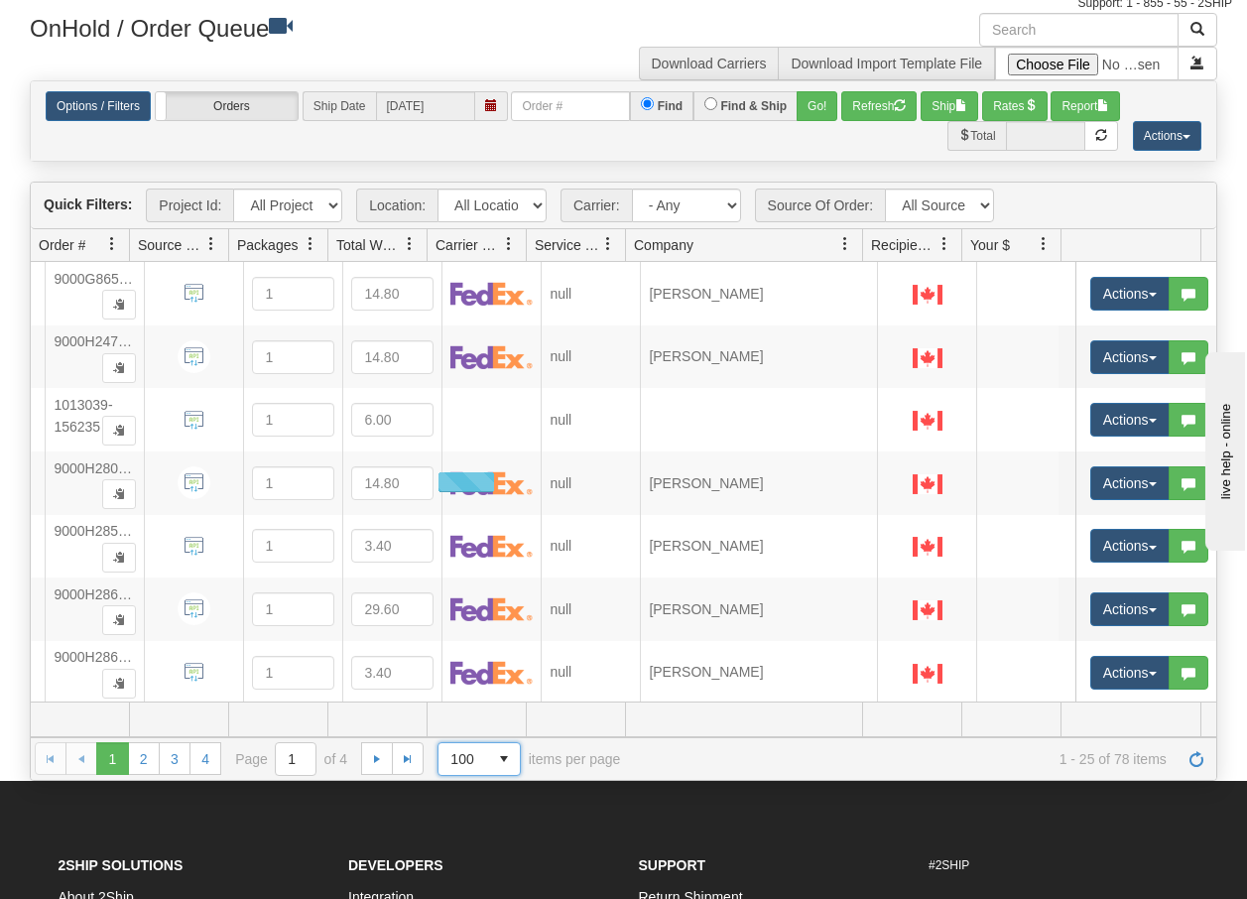
scroll to position [159, 0]
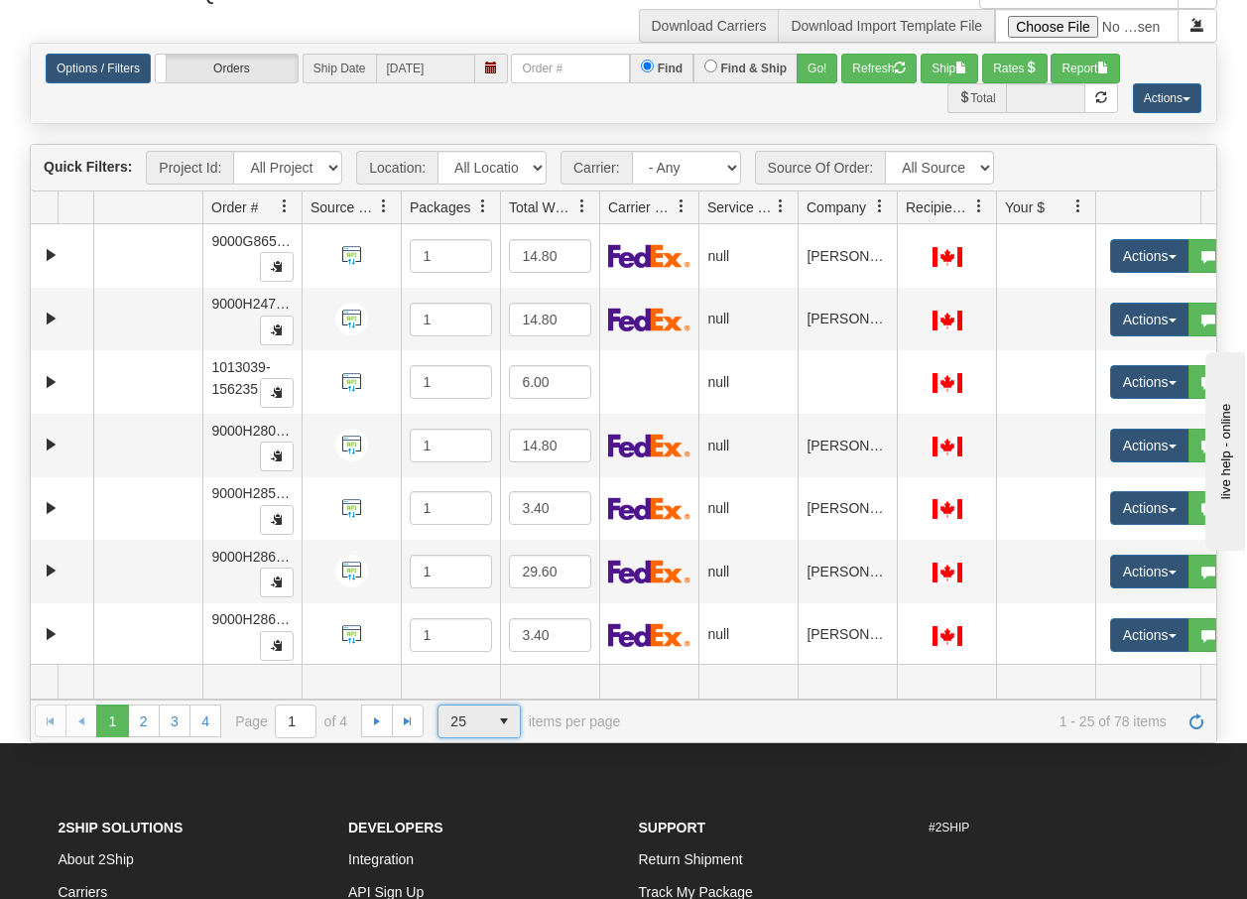
click at [502, 726] on span "select" at bounding box center [504, 722] width 32 height 32
click at [465, 840] on span "100" at bounding box center [458, 837] width 23 height 20
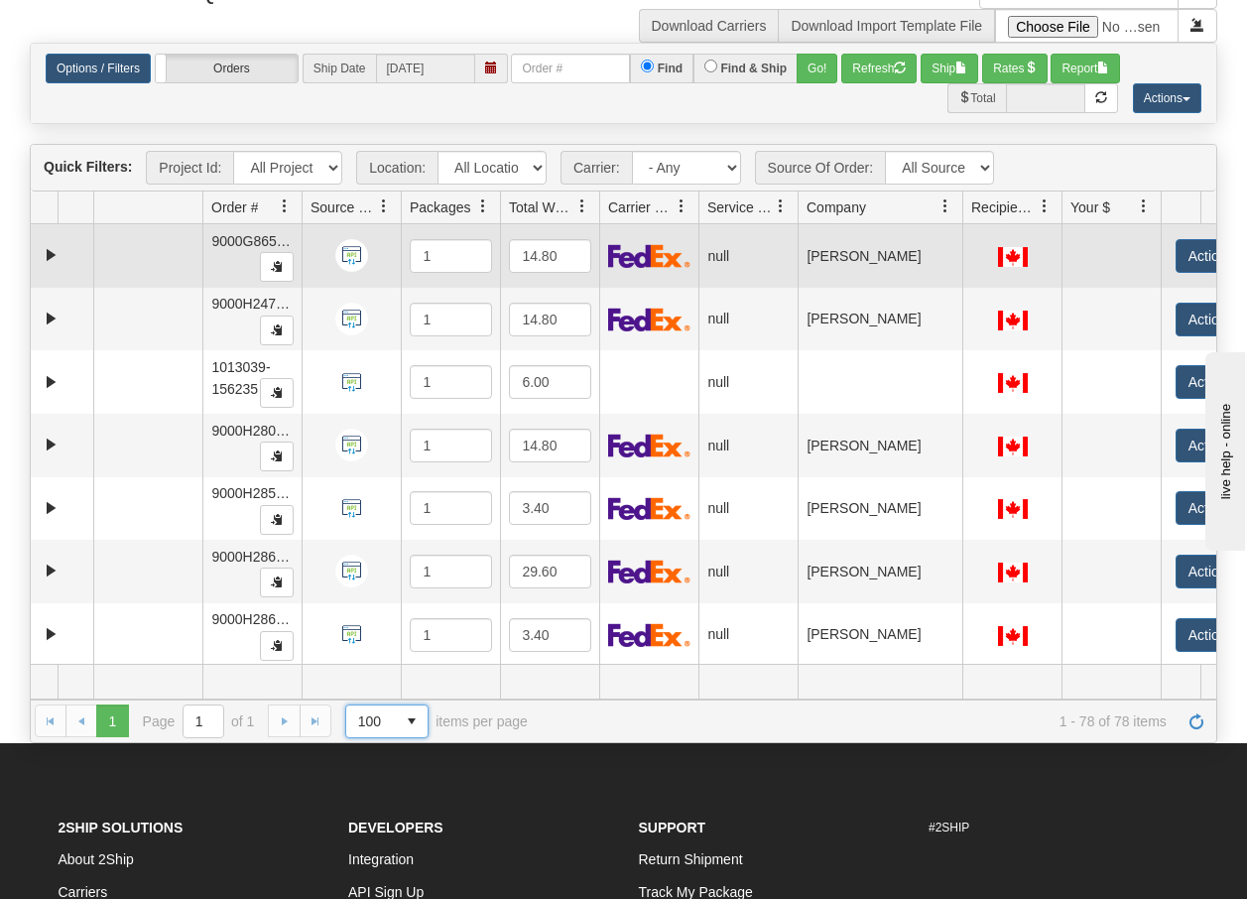
drag, startPoint x: 897, startPoint y: 209, endPoint x: 989, endPoint y: 231, distance: 94.8
click at [989, 231] on div "Quick Filters: Project Id: All Projects Location: All Locations BECO Carrier: -…" at bounding box center [624, 443] width 1188 height 598
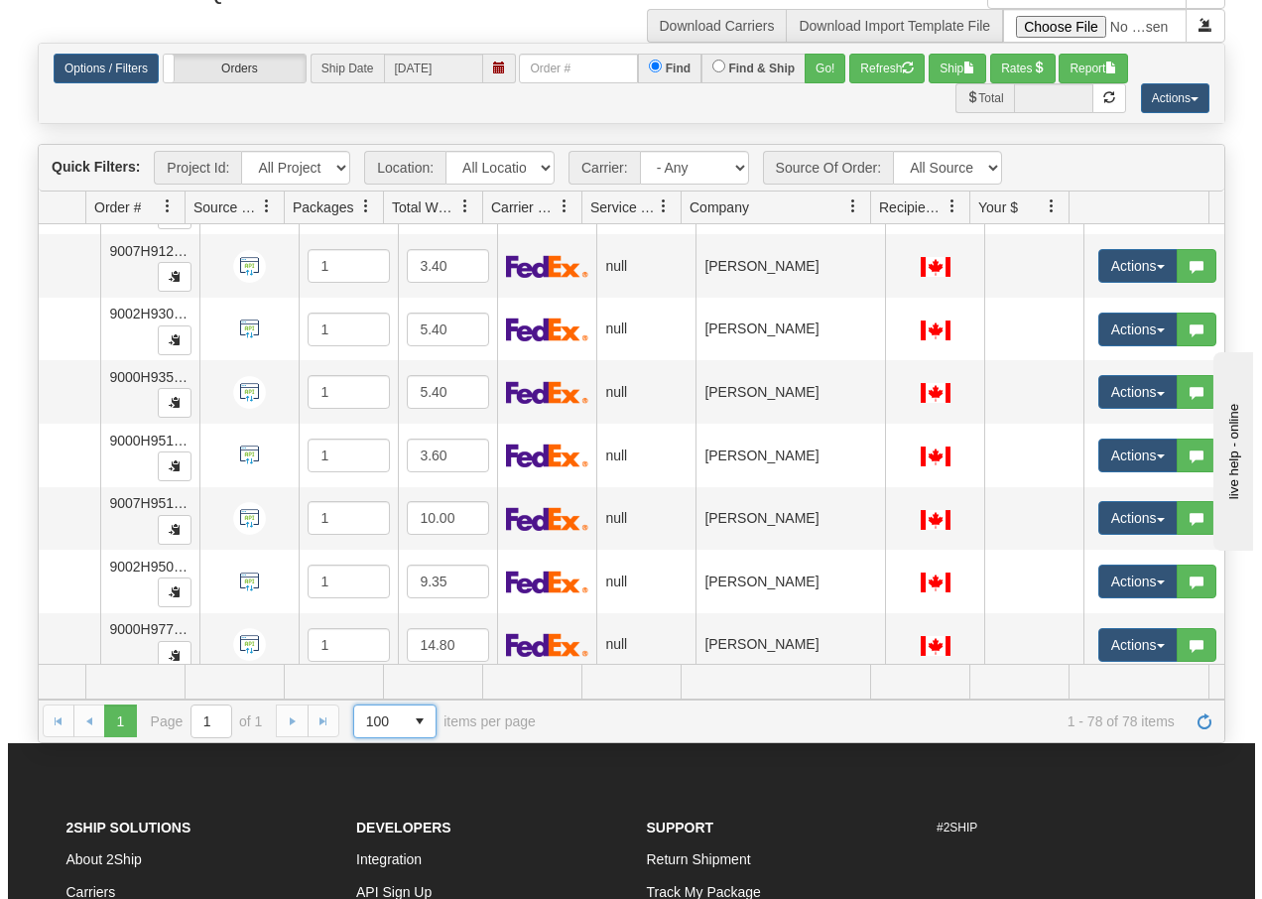
scroll to position [4498, 125]
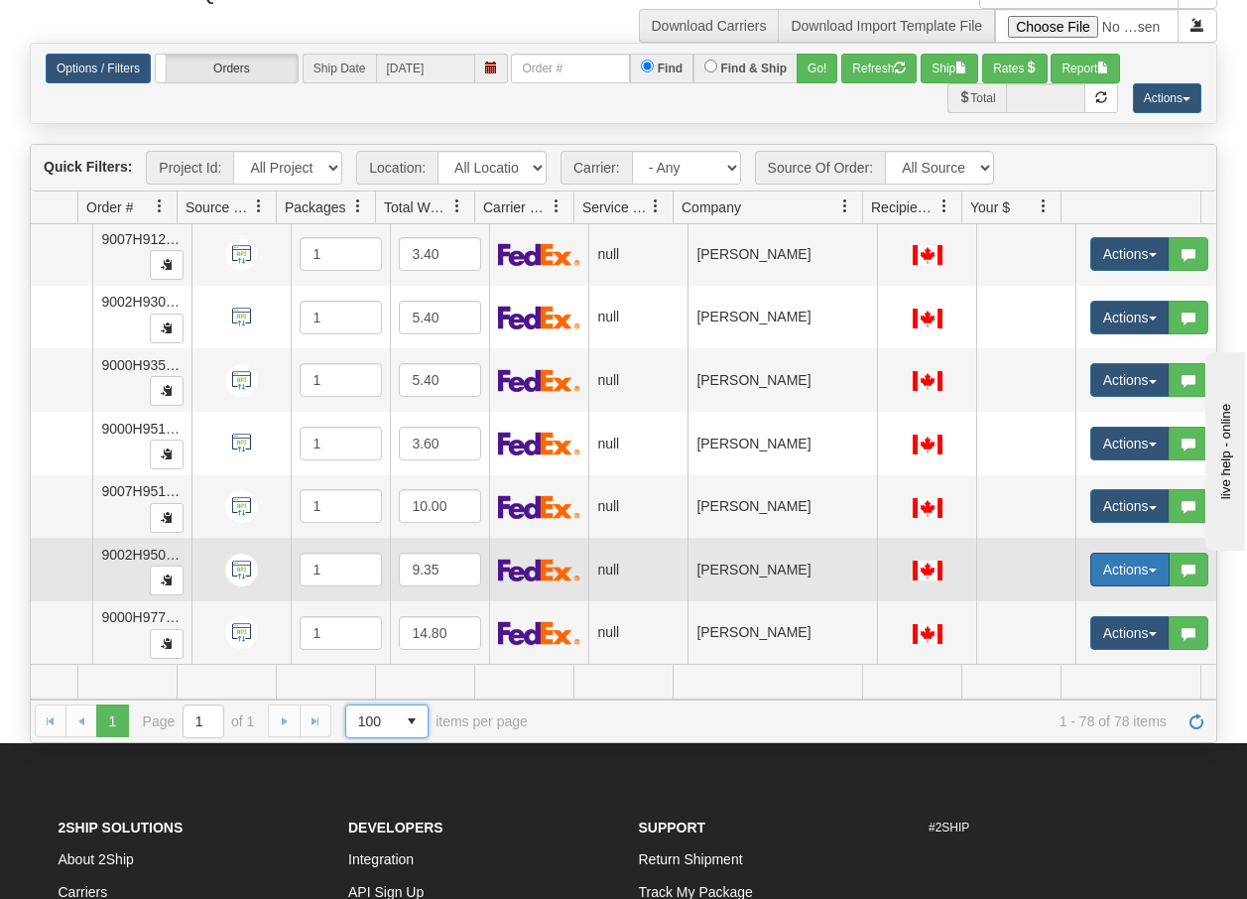
click at [1149, 569] on span "button" at bounding box center [1153, 571] width 8 height 4
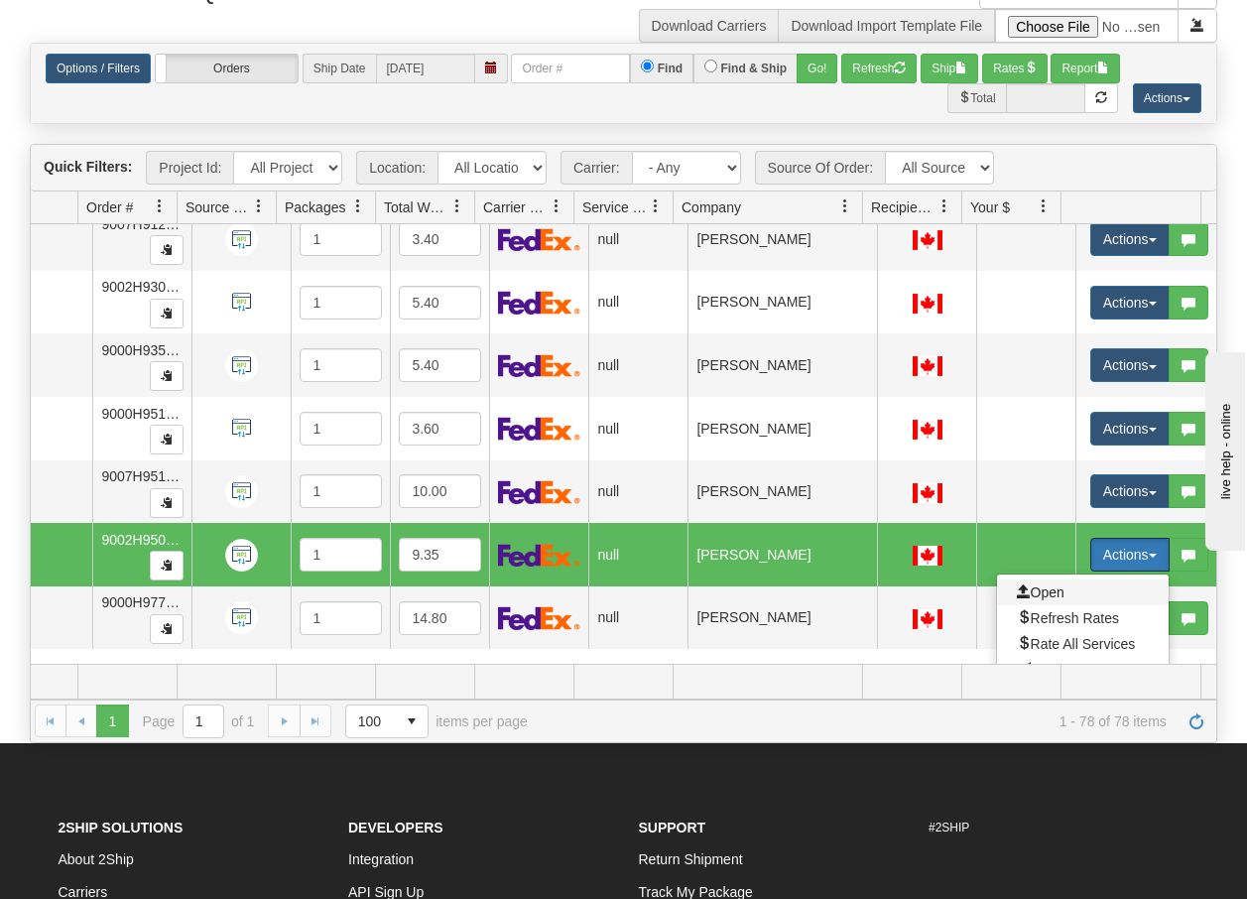
click at [1028, 594] on span "Open" at bounding box center [1041, 593] width 48 height 16
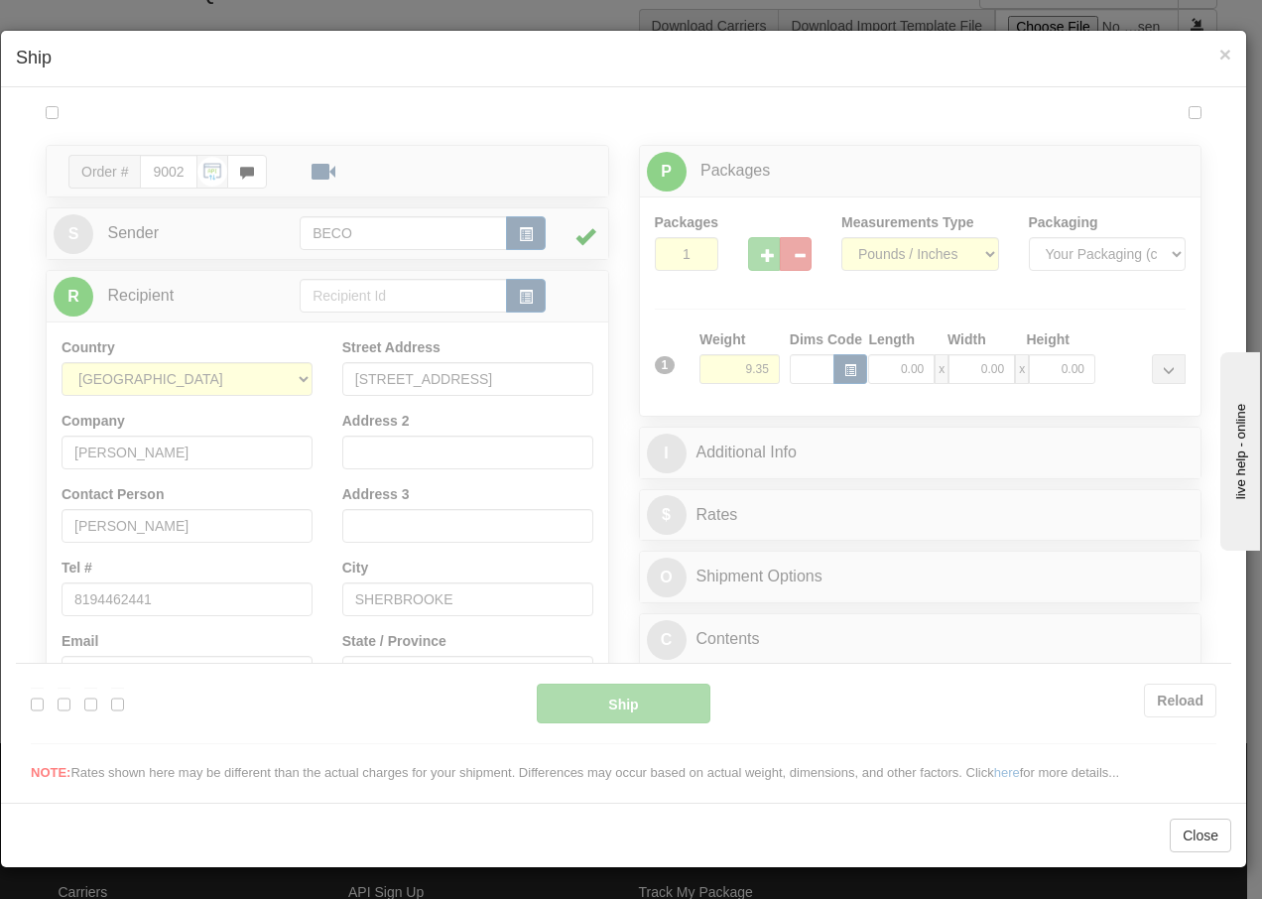
scroll to position [0, 0]
type input "14:33"
type input "16:00"
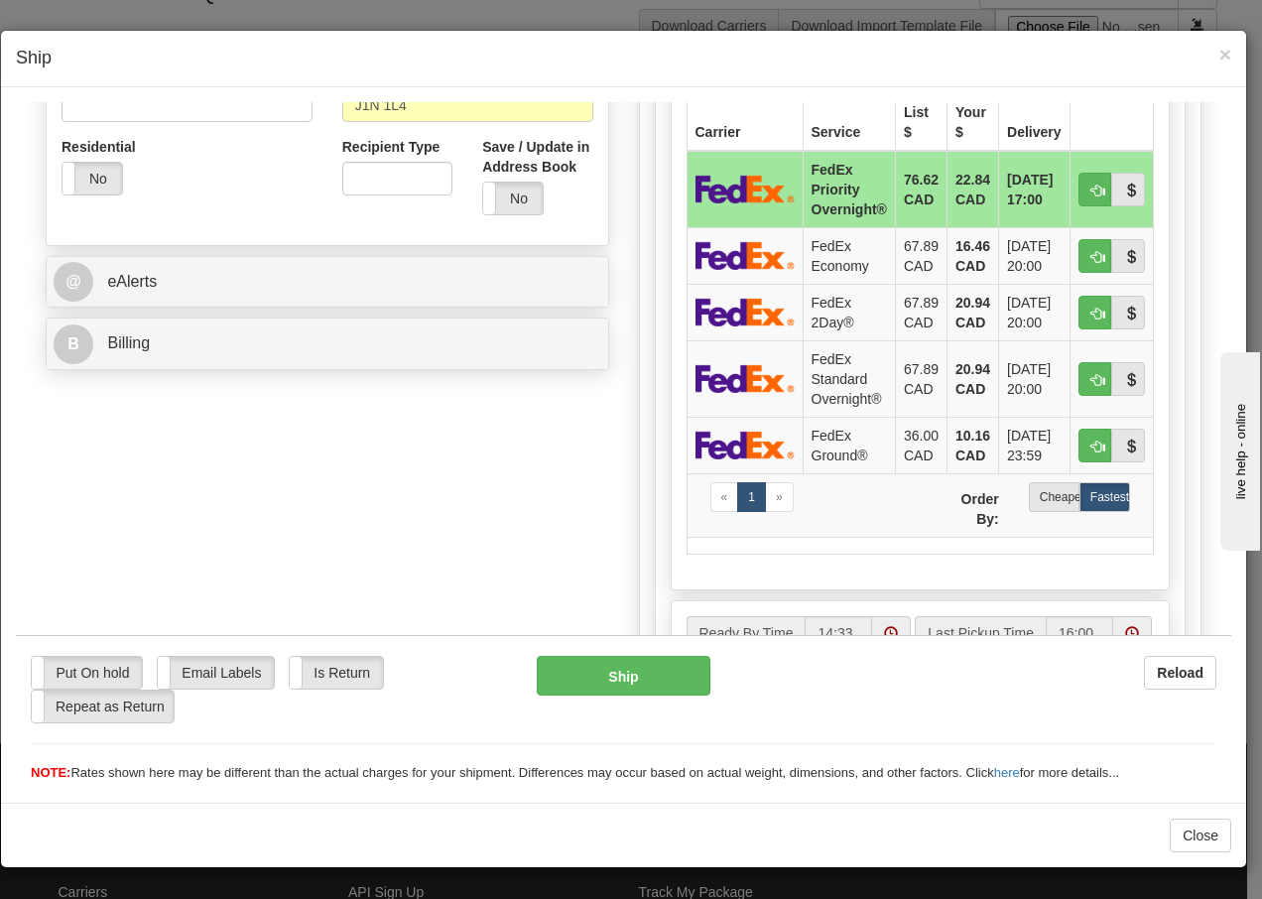
scroll to position [662, 0]
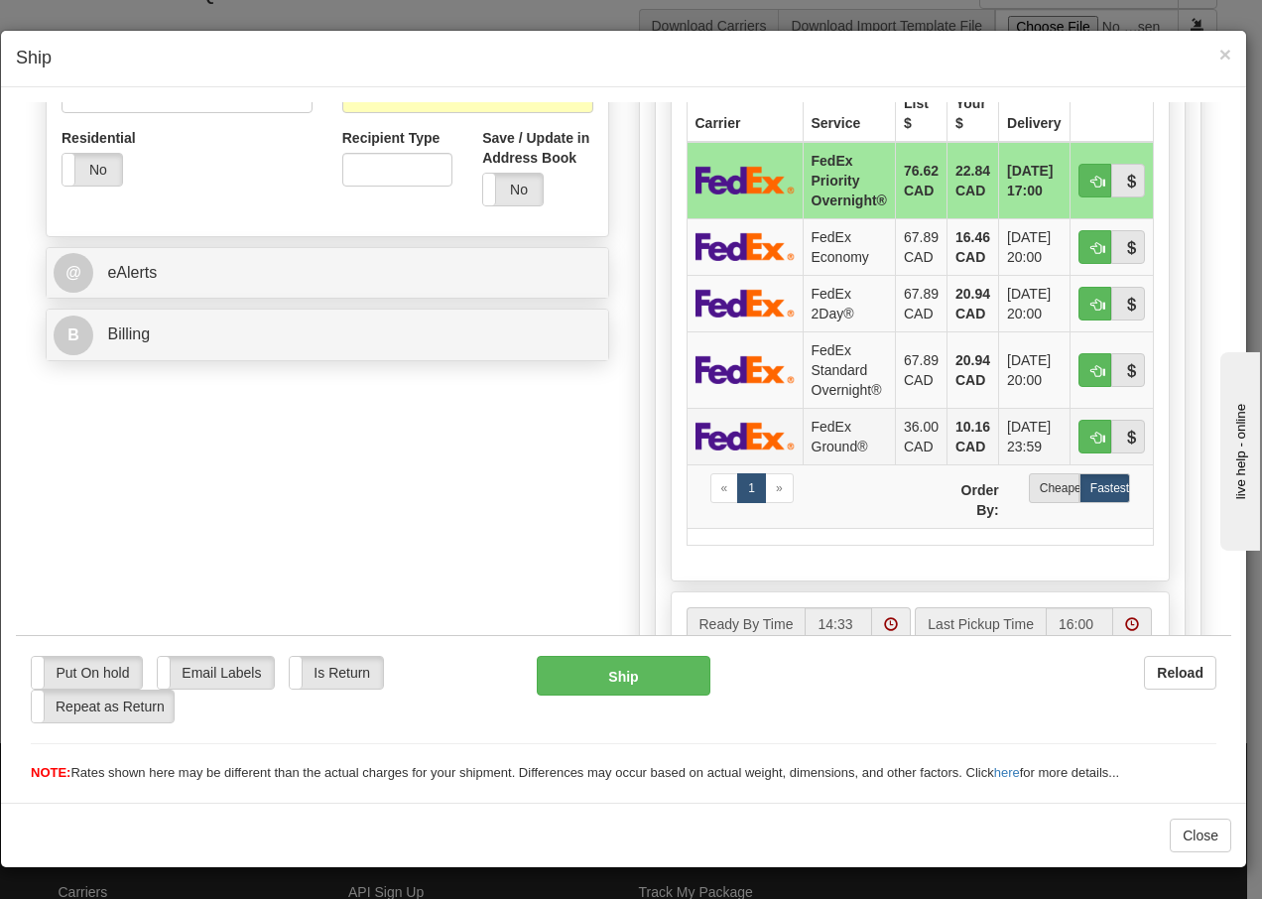
click at [818, 438] on td "FedEx Ground®" at bounding box center [849, 435] width 92 height 57
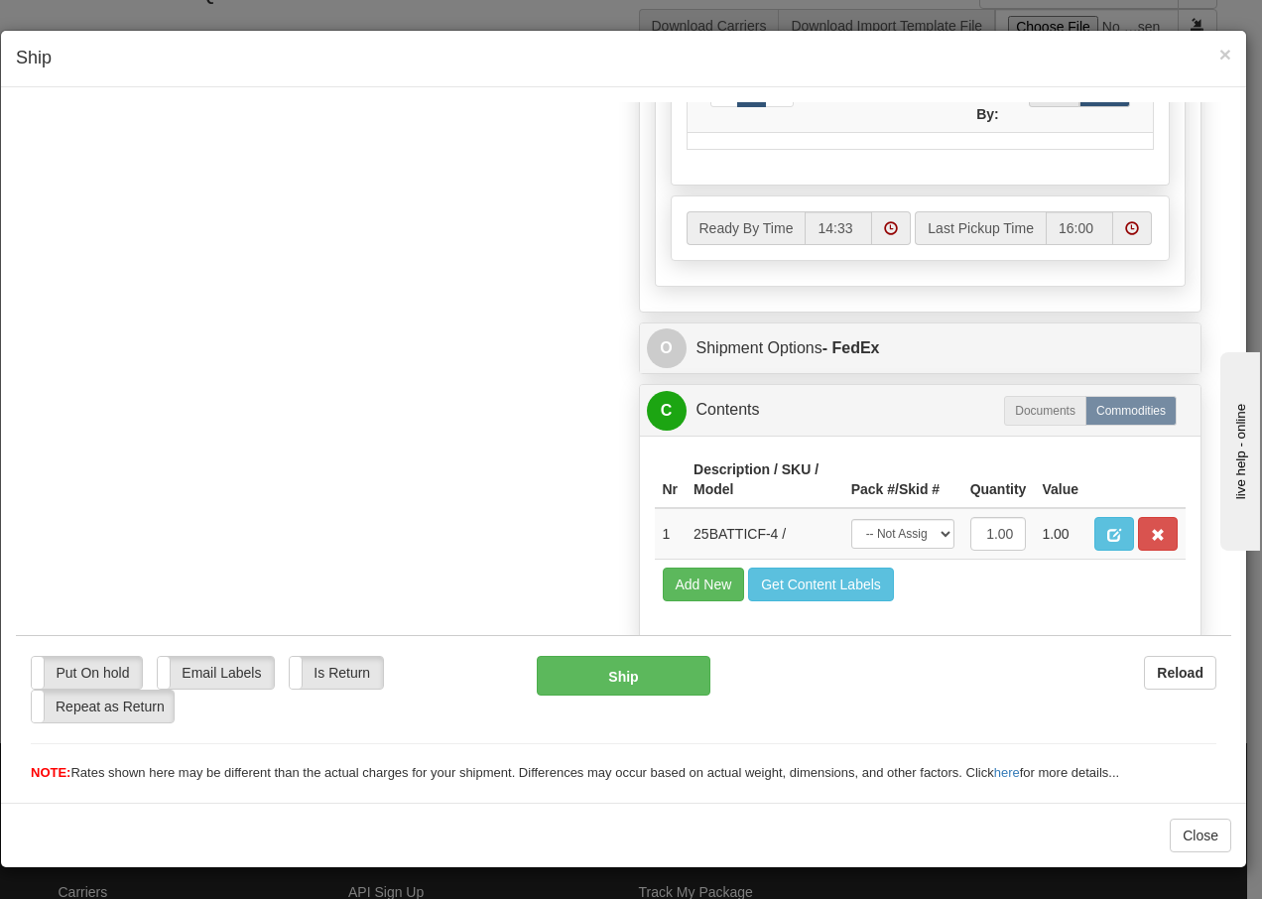
scroll to position [1127, 0]
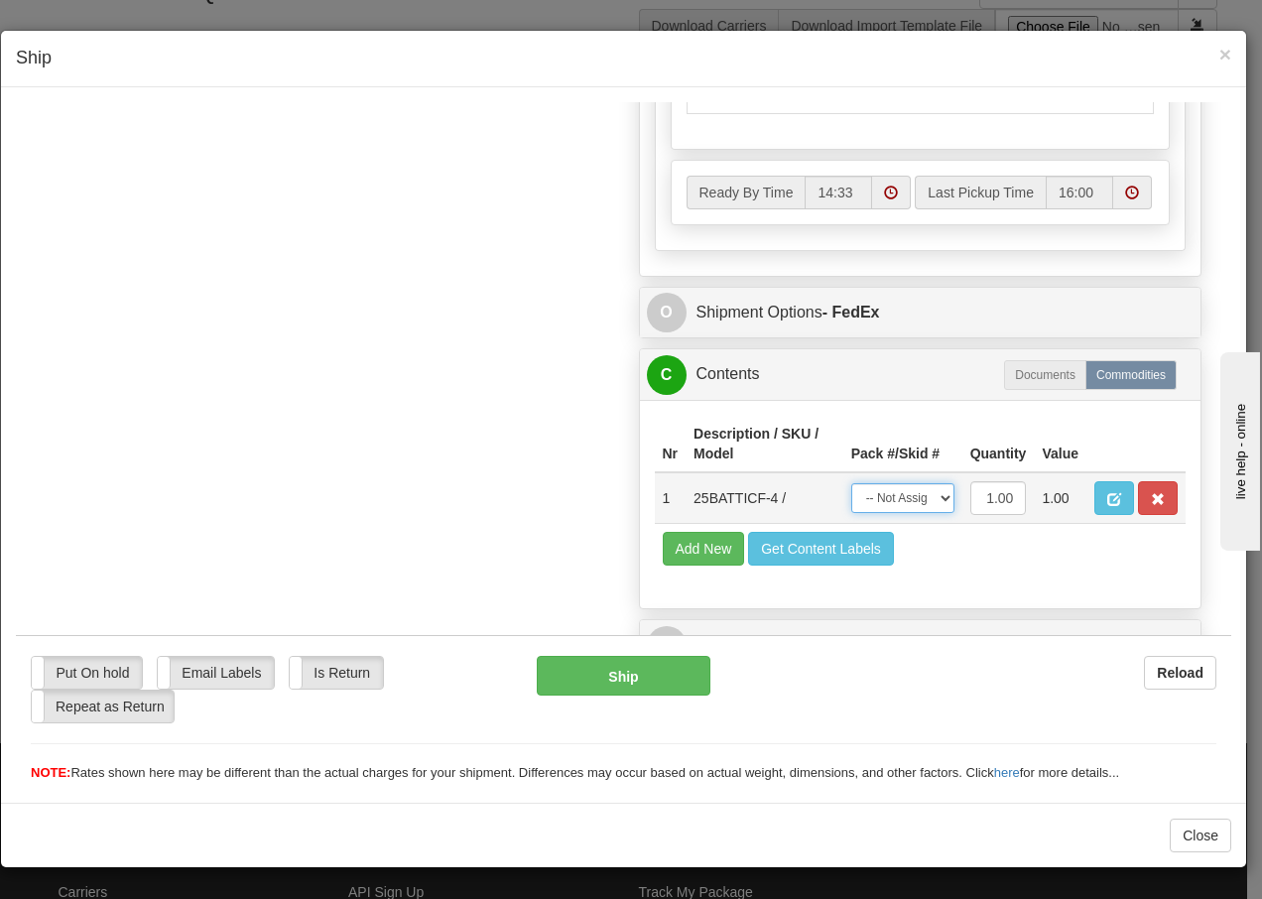
click at [930, 493] on select "-- Not Assigned -- Package 1" at bounding box center [902, 497] width 103 height 30
select select "0"
click at [851, 482] on select "-- Not Assigned -- Package 1" at bounding box center [902, 497] width 103 height 30
click at [594, 685] on button "Ship" at bounding box center [623, 675] width 173 height 40
type input "92"
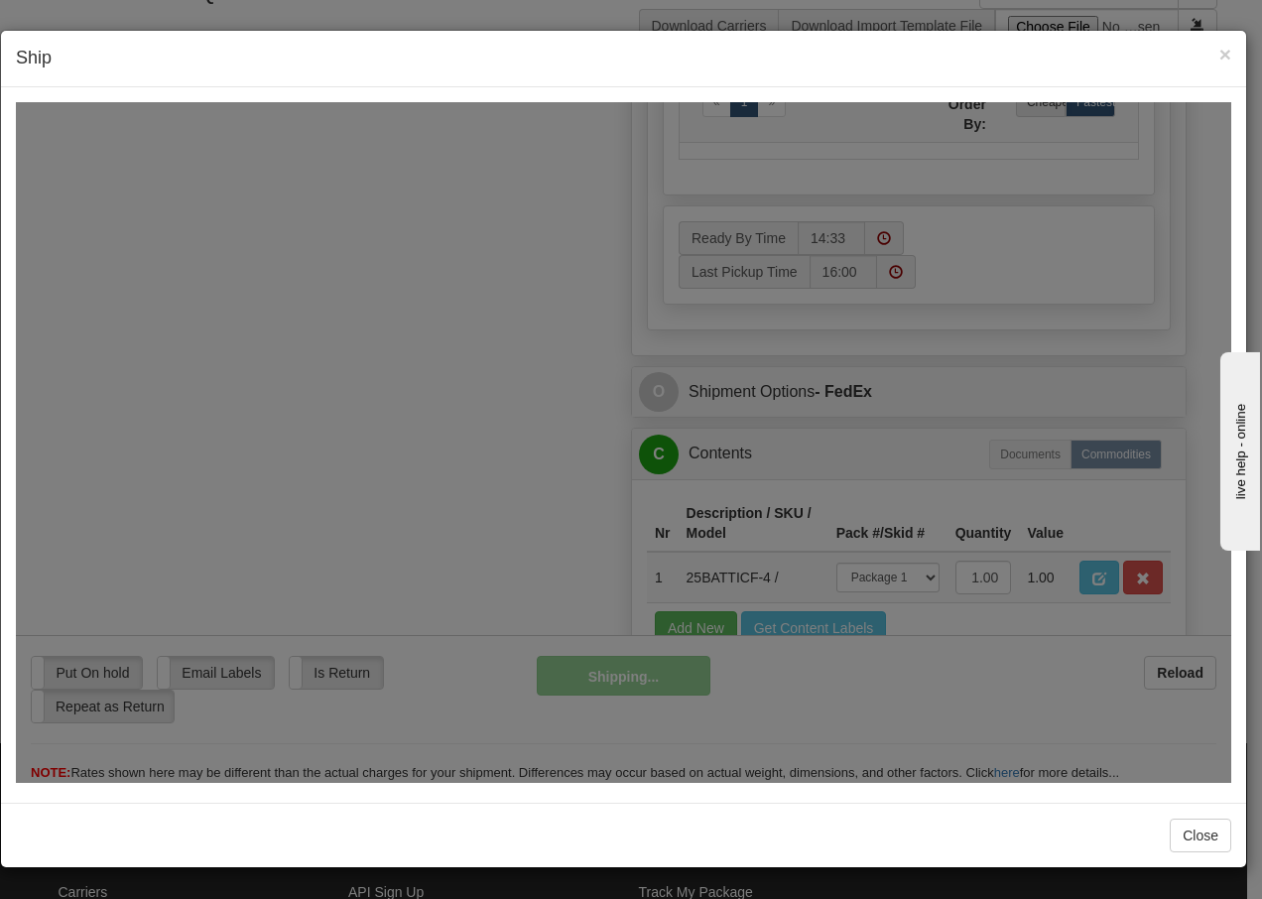
scroll to position [1207, 0]
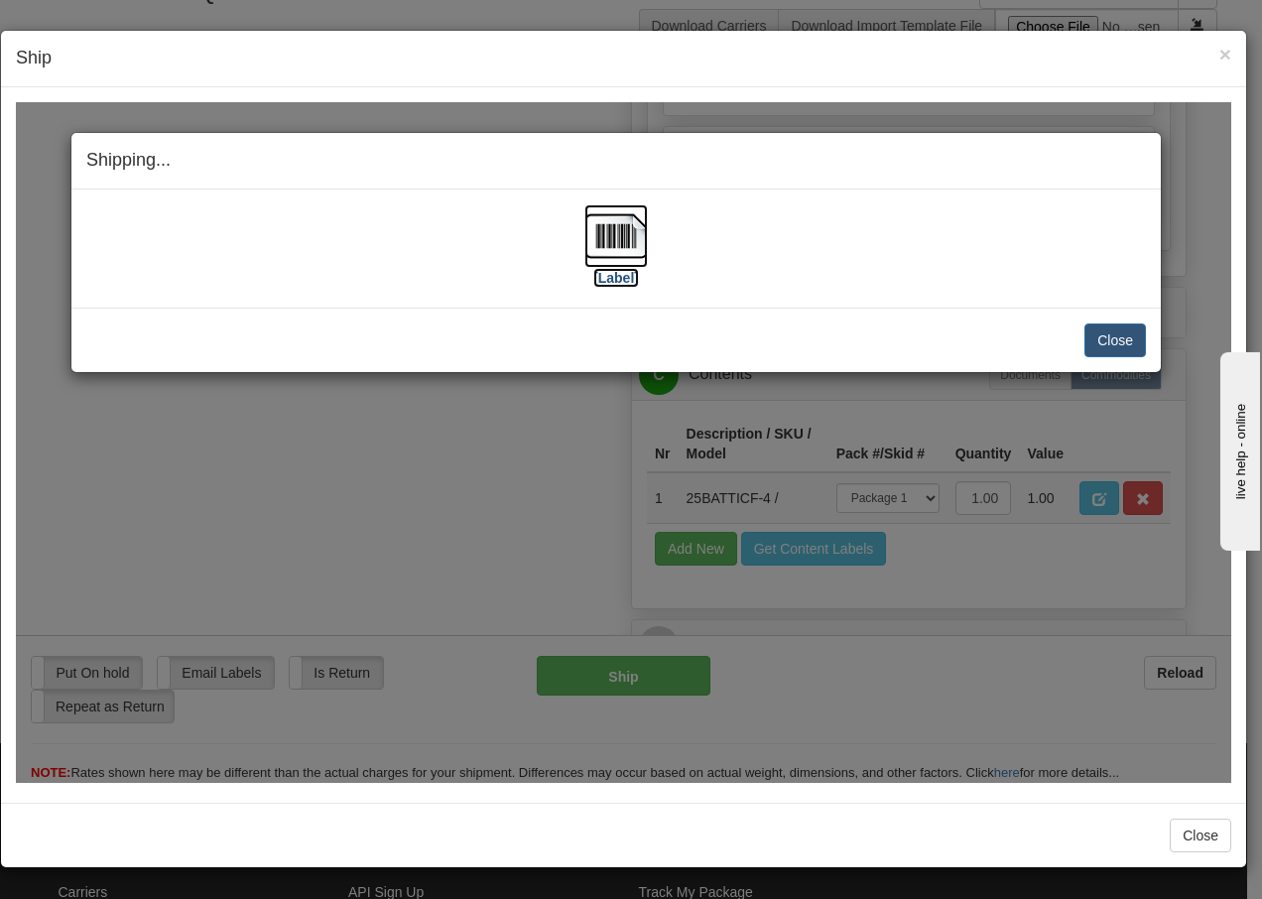
click at [611, 235] on img at bounding box center [617, 235] width 64 height 64
click at [1094, 336] on button "Close" at bounding box center [1116, 340] width 62 height 34
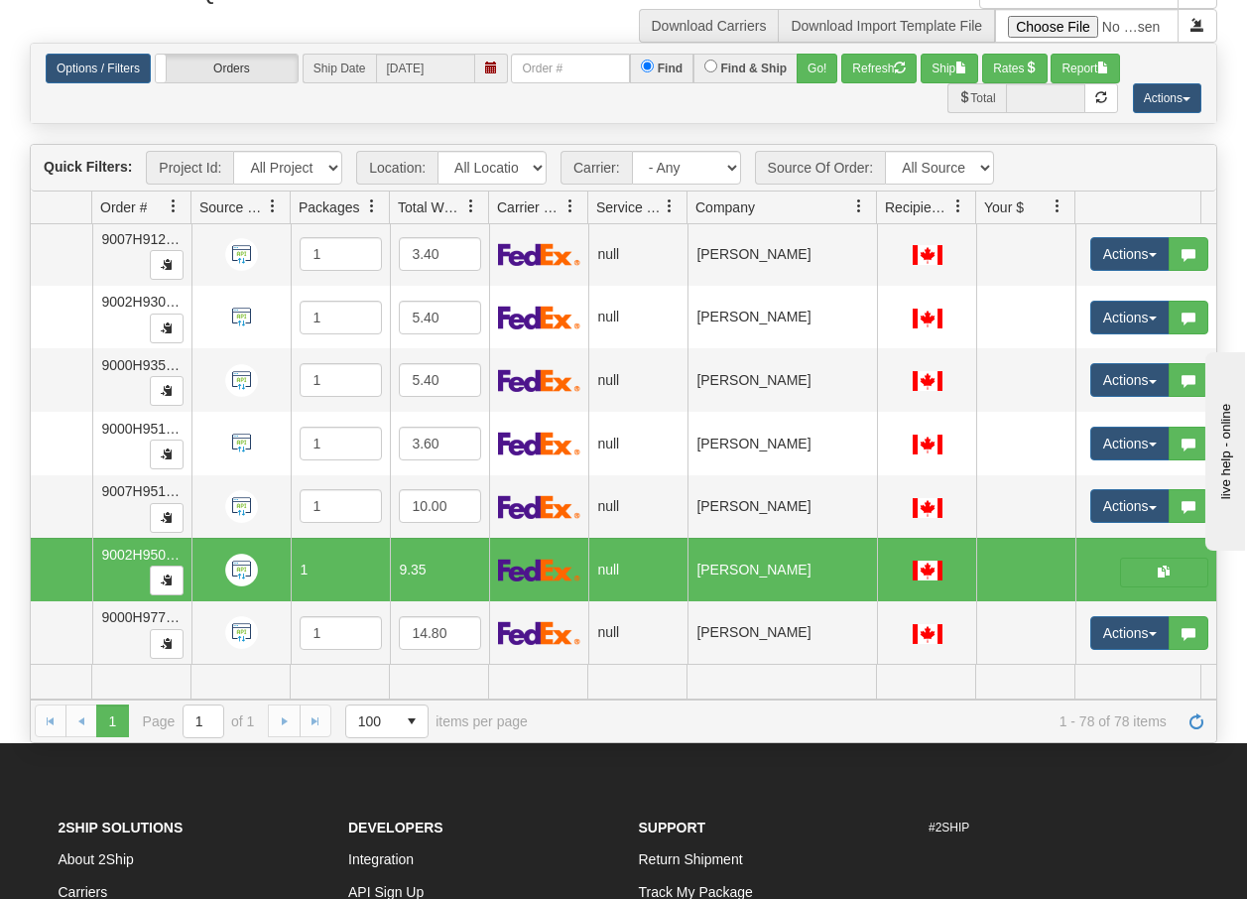
scroll to position [0, 0]
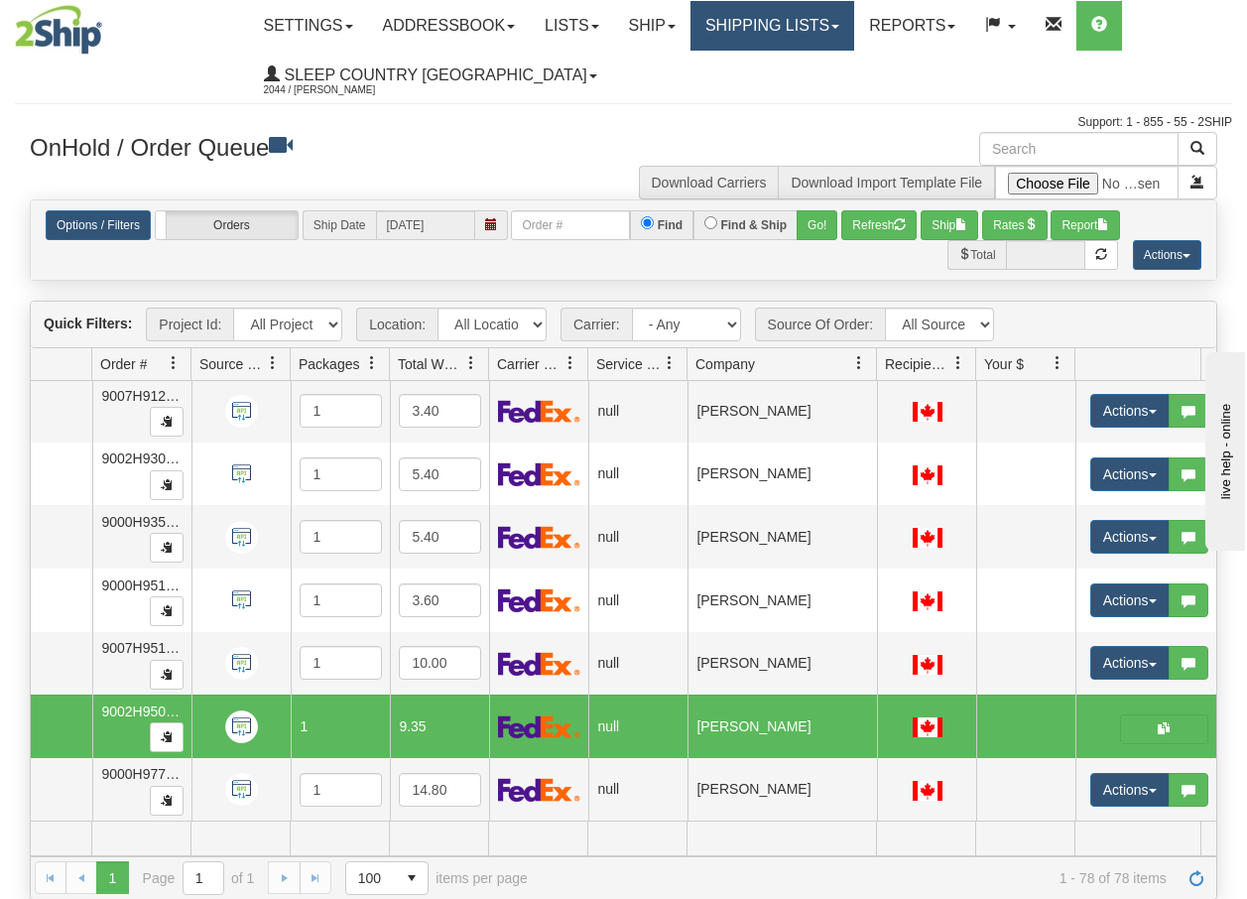
click at [795, 19] on link "Shipping lists" at bounding box center [773, 26] width 164 height 50
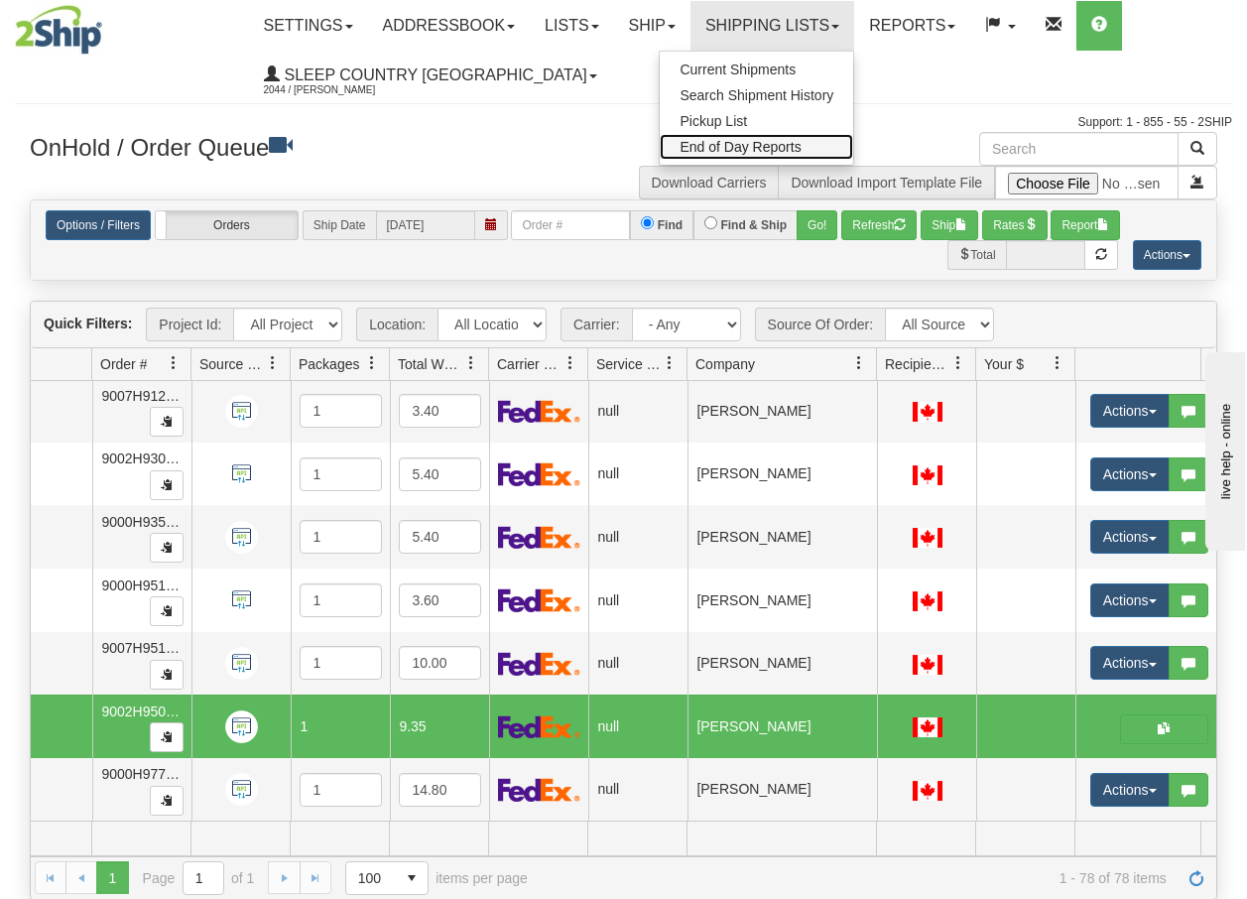
click at [757, 147] on span "End of Day Reports" at bounding box center [740, 147] width 121 height 16
